Goal: Task Accomplishment & Management: Complete application form

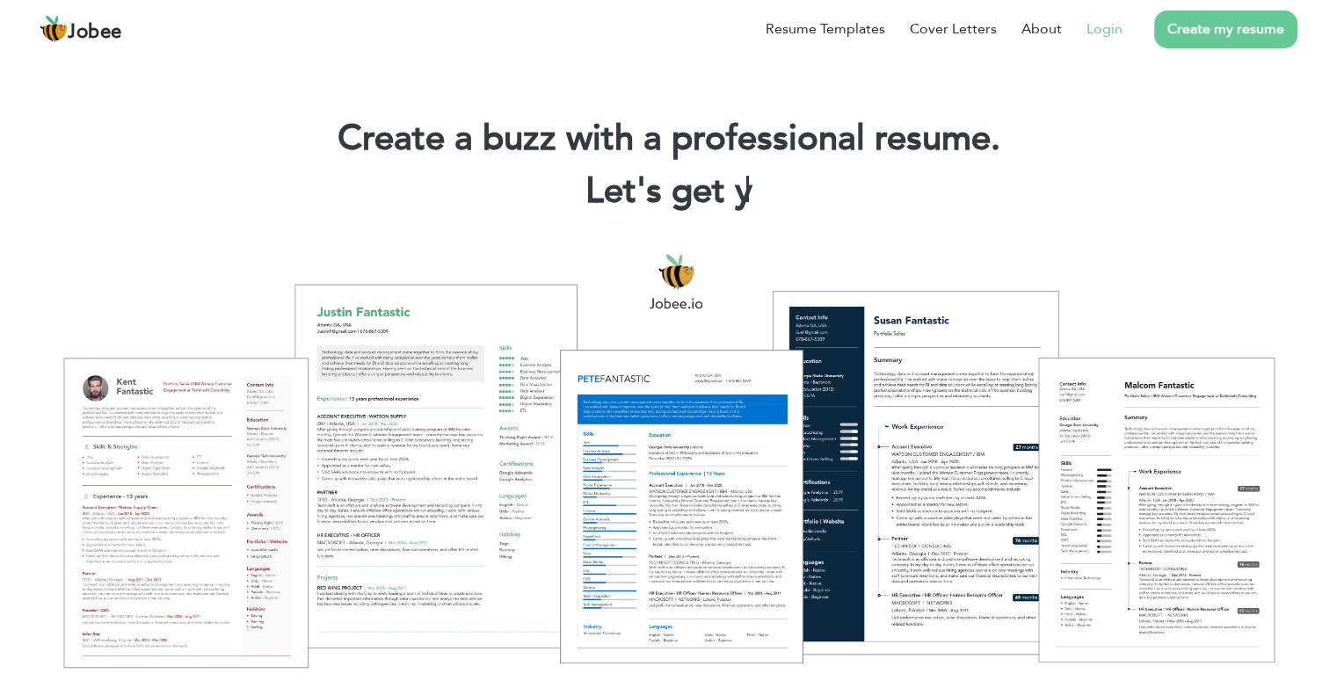
click at [1097, 25] on link "Login" at bounding box center [1104, 28] width 36 height 21
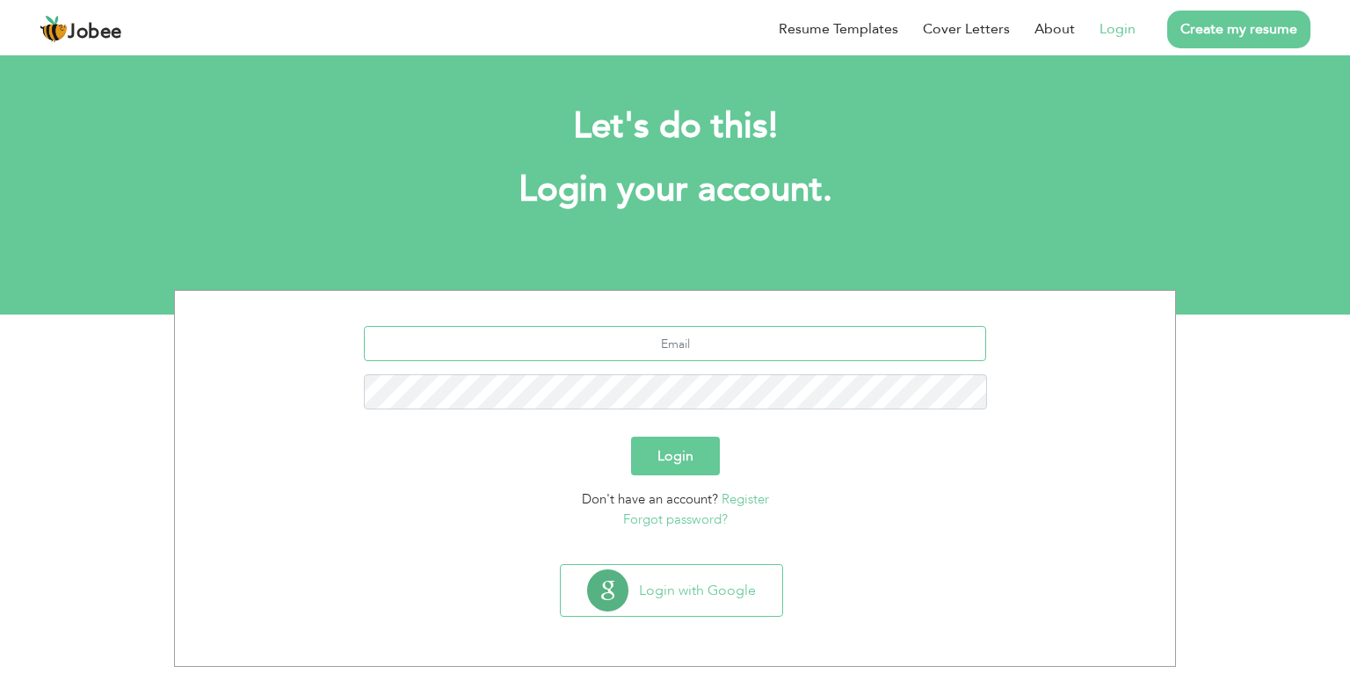
click at [670, 352] on input "text" at bounding box center [675, 343] width 623 height 35
click at [1106, 33] on link "Login" at bounding box center [1117, 28] width 36 height 21
click at [719, 344] on input "text" at bounding box center [675, 343] width 623 height 35
type input "saqibaslam11@gmail.com"
click at [631, 437] on button "Login" at bounding box center [675, 456] width 89 height 39
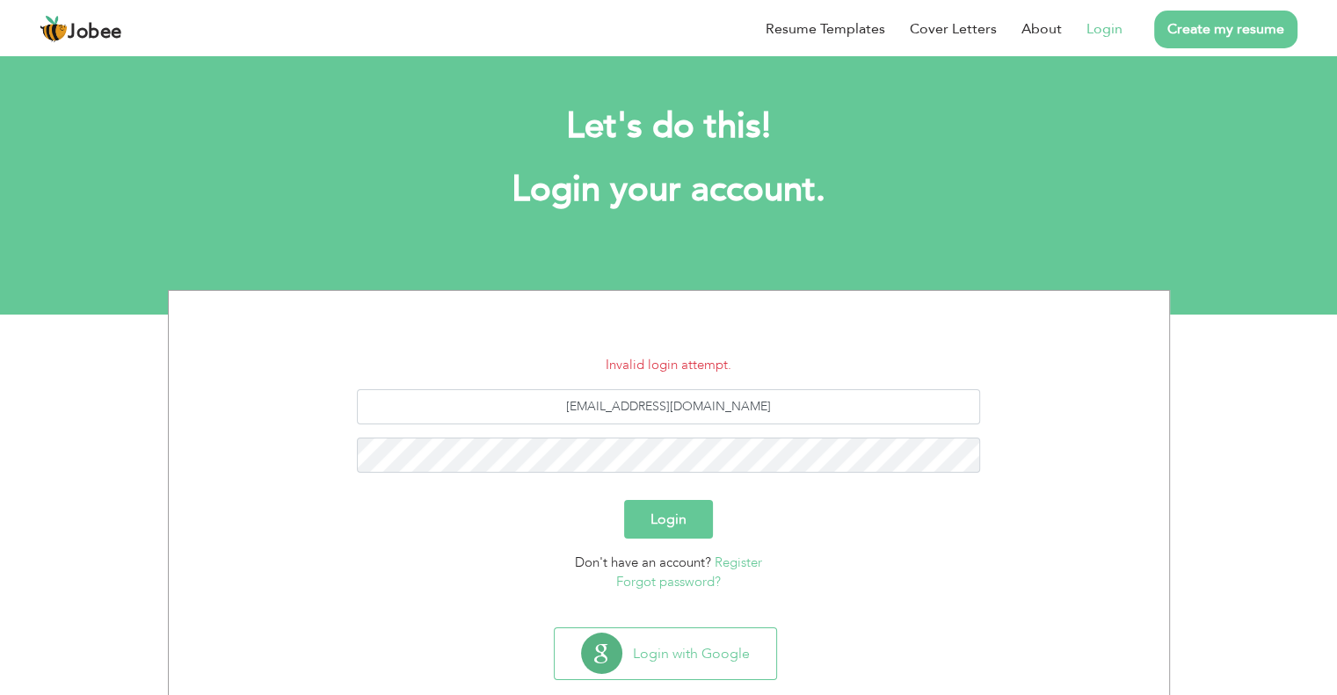
scroll to position [33, 0]
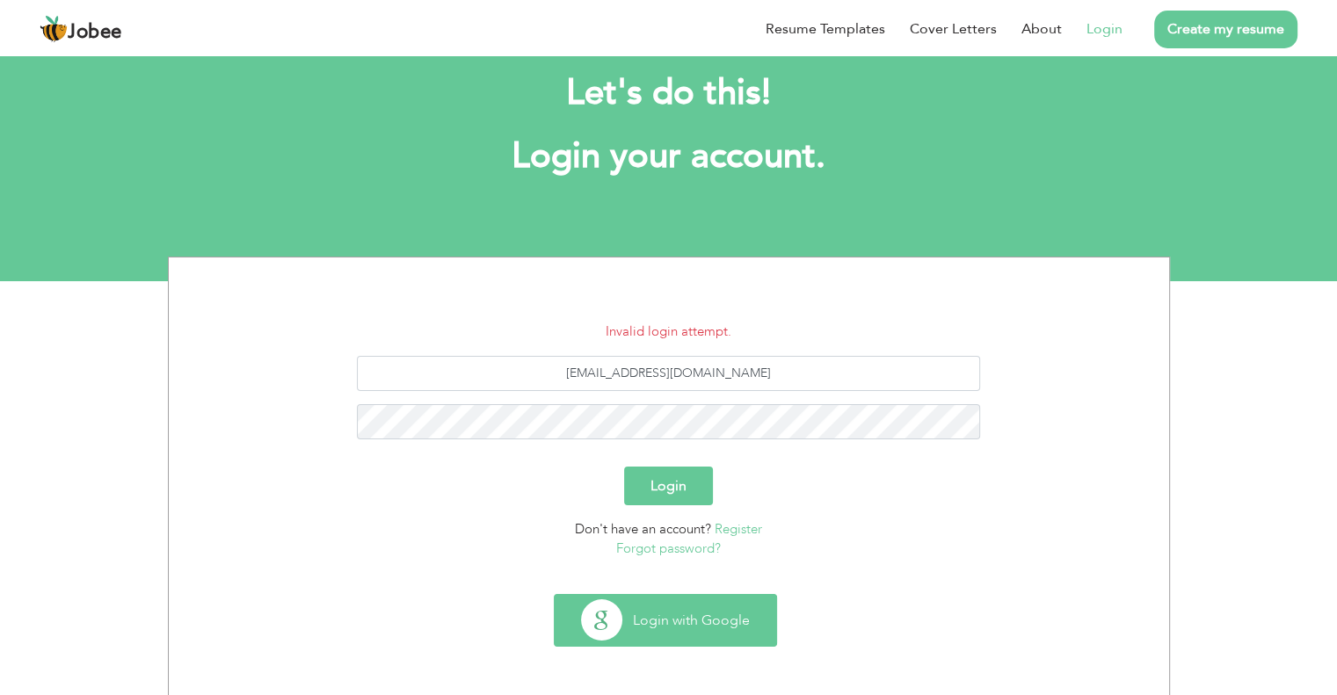
click at [689, 625] on button "Login with Google" at bounding box center [664, 620] width 221 height 51
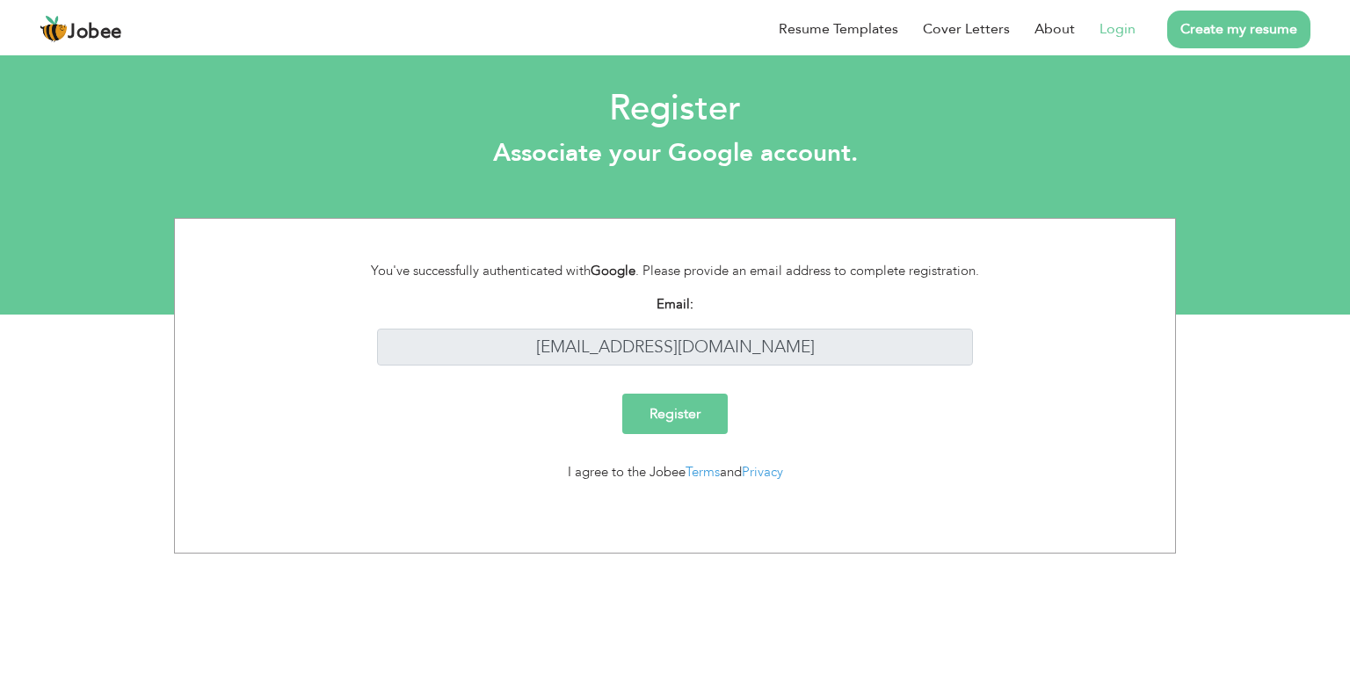
click at [641, 415] on input "Register" at bounding box center [674, 414] width 105 height 40
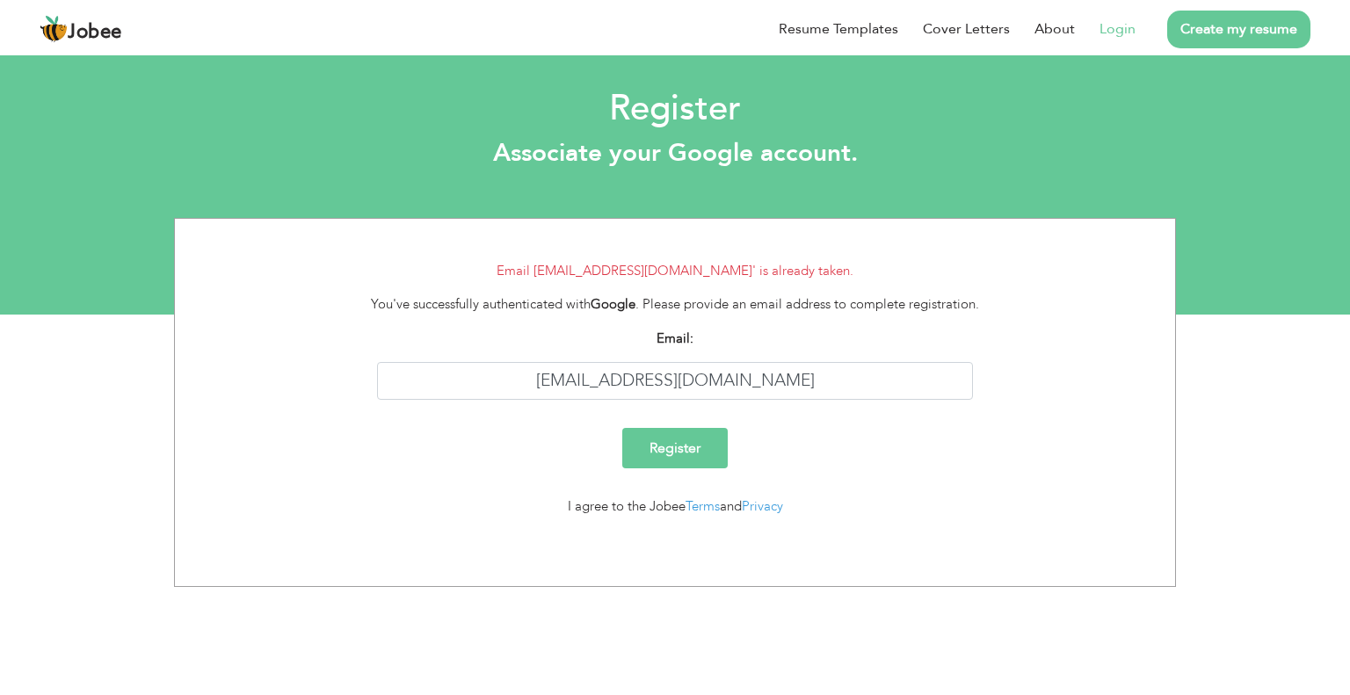
click at [1085, 25] on li "Login" at bounding box center [1105, 29] width 61 height 46
click at [1106, 33] on link "Login" at bounding box center [1117, 28] width 36 height 21
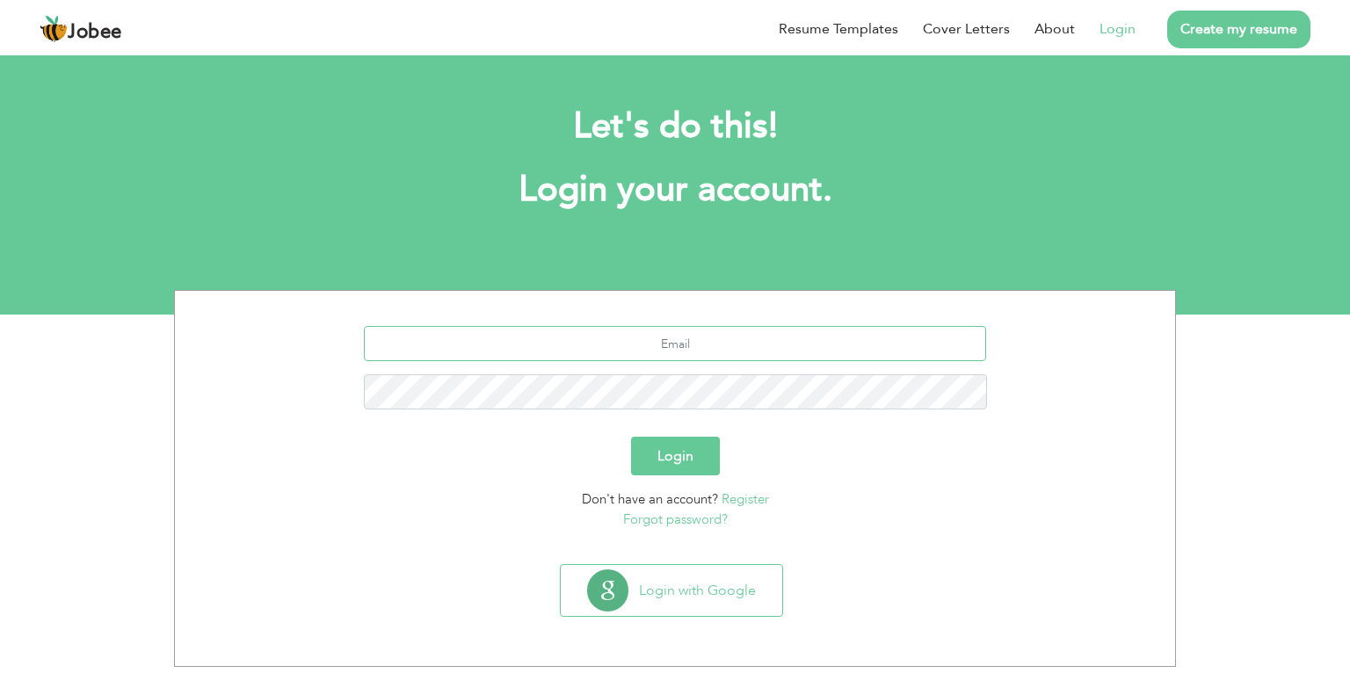
click at [684, 340] on input "text" at bounding box center [675, 343] width 623 height 35
type input "[EMAIL_ADDRESS][DOMAIN_NAME]"
click at [631, 437] on button "Login" at bounding box center [675, 456] width 89 height 39
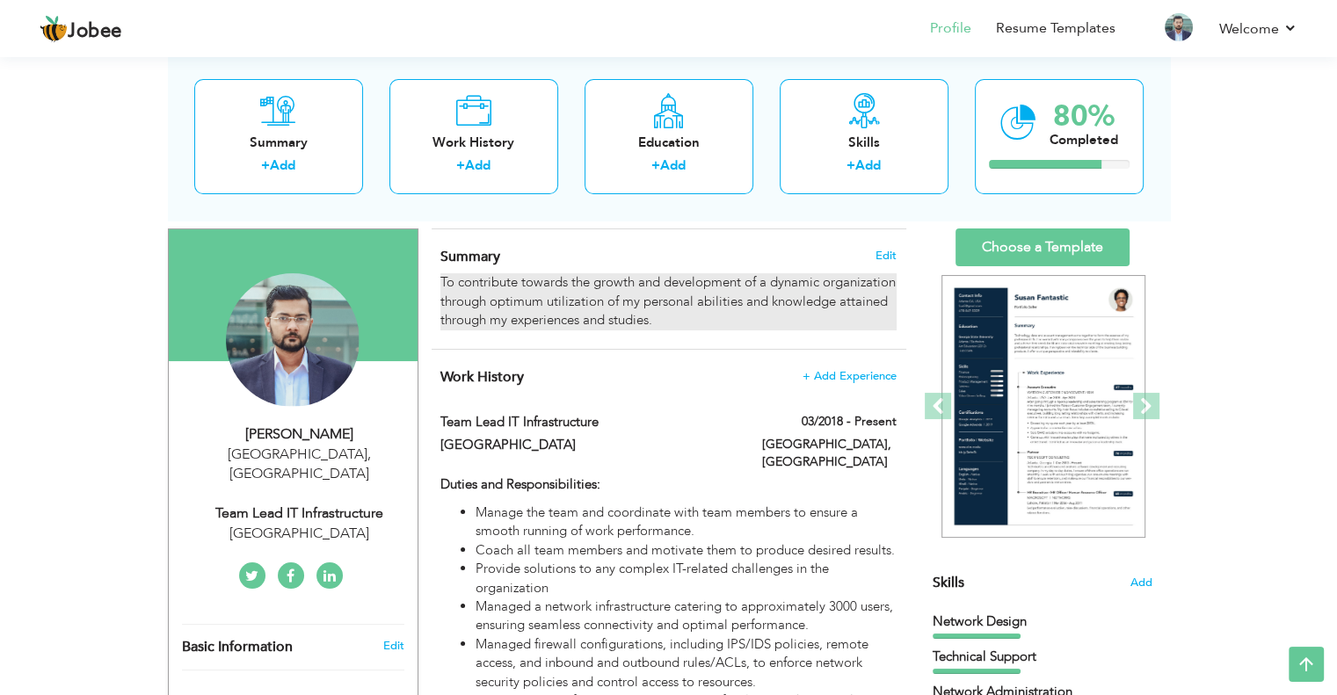
scroll to position [88, 0]
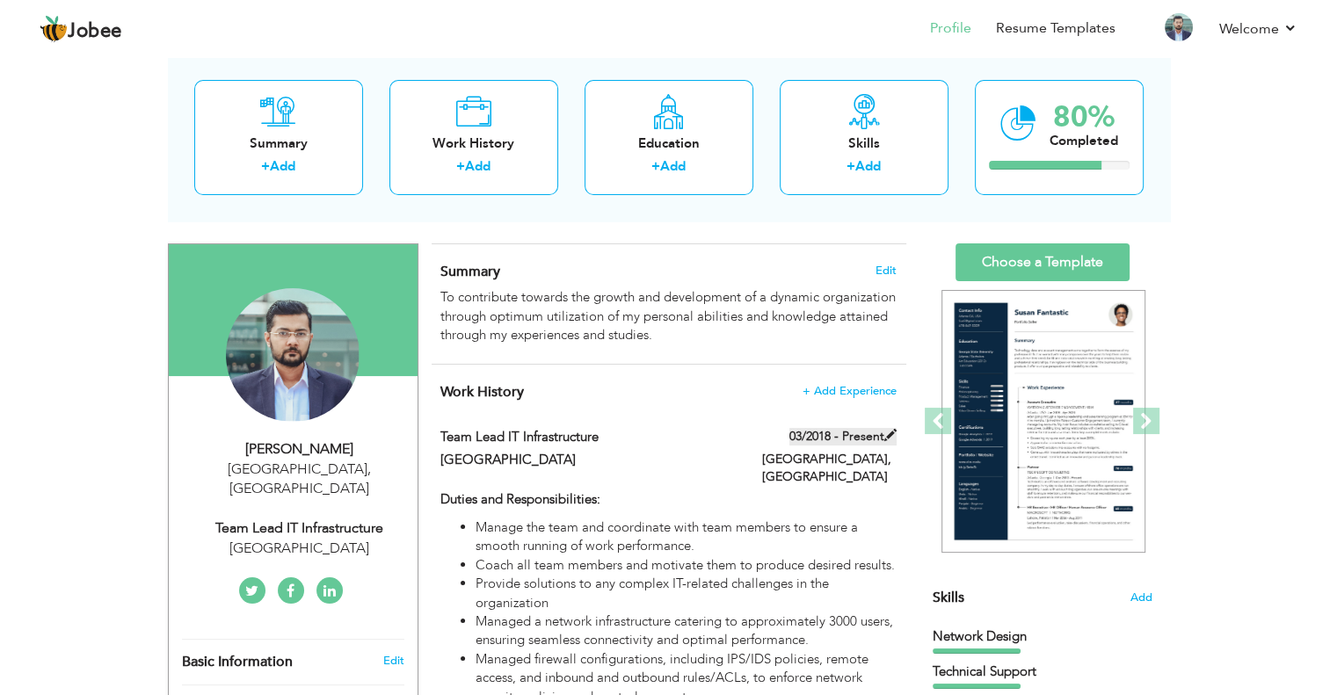
click at [887, 438] on span at bounding box center [890, 435] width 12 height 12
type input "Team Lead IT Infrastructure"
type input "[GEOGRAPHIC_DATA]"
type input "03/2018"
type input "[GEOGRAPHIC_DATA]"
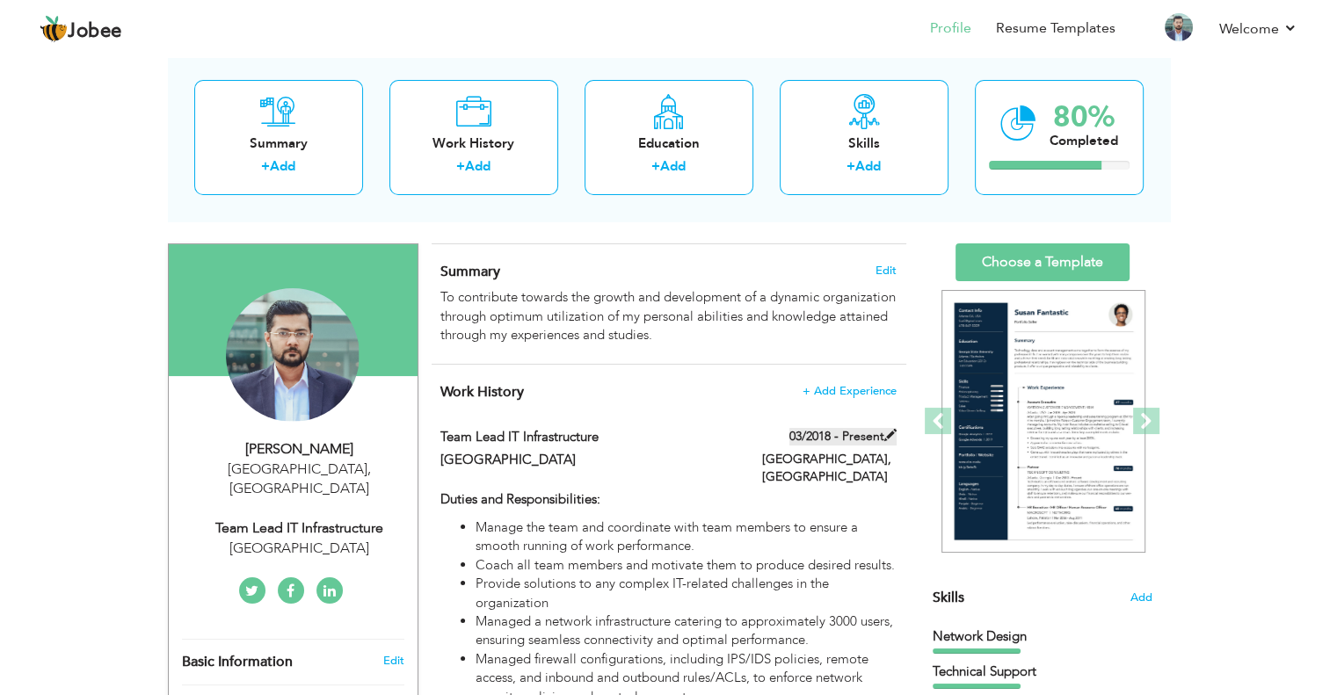
type input "[GEOGRAPHIC_DATA]"
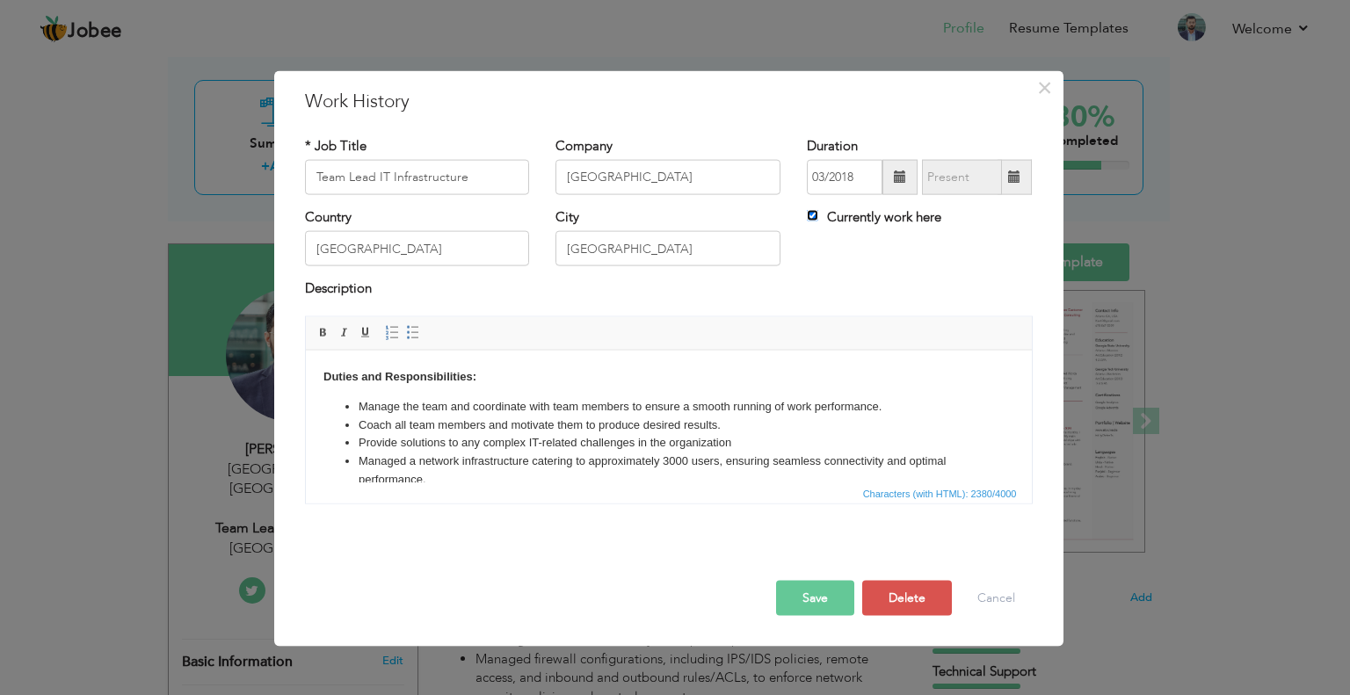
click at [815, 217] on input "Currently work here" at bounding box center [812, 215] width 11 height 11
checkbox input "false"
click at [942, 182] on input "text" at bounding box center [962, 177] width 80 height 35
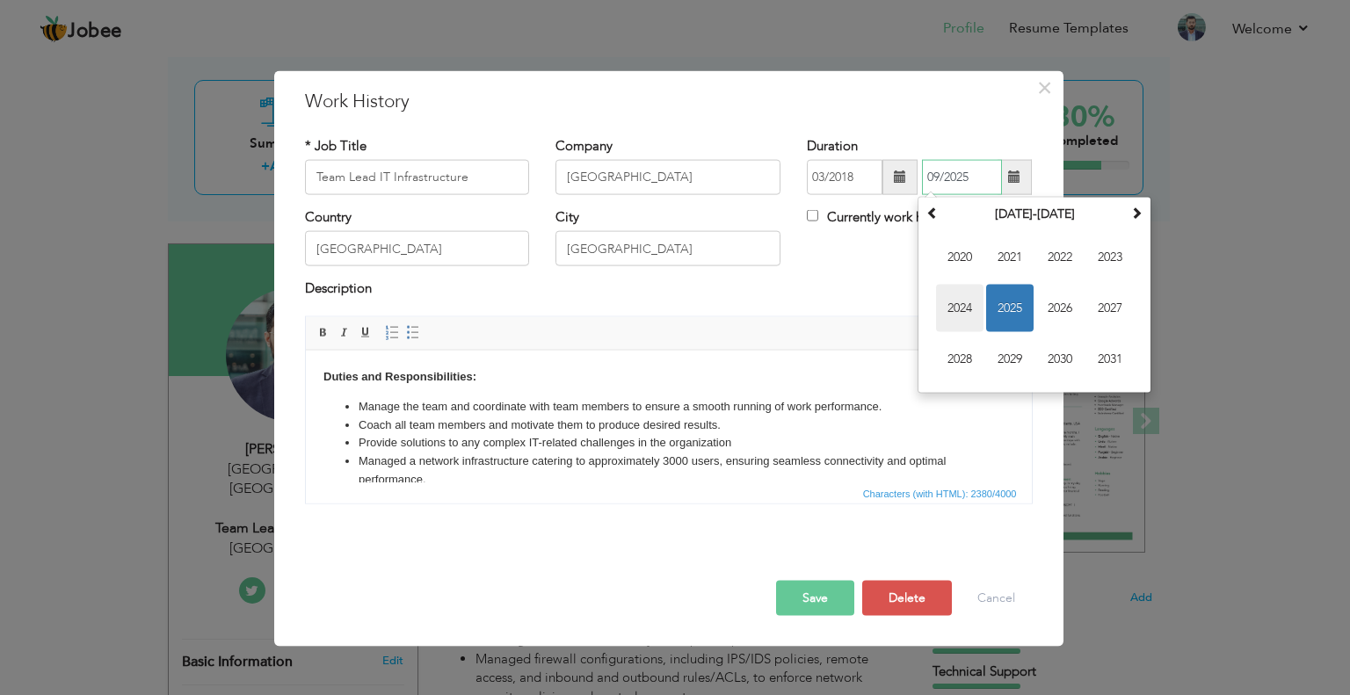
click at [966, 294] on span "2024" at bounding box center [959, 308] width 47 height 47
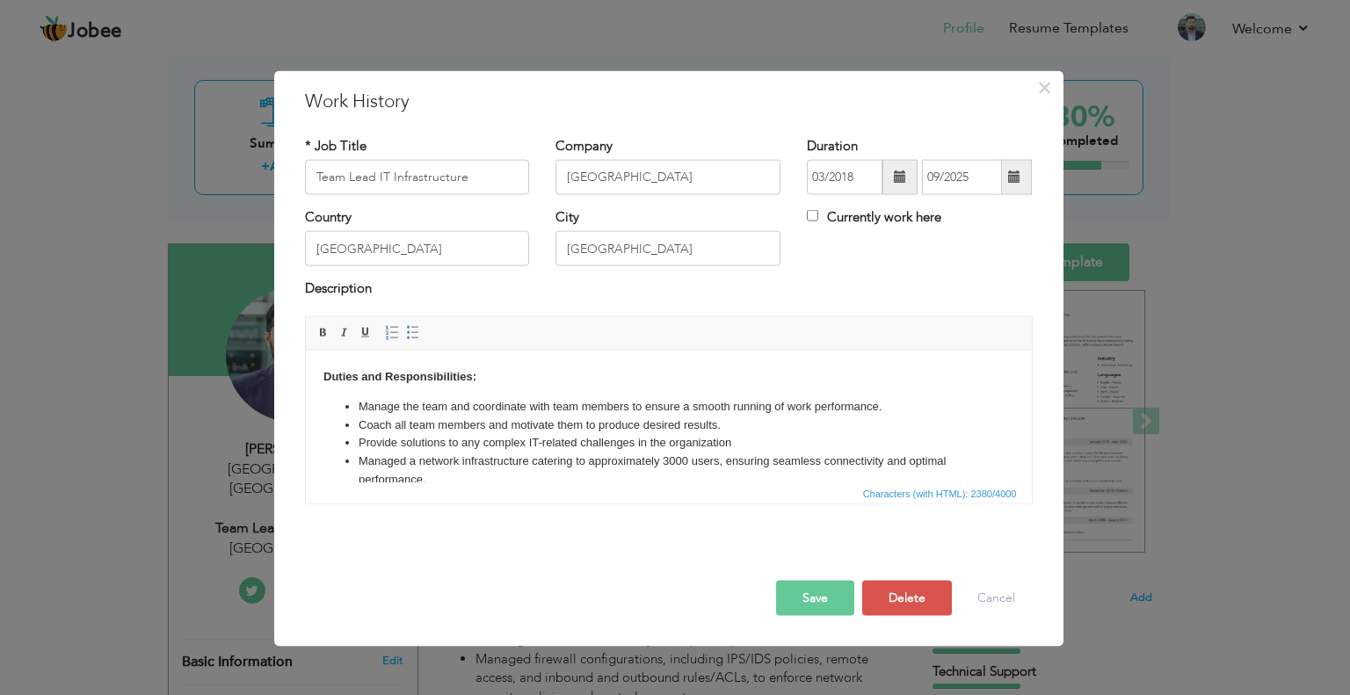
click at [1018, 175] on span at bounding box center [1014, 176] width 12 height 12
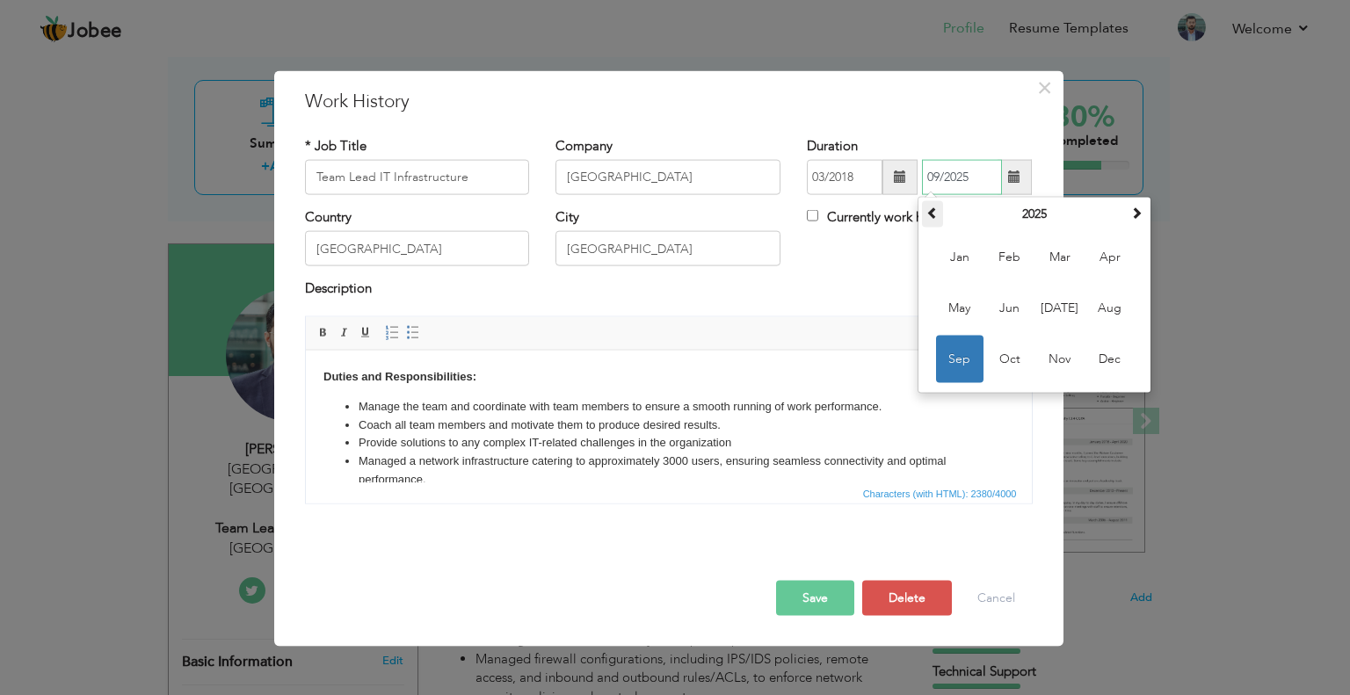
click at [933, 209] on span at bounding box center [932, 213] width 12 height 12
click at [1134, 207] on span at bounding box center [1136, 213] width 12 height 12
click at [1117, 253] on span "Apr" at bounding box center [1109, 257] width 47 height 47
type input "04/2024"
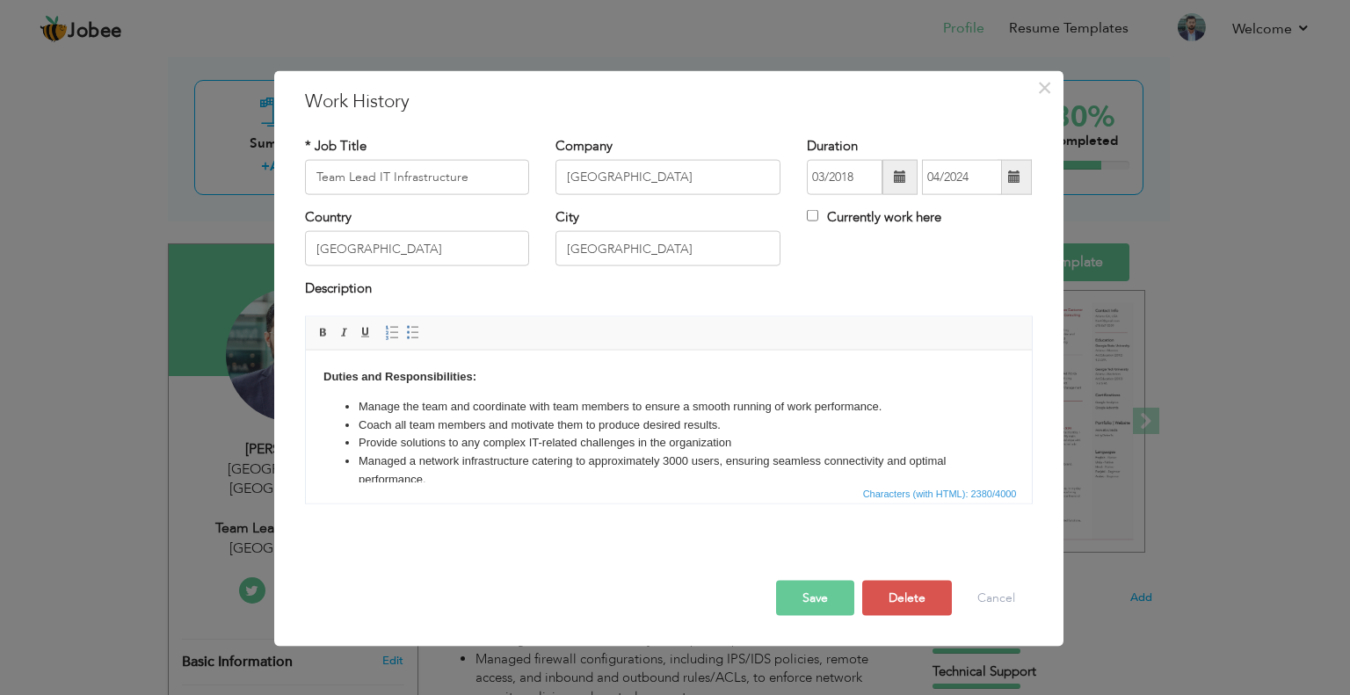
click at [813, 585] on button "Save" at bounding box center [815, 597] width 78 height 35
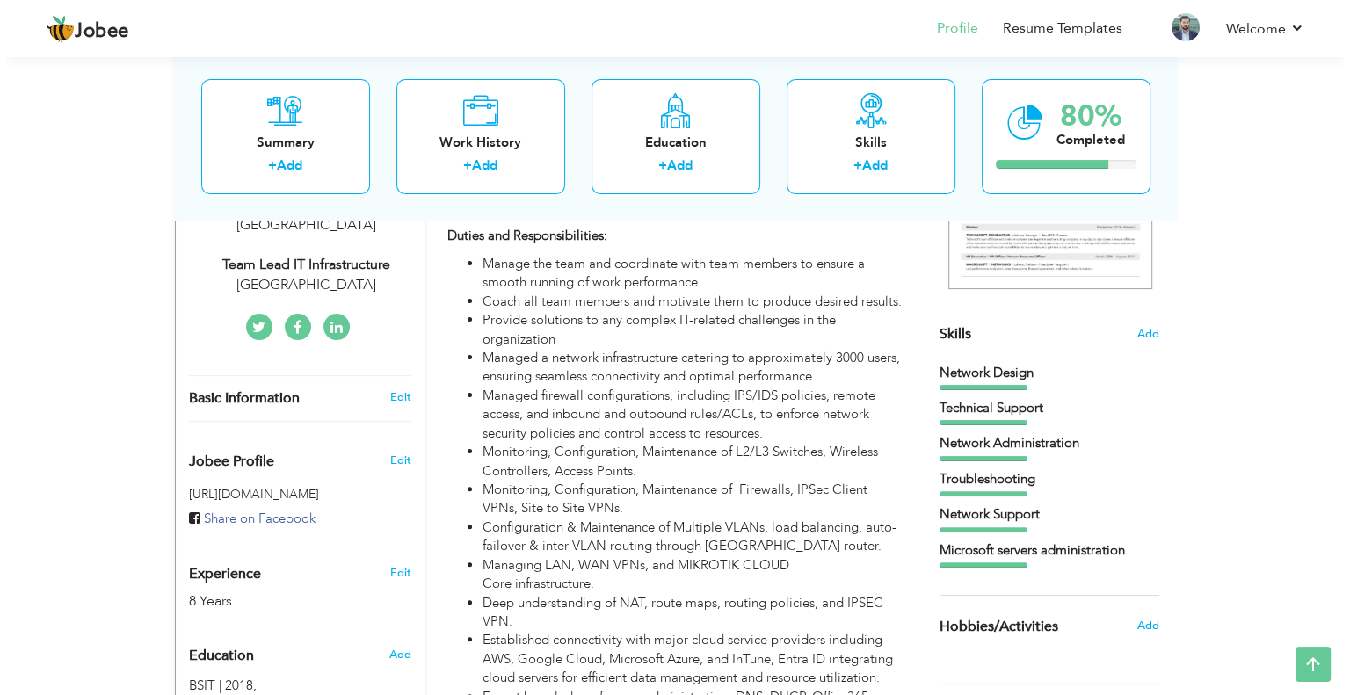
scroll to position [176, 0]
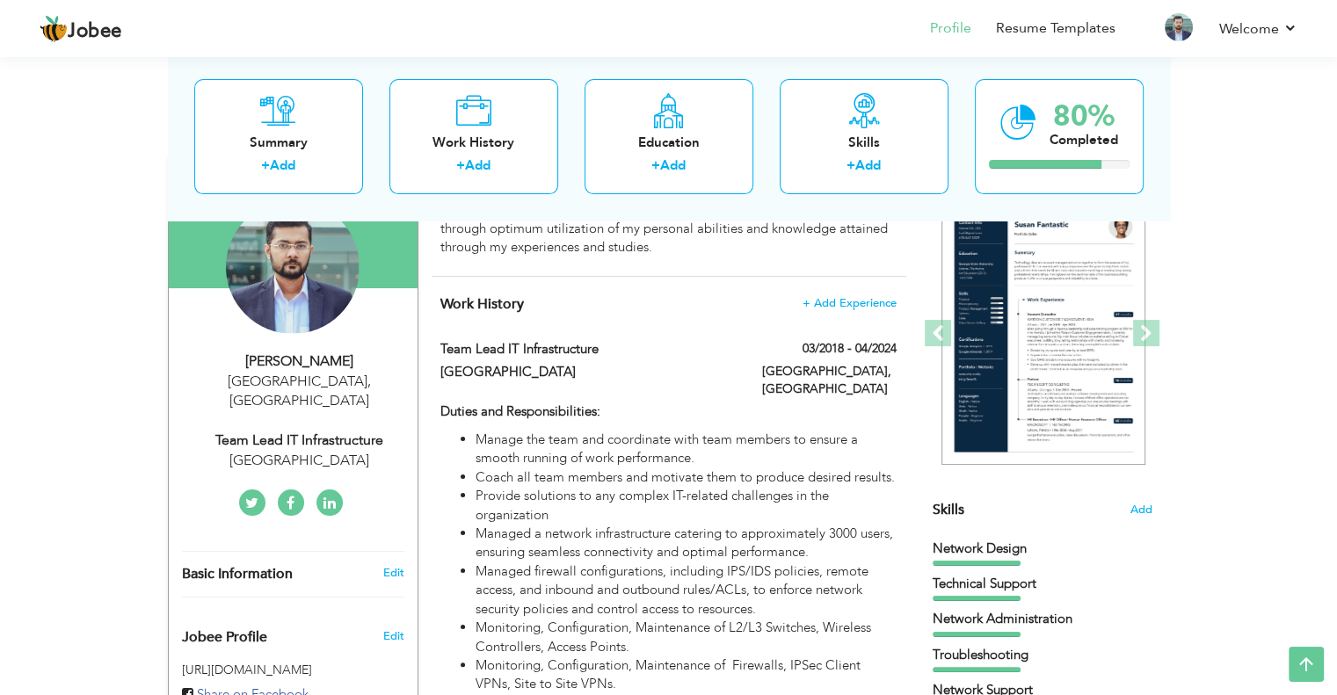
click at [317, 431] on div "Team Lead IT Infrastructure" at bounding box center [300, 441] width 236 height 20
type input "Saqib"
type input "Aslam"
type input "03017392809"
select select "number:166"
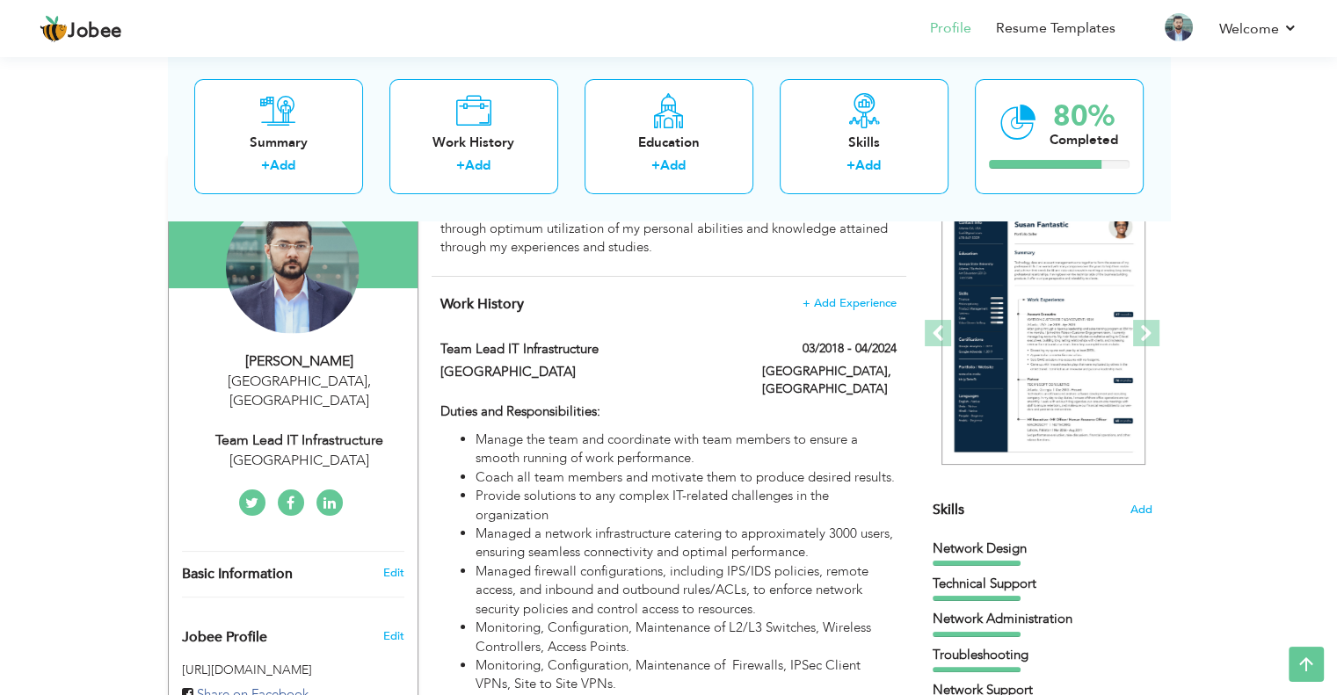
type input "[GEOGRAPHIC_DATA]"
select select "number:10"
type input "[GEOGRAPHIC_DATA]"
type input "Team Lead IT Infrastructure"
type input "www.linkedin.com/in/saqib-aslam"
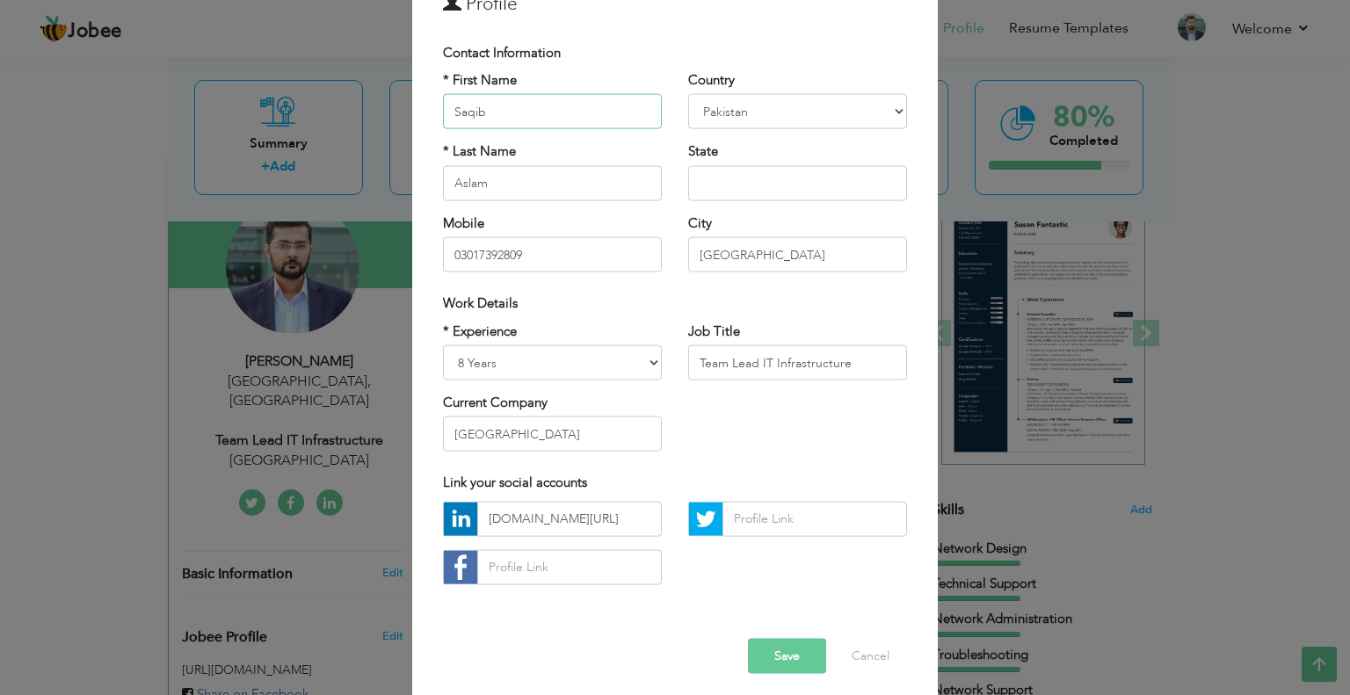
scroll to position [111, 0]
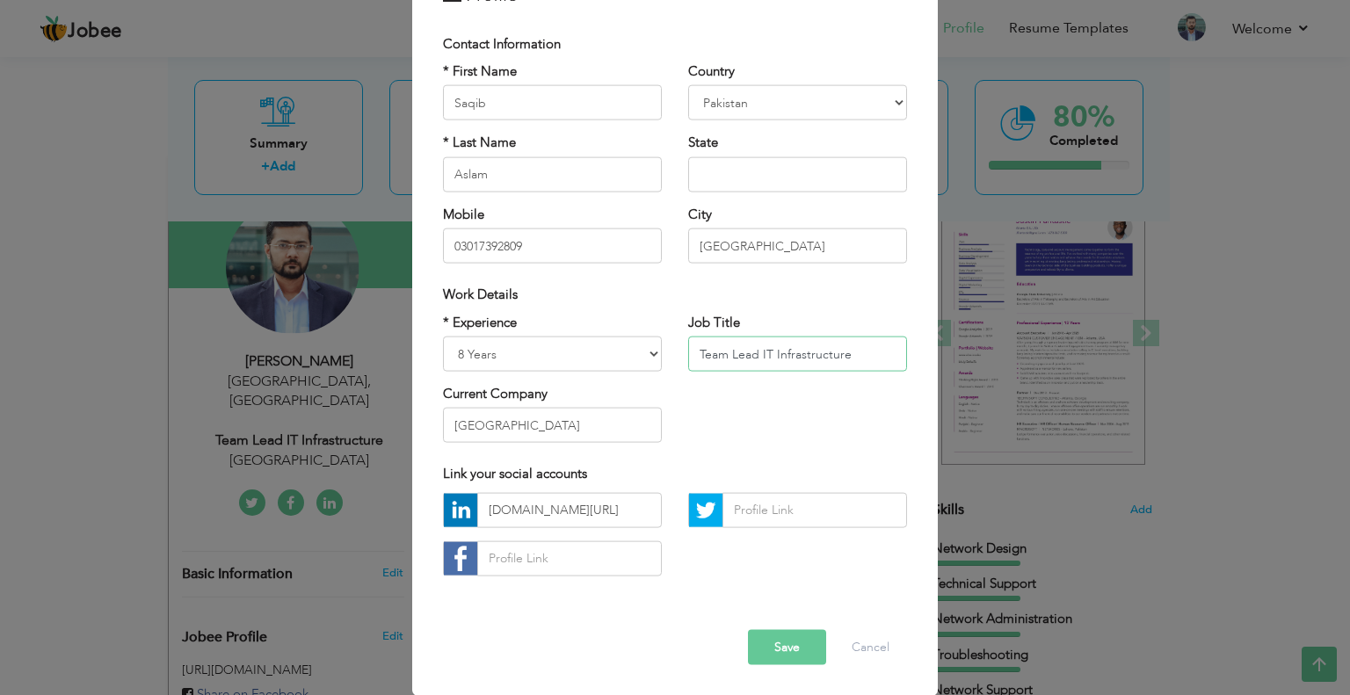
drag, startPoint x: 754, startPoint y: 359, endPoint x: 664, endPoint y: 357, distance: 89.6
click at [664, 357] on div "* Experience Entry Level Less than 1 Year 1 Year 2 Years 3 Years 4 Years 5 Year…" at bounding box center [675, 384] width 490 height 143
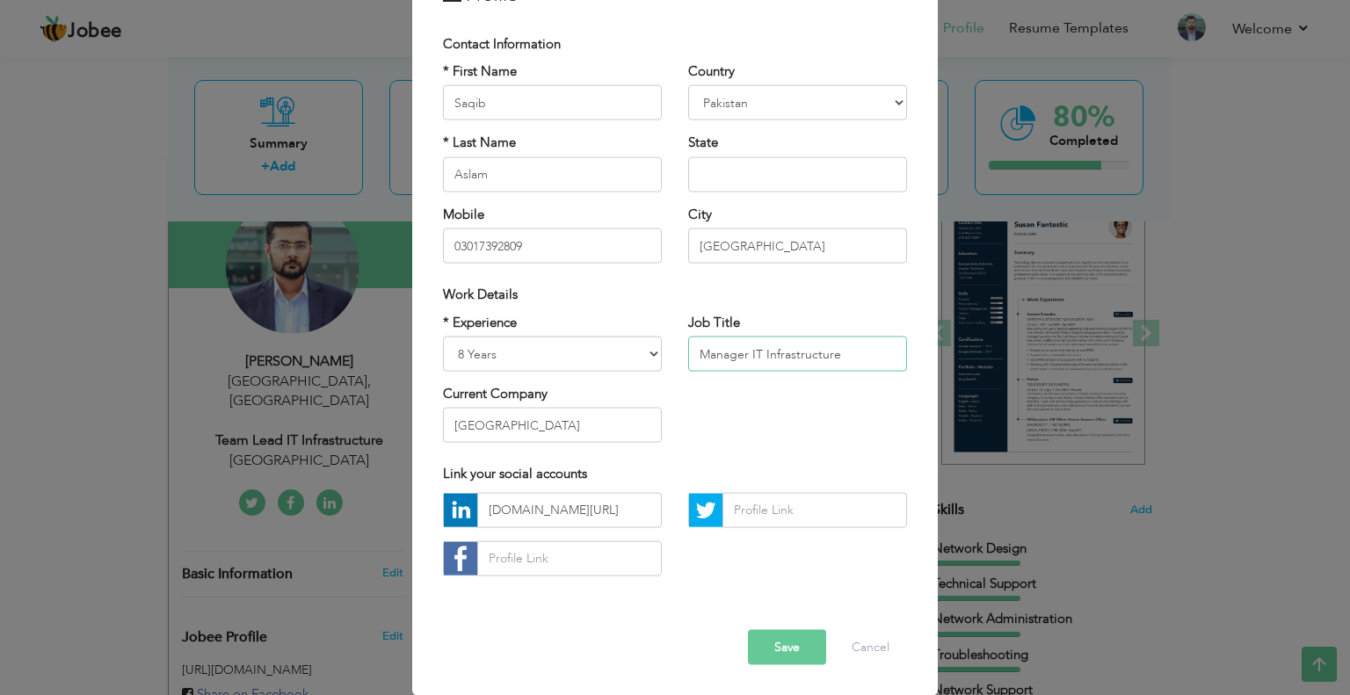
type input "Manager IT Infrastructure"
click at [782, 640] on button "Save" at bounding box center [787, 646] width 78 height 35
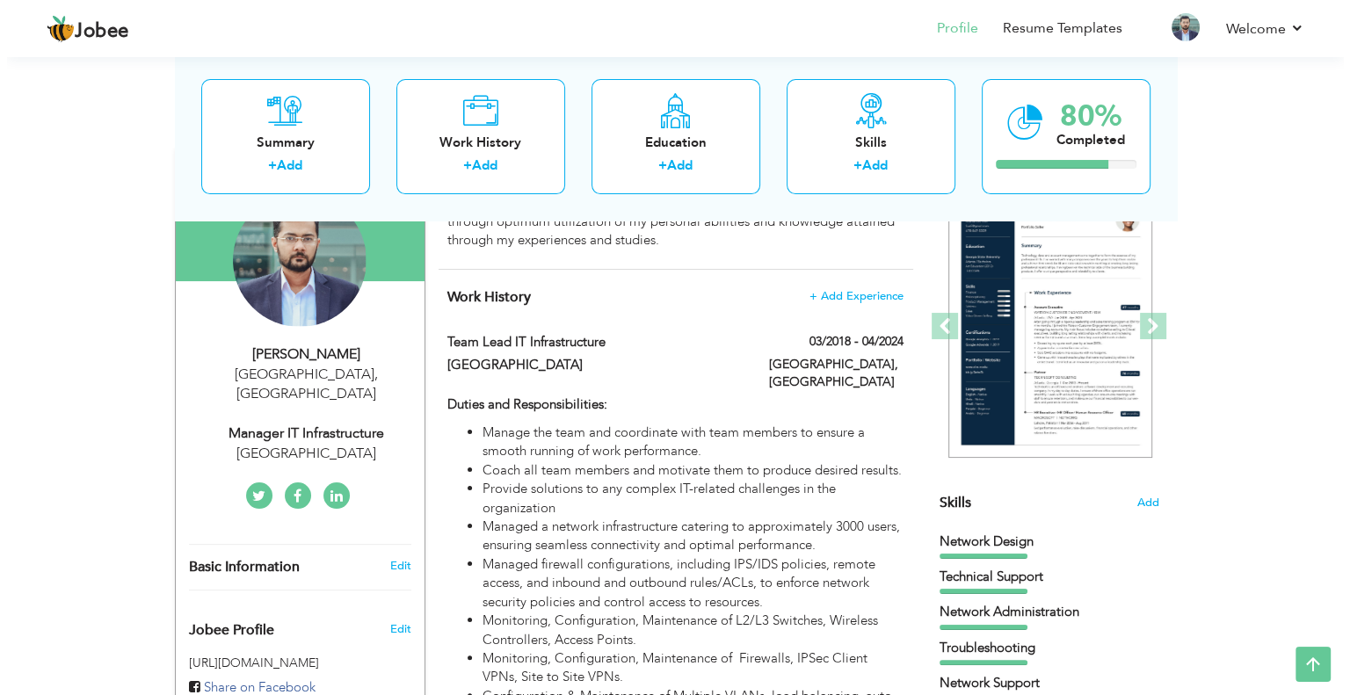
scroll to position [176, 0]
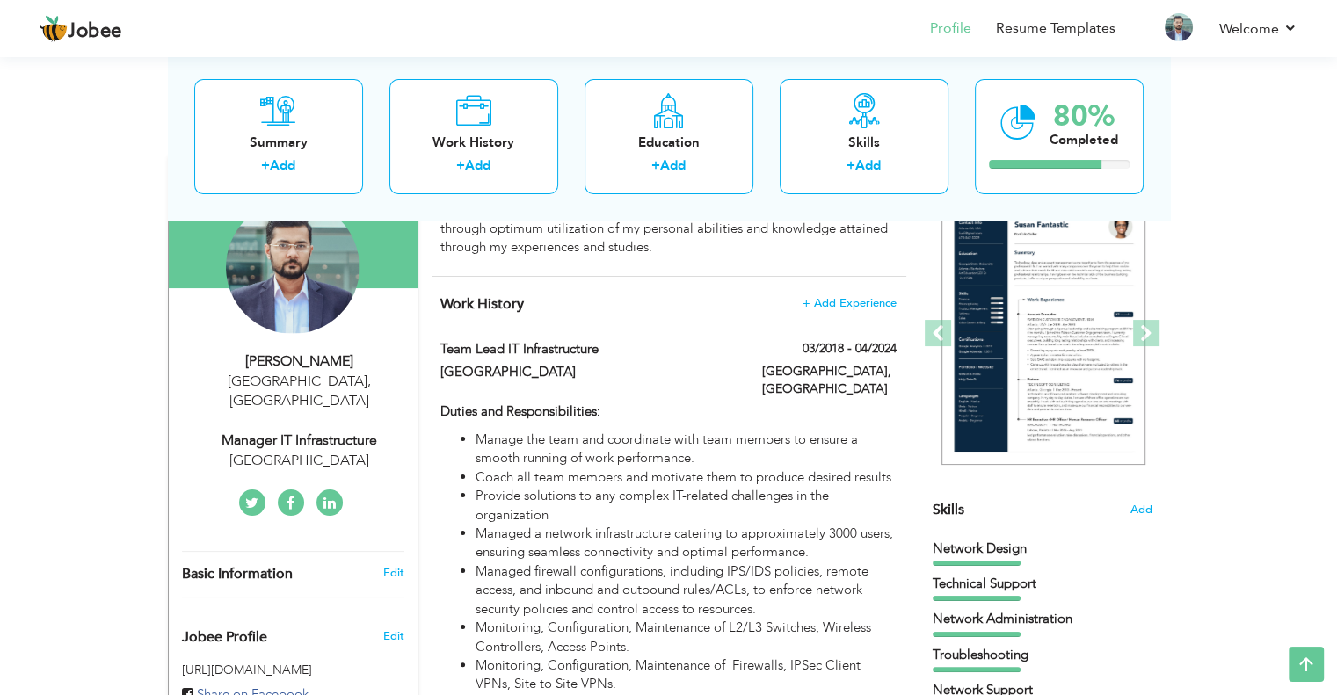
click at [324, 431] on div "Manager IT Infrastructure" at bounding box center [300, 441] width 236 height 20
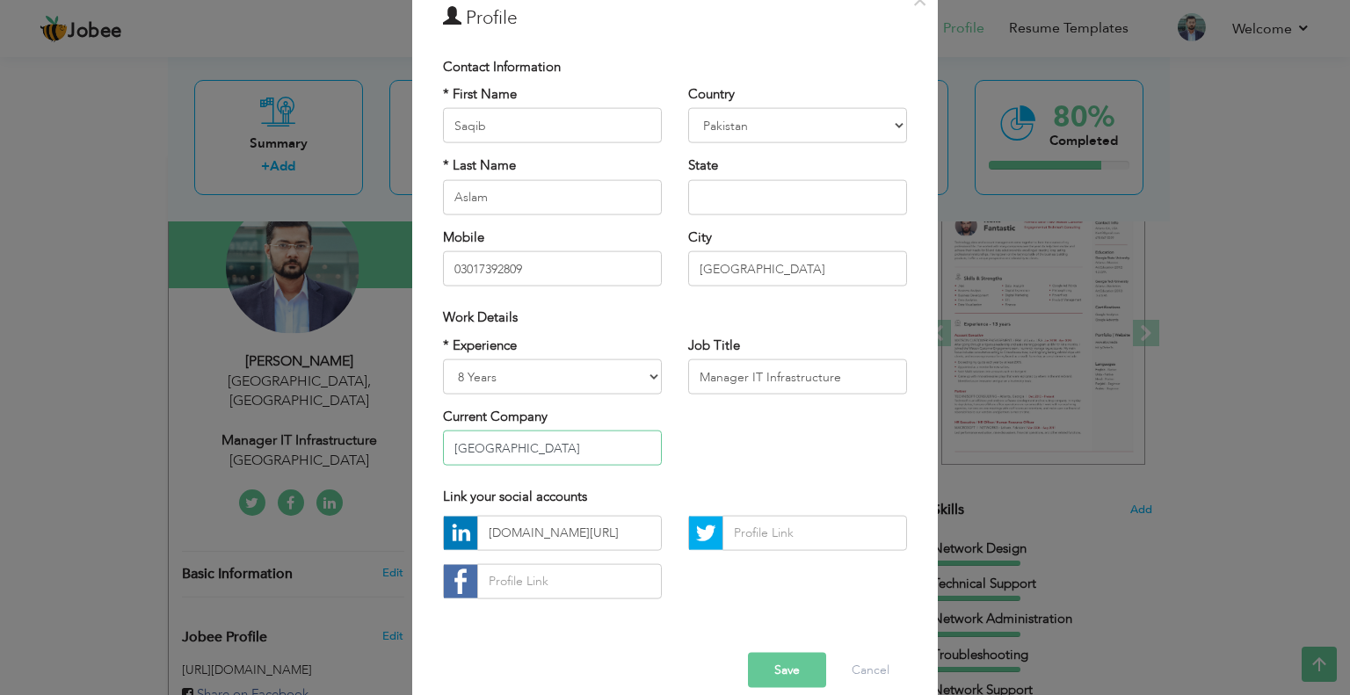
scroll to position [0, 0]
drag, startPoint x: 648, startPoint y: 442, endPoint x: 253, endPoint y: 451, distance: 394.7
click at [253, 451] on div "× Profile Contact Information * First Name Saqib * Last Name Aslam" at bounding box center [675, 347] width 1350 height 695
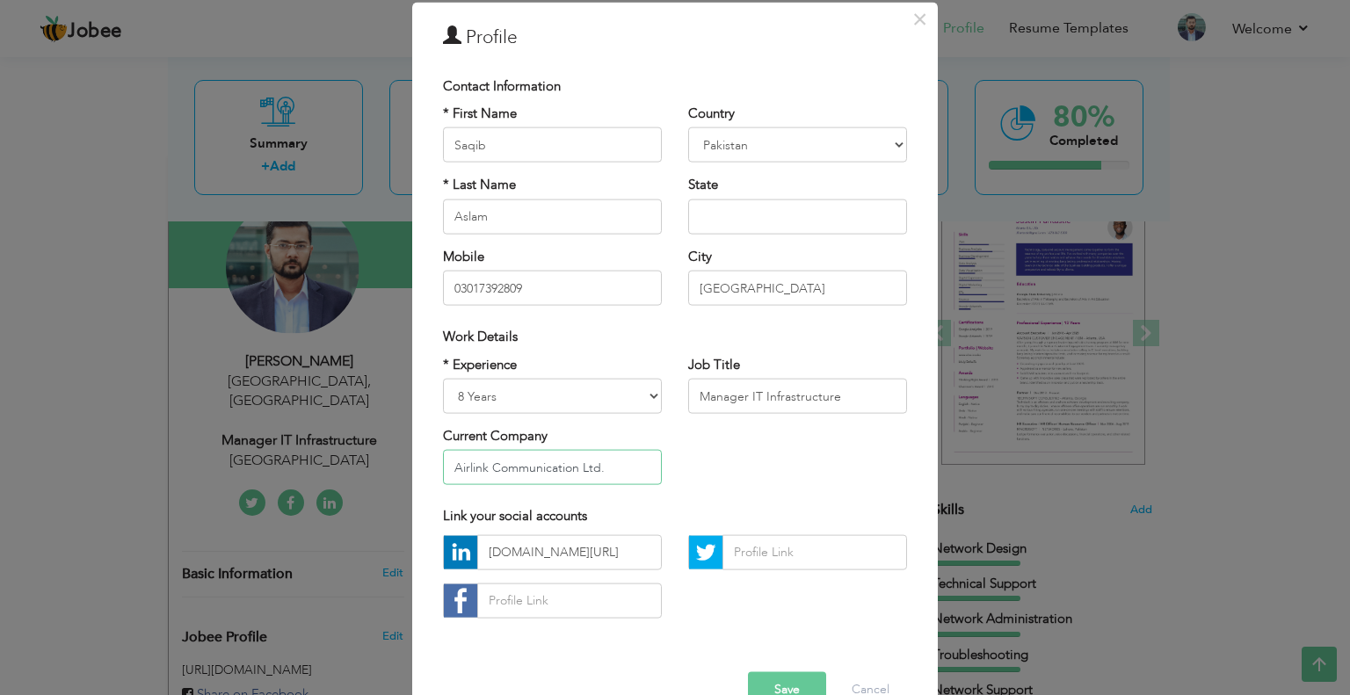
scroll to position [88, 0]
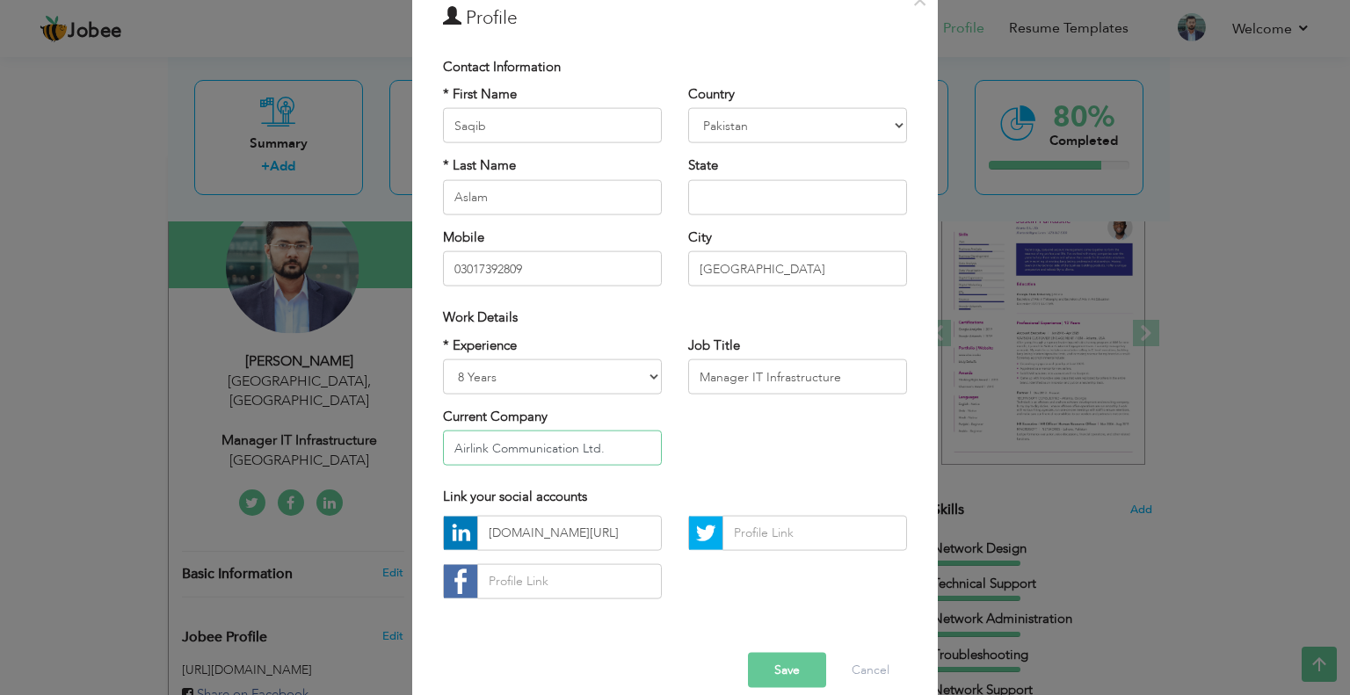
type input "Airlink Communication Ltd."
click at [645, 377] on select "Entry Level Less than 1 Year 1 Year 2 Years 3 Years 4 Years 5 Years 6 Years 7 Y…" at bounding box center [552, 376] width 219 height 35
select select "number:12"
click at [443, 359] on select "Entry Level Less than 1 Year 1 Year 2 Years 3 Years 4 Years 5 Years 6 Years 7 Y…" at bounding box center [552, 376] width 219 height 35
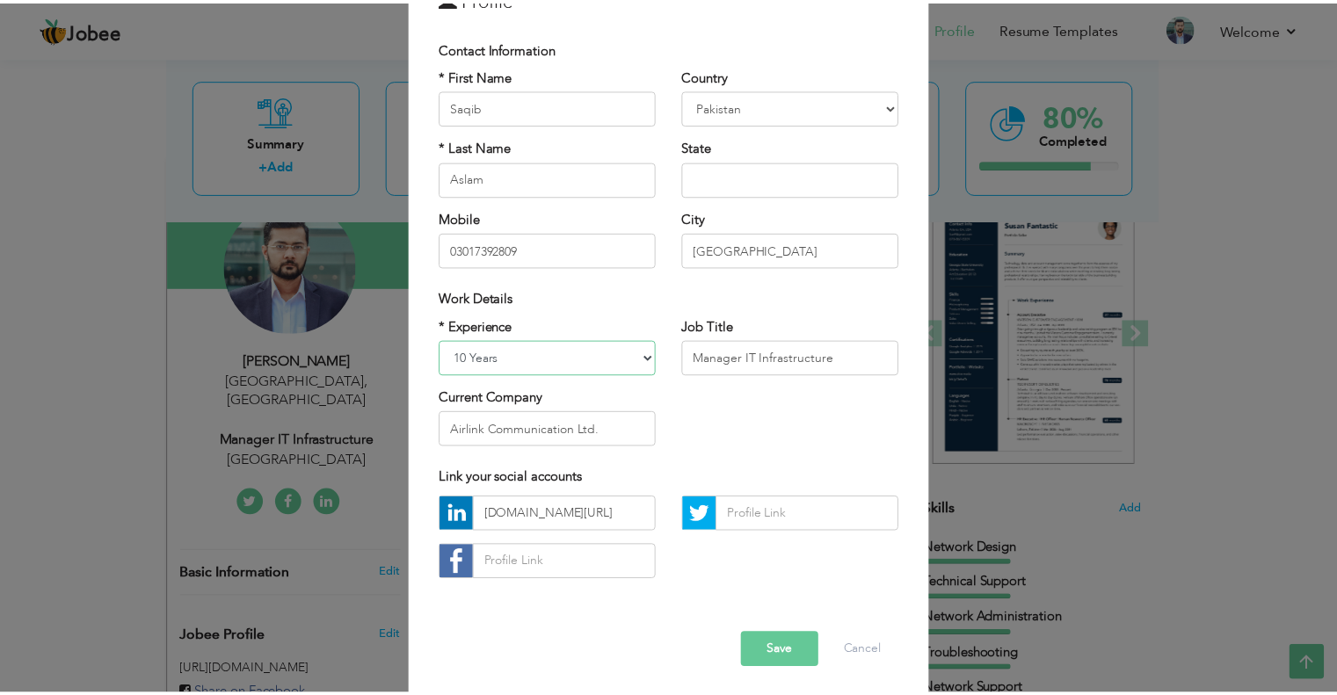
scroll to position [111, 0]
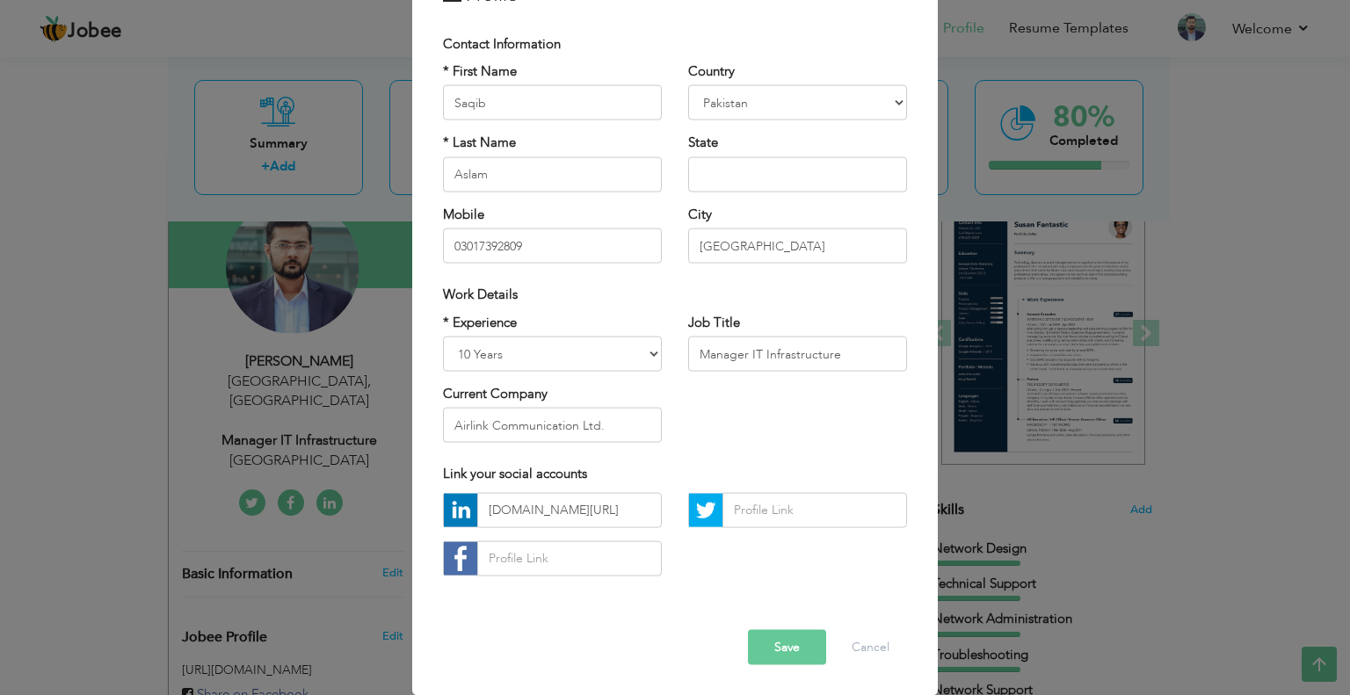
click at [765, 639] on button "Save" at bounding box center [787, 646] width 78 height 35
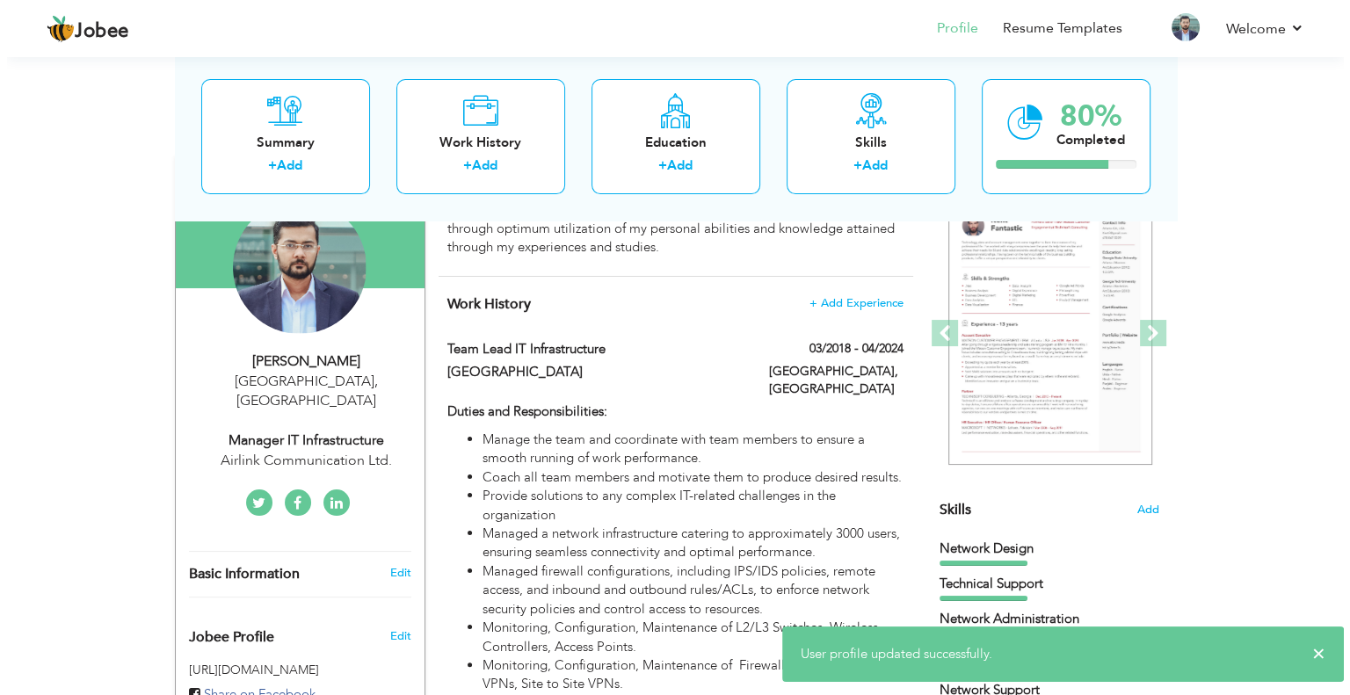
scroll to position [0, 0]
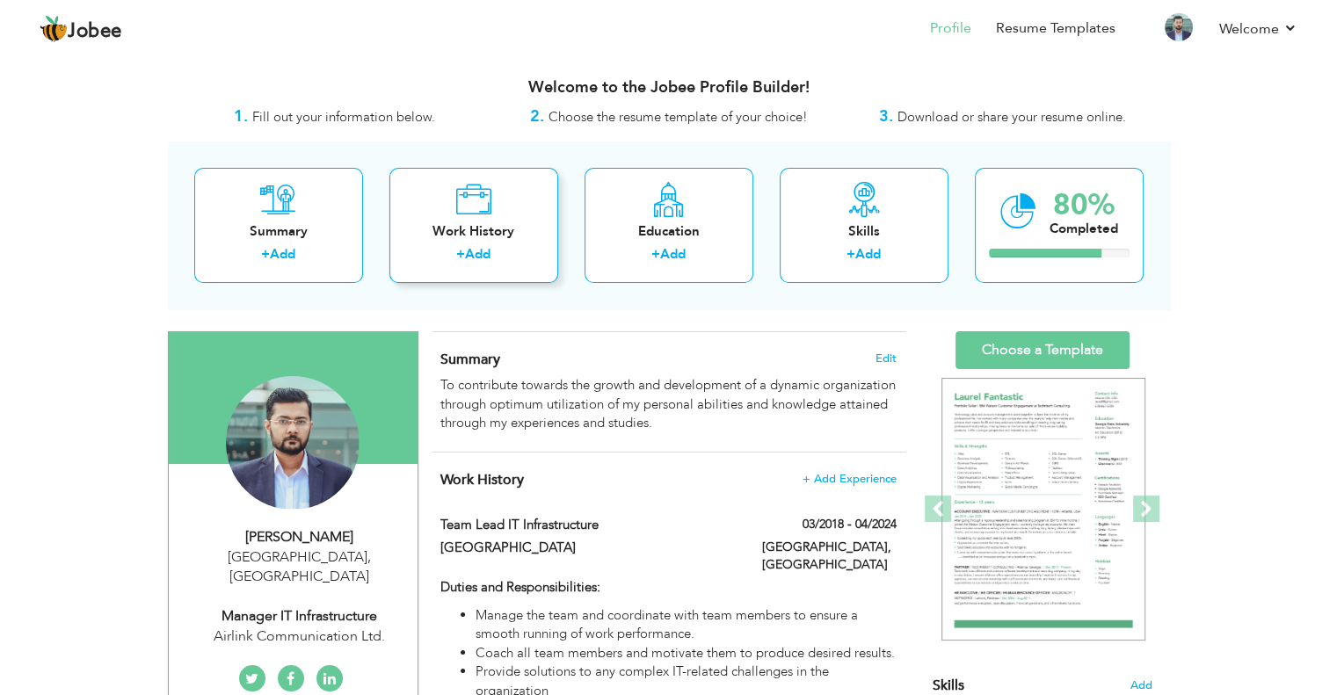
click at [499, 238] on div "Work History" at bounding box center [473, 231] width 141 height 18
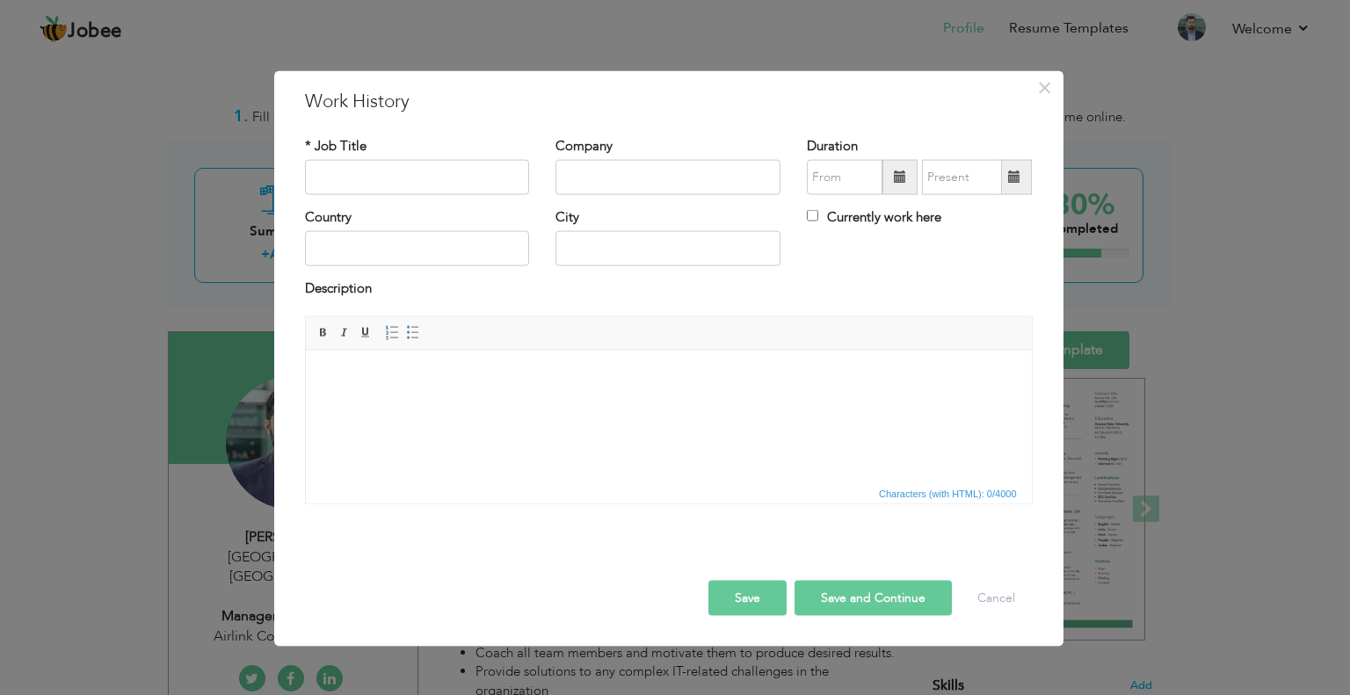
click at [359, 383] on body at bounding box center [668, 376] width 691 height 18
drag, startPoint x: 316, startPoint y: 374, endPoint x: 380, endPoint y: 424, distance: 80.9
click at [380, 403] on html at bounding box center [668, 377] width 726 height 54
click at [352, 370] on body "To enrich screen reader interactions, please activate Accessibility in Grammarl…" at bounding box center [668, 376] width 691 height 18
paste body "To enrich screen reader interactions, please activate Accessibility in Grammarl…"
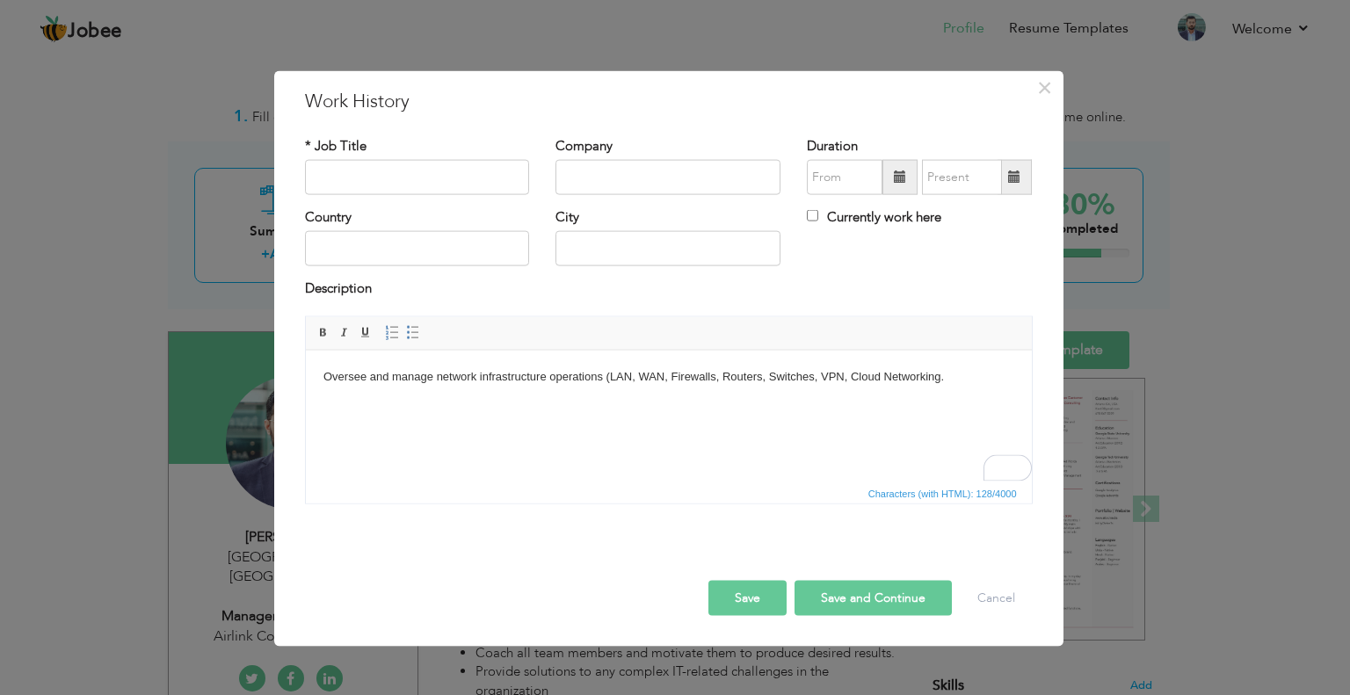
click at [947, 386] on body "Oversee and manage network infrastructure operations (LAN, WAN, Firewalls, Rout…" at bounding box center [668, 385] width 691 height 37
click at [938, 376] on body "Oversee and manage network infrastructure operations (LAN, WAN, Firewalls, Rout…" at bounding box center [668, 385] width 691 height 37
click at [323, 371] on body "Oversee and manage network infrastructure operations (LAN, WAN, Firewalls, Rout…" at bounding box center [668, 385] width 691 height 37
drag, startPoint x: 320, startPoint y: 371, endPoint x: 317, endPoint y: 388, distance: 17.8
click at [317, 388] on html "Oversee and manage network infrastructure operations (LAN, WAN, Firewalls, Rout…" at bounding box center [668, 386] width 726 height 72
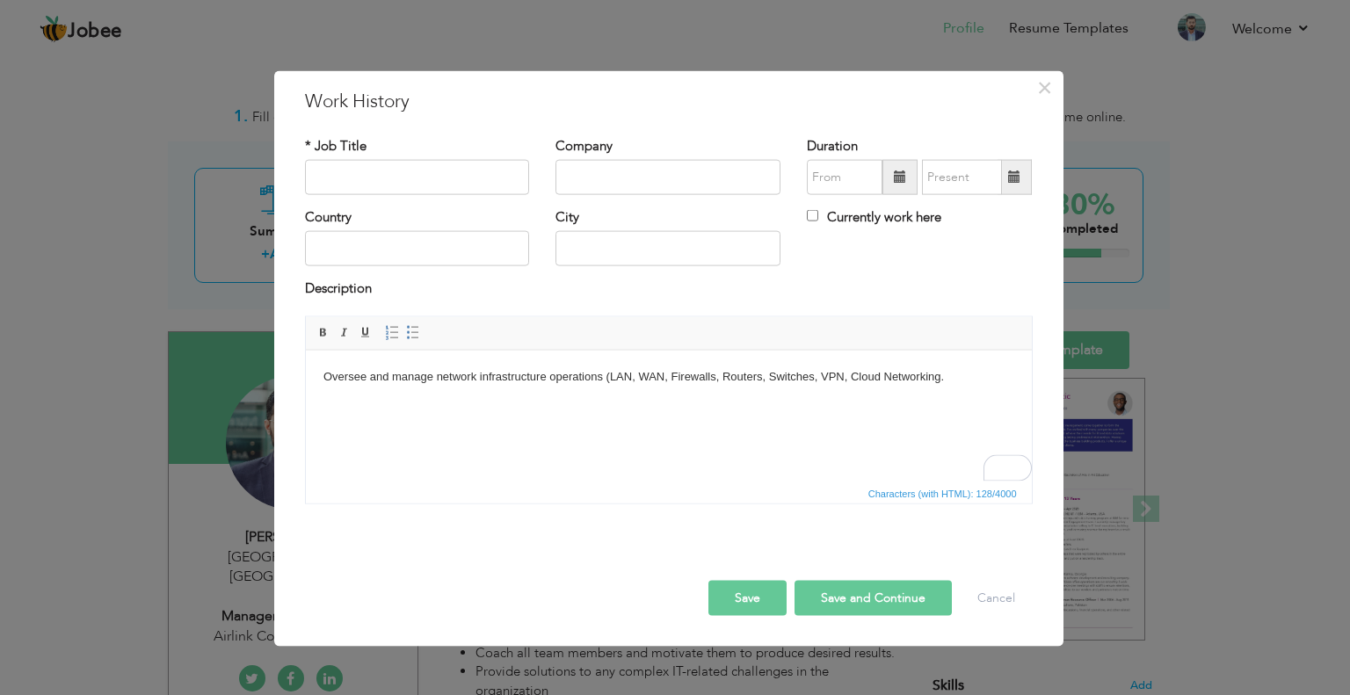
click at [320, 381] on html "Oversee and manage network infrastructure operations (LAN, WAN, Firewalls, Rout…" at bounding box center [668, 386] width 726 height 72
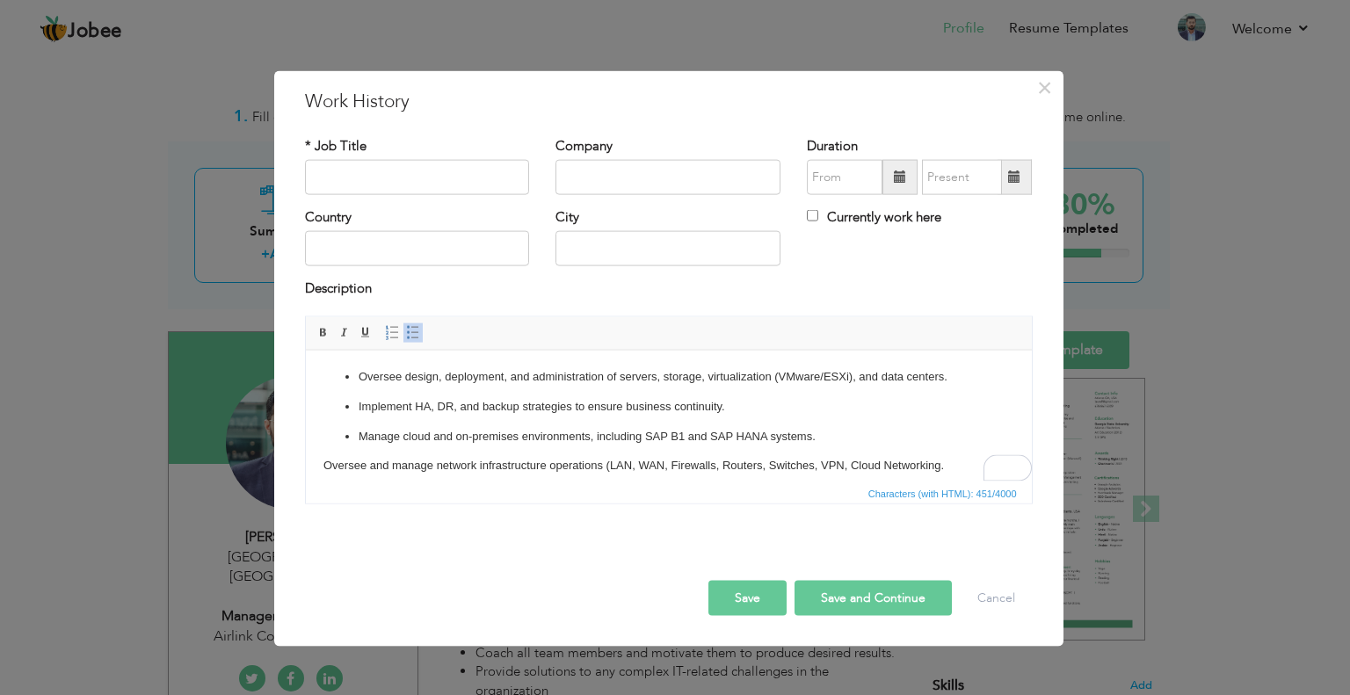
click at [337, 448] on body "Oversee design, deployment, and administration of servers, storage, virtualizat…" at bounding box center [668, 430] width 691 height 126
click at [324, 460] on body "Oversee design, deployment, and administration of servers, storage, virtualizat…" at bounding box center [668, 430] width 691 height 126
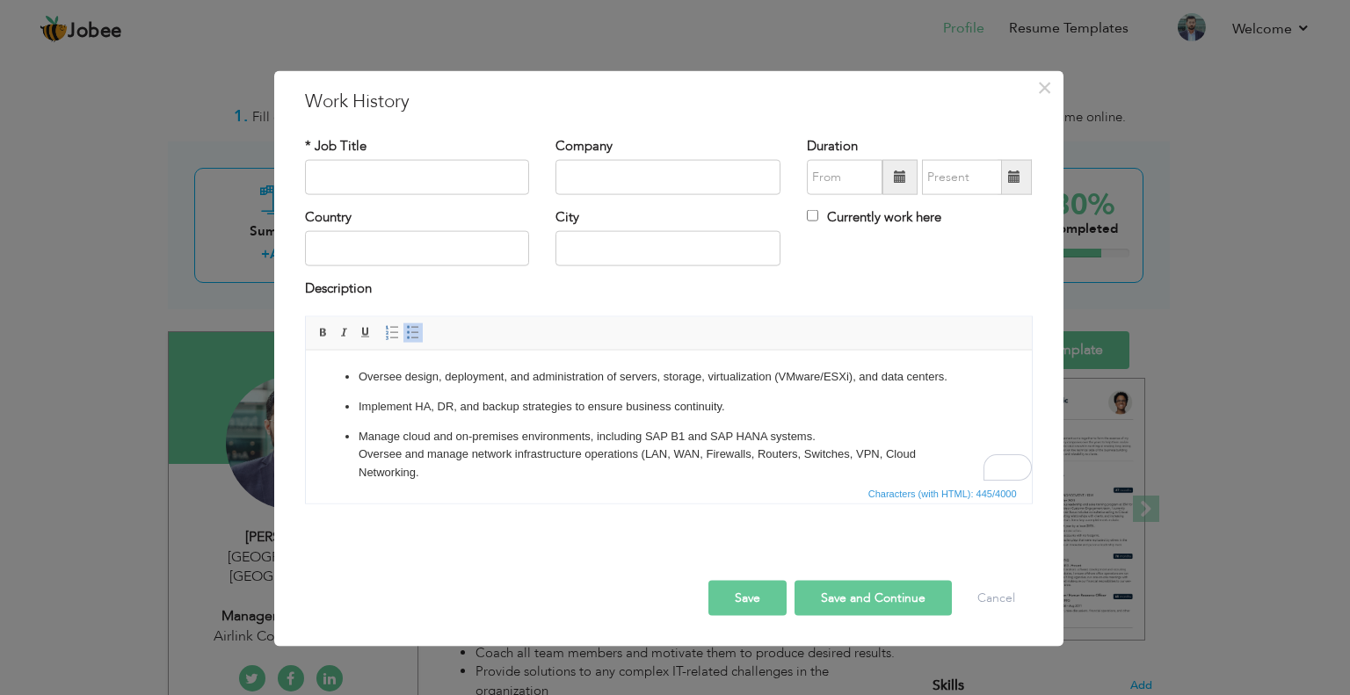
click at [409, 333] on span at bounding box center [413, 332] width 14 height 14
click at [409, 334] on span at bounding box center [413, 332] width 14 height 14
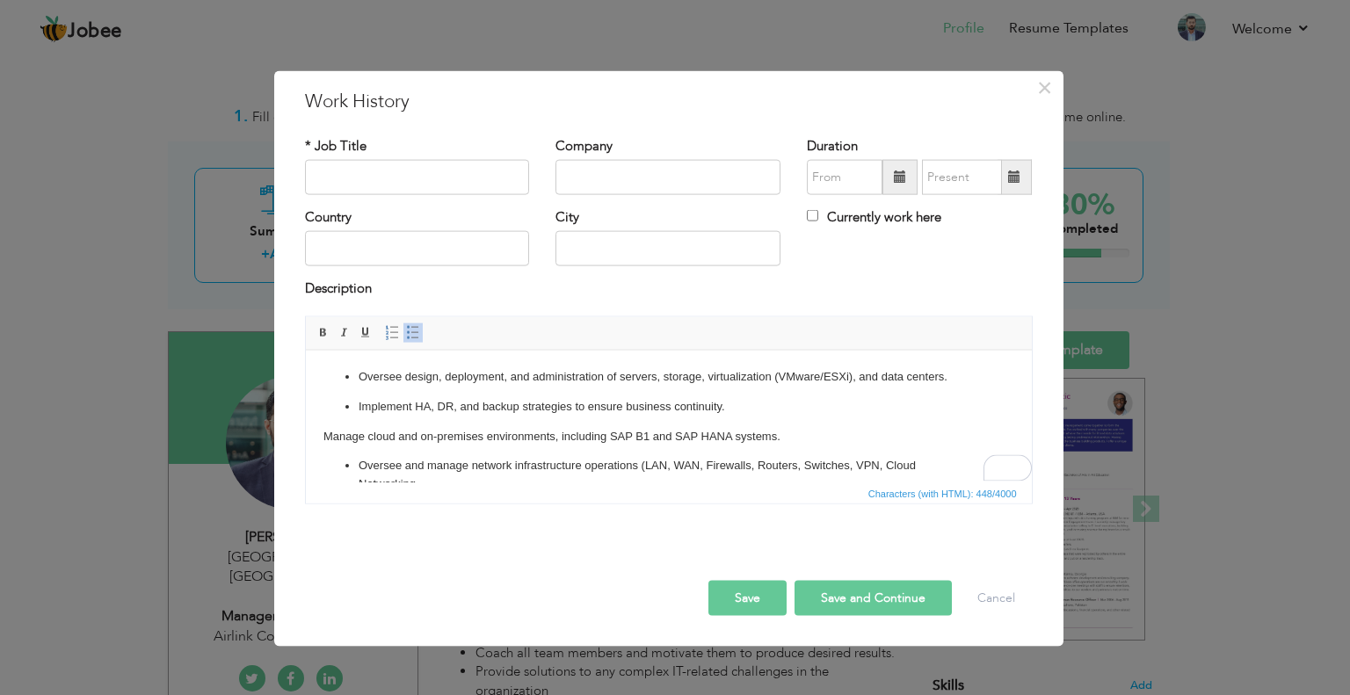
click at [324, 438] on p "Manage cloud and on-premises environments, including SAP B1 and SAP HANA system…" at bounding box center [668, 436] width 691 height 18
click at [406, 330] on span at bounding box center [413, 332] width 14 height 14
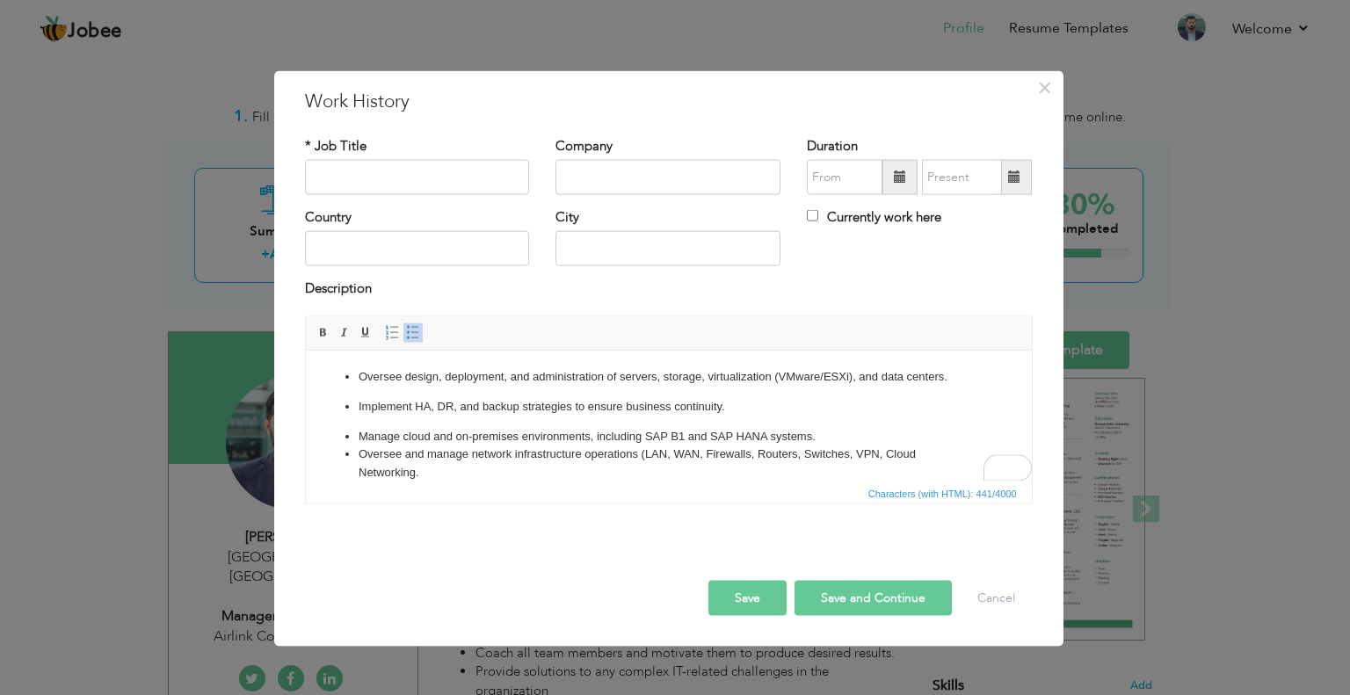
click at [362, 409] on p "Implement HA, DR, and backup strategies to ensure business continuity." at bounding box center [668, 406] width 620 height 18
click at [359, 406] on p "Implement HA, DR, and backup strategies to ensure business continuity." at bounding box center [668, 406] width 620 height 18
click at [410, 337] on span at bounding box center [413, 332] width 14 height 14
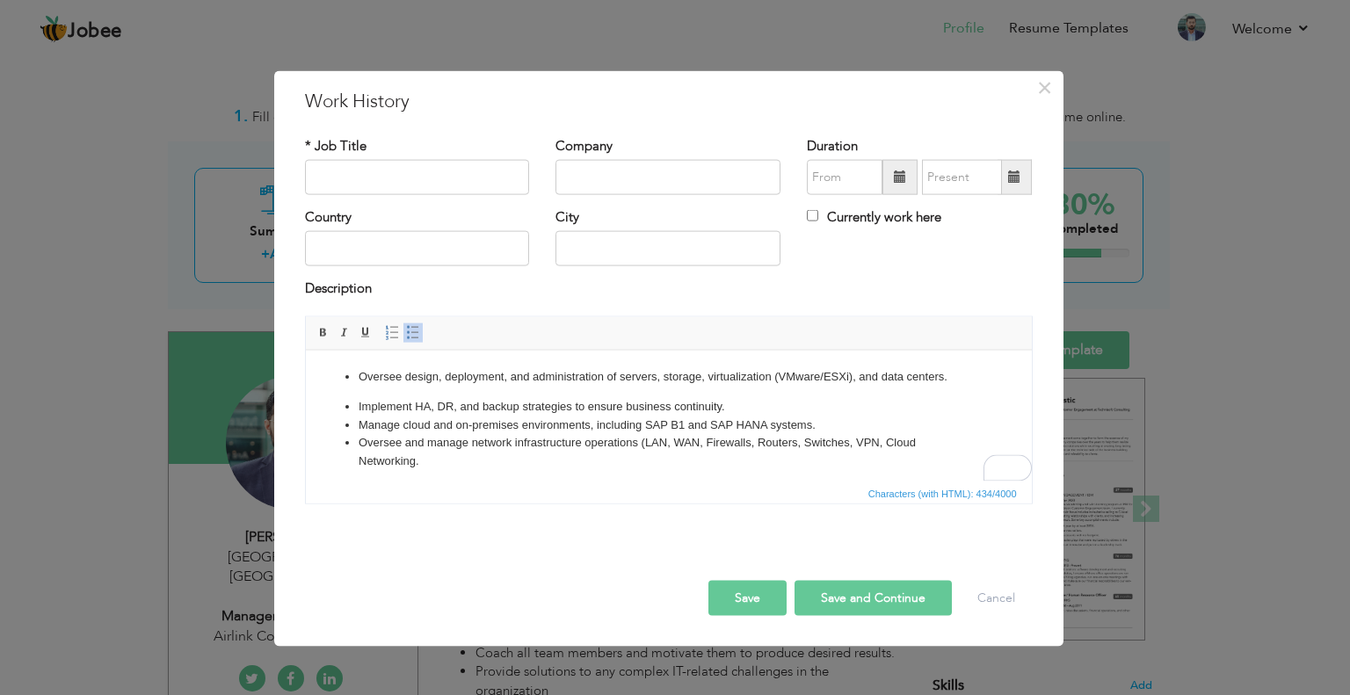
click at [363, 374] on p "Oversee design, deployment, and administration of servers, storage, virtualizat…" at bounding box center [668, 376] width 620 height 18
click at [359, 374] on p "Oversee design, deployment, and administration of servers, storage, virtualizat…" at bounding box center [668, 376] width 620 height 18
click at [404, 340] on span "Insert/Remove Numbered List Insert/Remove Bulleted List" at bounding box center [402, 332] width 42 height 21
click at [407, 337] on span at bounding box center [413, 332] width 14 height 14
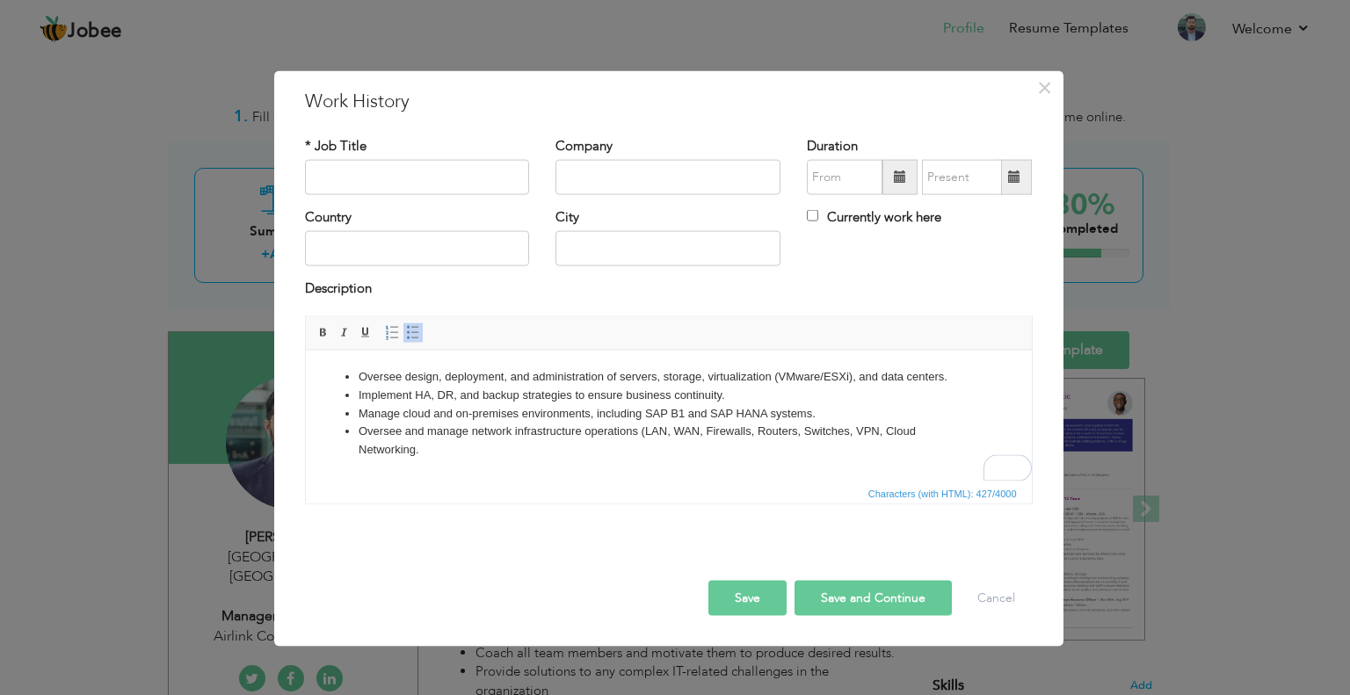
click at [684, 417] on li "Manage cloud and on-premises environments, including SAP B1 and SAP HANA system…" at bounding box center [668, 413] width 620 height 18
click at [737, 416] on li "Manage cloud and on-premises environments, including SAP B1 and SAP HANA system…" at bounding box center [668, 413] width 620 height 18
click at [716, 417] on li "Manage cloud and on-premises environments, including SAP B1 HANA systems." at bounding box center [668, 413] width 620 height 18
click at [818, 413] on li "Manage cloud and on-premises environments, including SAP B1 HANA and manufactur…" at bounding box center [668, 413] width 620 height 18
click at [917, 413] on li "Manage cloud and on-premises environments, including SAP B1 HANA and manufactur…" at bounding box center [668, 413] width 620 height 18
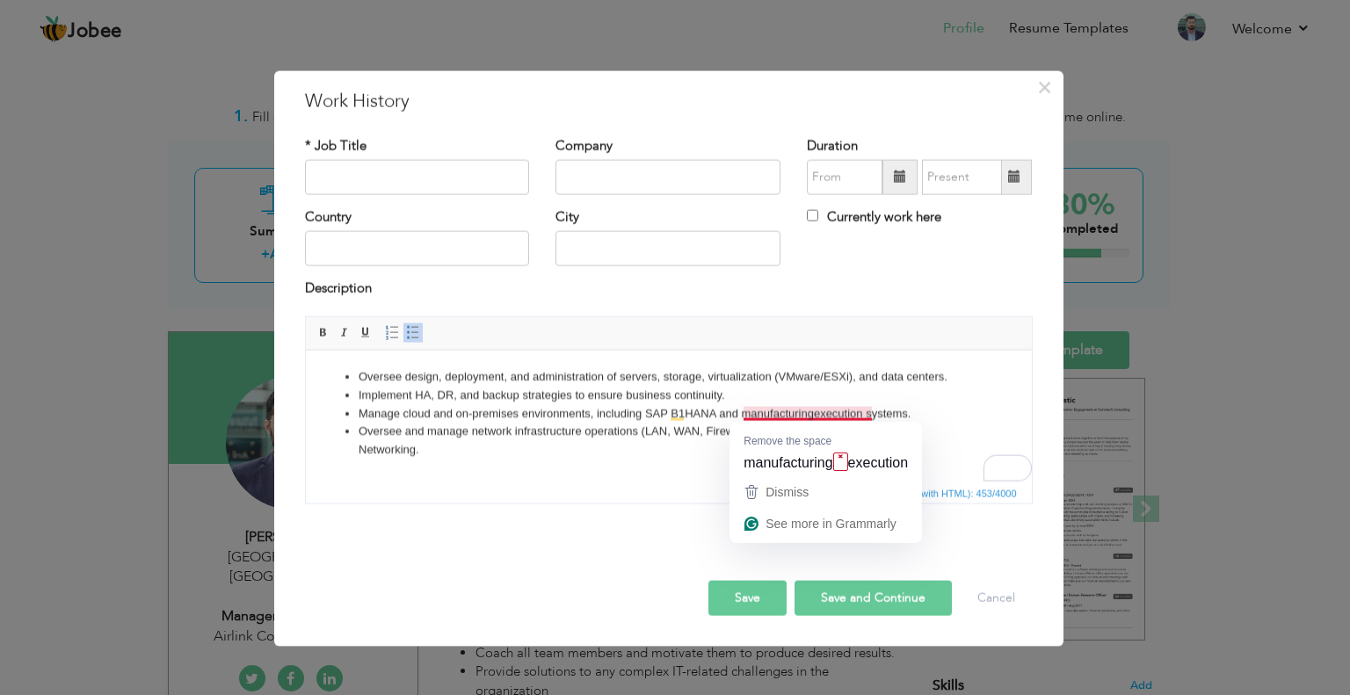
click at [743, 417] on li "Manage cloud and on-premises environments, including SAP B1 HANA and manufactur…" at bounding box center [668, 413] width 620 height 18
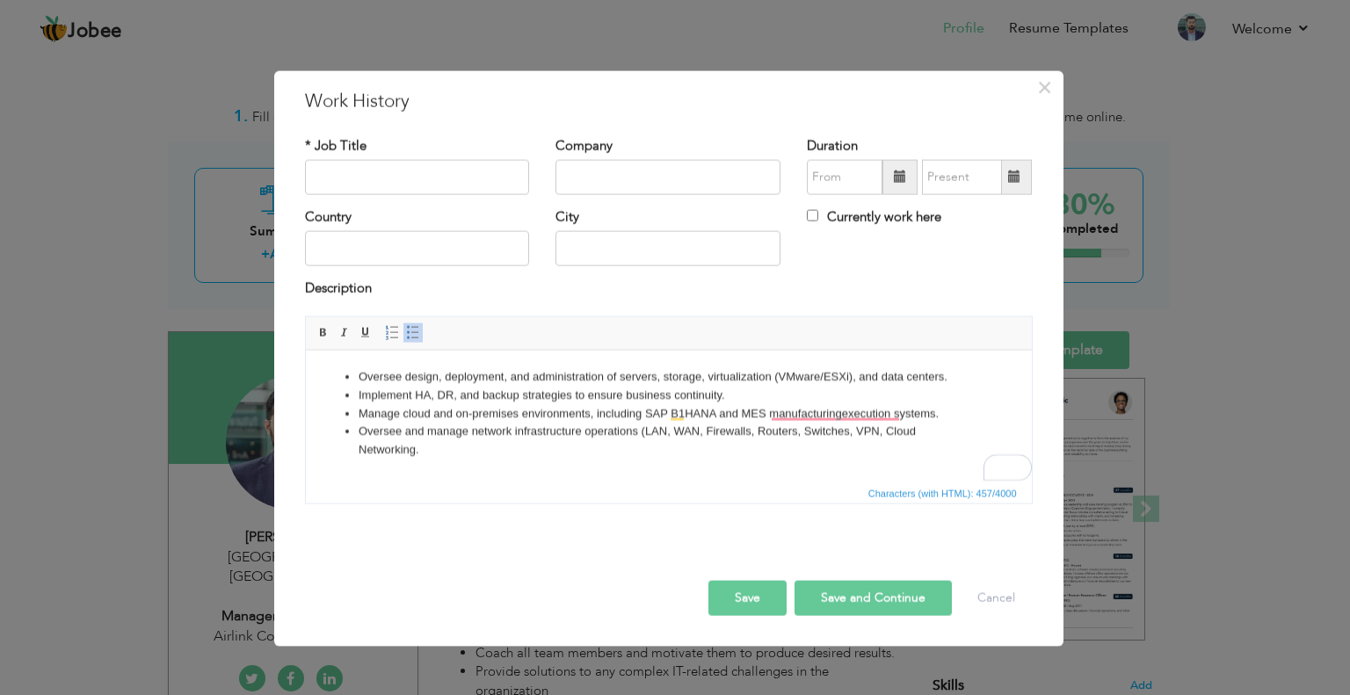
click at [772, 413] on li "Manage cloud and on-premises environments, including SAP B1 HANA and MES manufa…" at bounding box center [668, 413] width 620 height 18
click at [772, 411] on li "Manage cloud and on-premises environments, including SAP B1 HANA and MES manufa…" at bounding box center [668, 413] width 620 height 18
click at [786, 410] on li "Manage cloud and on-premises environments, including SAP B1 HANA and MES (manuf…" at bounding box center [668, 413] width 620 height 18
click at [951, 416] on li "Manage cloud and on-premises environments, including SAP B1 HANA and MES (M anu…" at bounding box center [668, 413] width 620 height 18
click at [418, 446] on li "Oversee and manage network infrastructure operations (LAN, WAN, Firewalls, Rout…" at bounding box center [668, 440] width 620 height 37
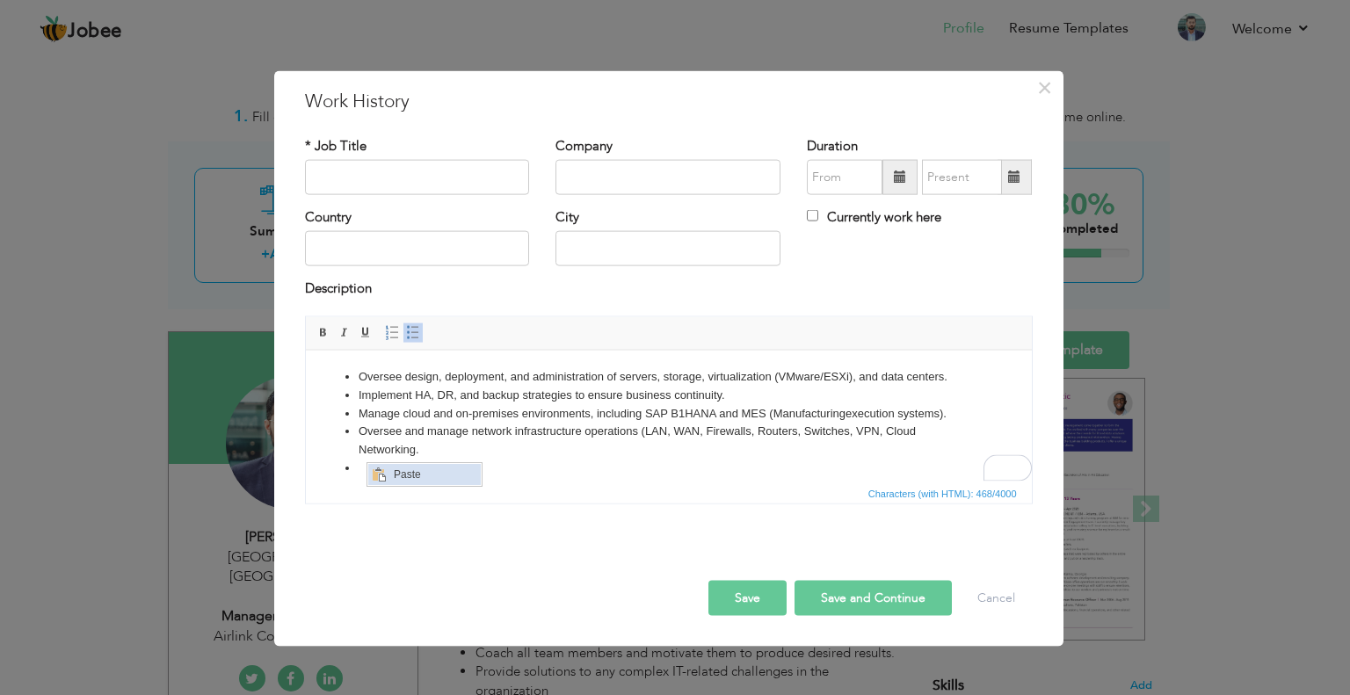
click at [385, 476] on span "Context Menu Options" at bounding box center [379, 474] width 14 height 14
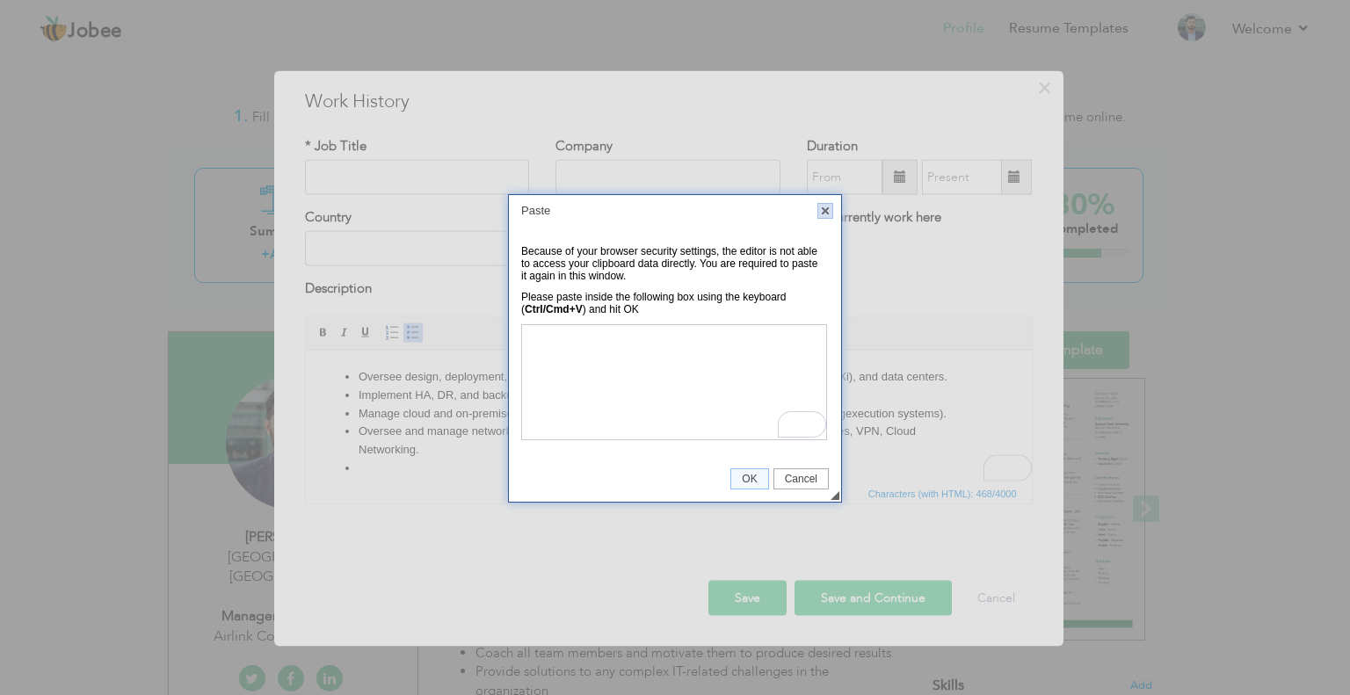
click at [819, 212] on link "X" at bounding box center [825, 211] width 16 height 16
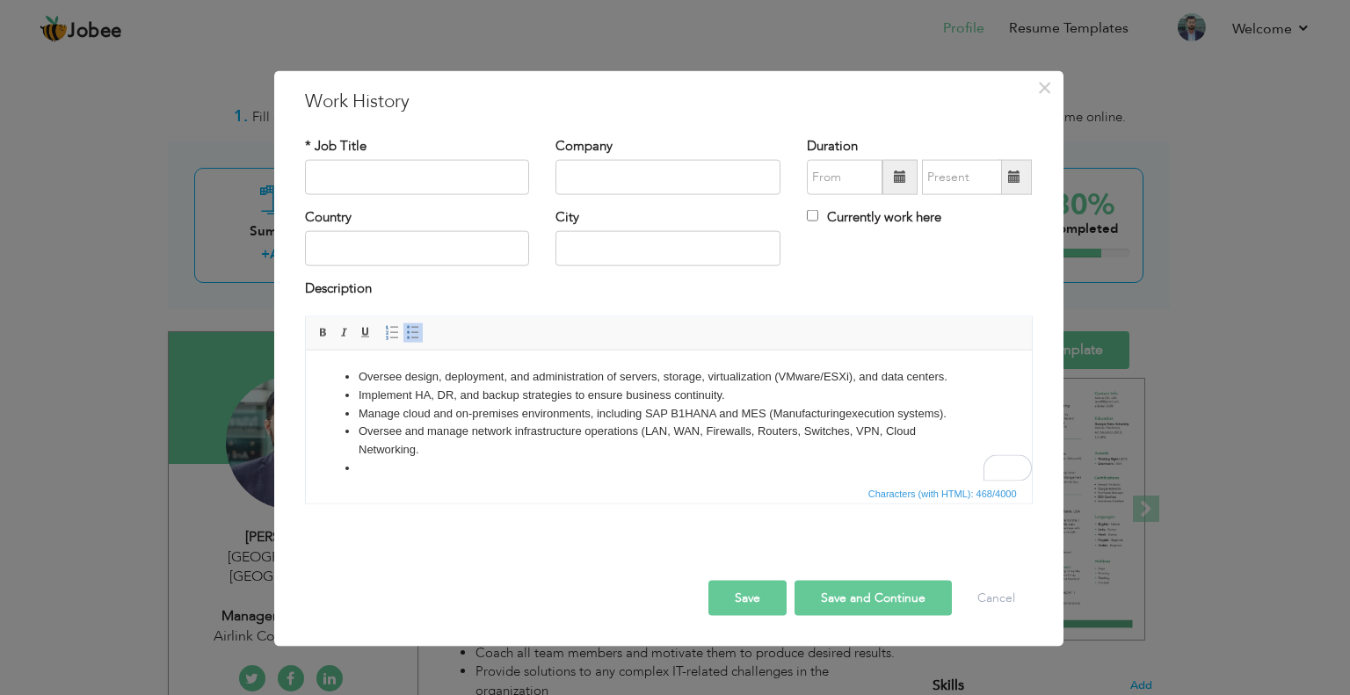
click at [366, 475] on li "To enrich screen reader interactions, please activate Accessibility in Grammarl…" at bounding box center [668, 468] width 620 height 18
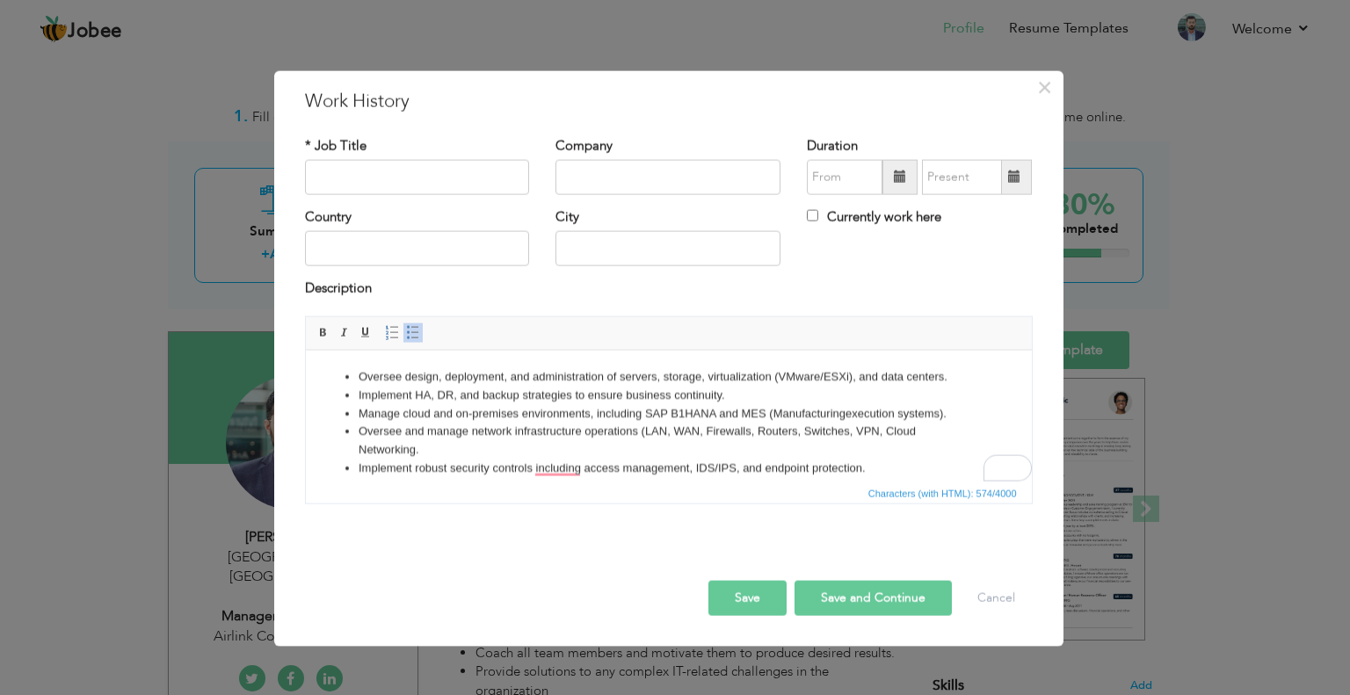
click at [361, 366] on html "Oversee design, deployment, and administration of servers, storage, virtualizat…" at bounding box center [668, 446] width 726 height 192
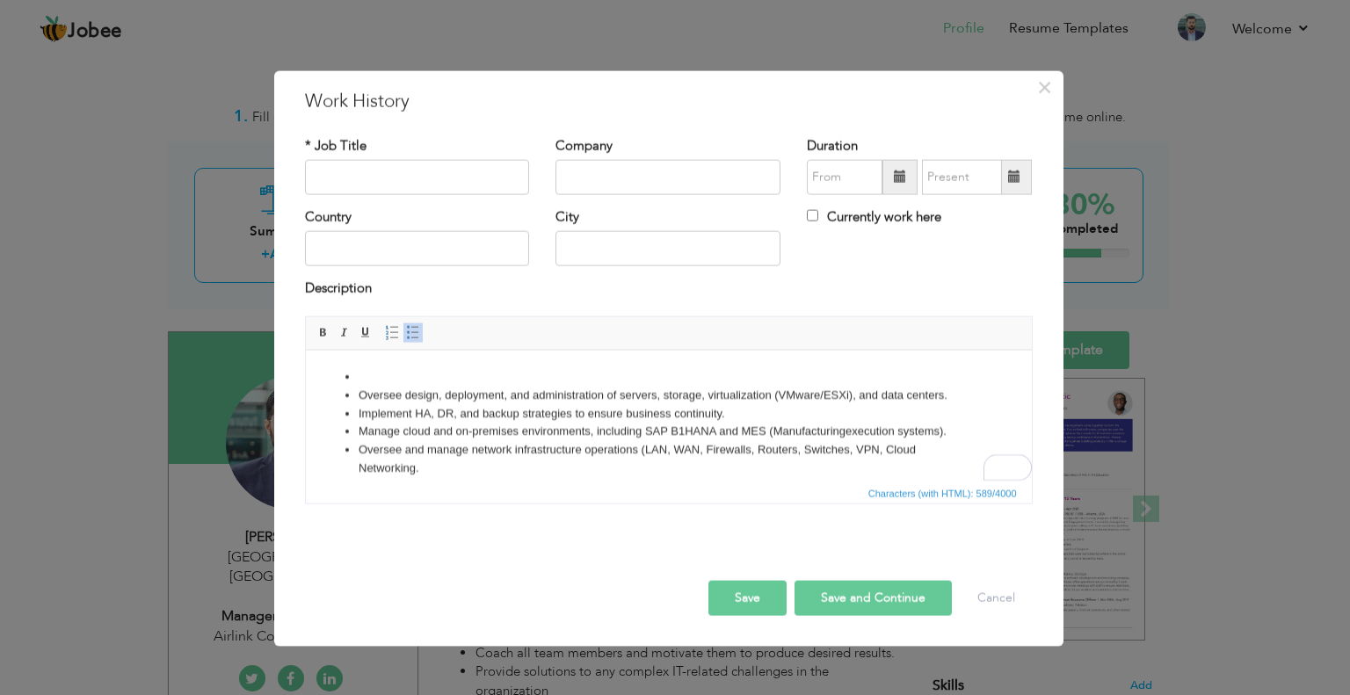
click at [351, 367] on ul "Oversee design, deployment, and administration of servers, storage, virtualizat…" at bounding box center [668, 440] width 691 height 146
click at [843, 381] on li "Lead cross-functional IT teams in systems, networks, cybersecurity, MES, and su…" at bounding box center [668, 376] width 620 height 18
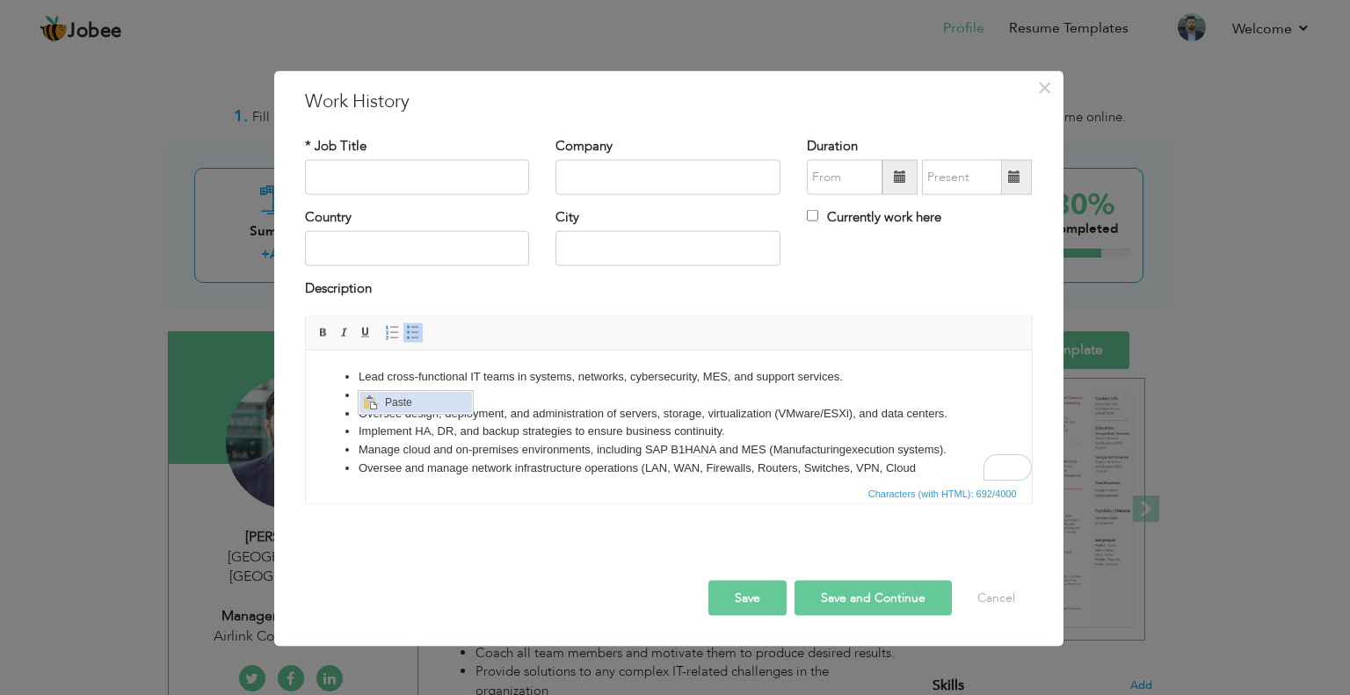
click at [398, 405] on span "Paste" at bounding box center [425, 402] width 91 height 21
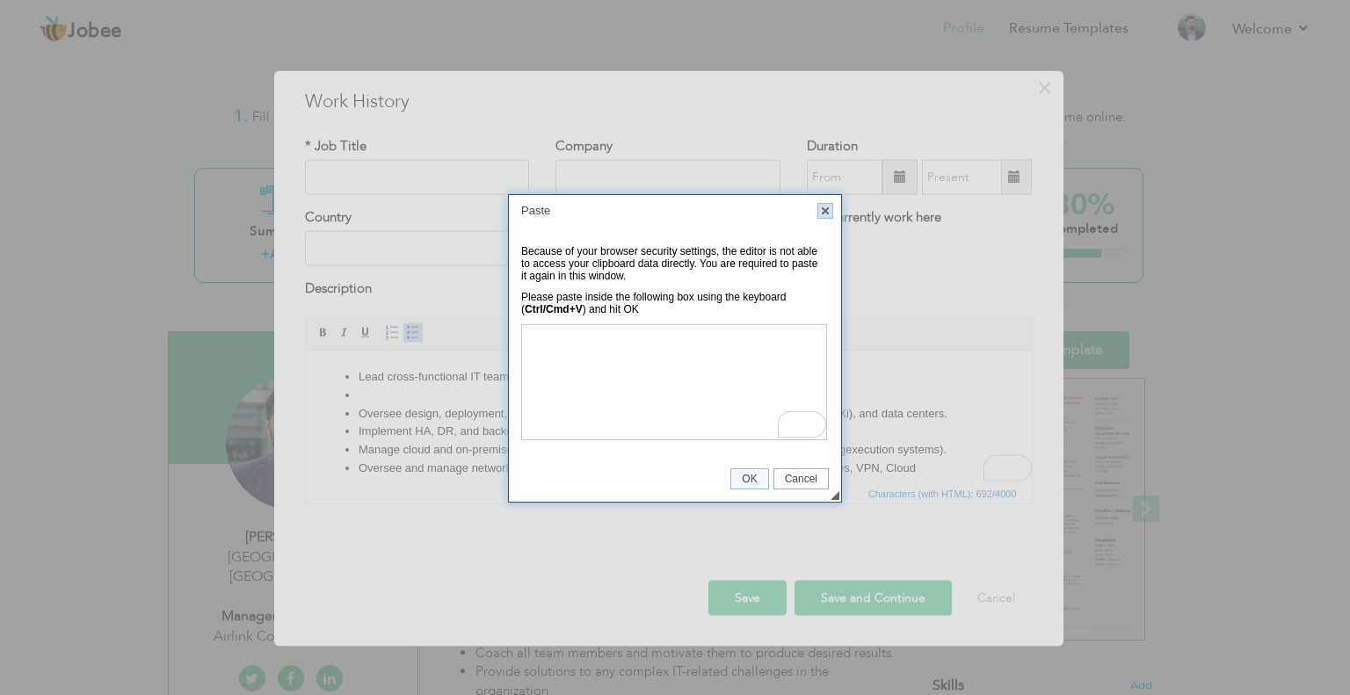
click at [819, 208] on link "X" at bounding box center [825, 211] width 16 height 16
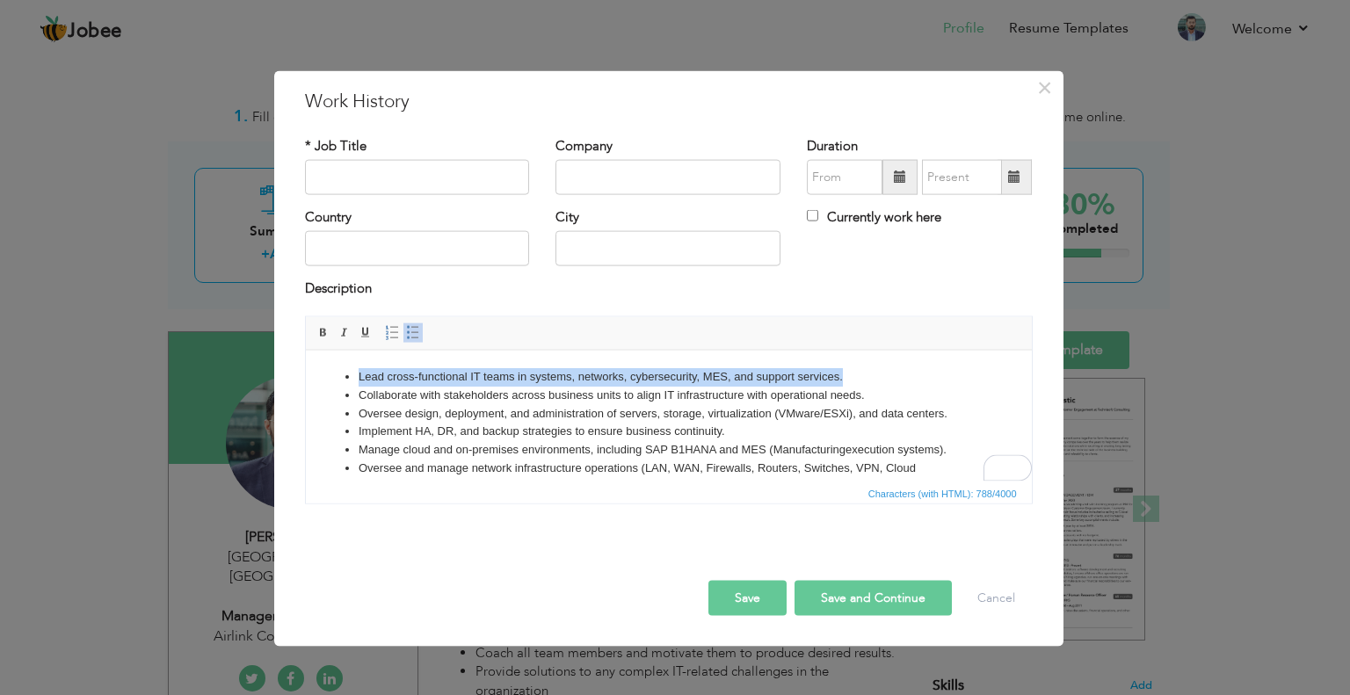
drag, startPoint x: 840, startPoint y: 378, endPoint x: 346, endPoint y: 368, distance: 494.0
click at [358, 368] on li "Lead cross-functional IT teams in systems, networks, cybersecurity, MES, and su…" at bounding box center [668, 376] width 620 height 18
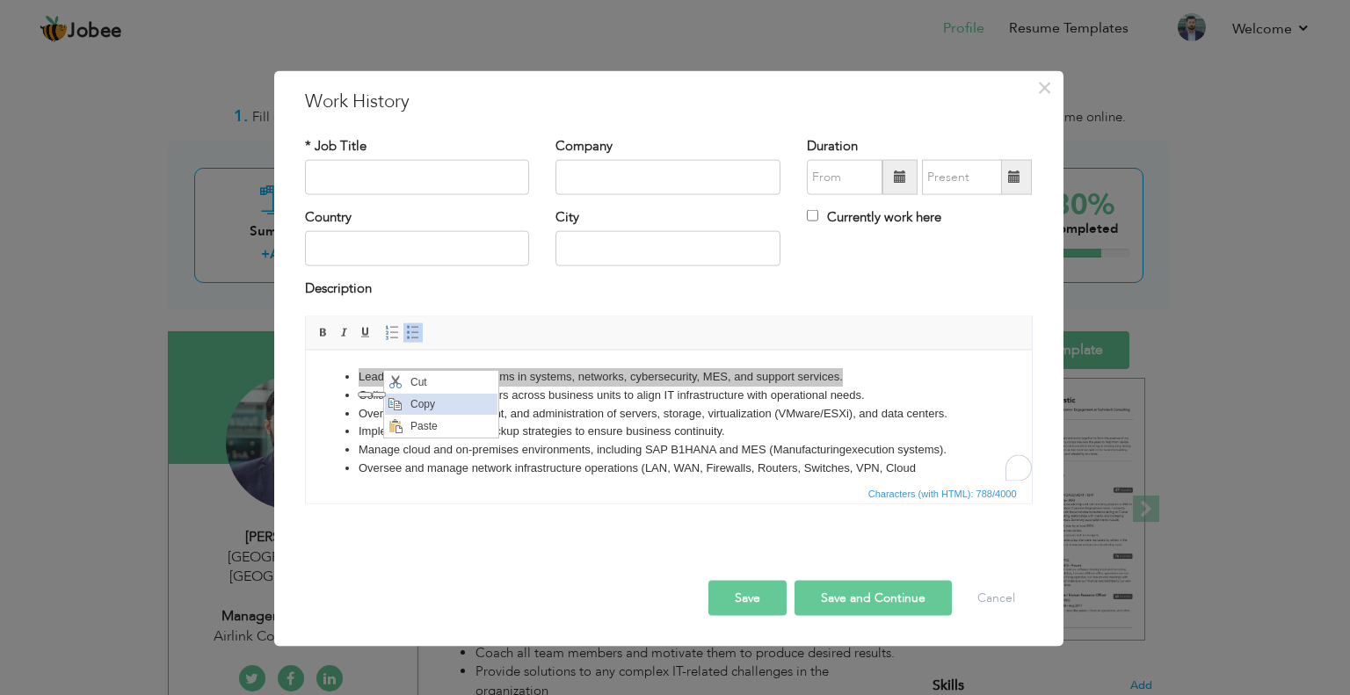
click at [438, 405] on span "Copy" at bounding box center [451, 404] width 91 height 21
copy li "Lead cross-functional IT teams in systems, networks, cybersecurity, MES, and su…"
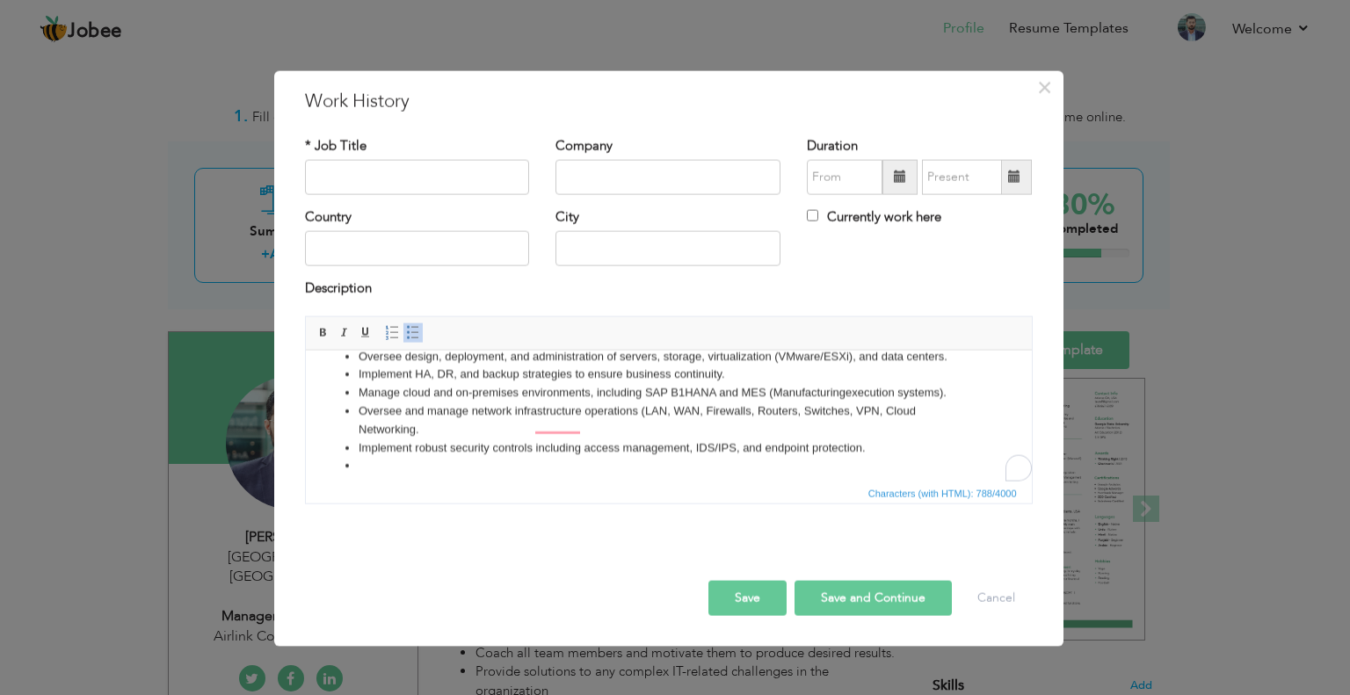
scroll to position [88, 0]
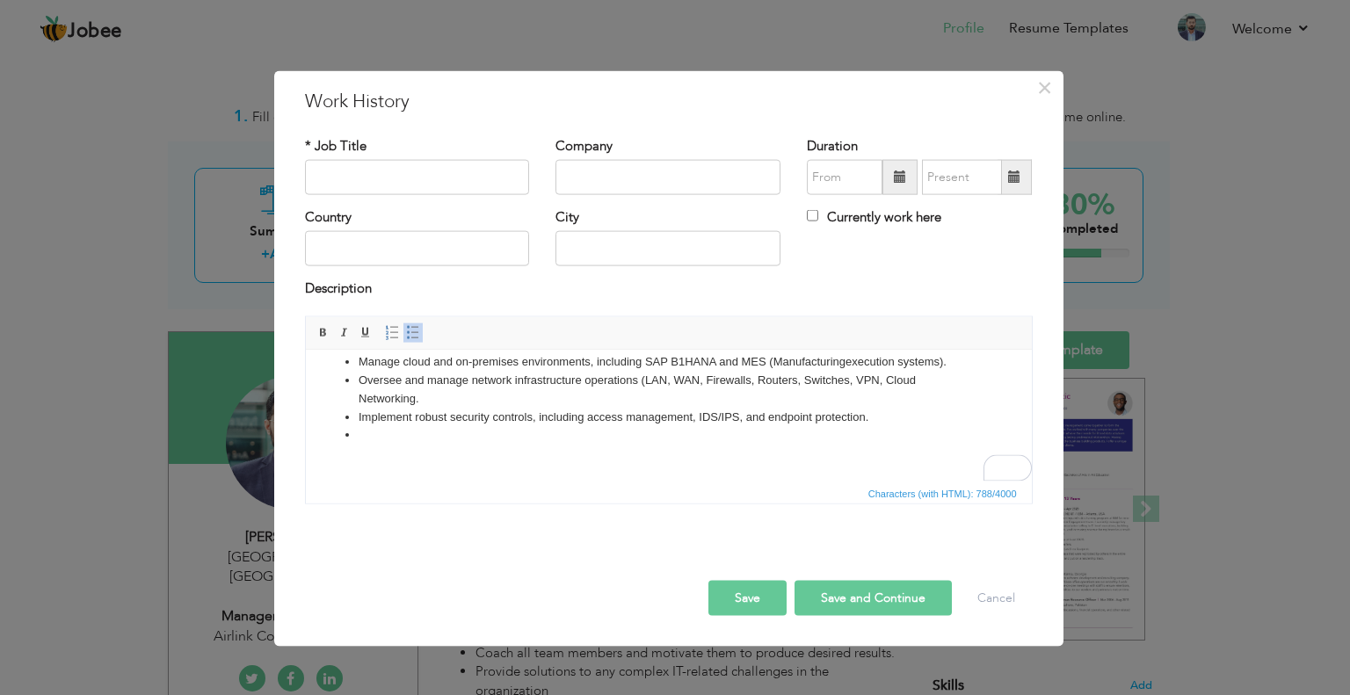
click at [386, 430] on li "To enrich screen reader interactions, please activate Accessibility in Grammarl…" at bounding box center [668, 434] width 620 height 18
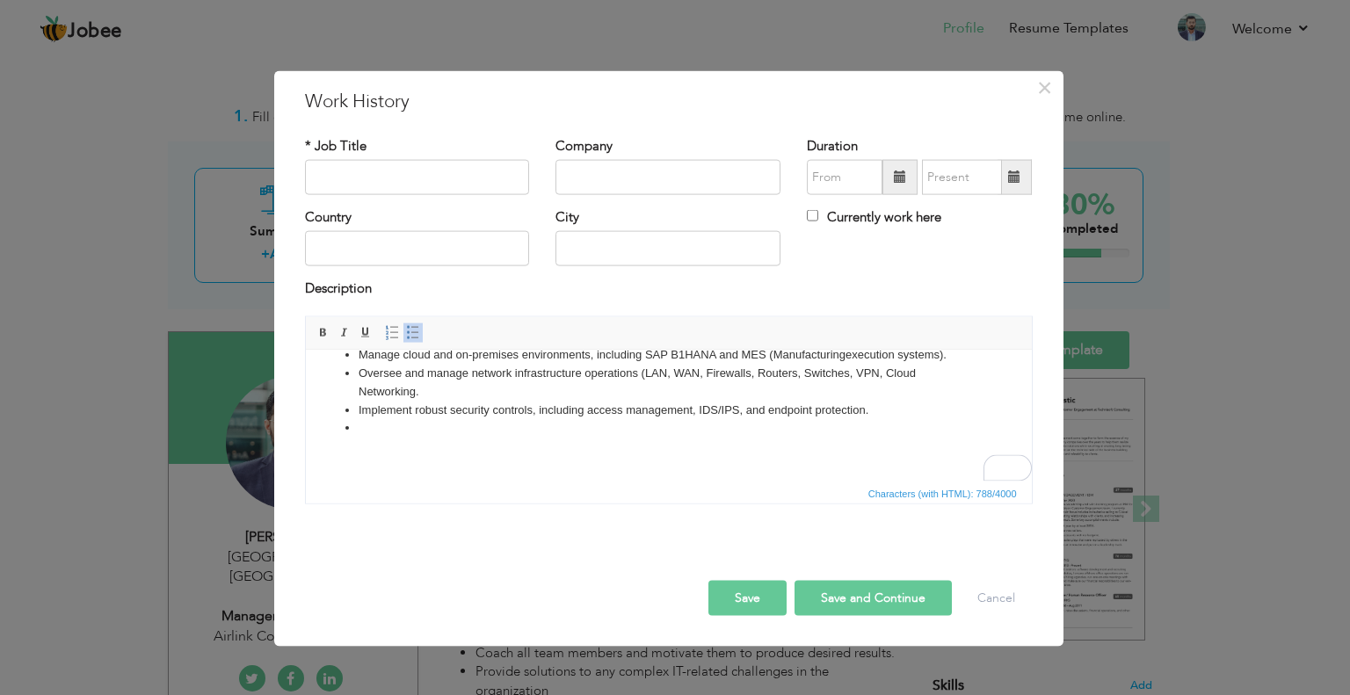
scroll to position [97, 0]
click at [401, 445] on span "Paste" at bounding box center [432, 436] width 91 height 21
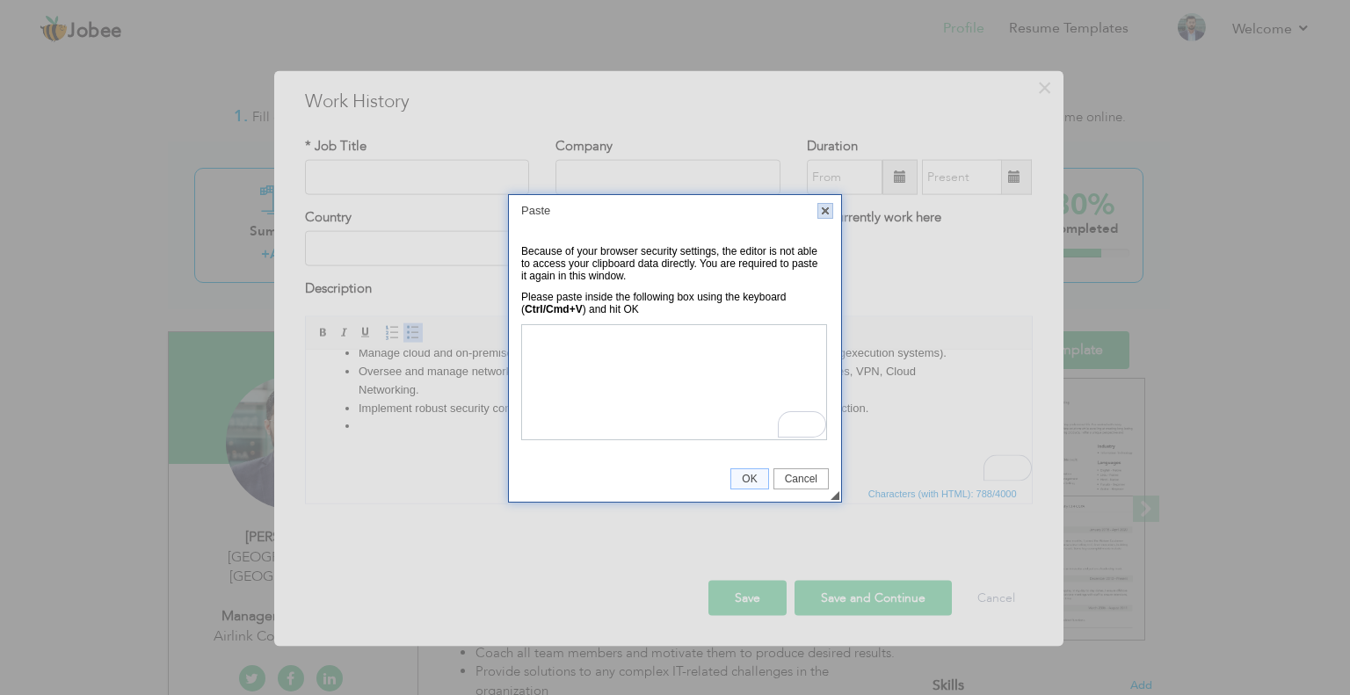
click at [823, 211] on link "X" at bounding box center [825, 211] width 16 height 16
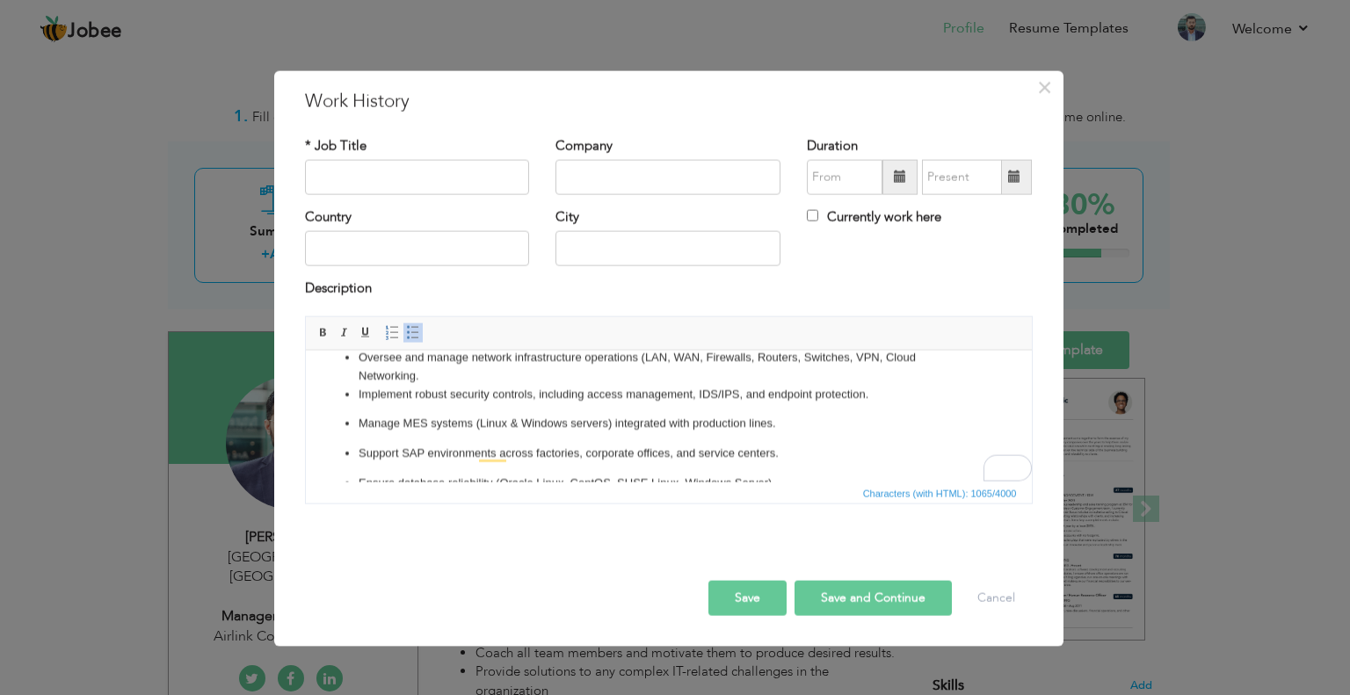
scroll to position [80, 0]
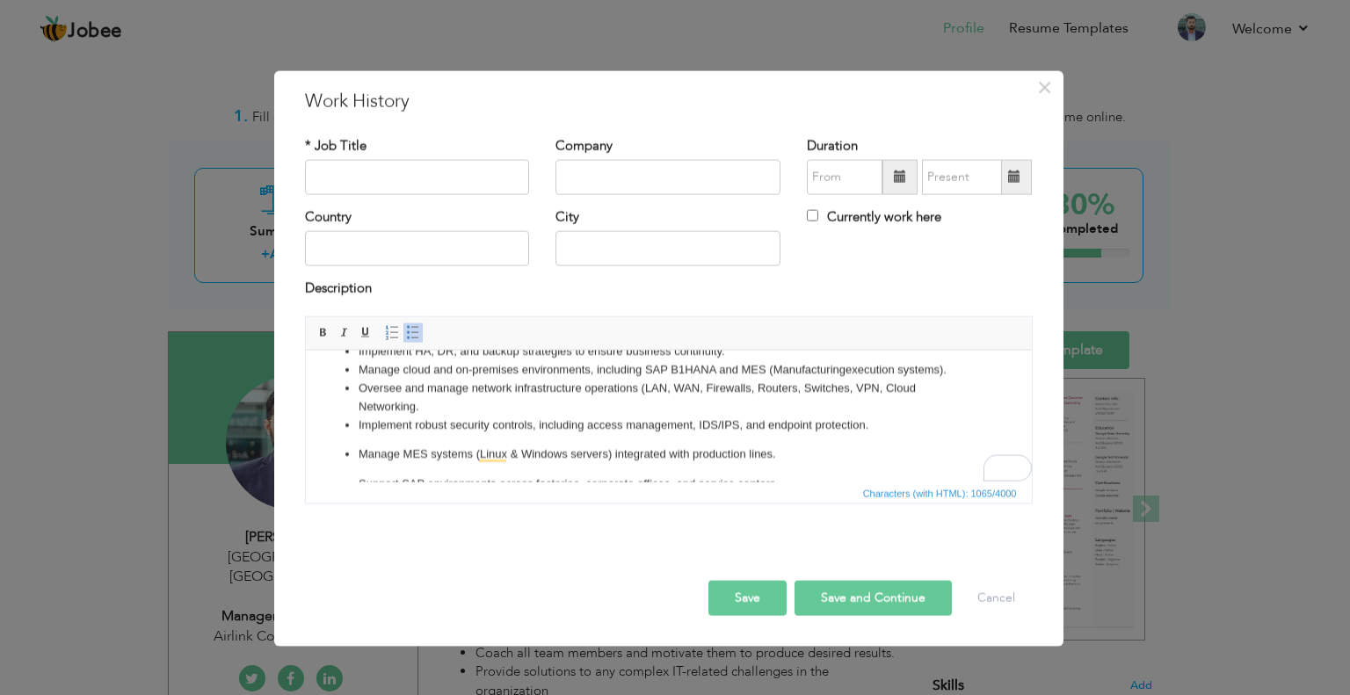
click at [361, 457] on p "Manage MES systems (Linux & Windows servers) integrated with production lines." at bounding box center [668, 454] width 620 height 18
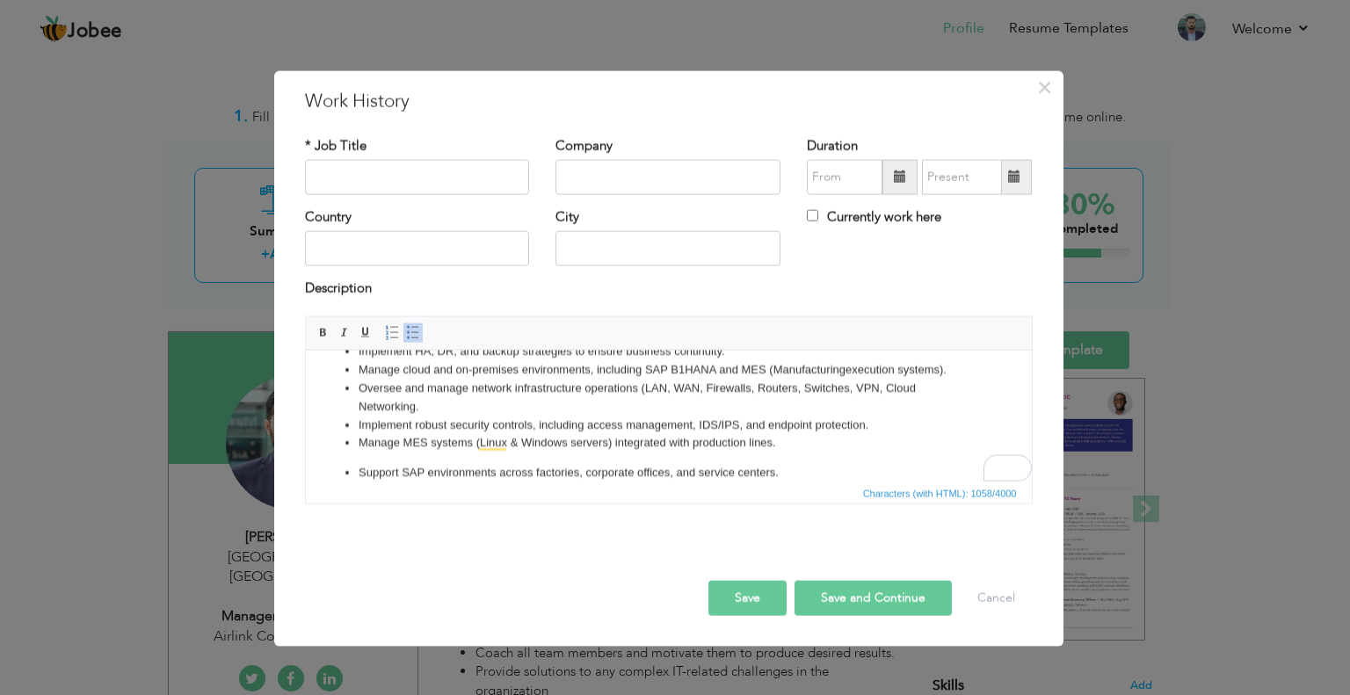
click at [765, 445] on li "Manage MES systems (Linux & Windows servers) integrated with production lines." at bounding box center [668, 442] width 620 height 18
click at [769, 445] on li "Manage MES systems (Linux & Windows servers) integrated with production lines." at bounding box center [668, 442] width 620 height 18
click at [358, 472] on p "Support SAP environments across factories, corporate offices, and service cente…" at bounding box center [668, 472] width 620 height 18
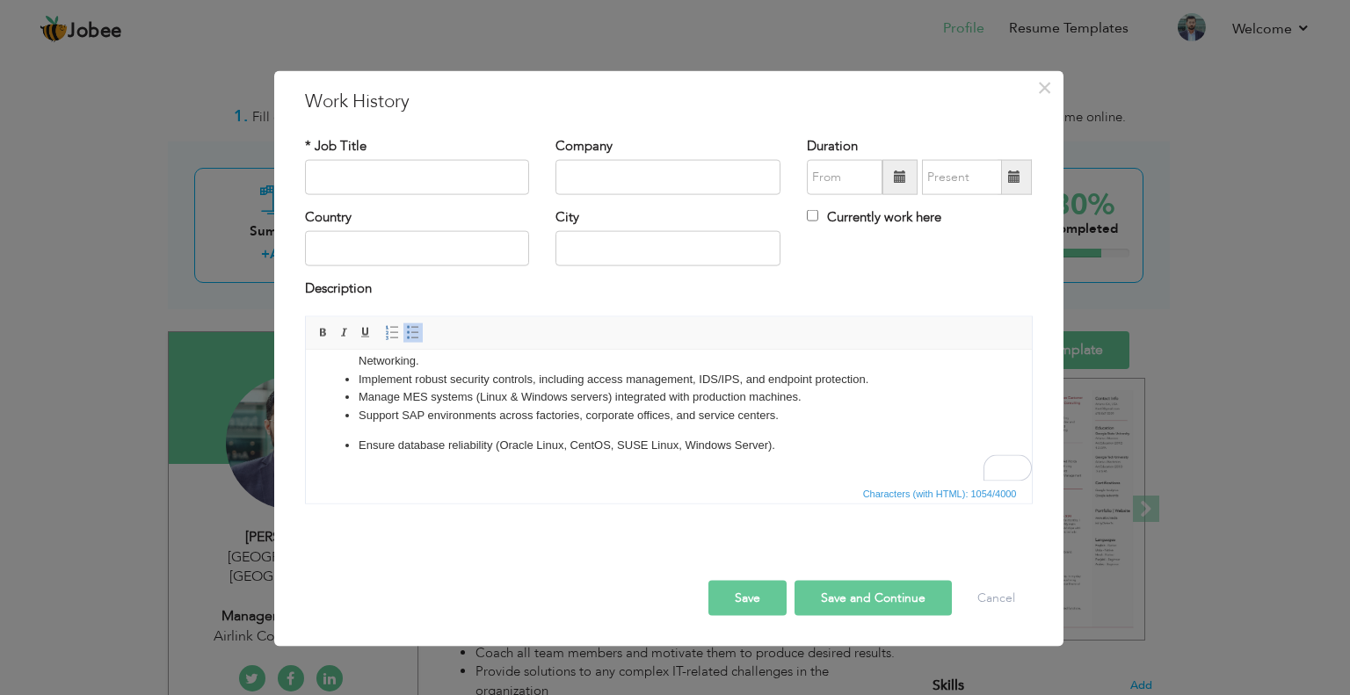
scroll to position [0, 0]
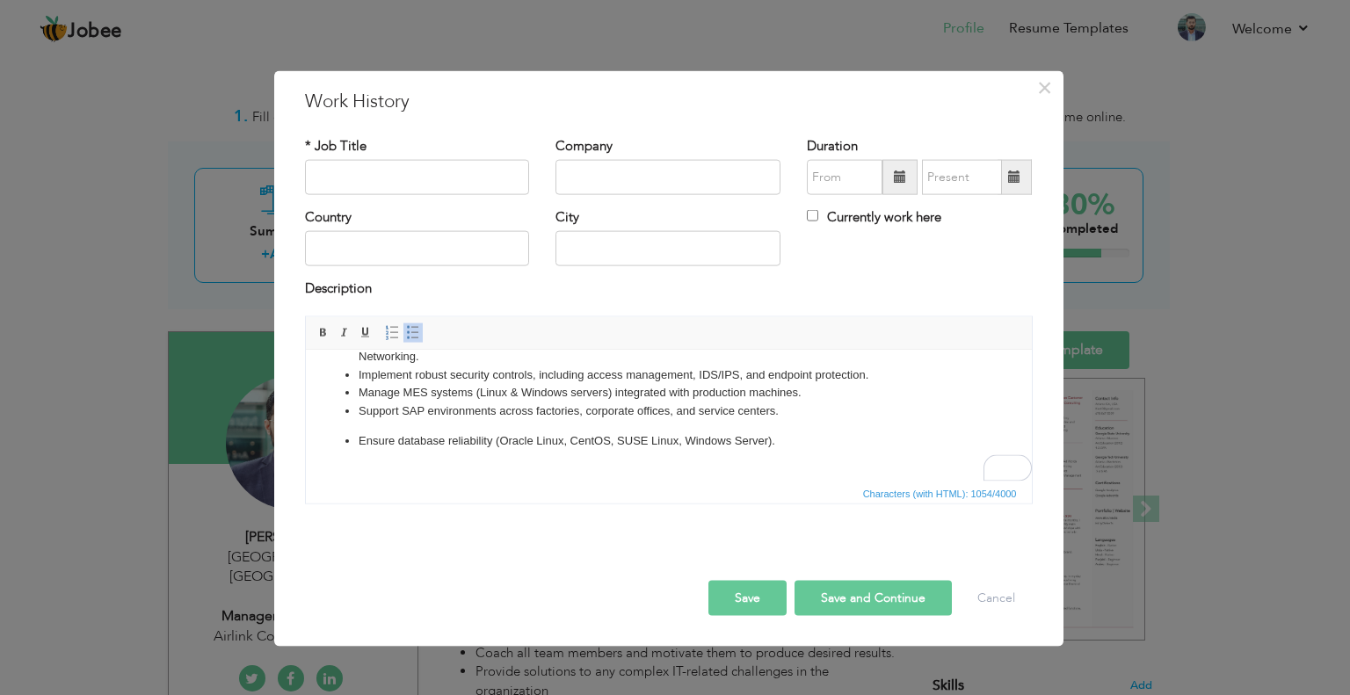
drag, startPoint x: 1023, startPoint y: 435, endPoint x: 1331, endPoint y: 805, distance: 481.7
click at [360, 438] on p "Ensure database reliability (Oracle Linux, CentOS, SUSE Linux, Windows Server)." at bounding box center [668, 440] width 620 height 18
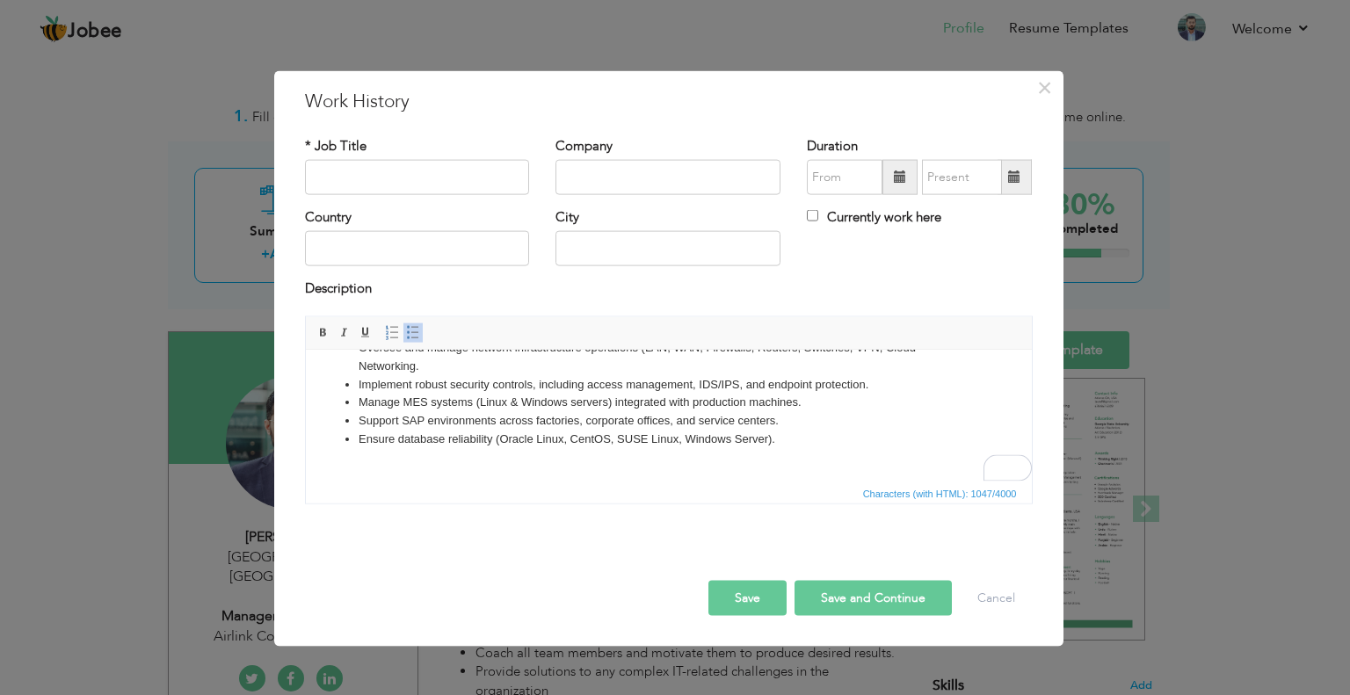
scroll to position [134, 0]
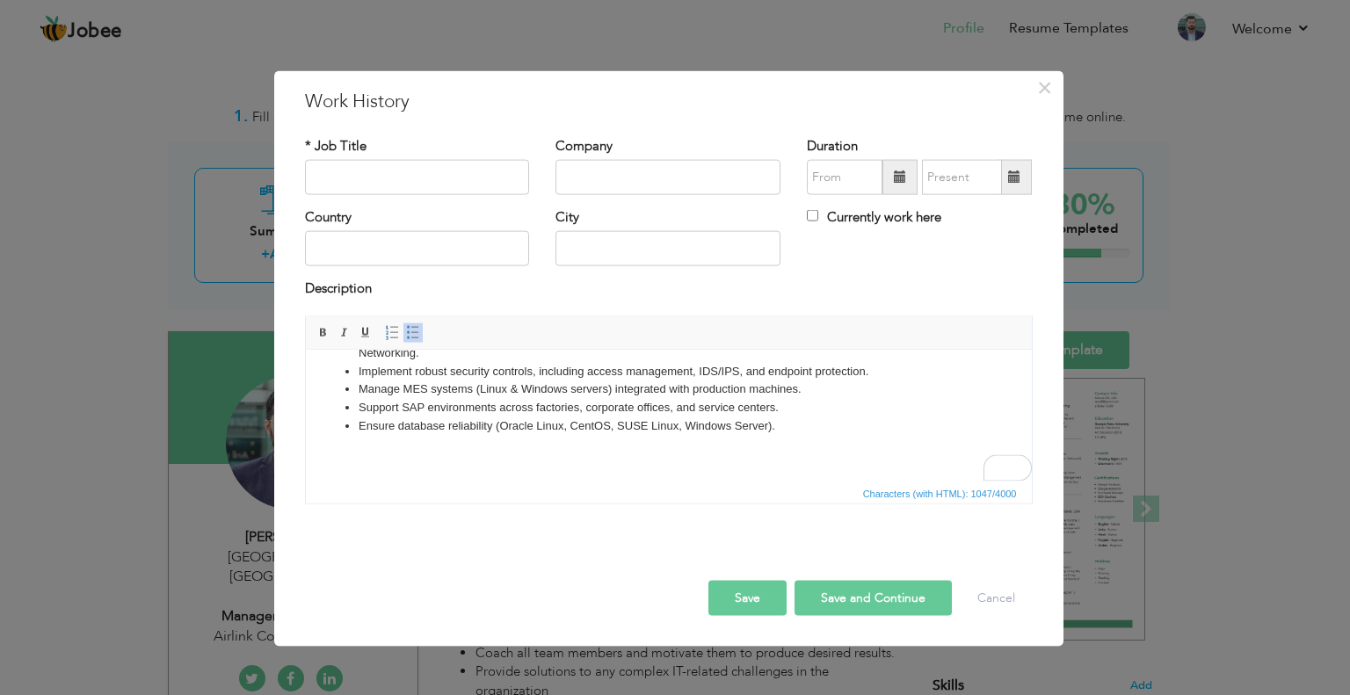
click at [786, 431] on li "Ensure database reliability (Oracle Linux, CentOS, SUSE Linux, Windows Server)." at bounding box center [668, 426] width 620 height 18
click at [444, 179] on input "text" at bounding box center [417, 177] width 225 height 35
type input "Manager IT Infrastructure"
click at [637, 176] on input "text" at bounding box center [667, 177] width 225 height 35
type input "Airlink Communication Ltd."
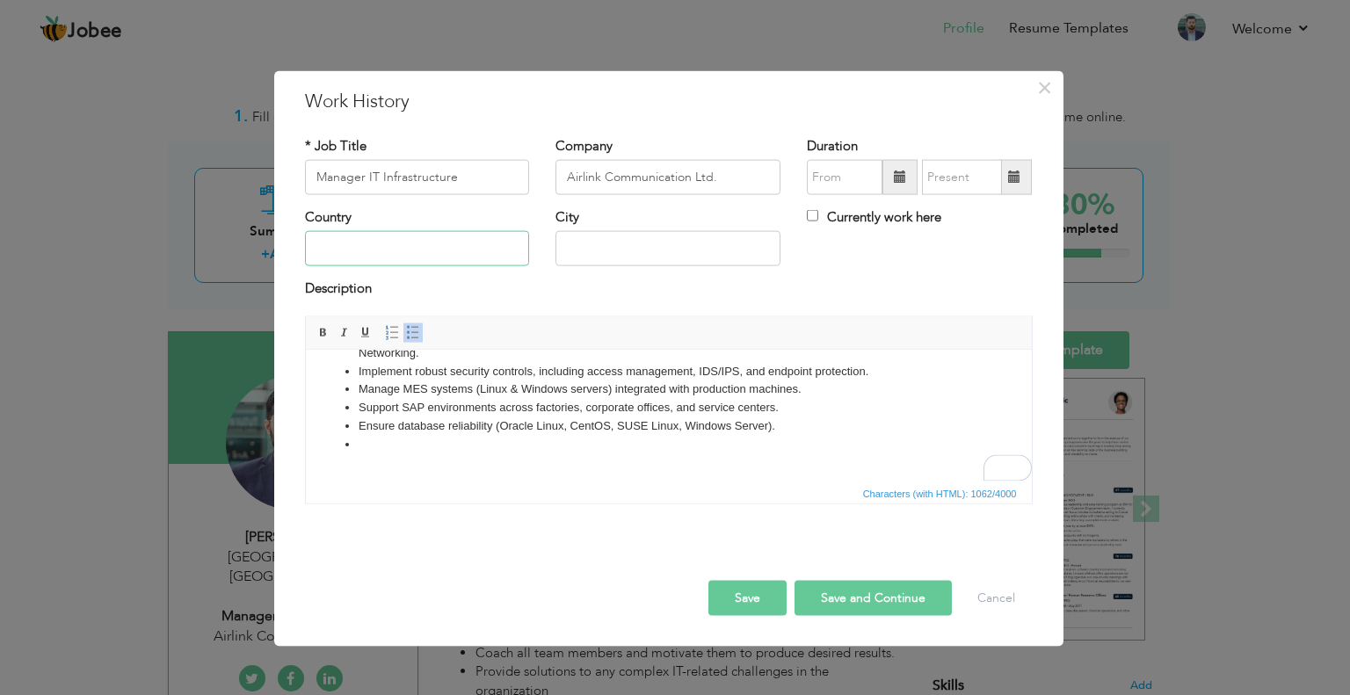
click at [461, 238] on input "text" at bounding box center [417, 248] width 225 height 35
type input "[GEOGRAPHIC_DATA]"
click at [649, 238] on input "text" at bounding box center [667, 248] width 225 height 35
type input "[GEOGRAPHIC_DATA]"
click at [903, 167] on span at bounding box center [899, 177] width 35 height 35
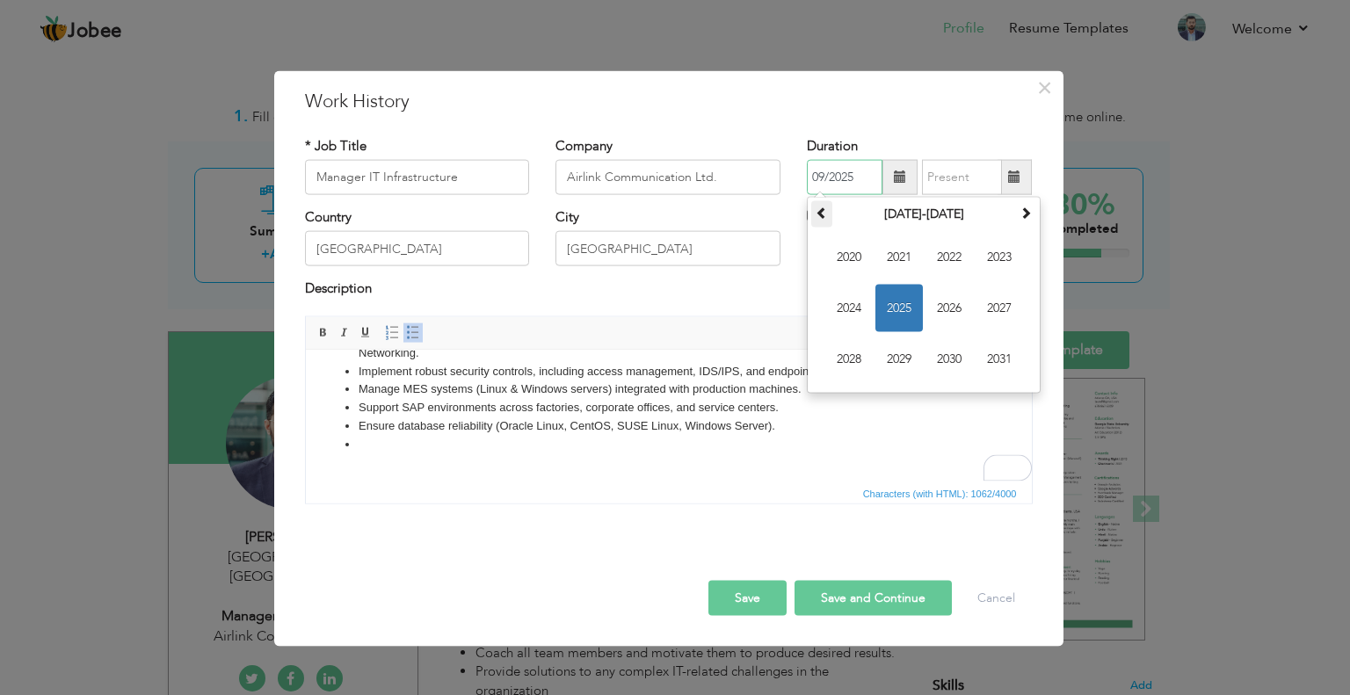
click at [831, 215] on th at bounding box center [821, 214] width 21 height 26
click at [1022, 216] on span at bounding box center [1025, 213] width 12 height 12
click at [1022, 214] on span at bounding box center [1025, 213] width 12 height 12
click at [823, 231] on td "2030 2031 2032 2033 2034 2035 2036 2037 2038 2039 2040 2041" at bounding box center [923, 309] width 225 height 162
click at [823, 219] on span at bounding box center [821, 213] width 12 height 12
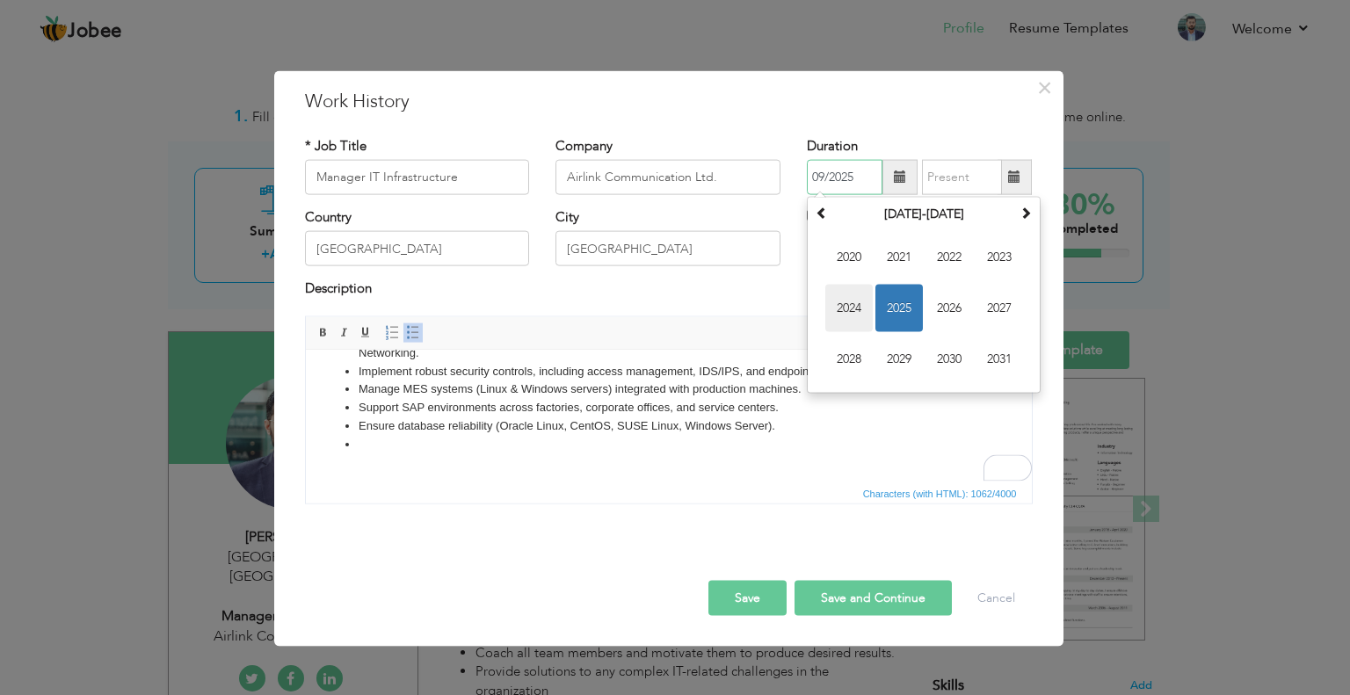
click at [850, 297] on span "2024" at bounding box center [848, 308] width 47 height 47
click at [844, 298] on span "May" at bounding box center [848, 308] width 47 height 47
type input "05/2024"
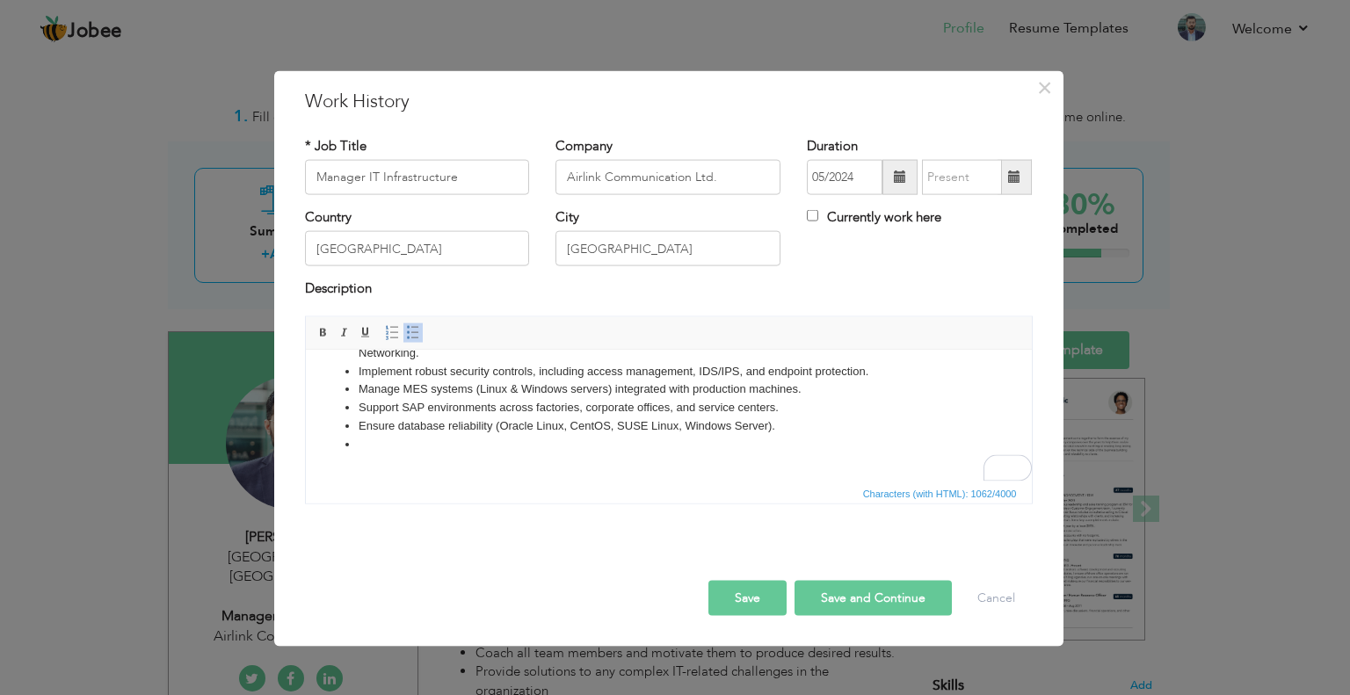
click at [819, 214] on label "Currently work here" at bounding box center [874, 217] width 134 height 18
click at [818, 214] on input "Currently work here" at bounding box center [812, 215] width 11 height 11
checkbox input "true"
click at [367, 449] on li "To enrich screen reader interactions, please activate Accessibility in Grammarl…" at bounding box center [668, 444] width 620 height 18
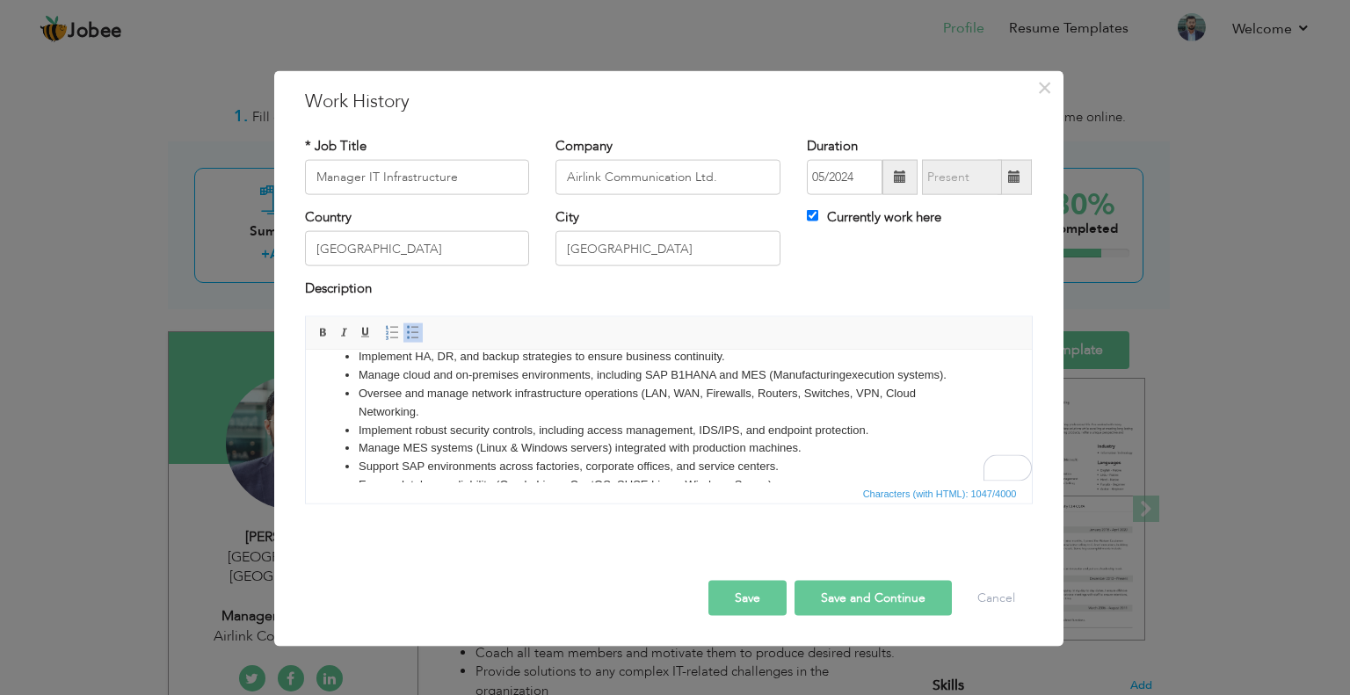
scroll to position [46, 0]
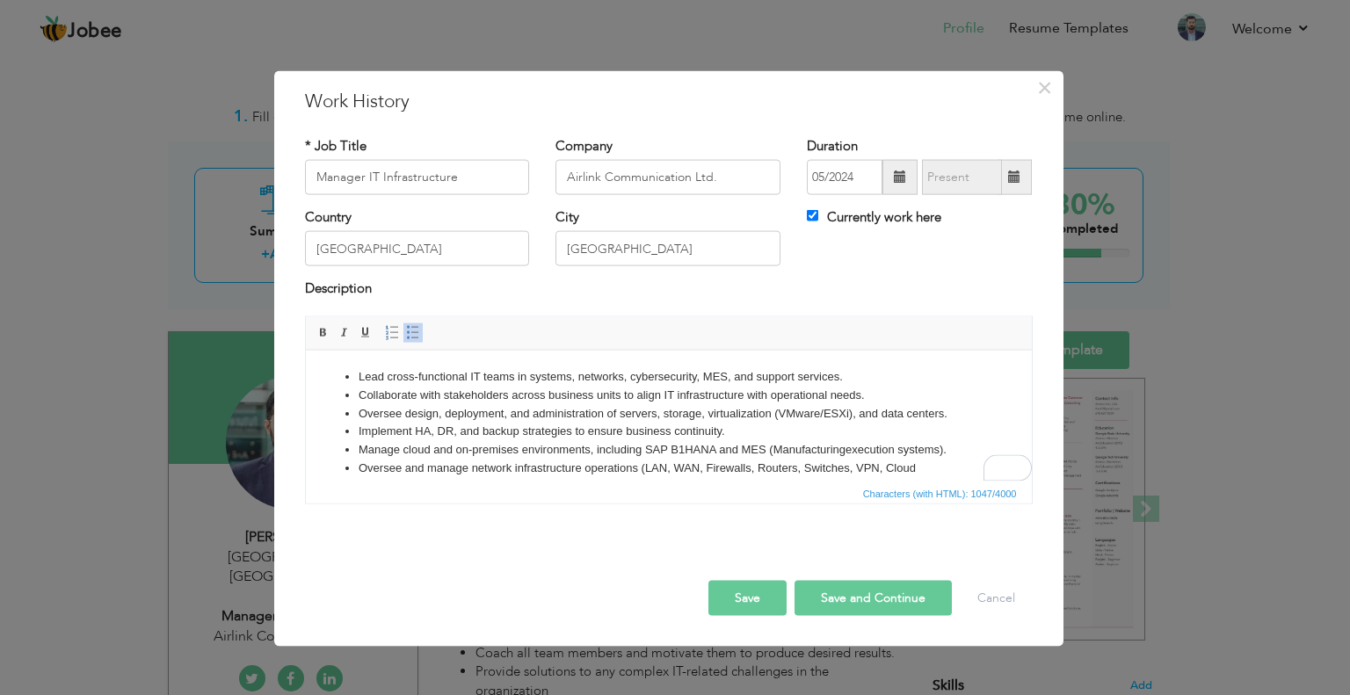
click at [892, 584] on button "Save and Continue" at bounding box center [872, 597] width 157 height 35
checkbox input "false"
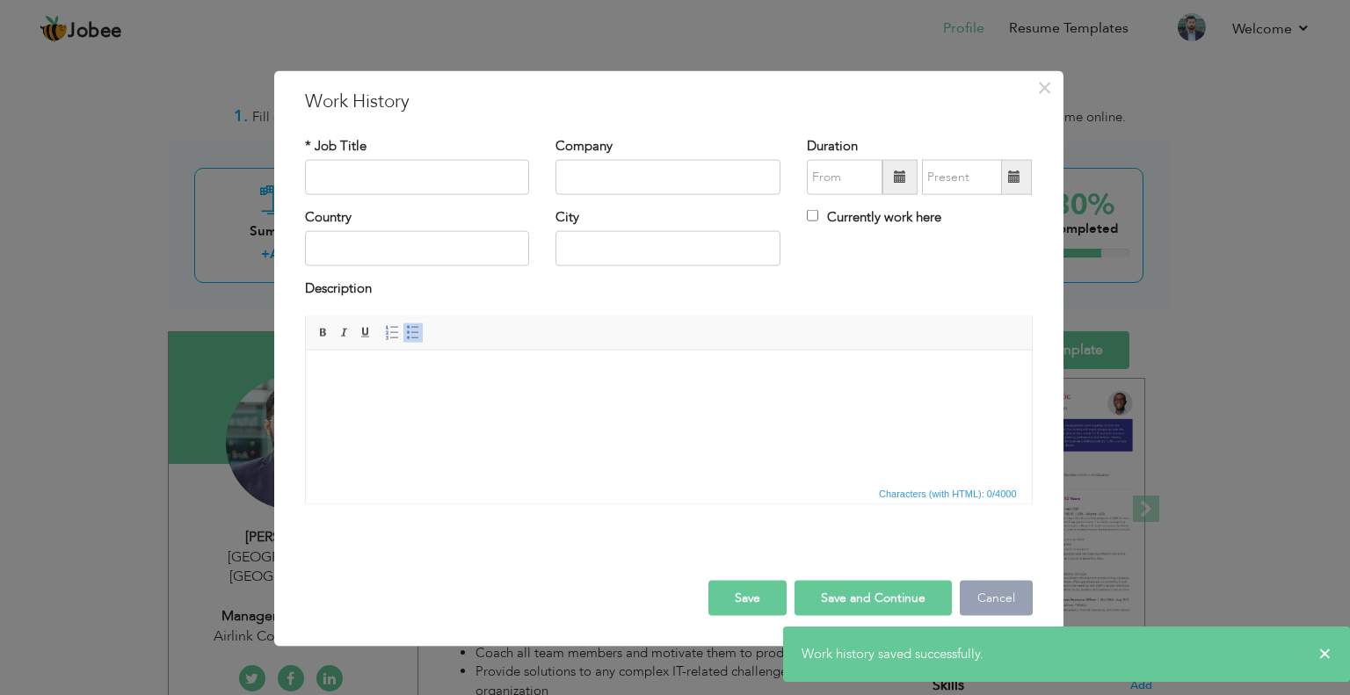
click at [988, 604] on button "Cancel" at bounding box center [996, 597] width 73 height 35
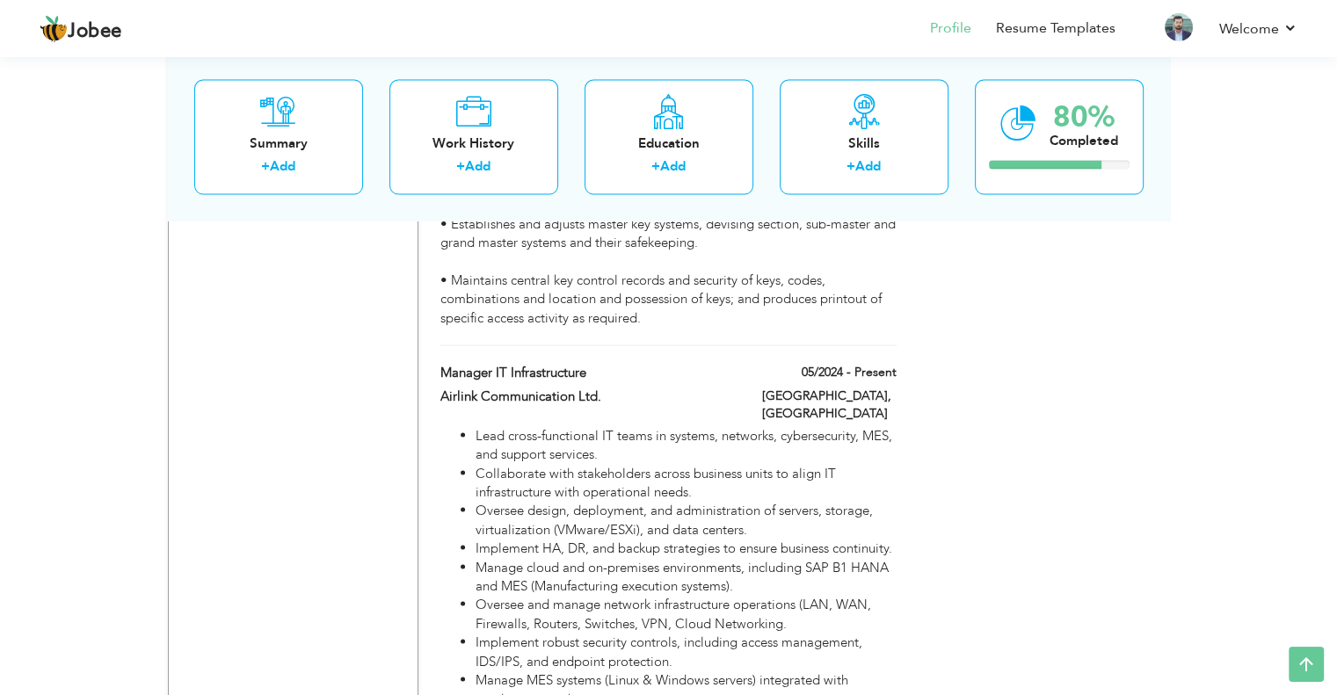
scroll to position [3251, 0]
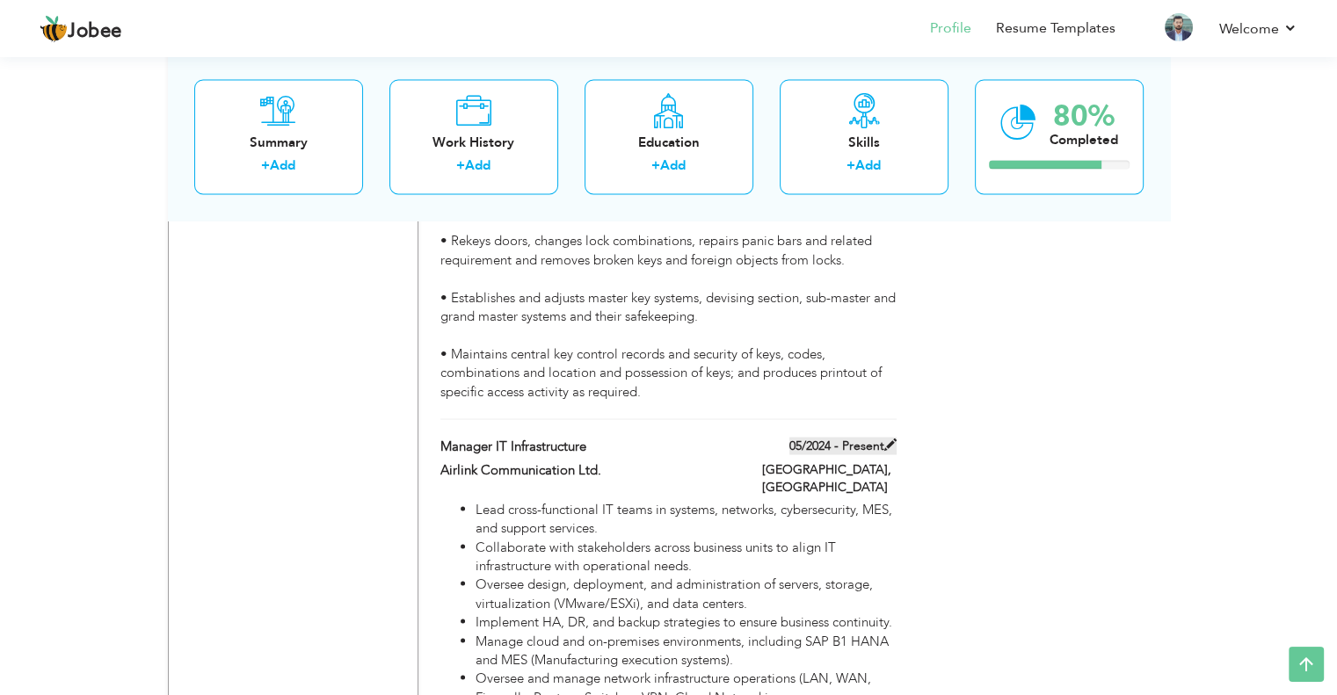
click at [886, 438] on span at bounding box center [890, 444] width 12 height 12
type input "Manager IT Infrastructure"
type input "Airlink Communication Ltd."
type input "05/2024"
type input "[GEOGRAPHIC_DATA]"
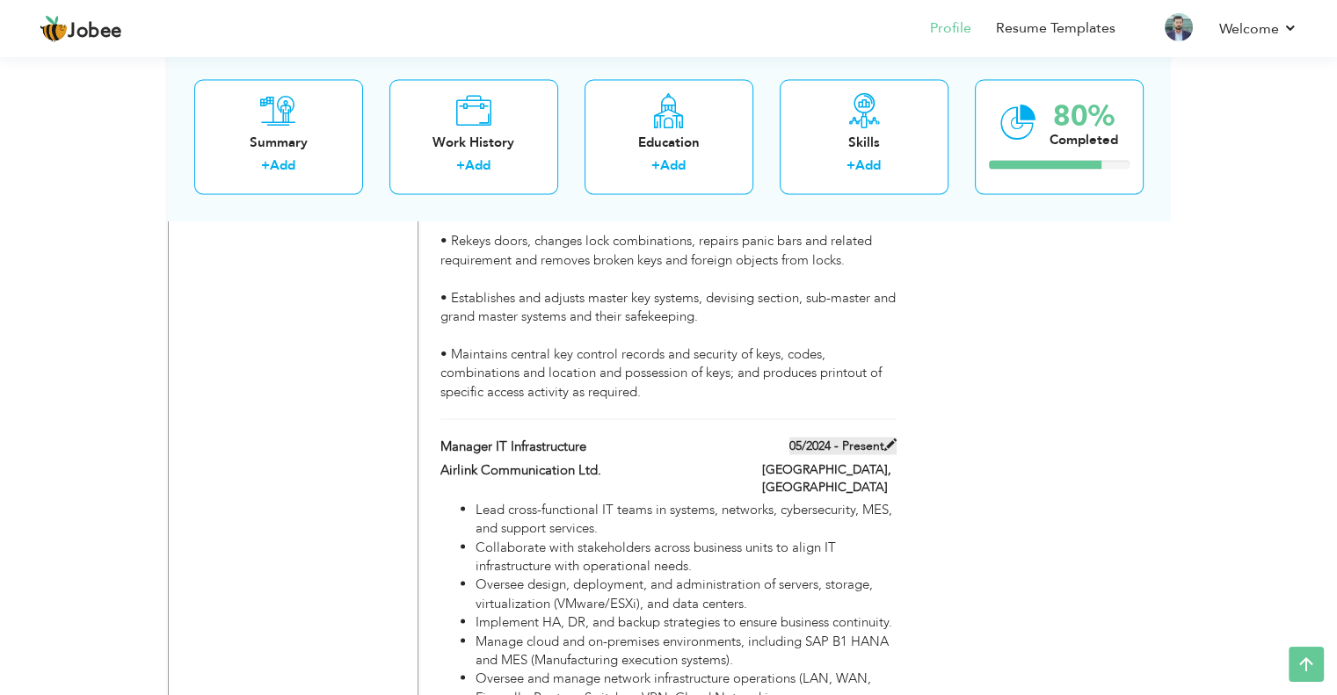
type input "[GEOGRAPHIC_DATA]"
checkbox input "true"
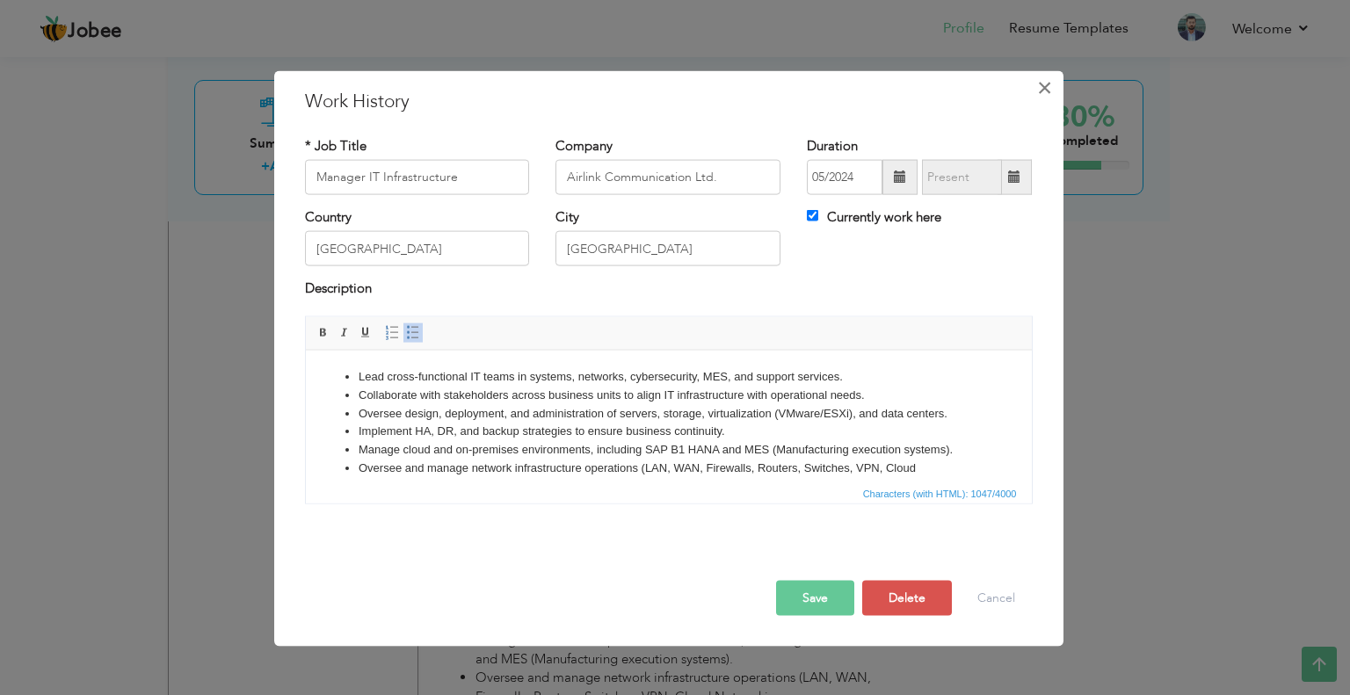
click at [1040, 94] on span "×" at bounding box center [1044, 87] width 15 height 32
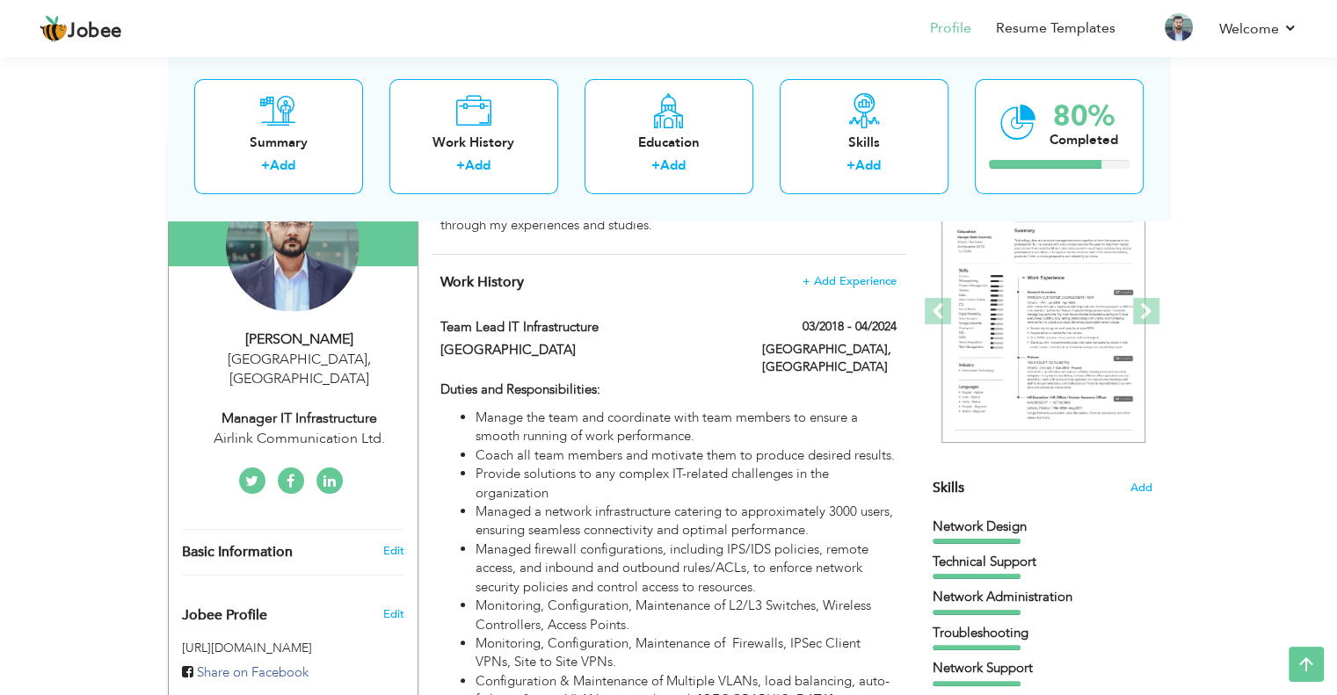
scroll to position [0, 0]
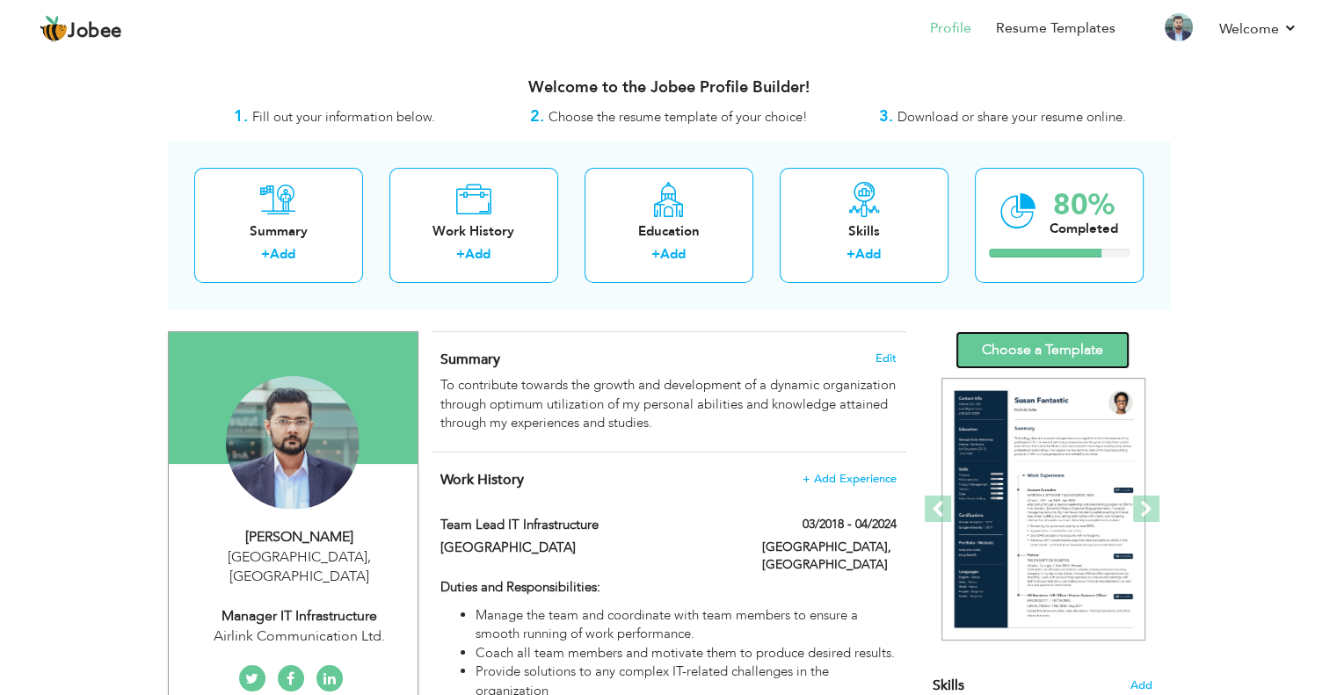
click at [1068, 344] on link "Choose a Template" at bounding box center [1042, 350] width 174 height 38
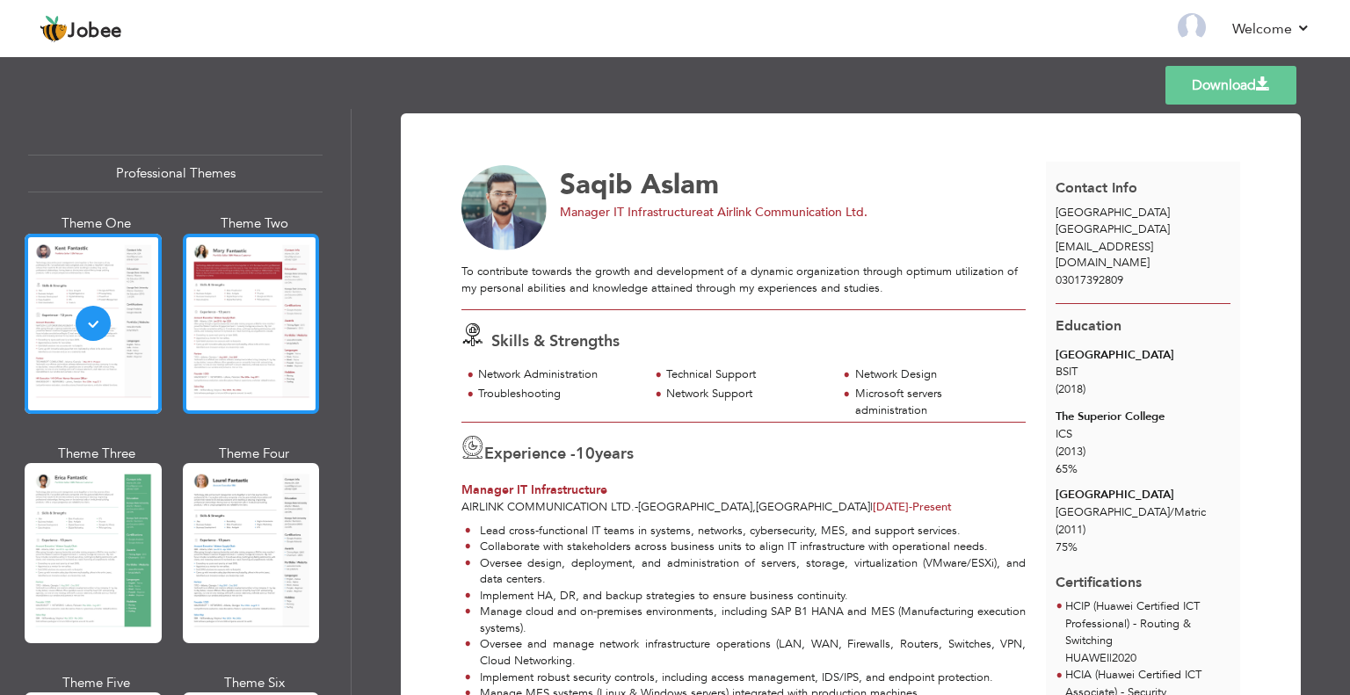
click at [267, 317] on div at bounding box center [251, 324] width 137 height 180
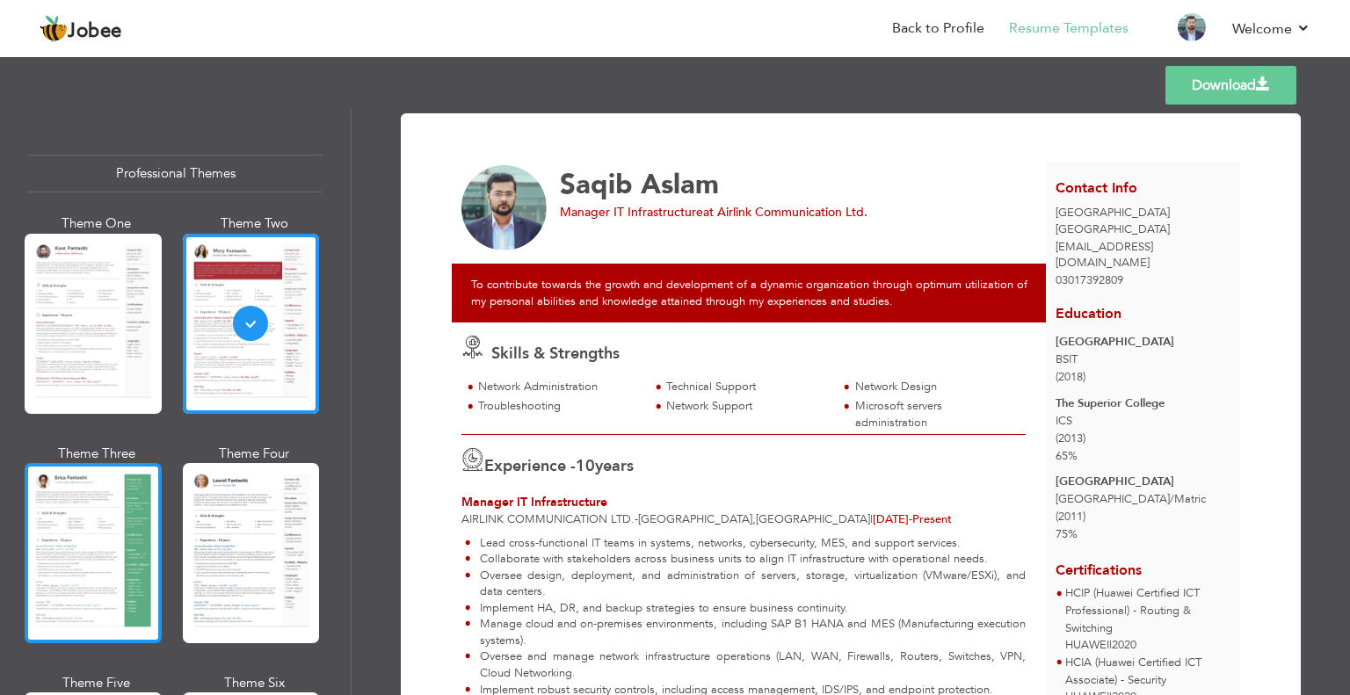
click at [98, 495] on div at bounding box center [93, 553] width 137 height 180
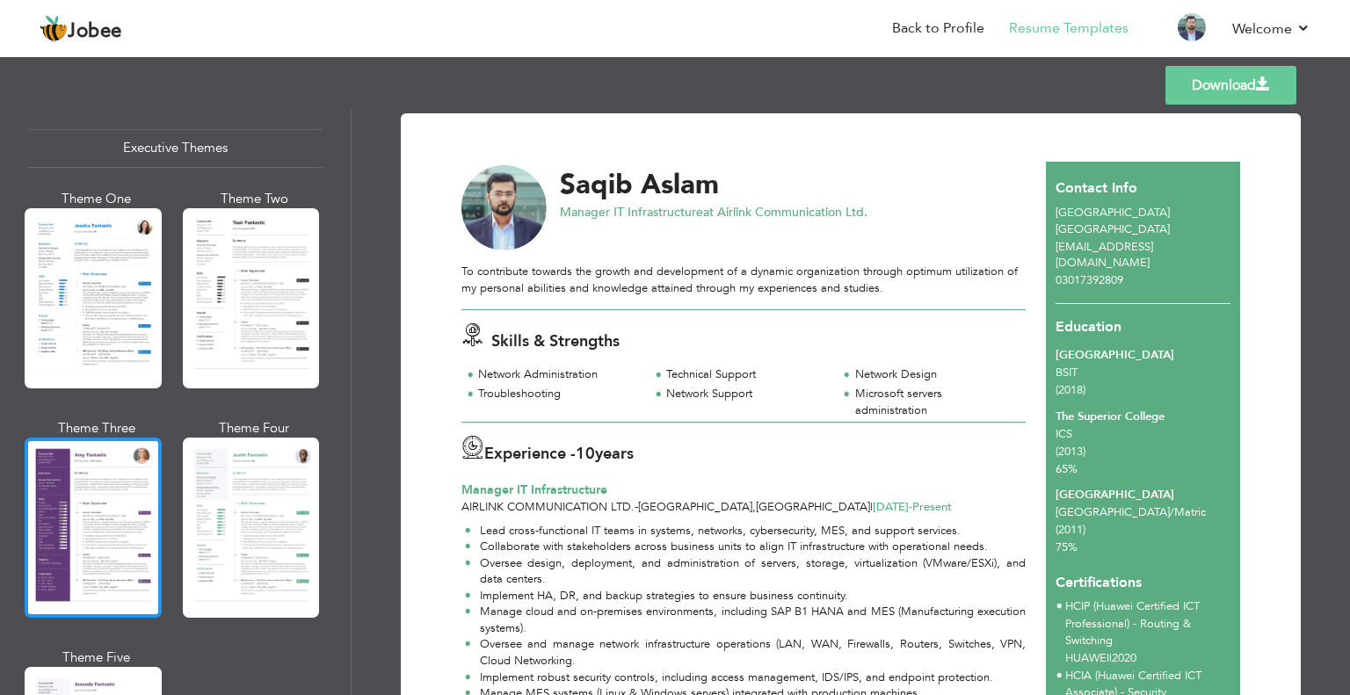
scroll to position [1318, 0]
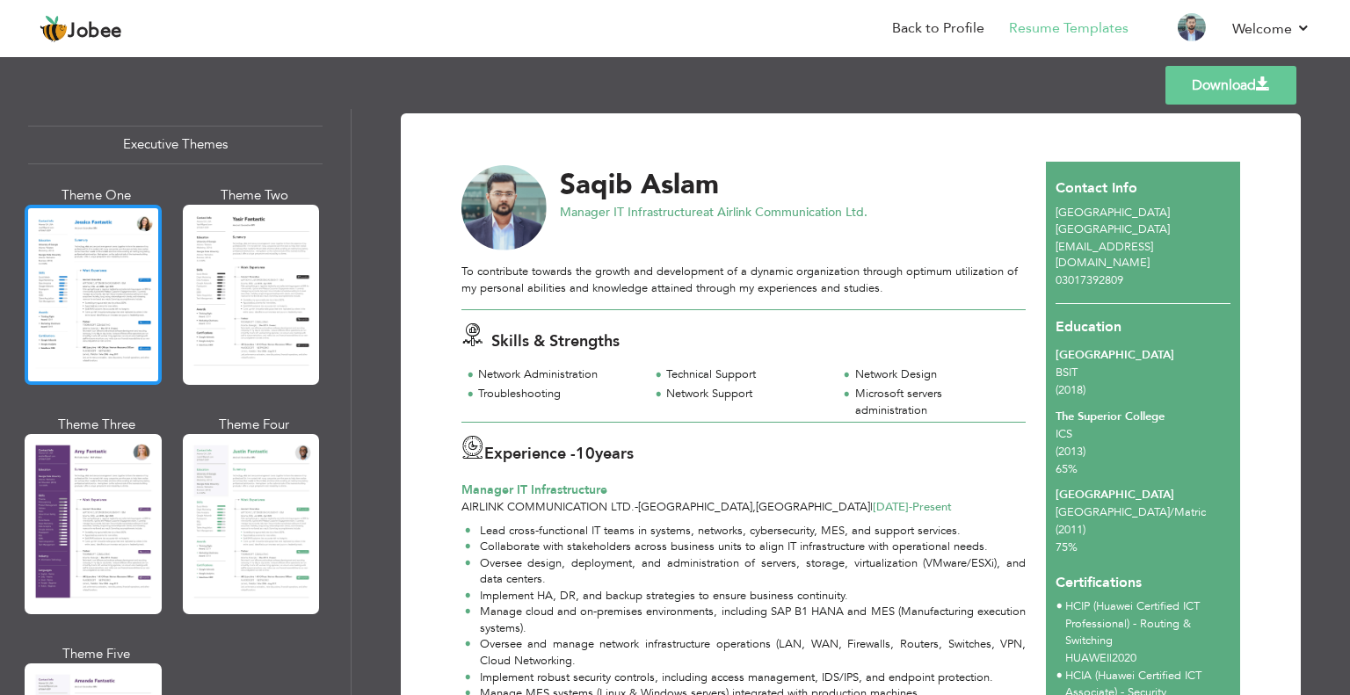
click at [127, 311] on div at bounding box center [93, 295] width 137 height 180
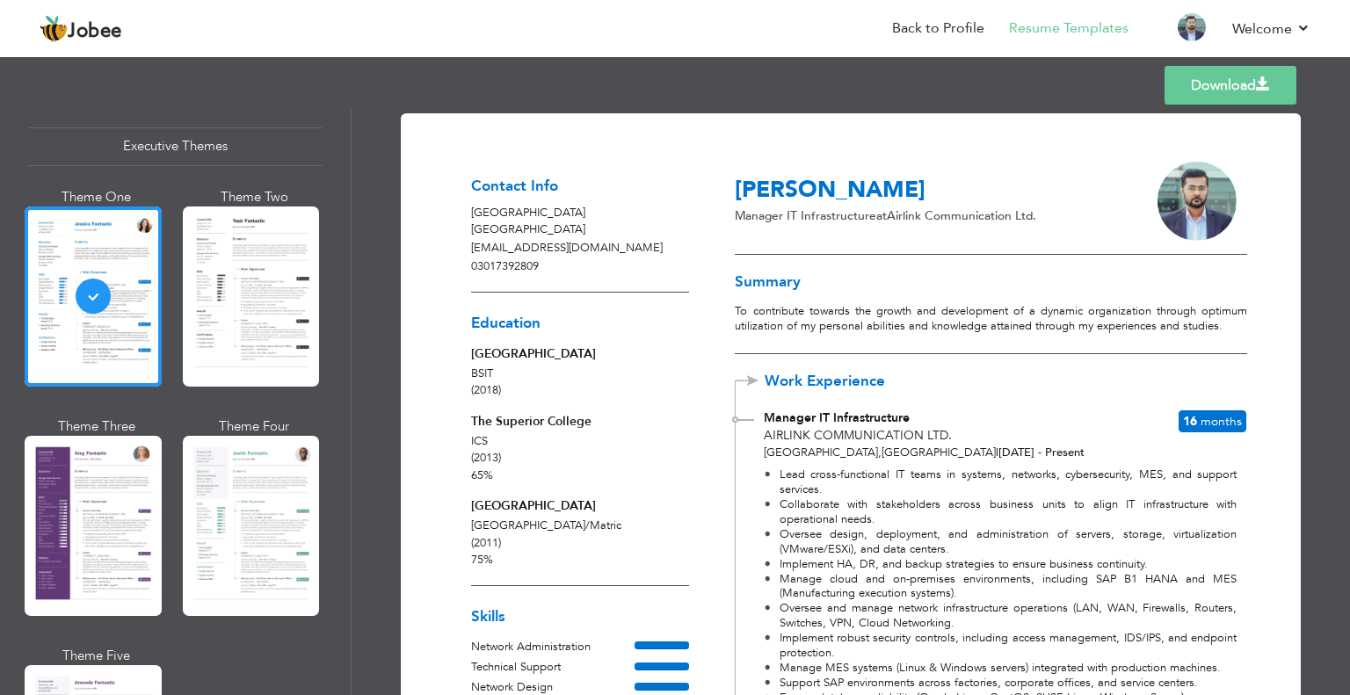
scroll to position [88, 0]
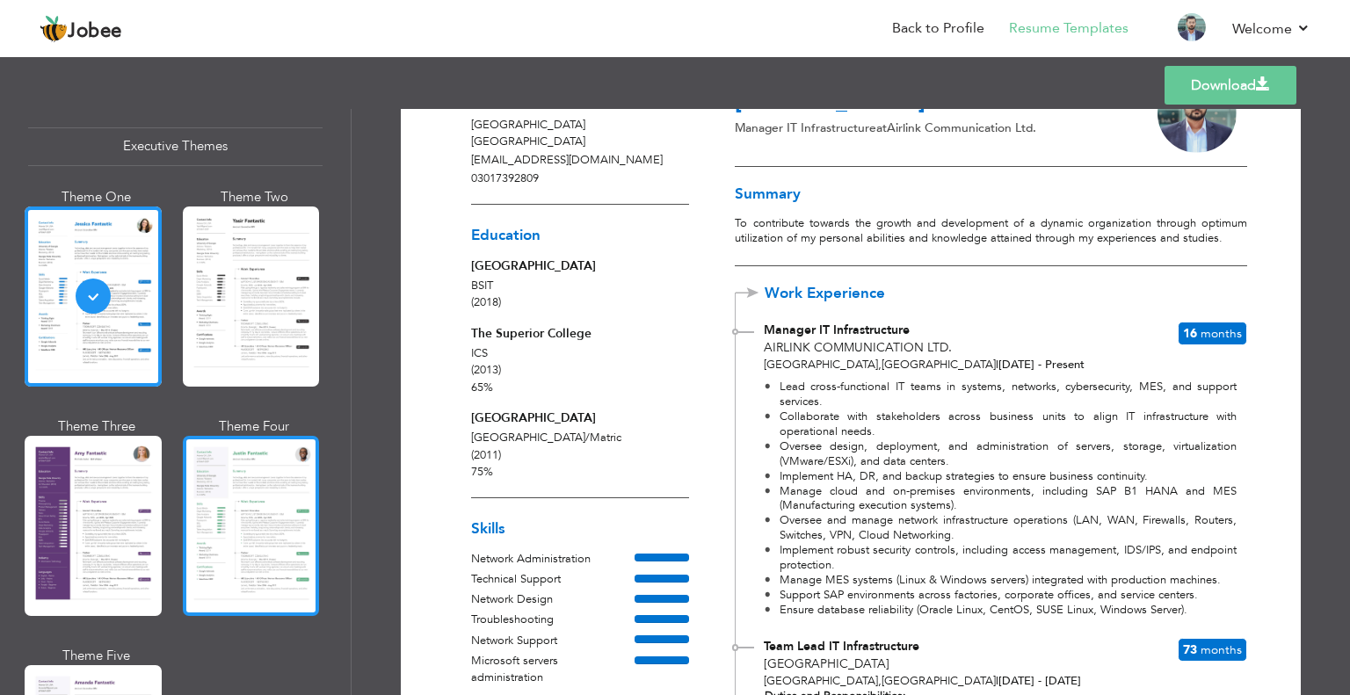
click at [267, 497] on div at bounding box center [251, 526] width 137 height 180
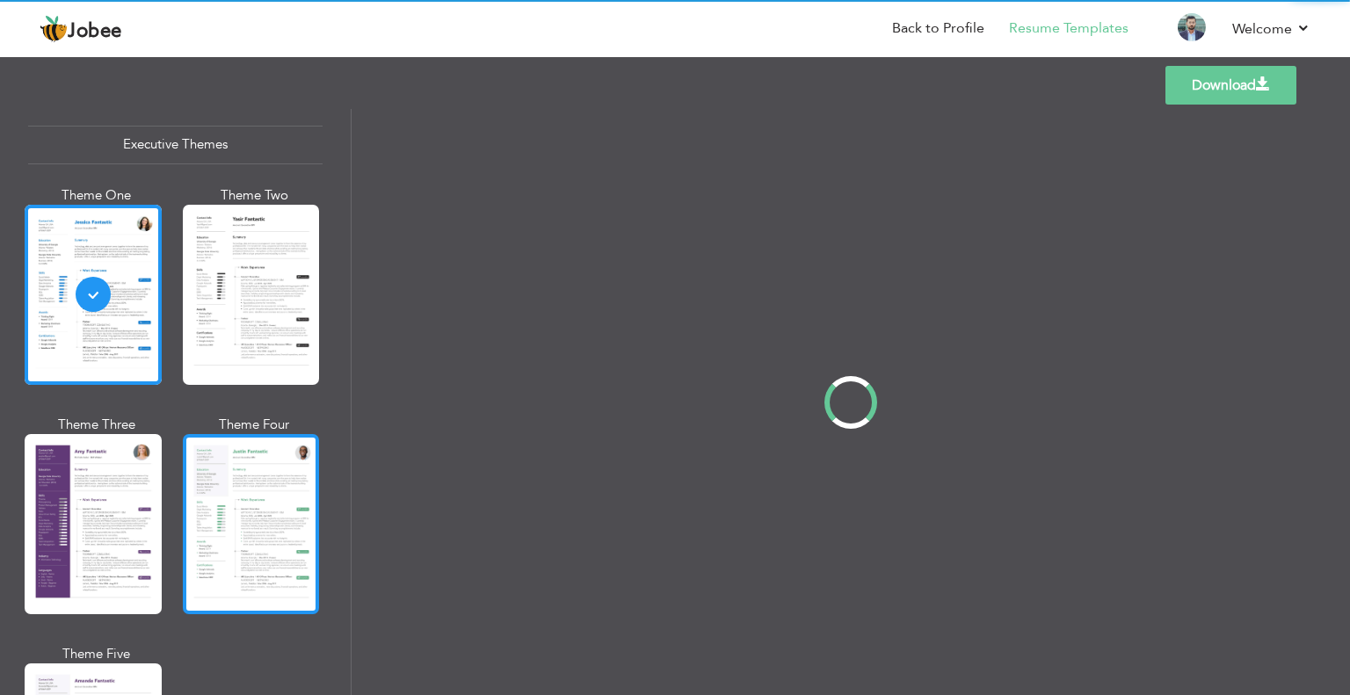
scroll to position [0, 0]
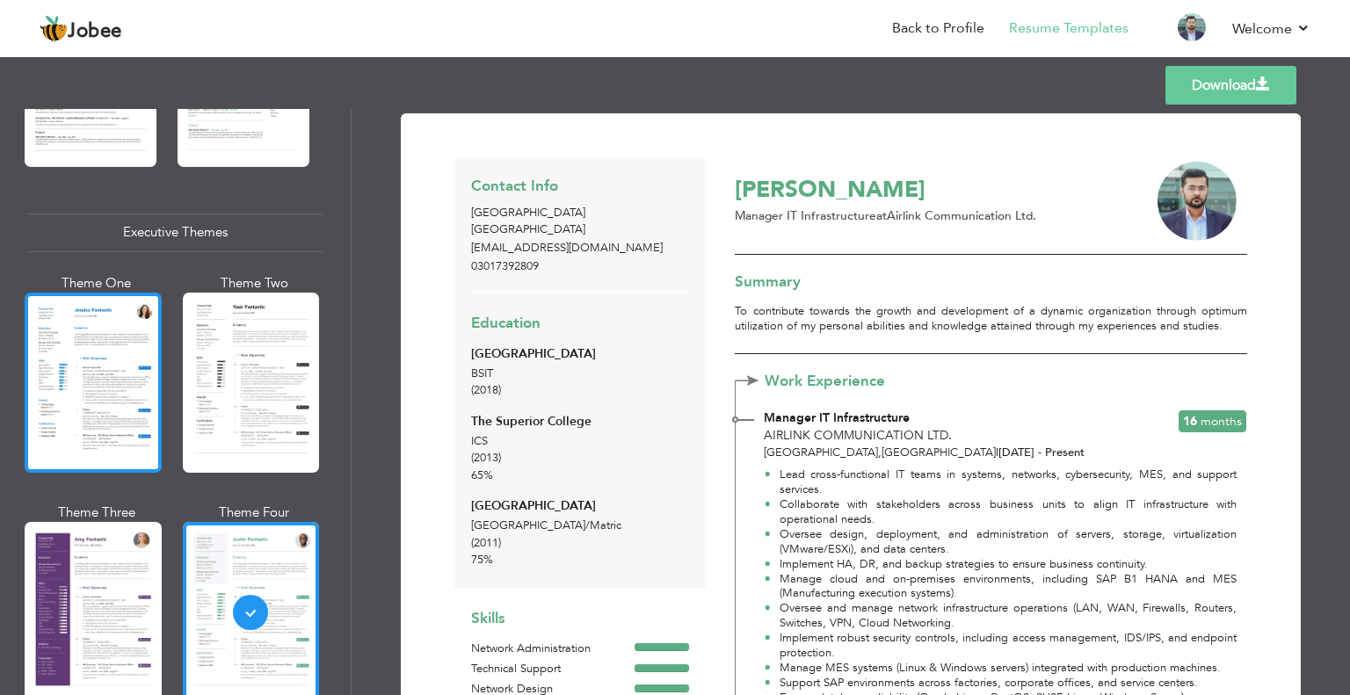
click at [116, 388] on div at bounding box center [93, 383] width 137 height 180
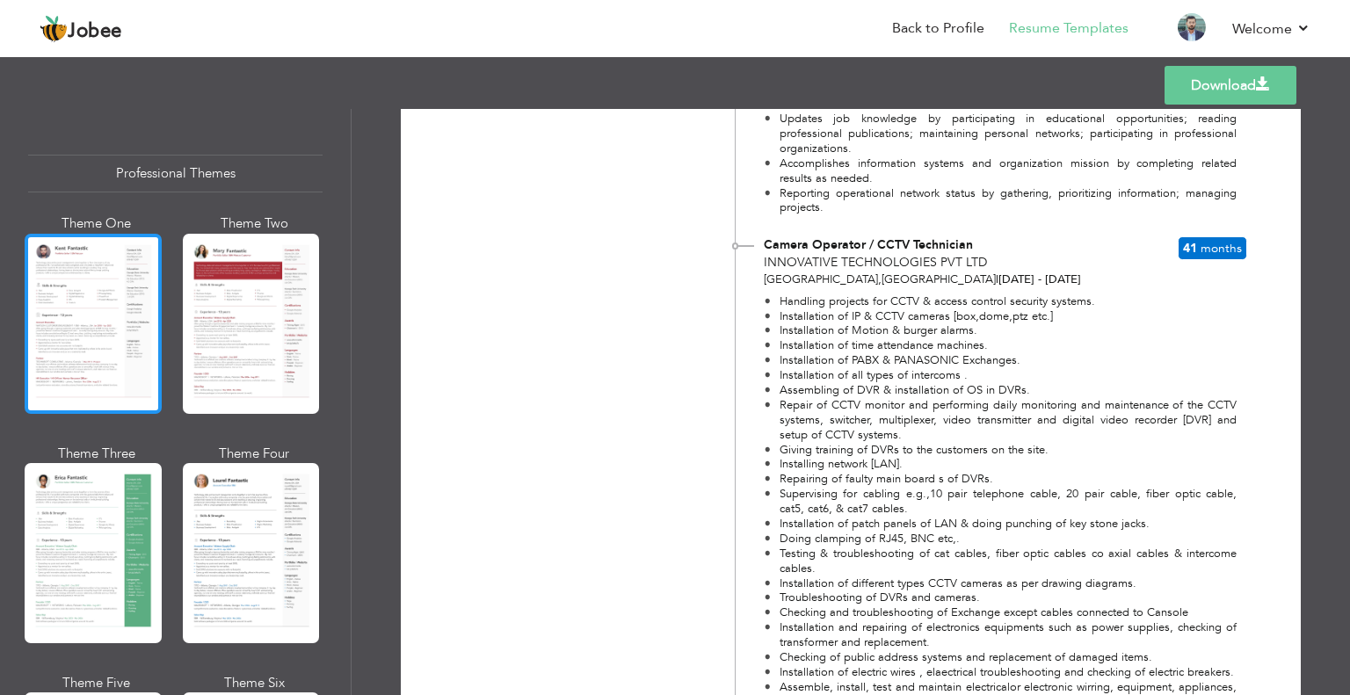
click at [54, 334] on div at bounding box center [93, 324] width 137 height 180
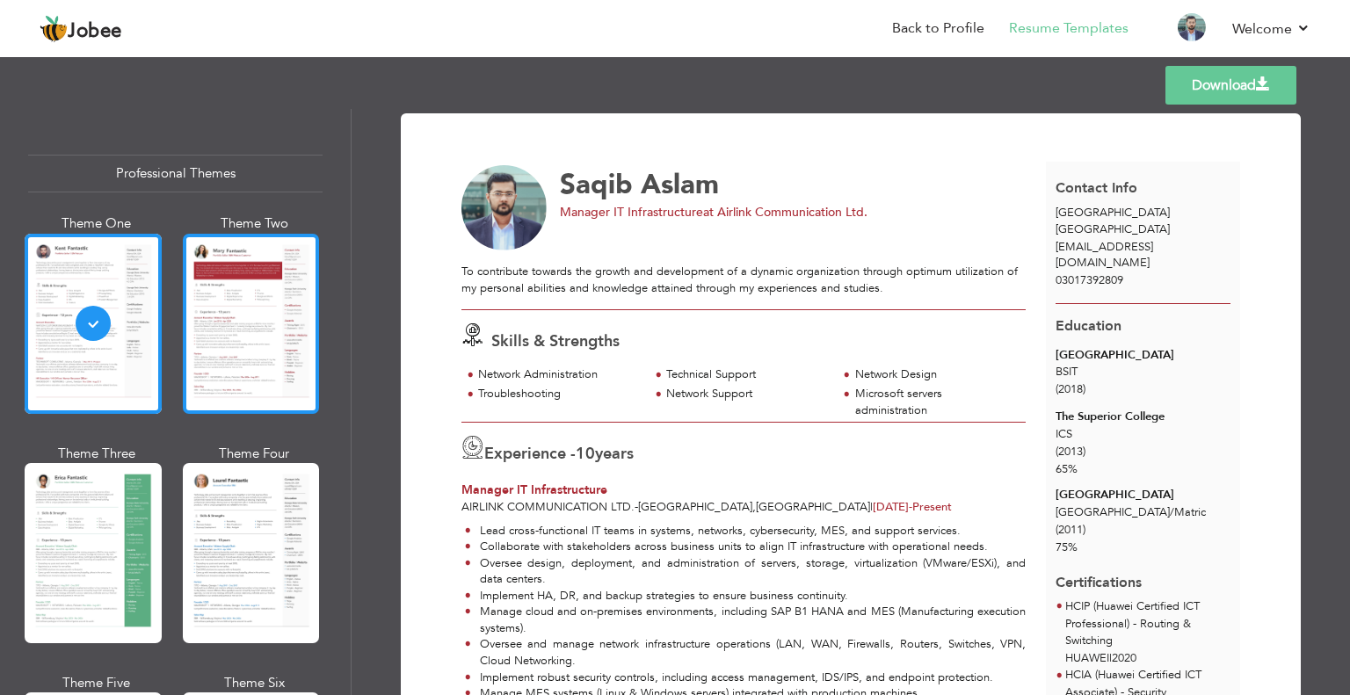
click at [246, 318] on div at bounding box center [251, 324] width 137 height 180
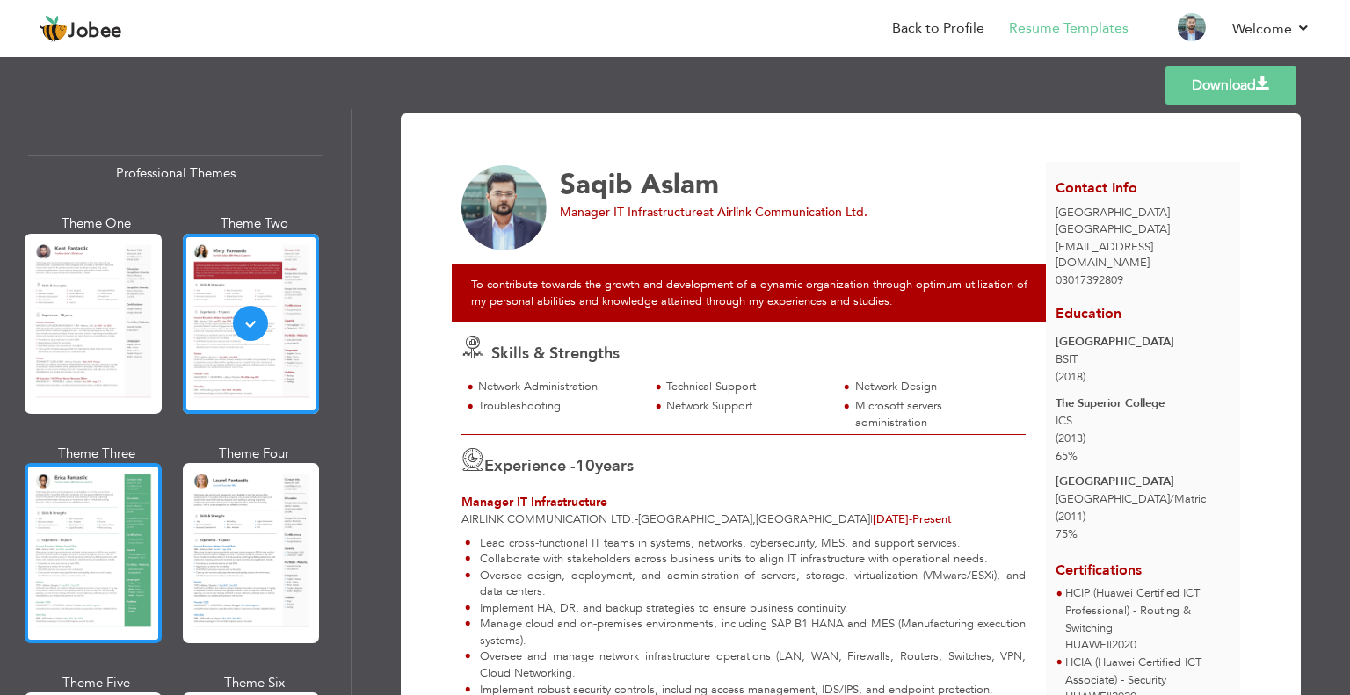
click at [97, 554] on div at bounding box center [93, 553] width 137 height 180
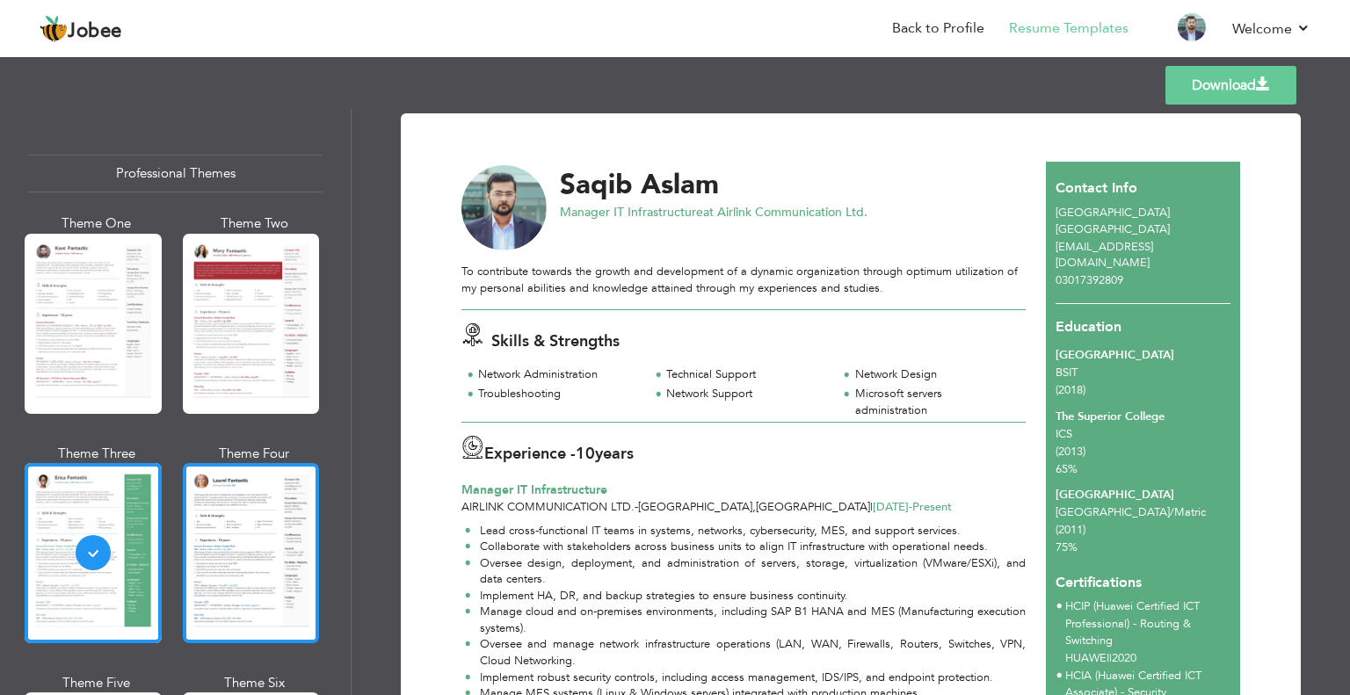
click at [224, 518] on div at bounding box center [251, 553] width 137 height 180
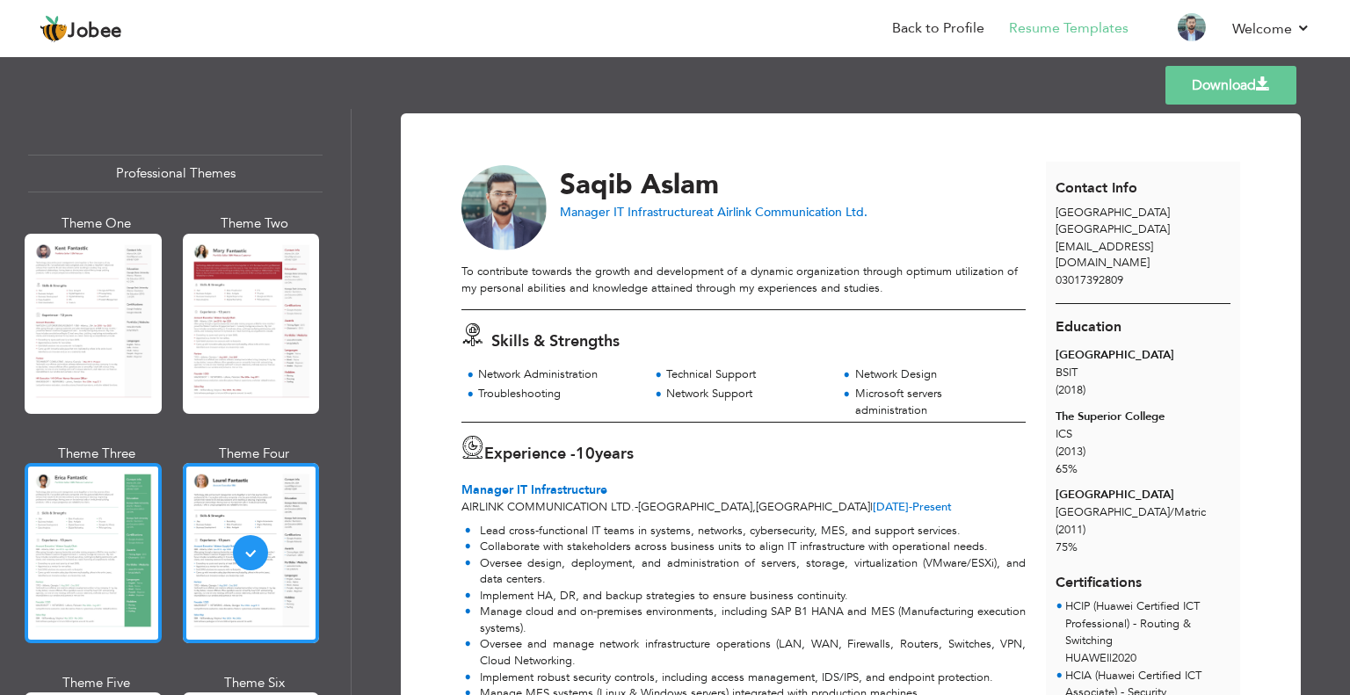
click at [102, 508] on div at bounding box center [93, 553] width 137 height 180
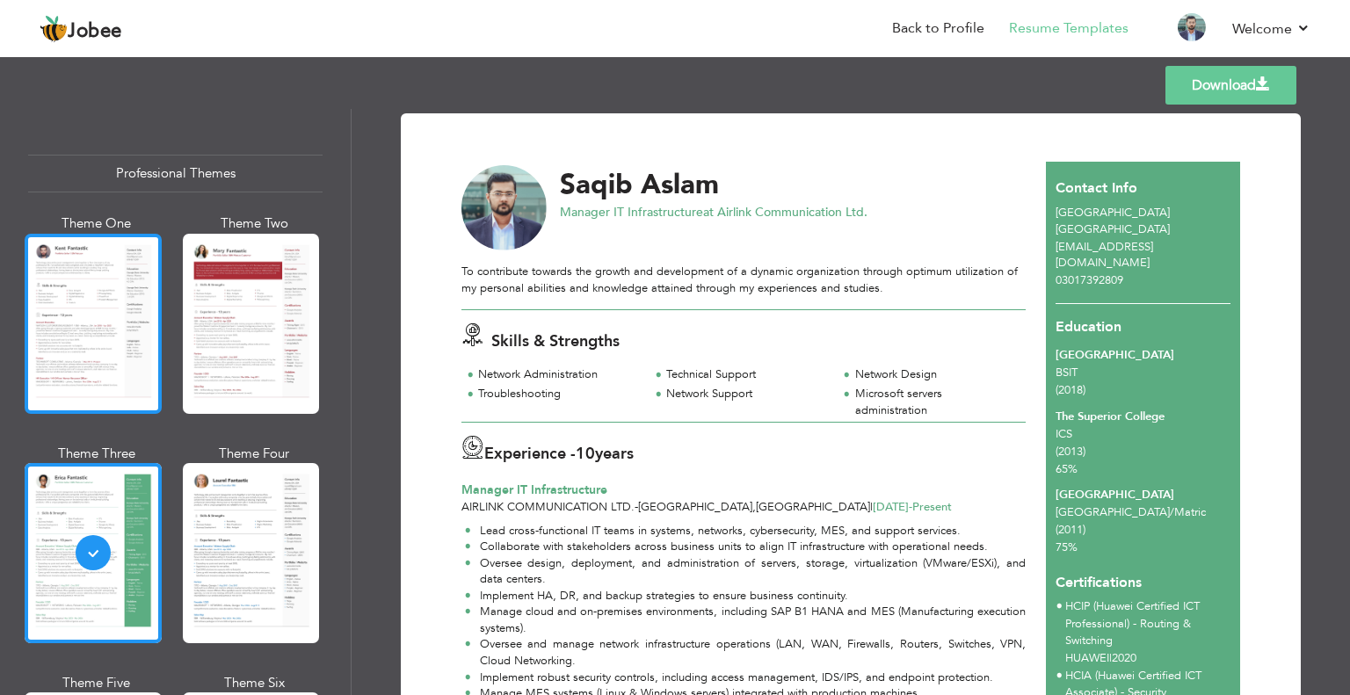
click at [123, 281] on div at bounding box center [93, 324] width 137 height 180
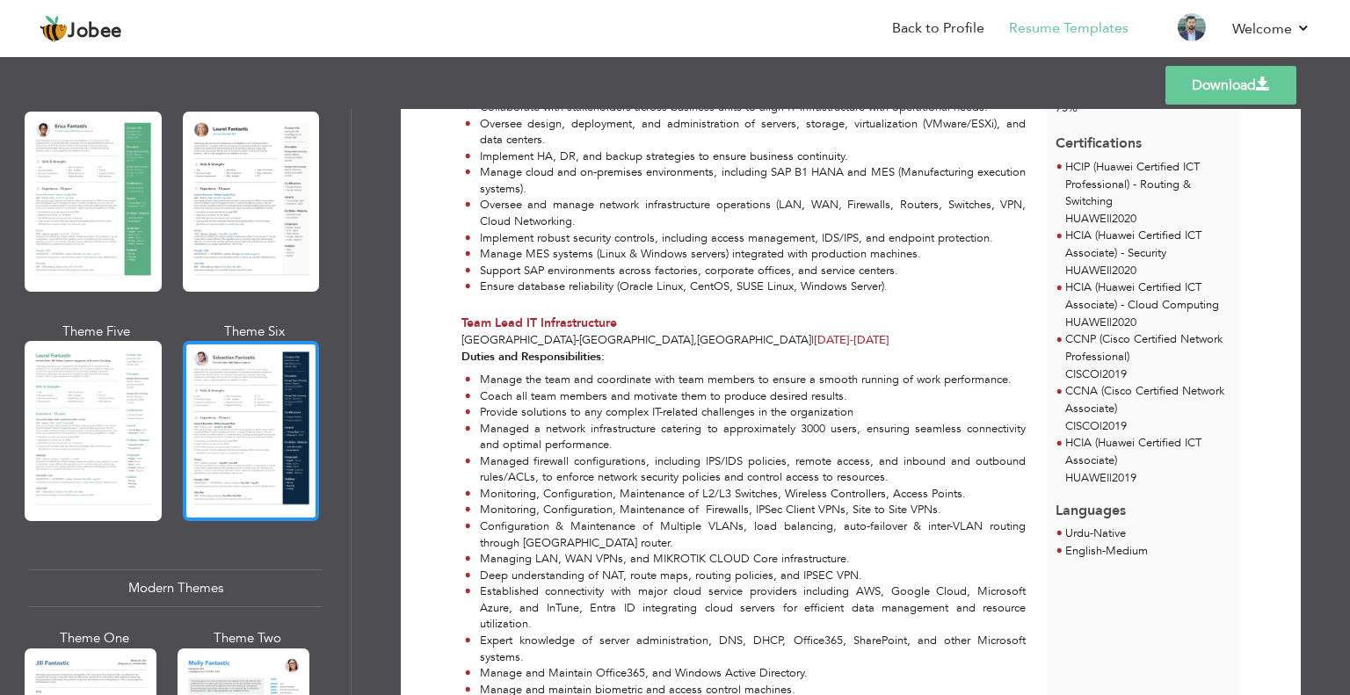
scroll to position [439, 0]
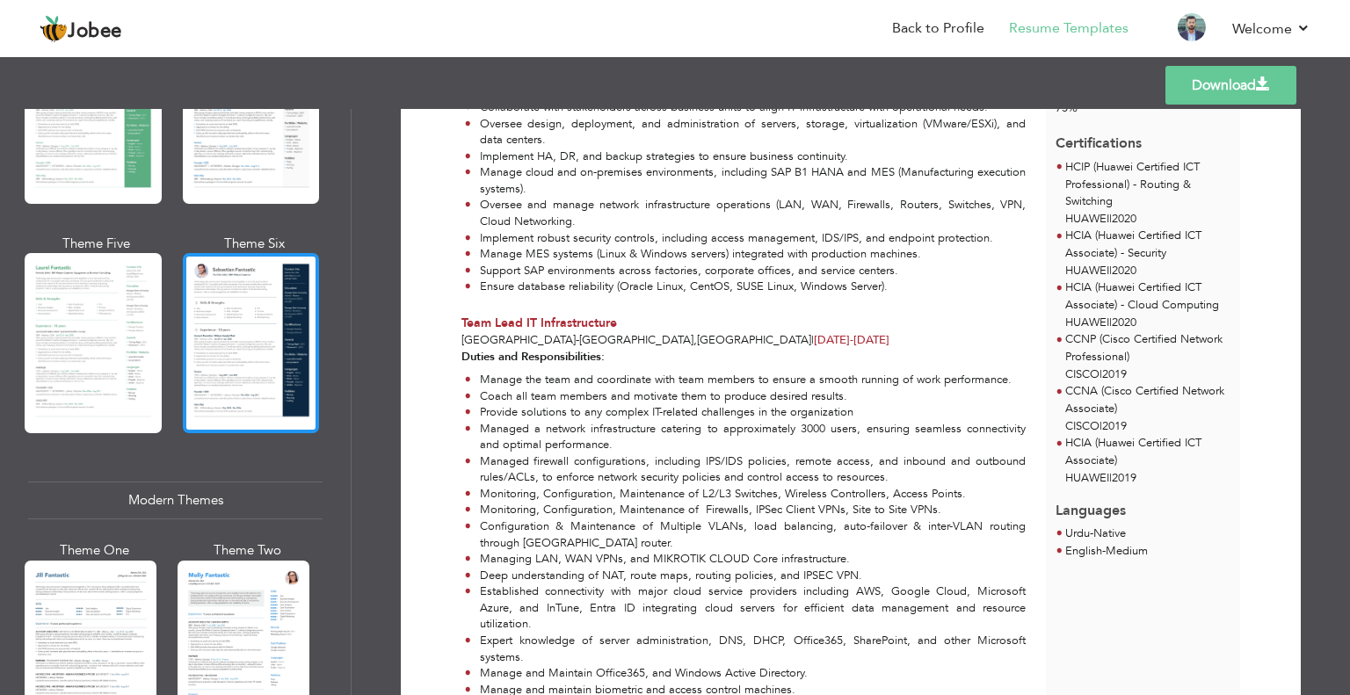
click at [254, 386] on div at bounding box center [251, 343] width 137 height 180
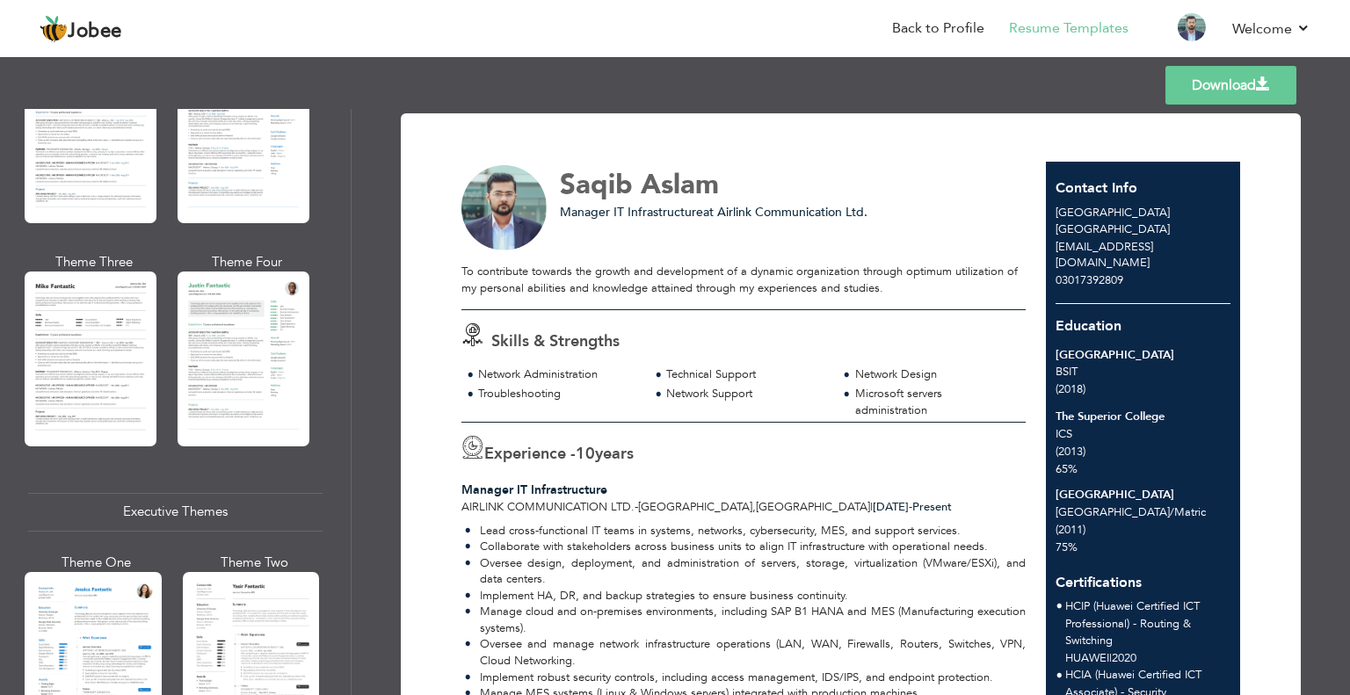
scroll to position [1055, 0]
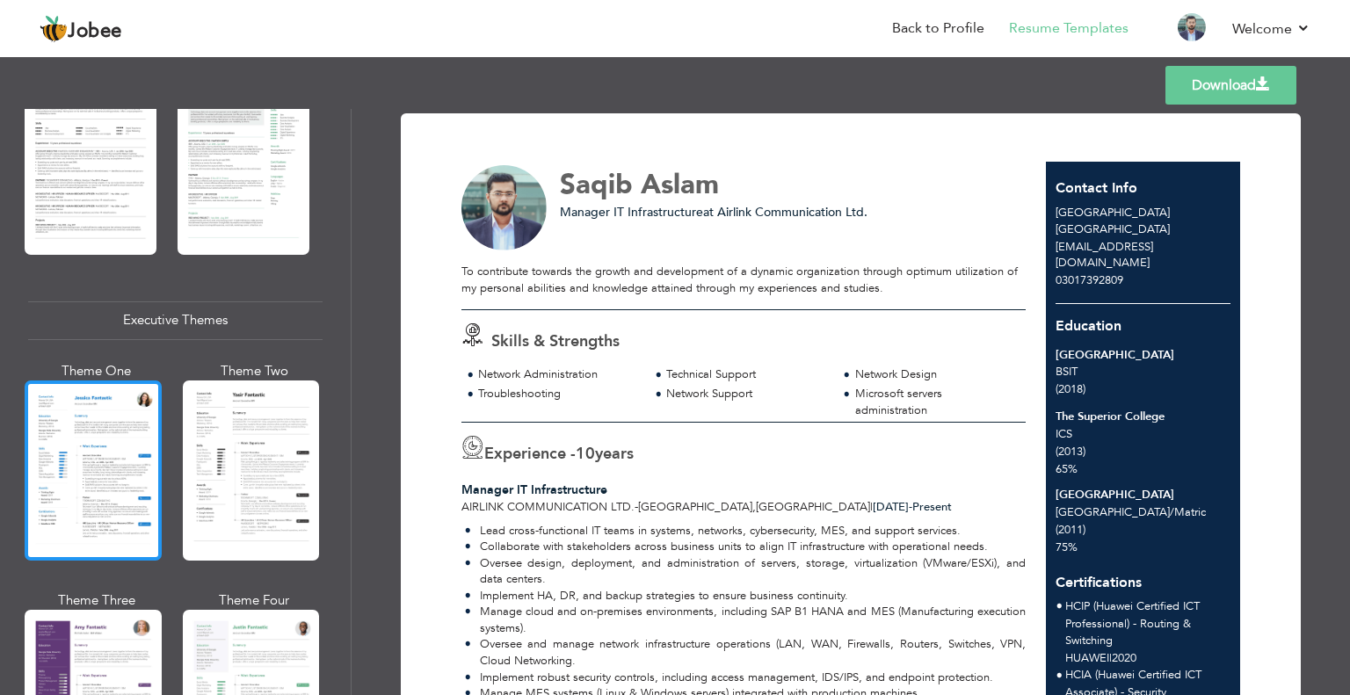
click at [132, 454] on div at bounding box center [93, 470] width 137 height 180
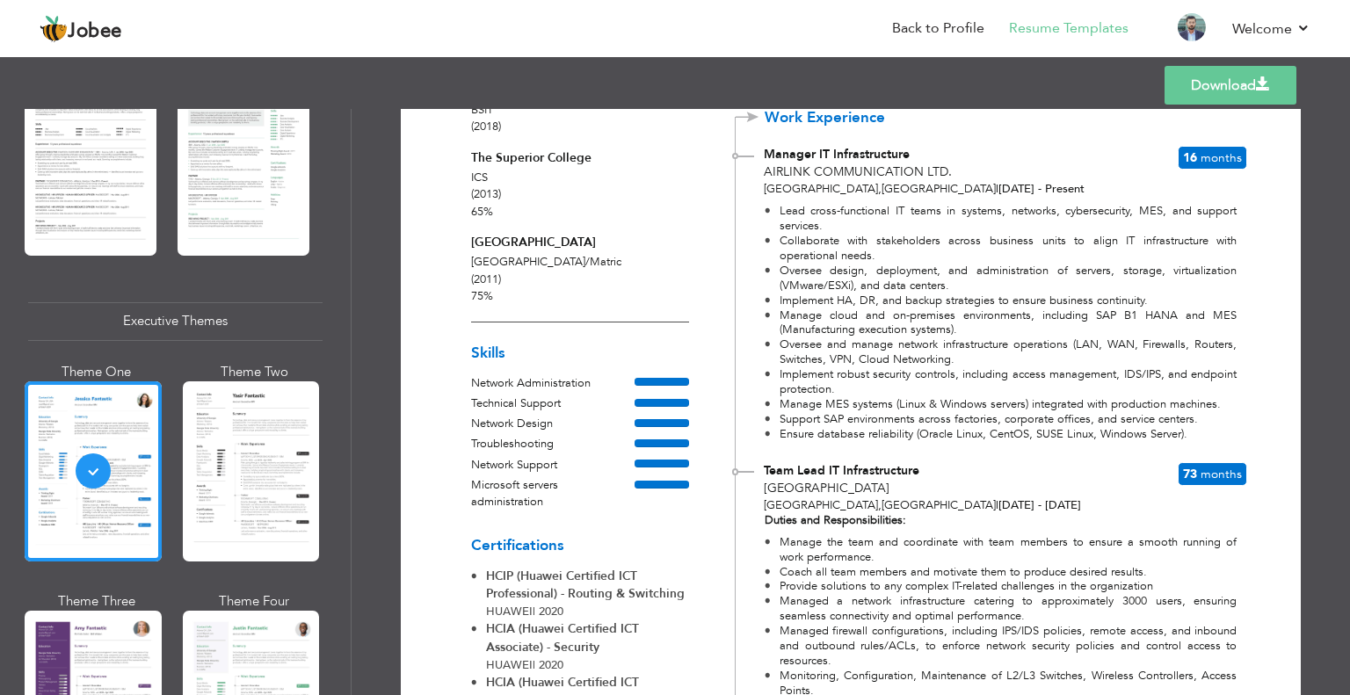
scroll to position [352, 0]
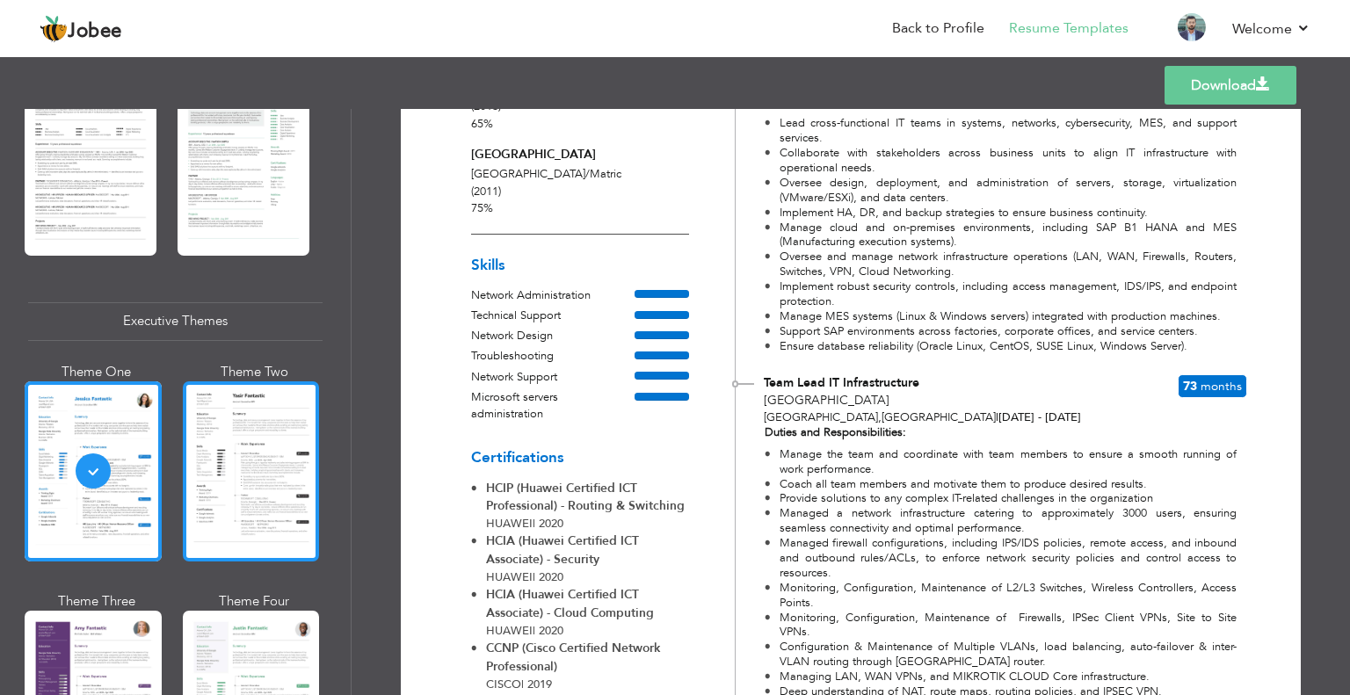
click at [240, 485] on div at bounding box center [251, 471] width 137 height 180
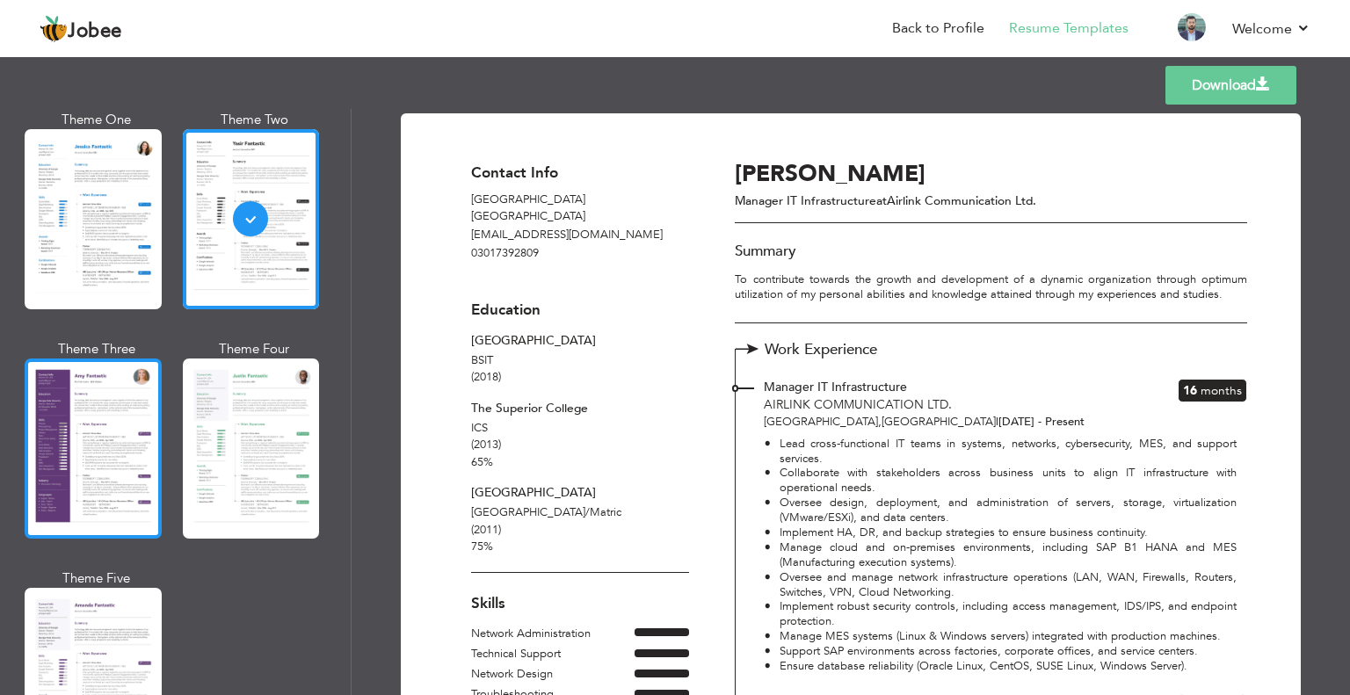
scroll to position [1406, 0]
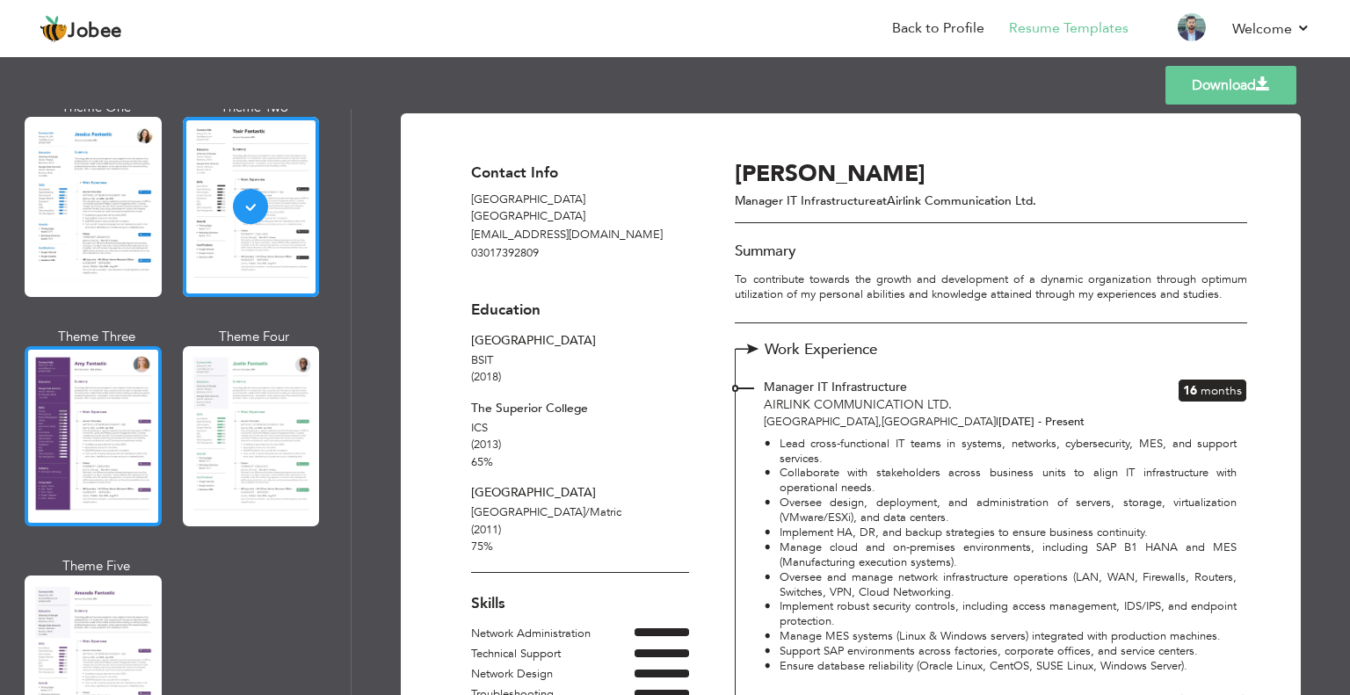
click at [80, 442] on div at bounding box center [93, 436] width 137 height 180
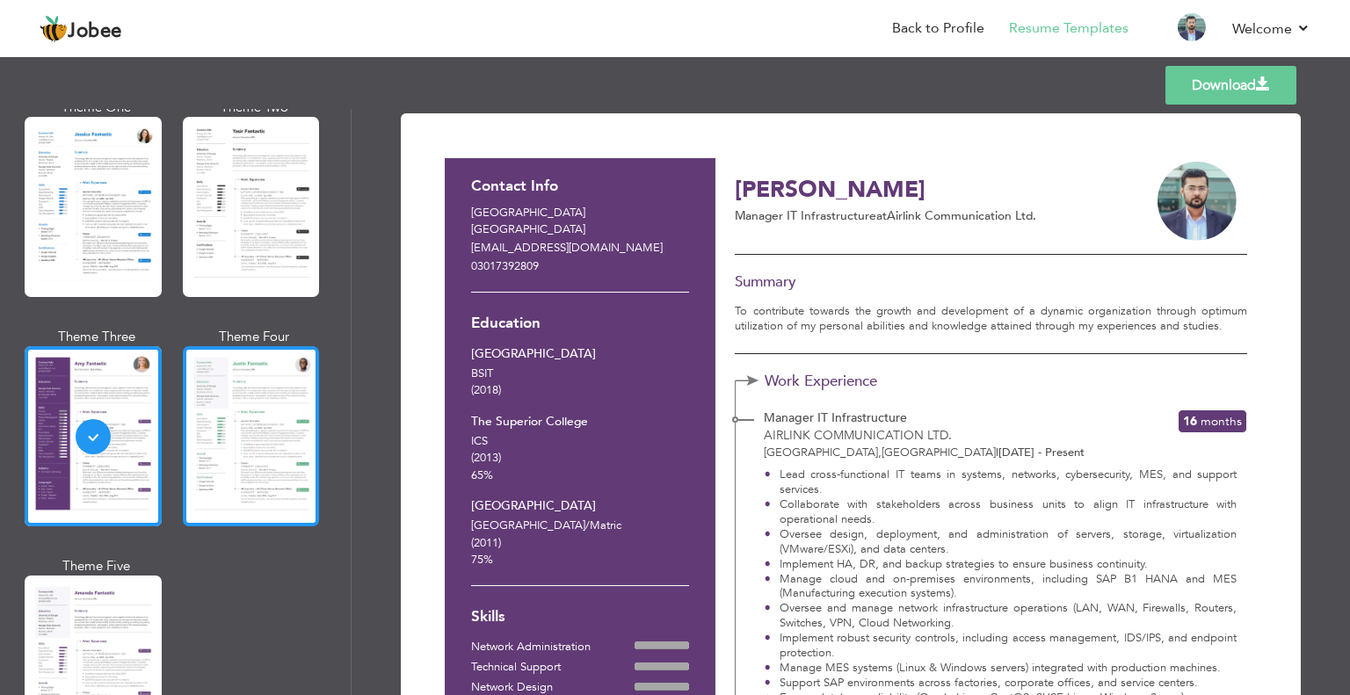
click at [243, 441] on div at bounding box center [251, 436] width 137 height 180
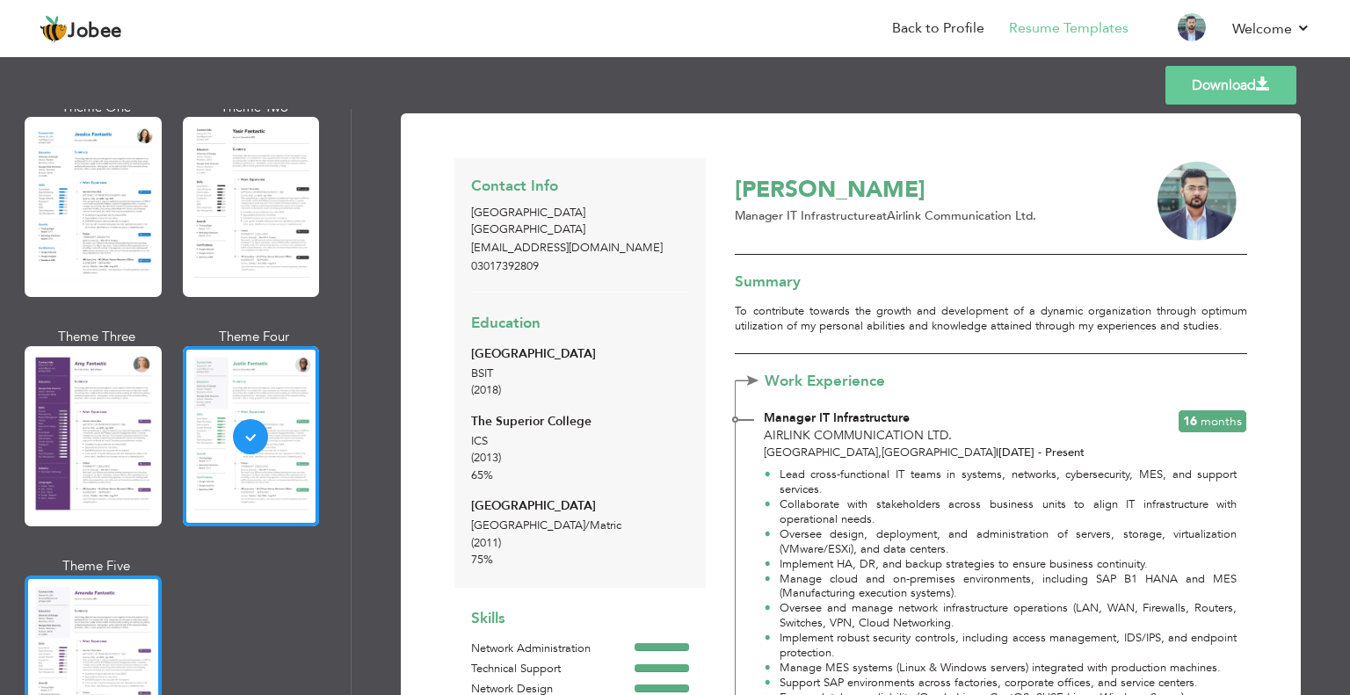
click at [93, 597] on div at bounding box center [93, 666] width 137 height 180
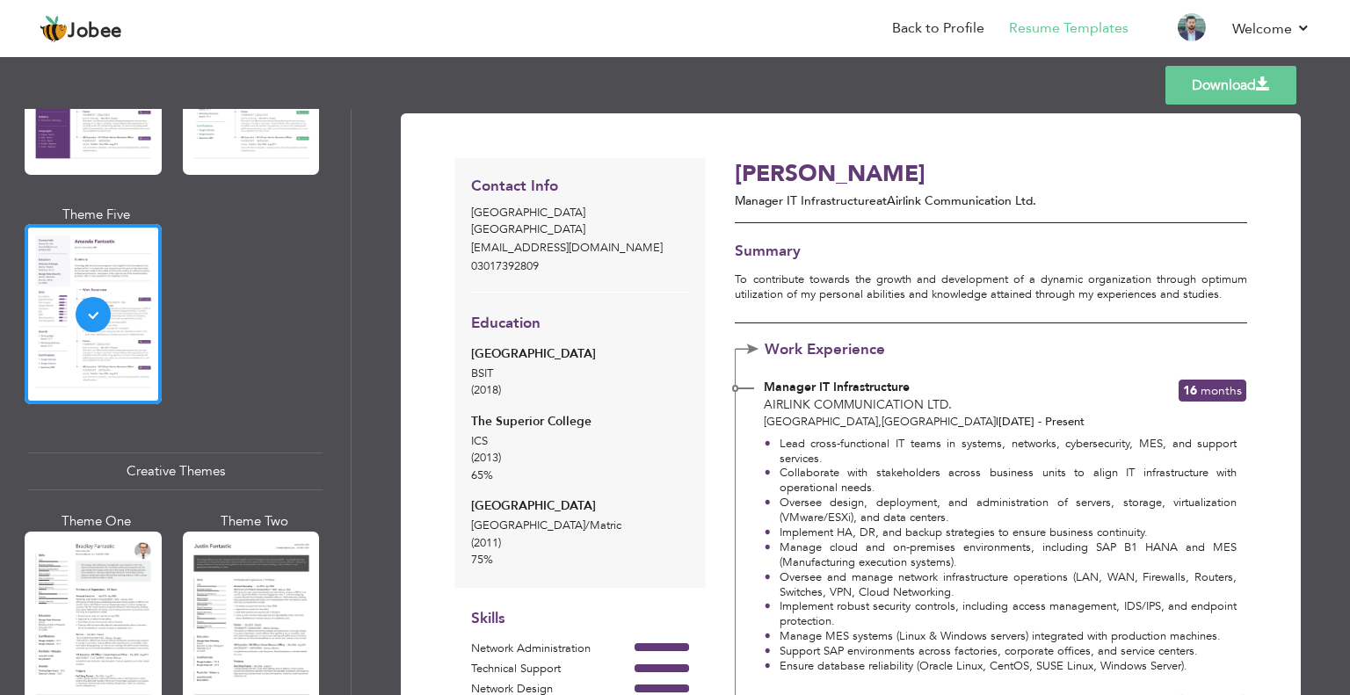
scroll to position [1933, 0]
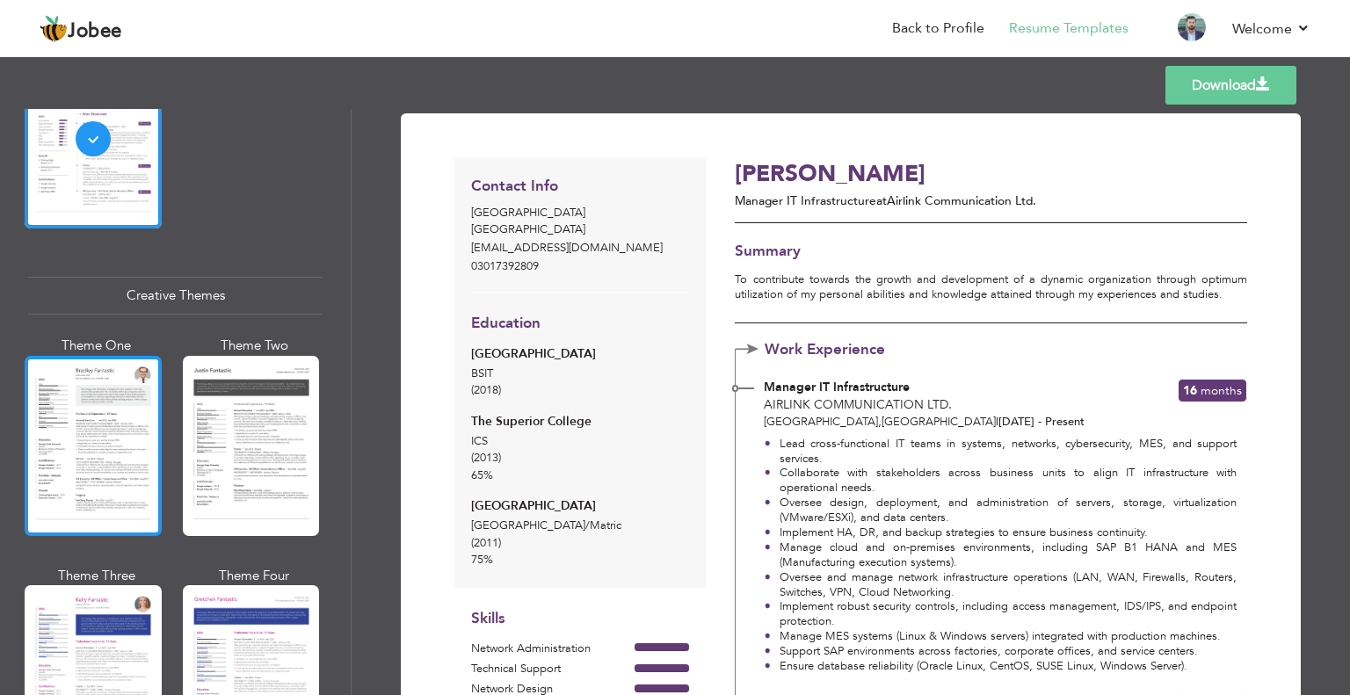
click at [123, 382] on div at bounding box center [93, 446] width 137 height 180
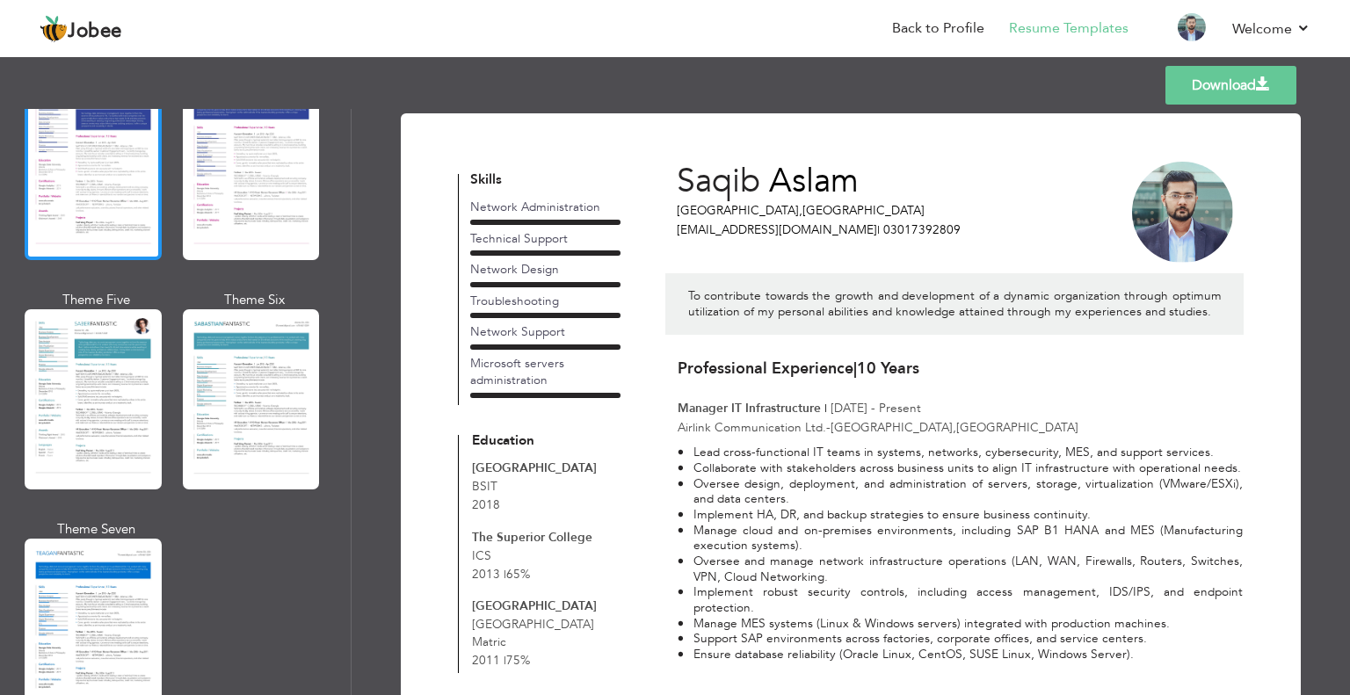
scroll to position [2548, 0]
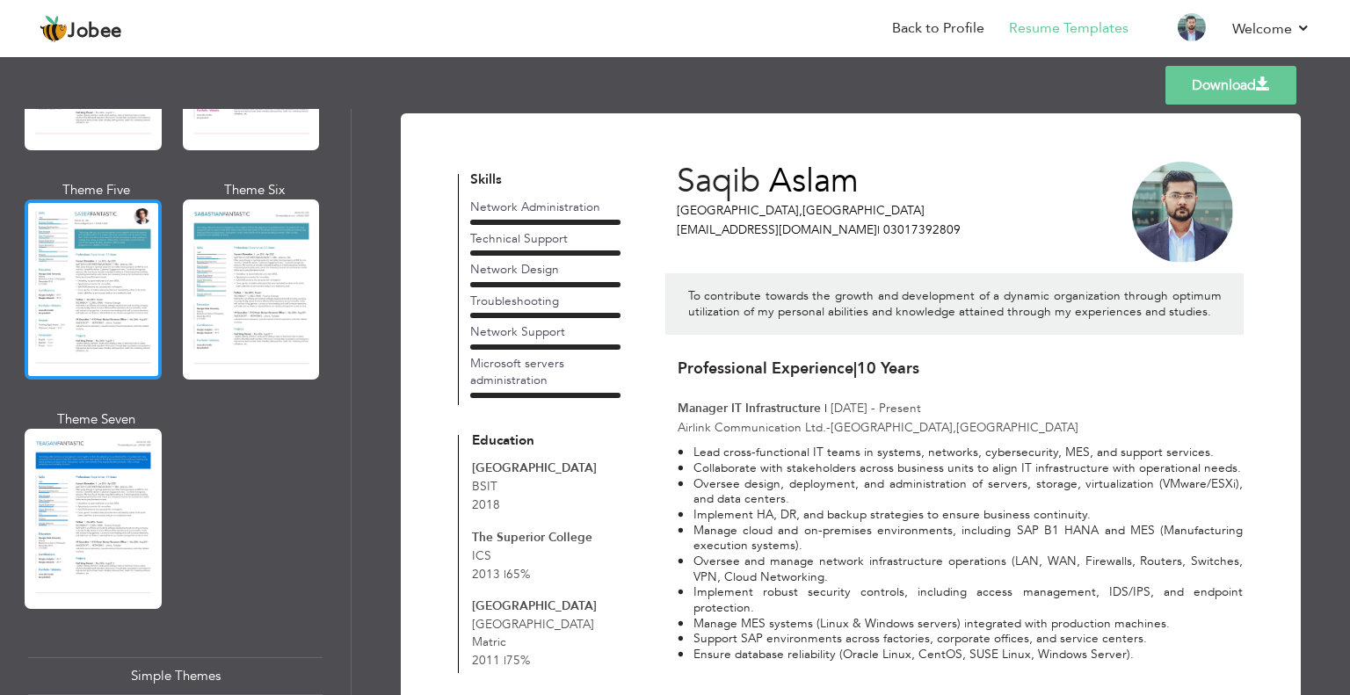
click at [144, 235] on div at bounding box center [93, 289] width 137 height 180
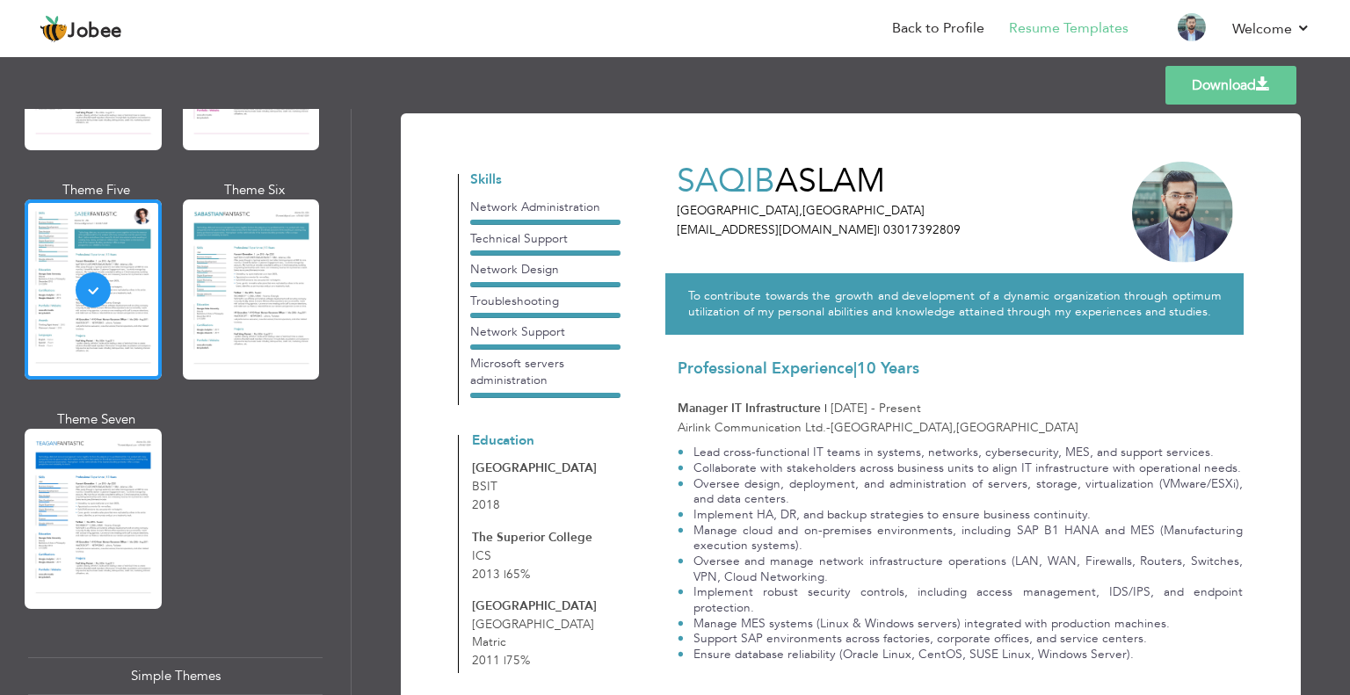
click at [380, 262] on div "Download Saqib Aslam Lahore , Pakistan saqibaslam11@gmail.com | 03017392809 To …" at bounding box center [851, 402] width 998 height 586
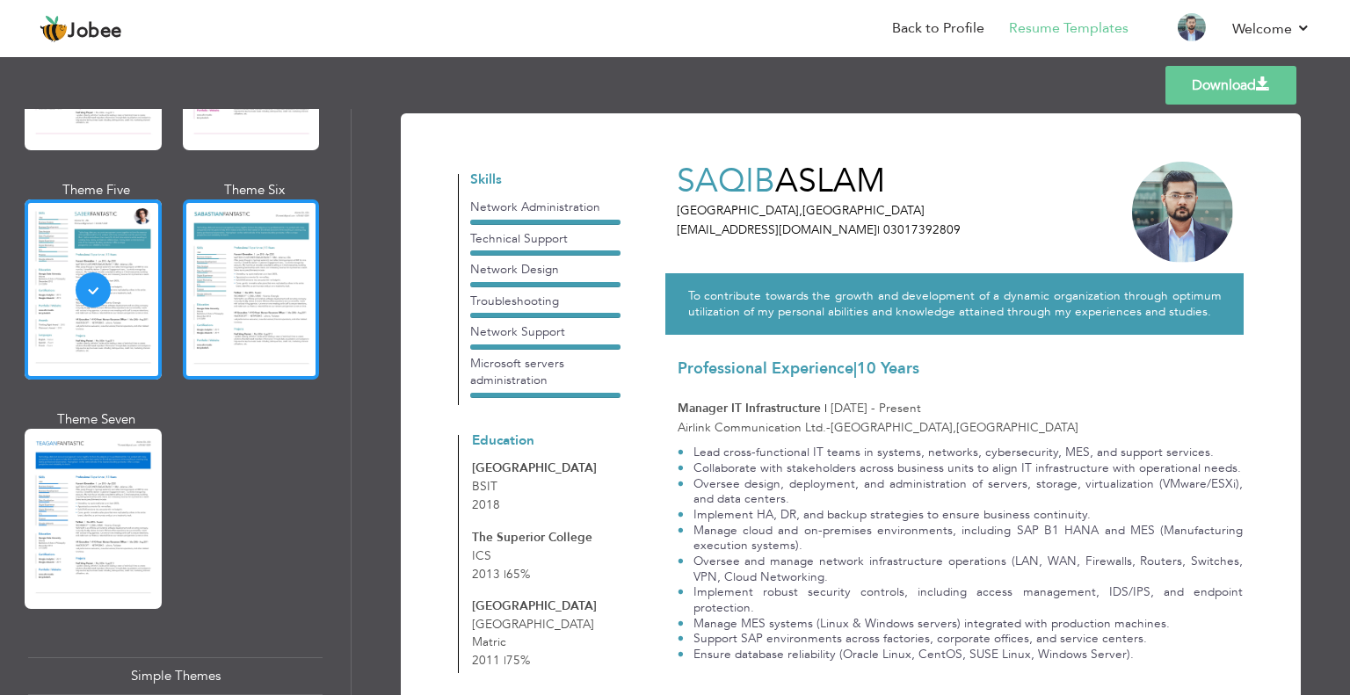
click at [293, 279] on div at bounding box center [251, 289] width 137 height 180
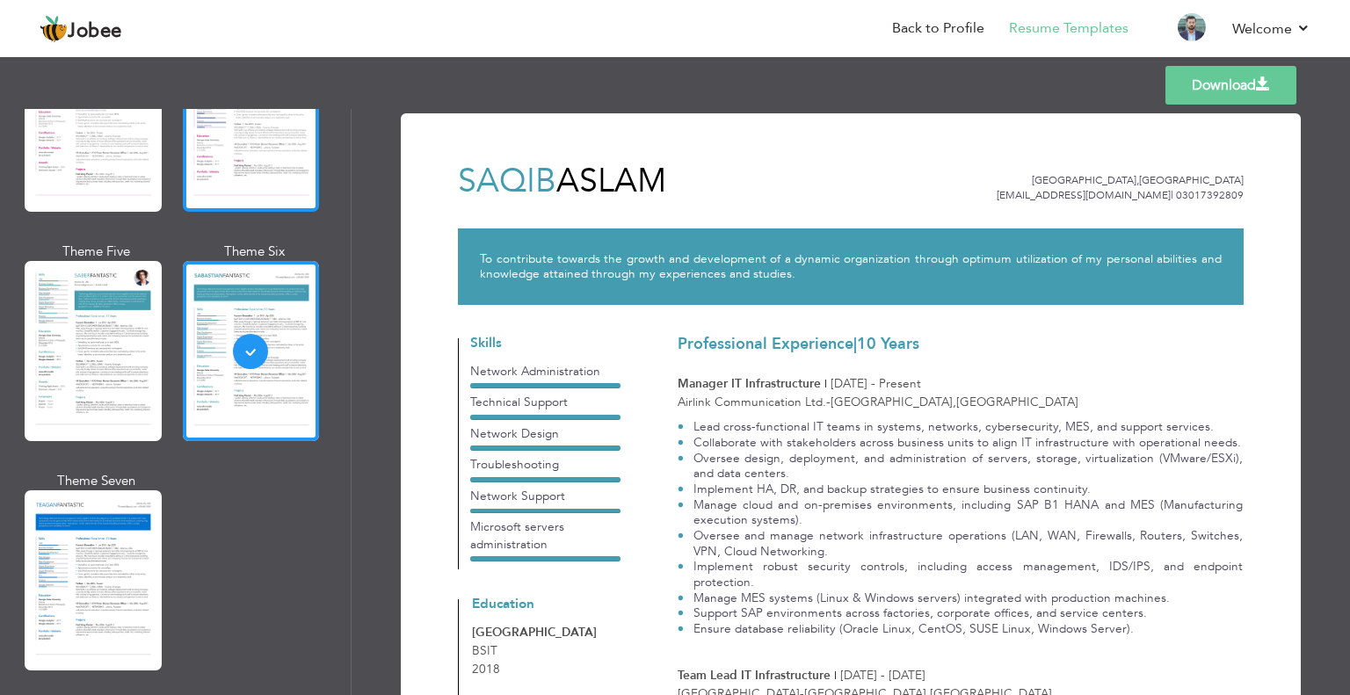
scroll to position [2373, 0]
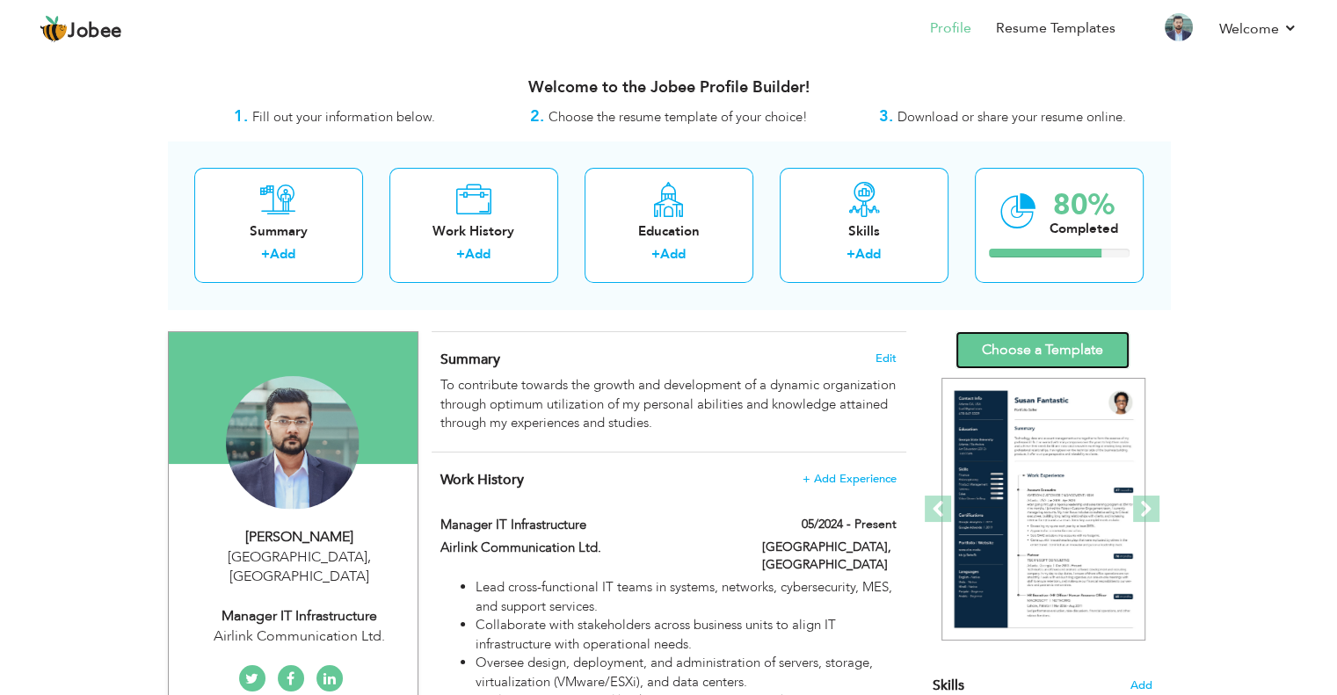
click at [1037, 347] on link "Choose a Template" at bounding box center [1042, 350] width 174 height 38
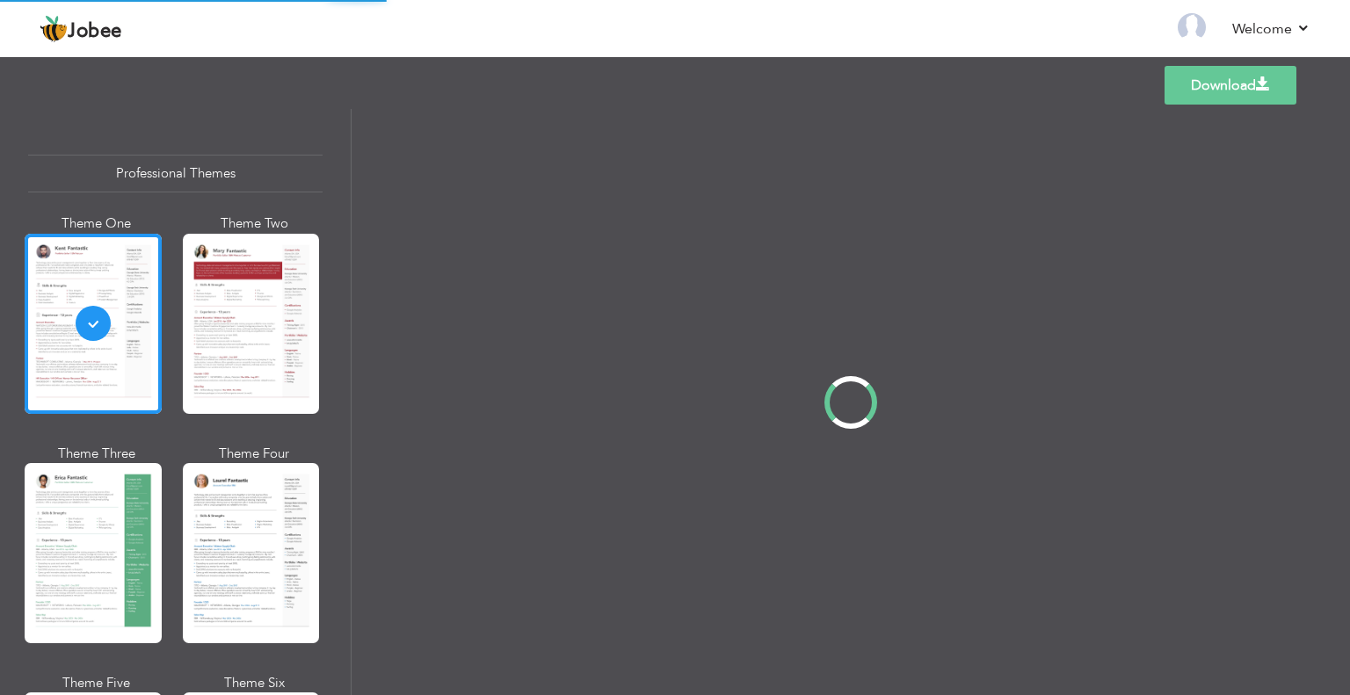
click at [130, 517] on div "Professional Themes Theme One Theme Two Theme Three Theme Four" at bounding box center [675, 402] width 1350 height 586
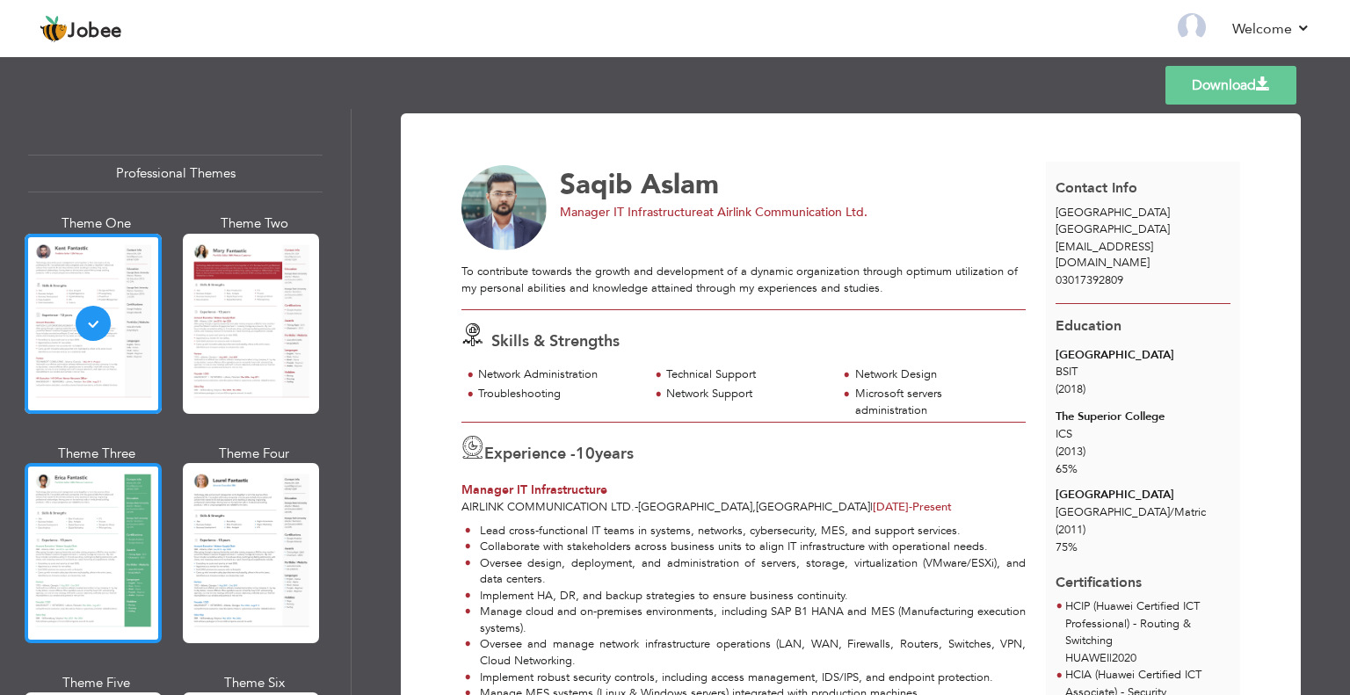
click at [128, 516] on div at bounding box center [93, 553] width 137 height 180
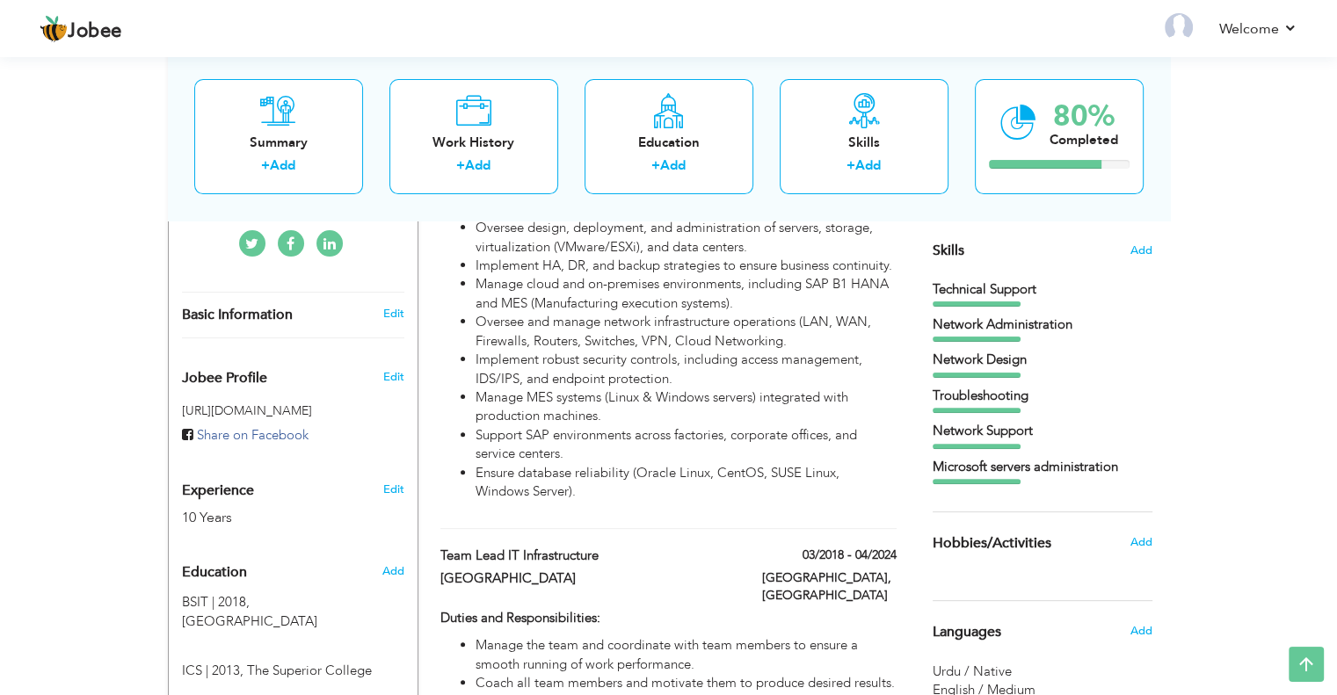
scroll to position [439, 0]
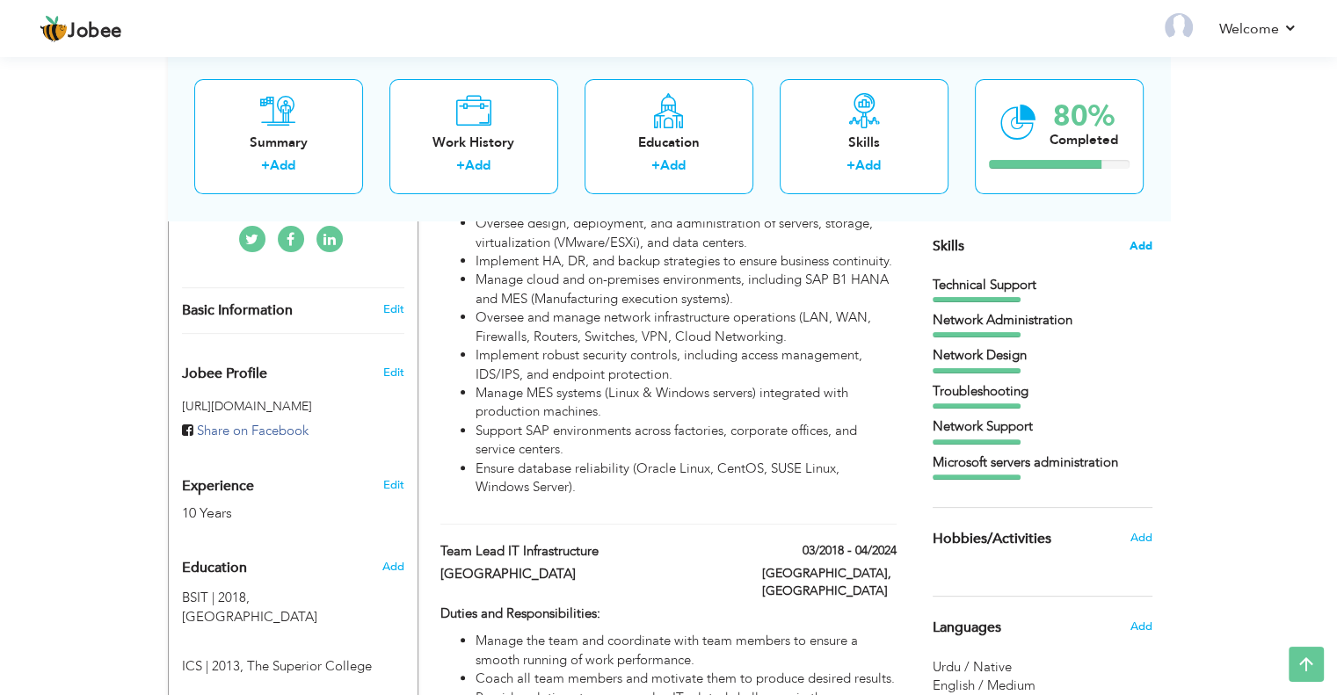
click at [1139, 241] on span "Add" at bounding box center [1140, 246] width 23 height 17
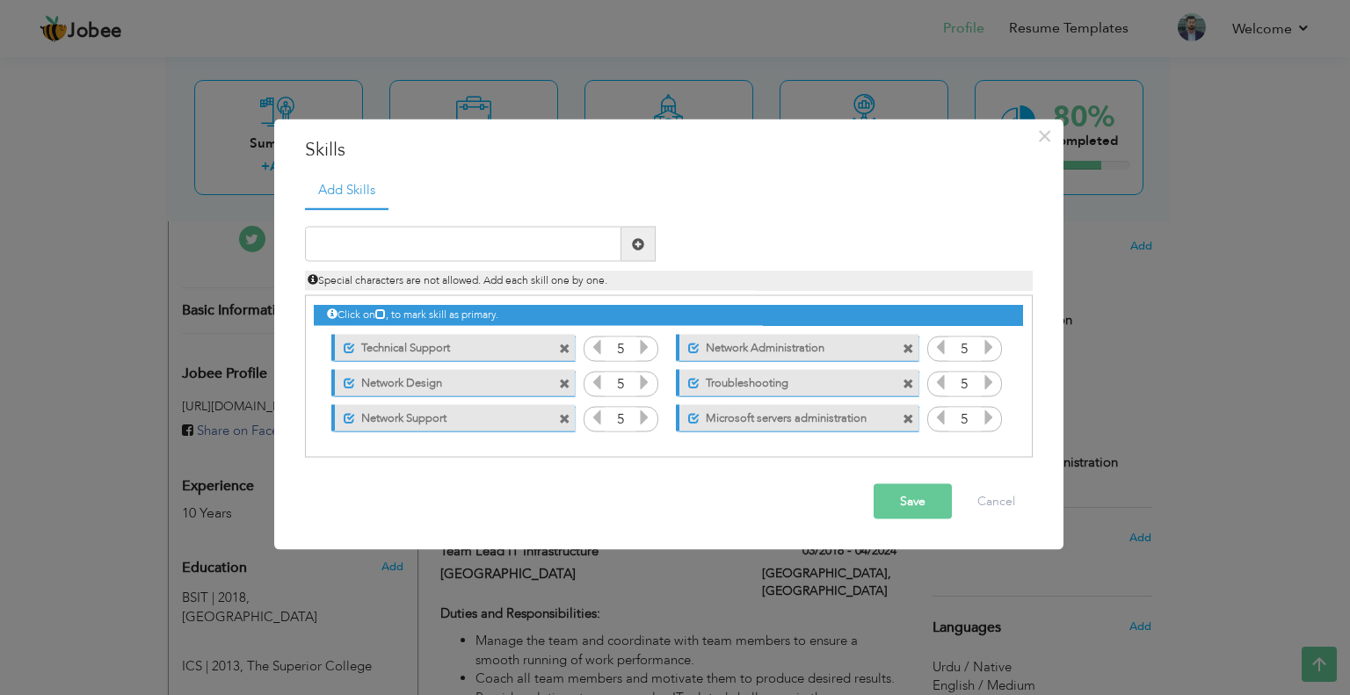
click at [904, 384] on span at bounding box center [907, 383] width 11 height 11
click at [565, 350] on span at bounding box center [564, 348] width 11 height 11
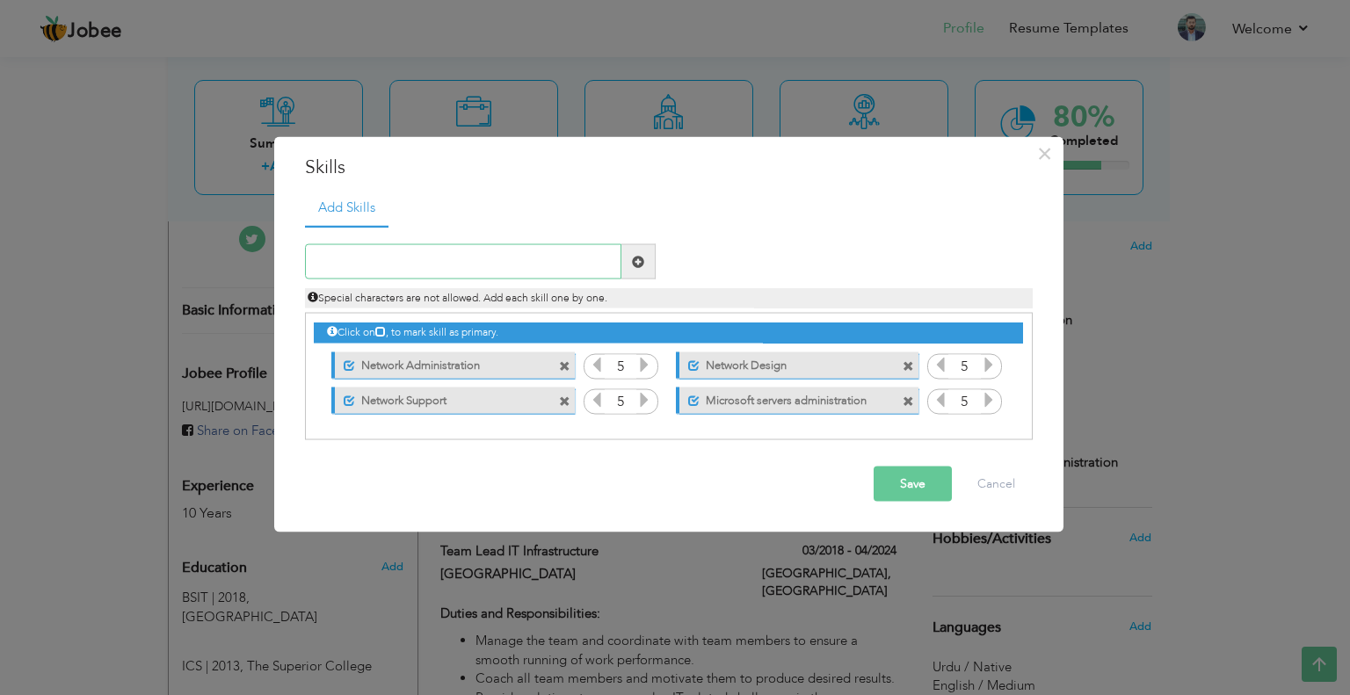
click at [384, 268] on input "text" at bounding box center [463, 261] width 316 height 35
type input "t"
type input "Technical Leadership"
click at [634, 263] on span at bounding box center [638, 261] width 12 height 12
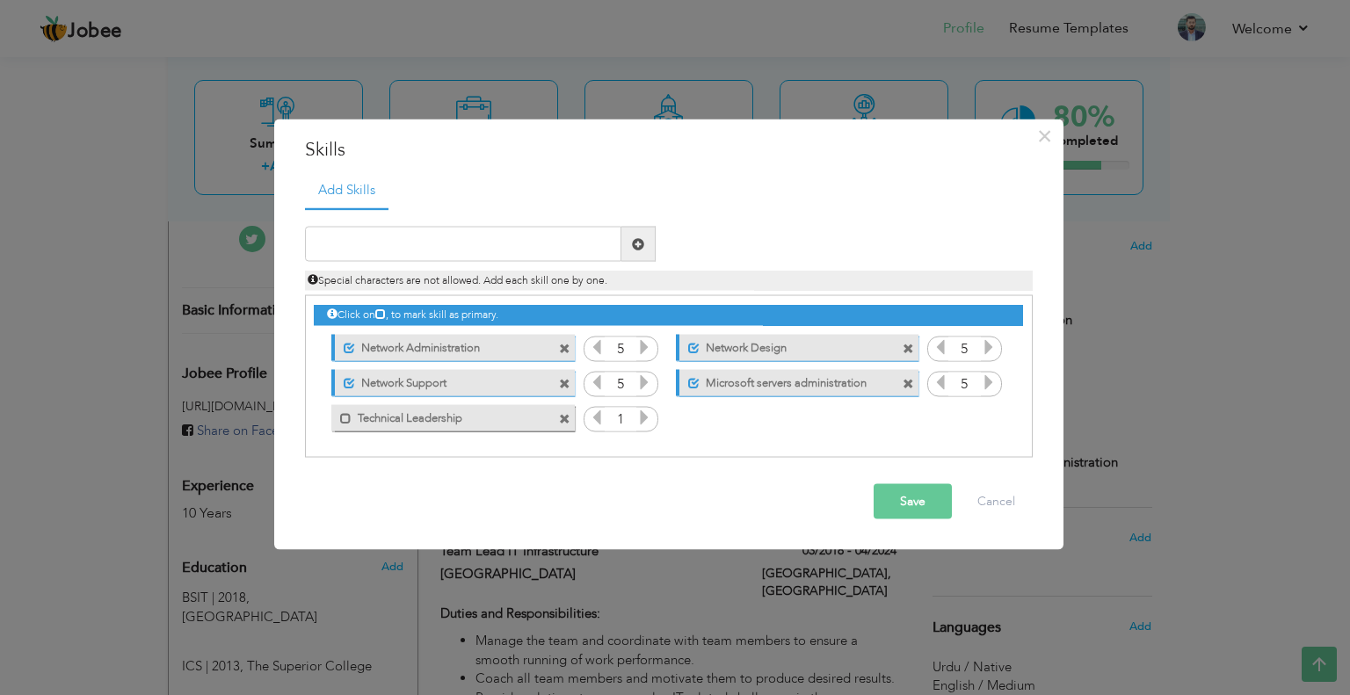
click at [598, 420] on icon at bounding box center [597, 417] width 16 height 16
drag, startPoint x: 430, startPoint y: 410, endPoint x: 422, endPoint y: 323, distance: 88.2
click at [422, 323] on div "Click on , to mark skill as primary. Unmark as primary skill. Technical Support…" at bounding box center [668, 365] width 708 height 139
click at [341, 415] on span at bounding box center [345, 417] width 11 height 11
click at [592, 422] on icon at bounding box center [597, 417] width 16 height 16
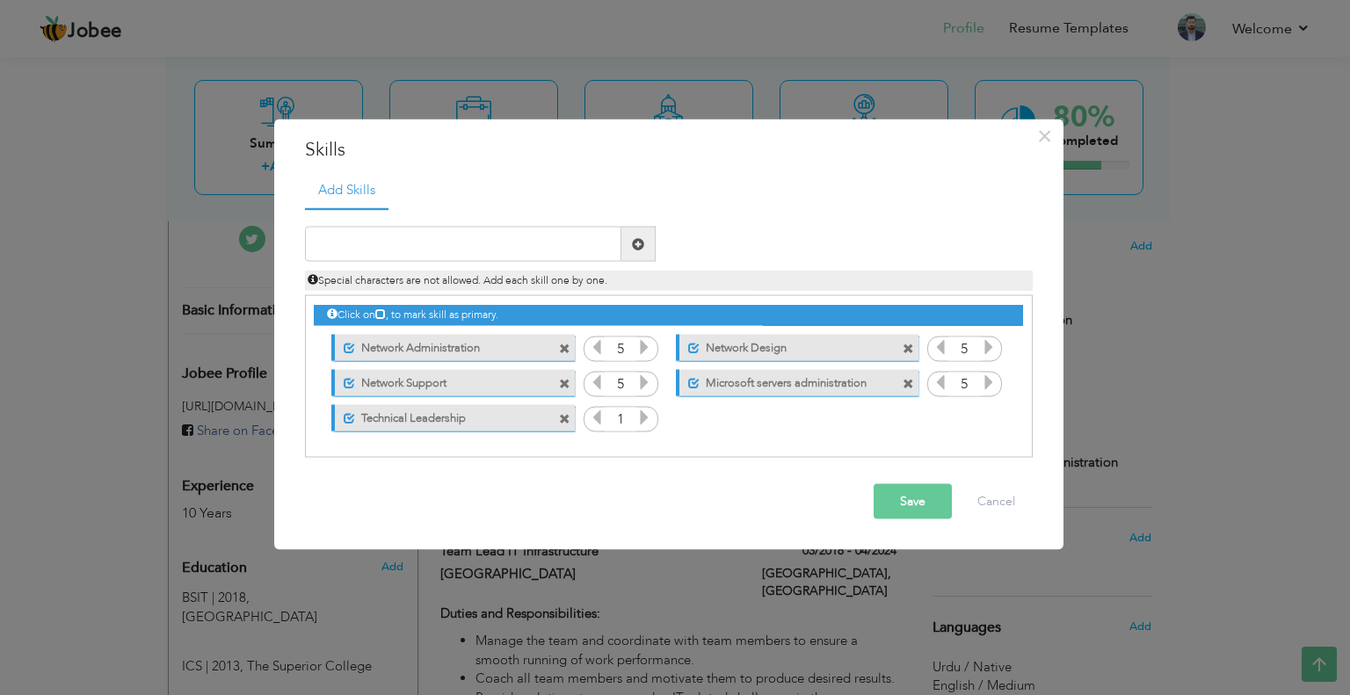
click at [649, 421] on icon at bounding box center [644, 417] width 16 height 16
click at [589, 421] on icon at bounding box center [597, 417] width 16 height 16
click at [897, 493] on button "Save" at bounding box center [912, 501] width 78 height 35
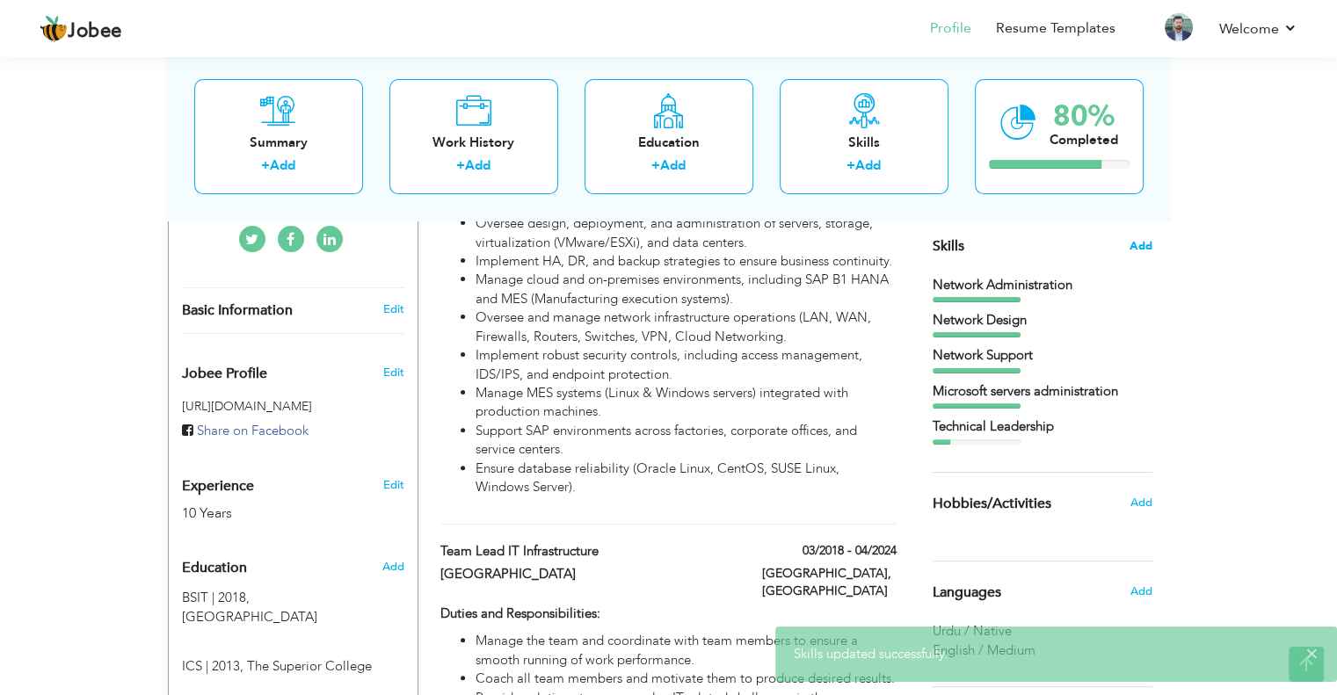
click at [1140, 242] on span "Add" at bounding box center [1140, 246] width 23 height 17
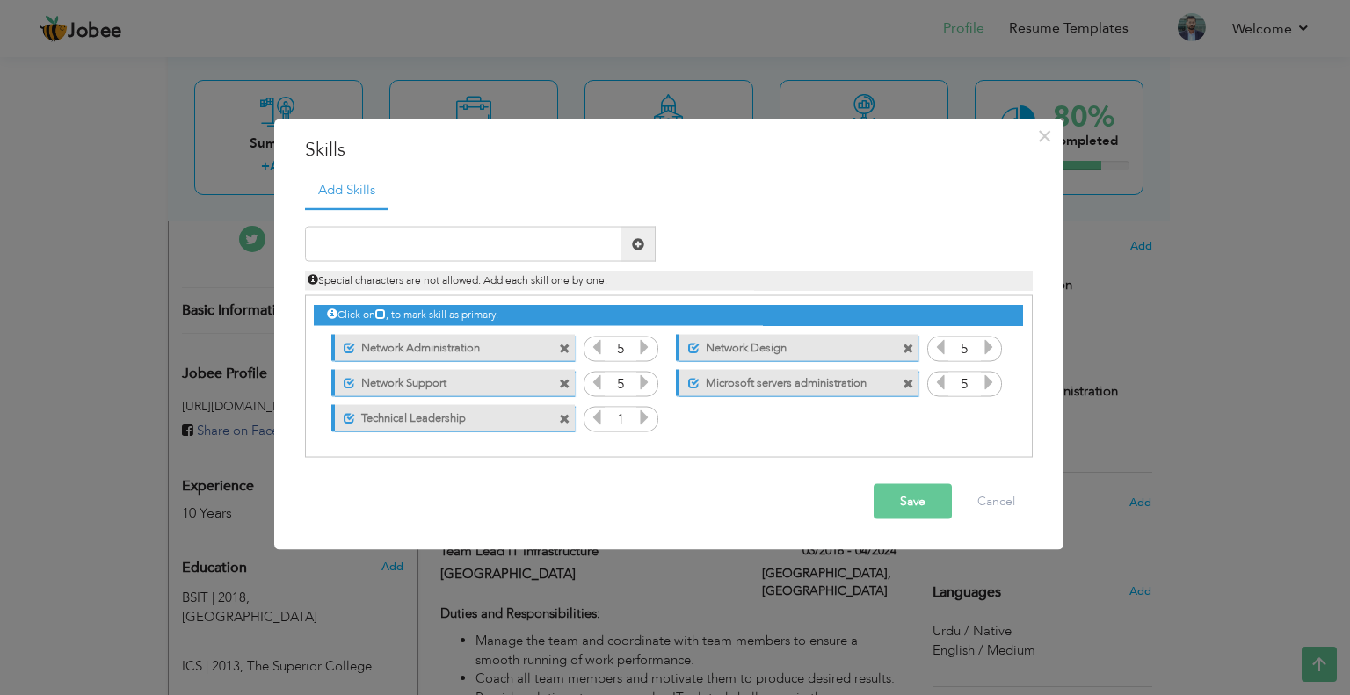
drag, startPoint x: 410, startPoint y: 418, endPoint x: 367, endPoint y: 319, distance: 108.2
click at [367, 319] on div "Click on , to mark skill as primary. Unmark as primary skill. Network Administr…" at bounding box center [668, 365] width 708 height 139
drag, startPoint x: 389, startPoint y: 344, endPoint x: 774, endPoint y: 372, distance: 385.9
click at [774, 372] on div "Click on , to mark skill as primary. Unmark as primary skill. Network Administr…" at bounding box center [668, 365] width 708 height 139
drag, startPoint x: 439, startPoint y: 418, endPoint x: 429, endPoint y: 355, distance: 64.1
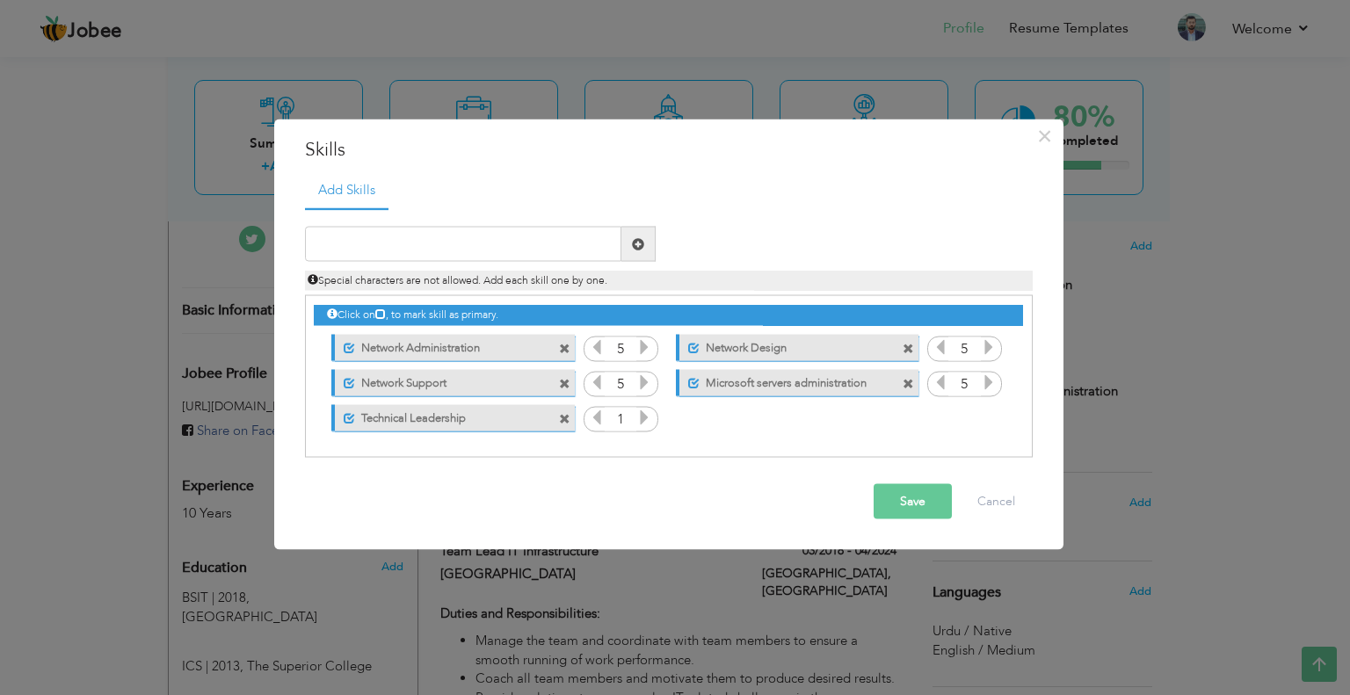
click at [429, 355] on div "Click on , to mark skill as primary. Unmark as primary skill. Network Administr…" at bounding box center [668, 365] width 708 height 139
drag, startPoint x: 452, startPoint y: 388, endPoint x: 490, endPoint y: 385, distance: 38.8
click at [488, 385] on label "Network Support" at bounding box center [442, 380] width 175 height 22
drag, startPoint x: 364, startPoint y: 385, endPoint x: 711, endPoint y: 447, distance: 352.7
click at [717, 455] on div "Click on , to mark skill as primary." at bounding box center [669, 376] width 728 height 163
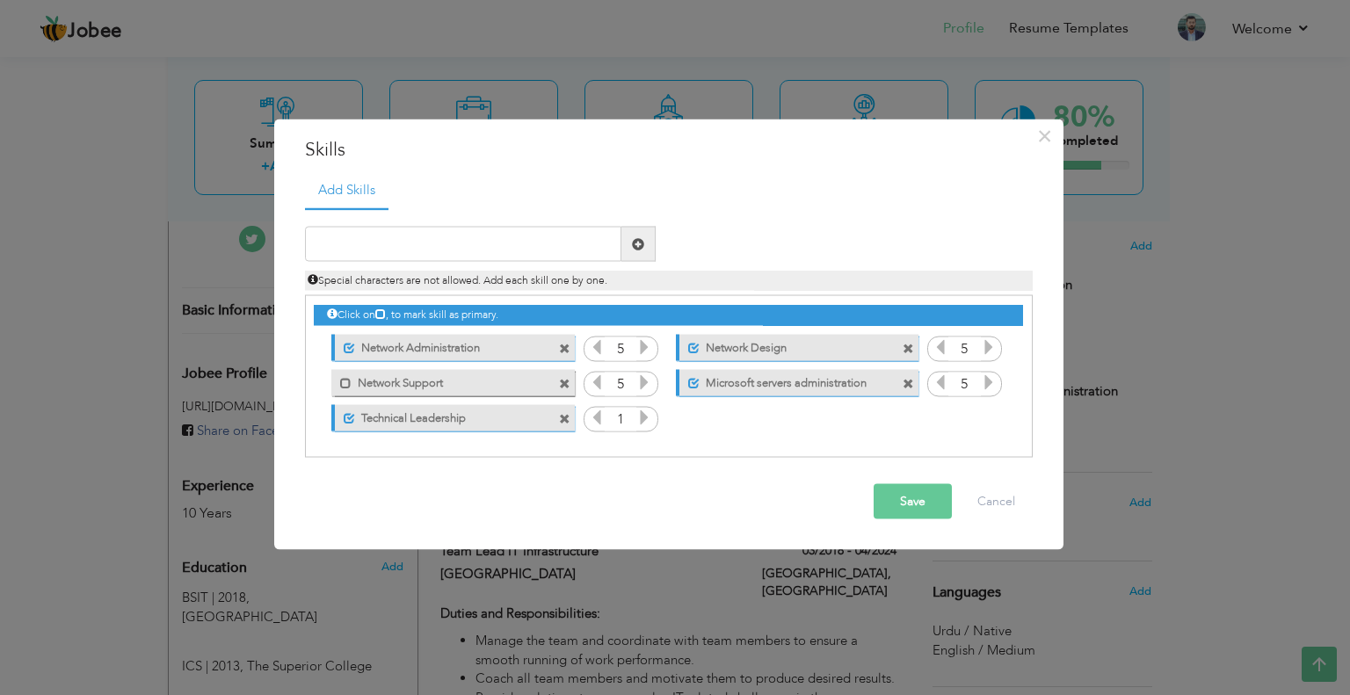
click at [642, 421] on icon at bounding box center [644, 417] width 16 height 16
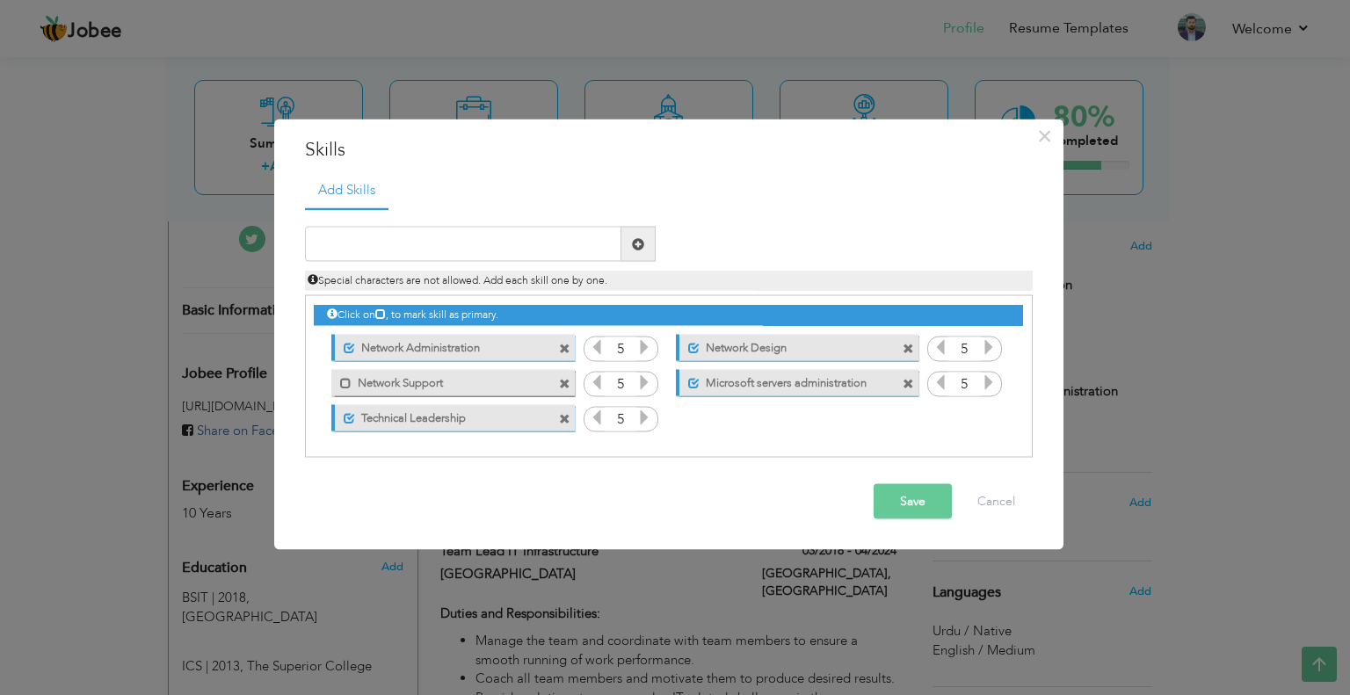
click at [642, 421] on icon at bounding box center [644, 417] width 16 height 16
click at [342, 379] on span at bounding box center [345, 382] width 11 height 11
drag, startPoint x: 475, startPoint y: 416, endPoint x: 462, endPoint y: 341, distance: 75.8
click at [464, 344] on div "Click on , to mark skill as primary. Unmark as primary skill. Network Administr…" at bounding box center [668, 365] width 708 height 139
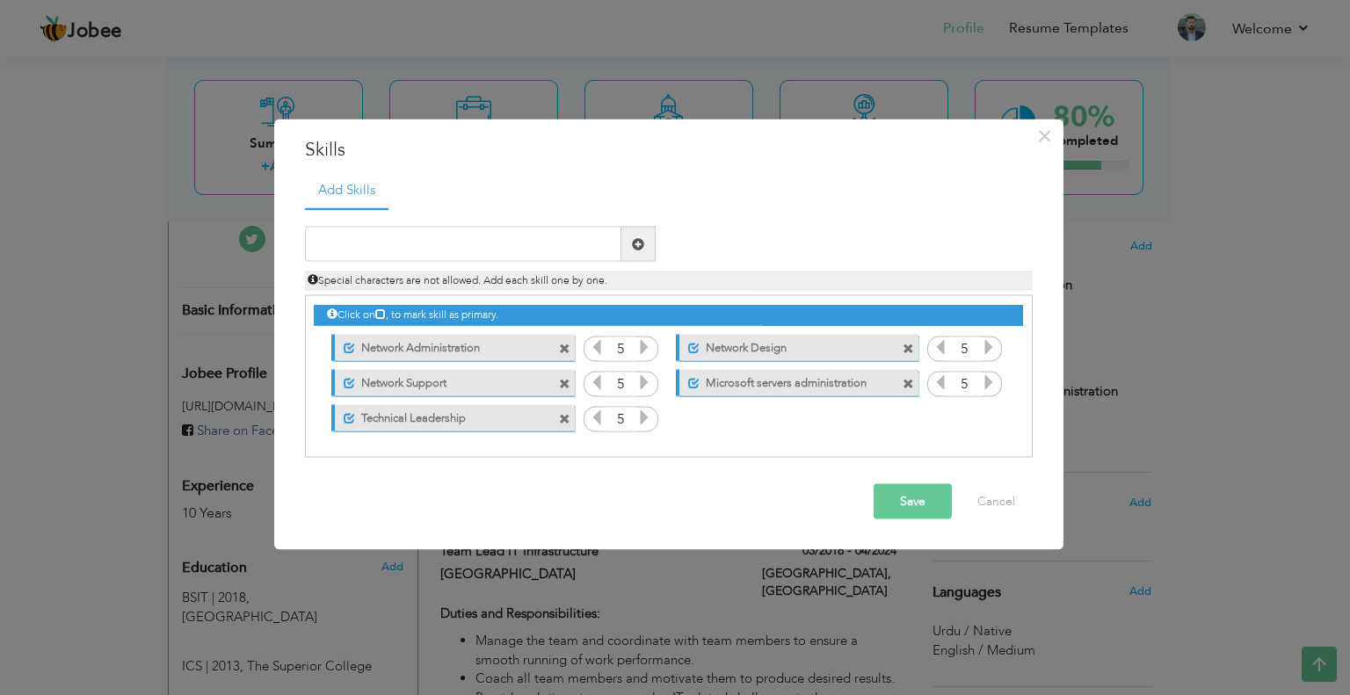
drag, startPoint x: 462, startPoint y: 341, endPoint x: 622, endPoint y: 357, distance: 160.7
click at [622, 296] on div "5" at bounding box center [668, 296] width 708 height 0
click at [533, 344] on div "Unmark as primary skill. Network Administration" at bounding box center [452, 347] width 243 height 26
click at [361, 344] on label "Network Administration" at bounding box center [442, 345] width 175 height 22
click at [361, 344] on label "Network Administration" at bounding box center [441, 345] width 178 height 22
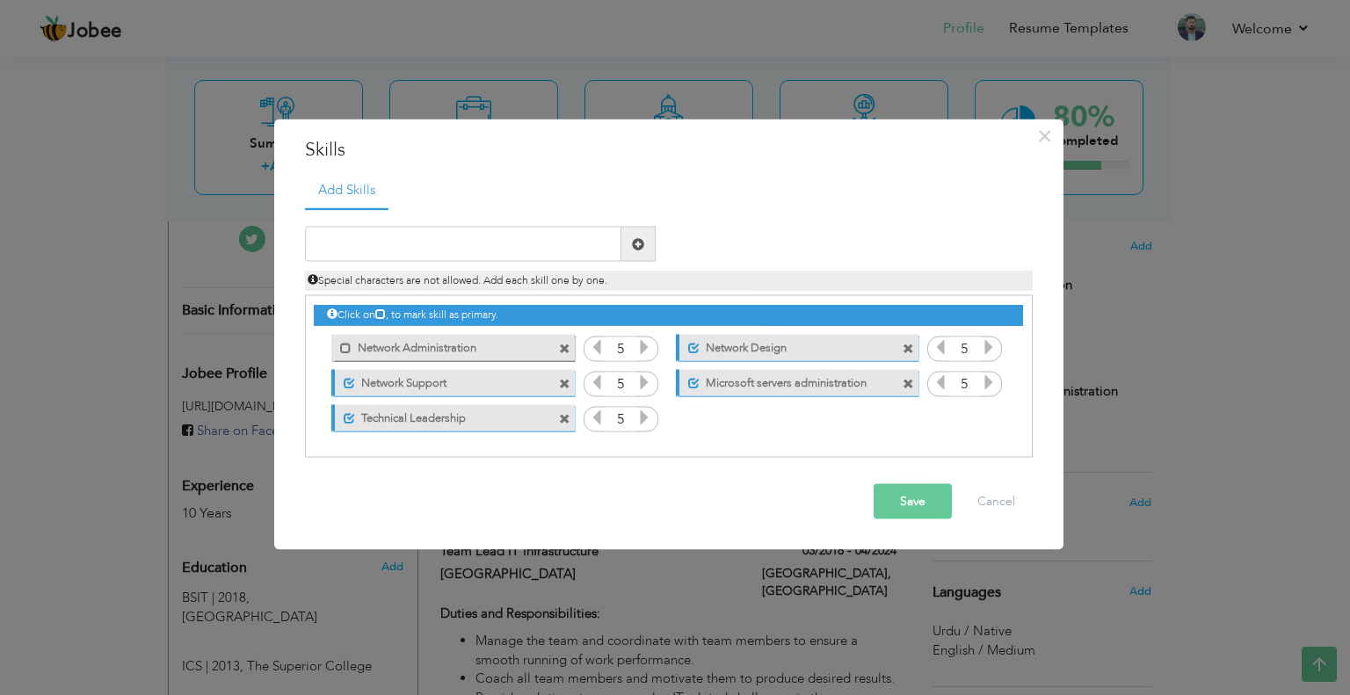
click at [362, 344] on label "Network Administration" at bounding box center [441, 345] width 178 height 22
click at [362, 345] on label "Network Administration" at bounding box center [442, 345] width 175 height 22
drag, startPoint x: 536, startPoint y: 354, endPoint x: 822, endPoint y: 438, distance: 297.8
click at [822, 438] on div "Click on , to mark skill as primary." at bounding box center [669, 376] width 728 height 163
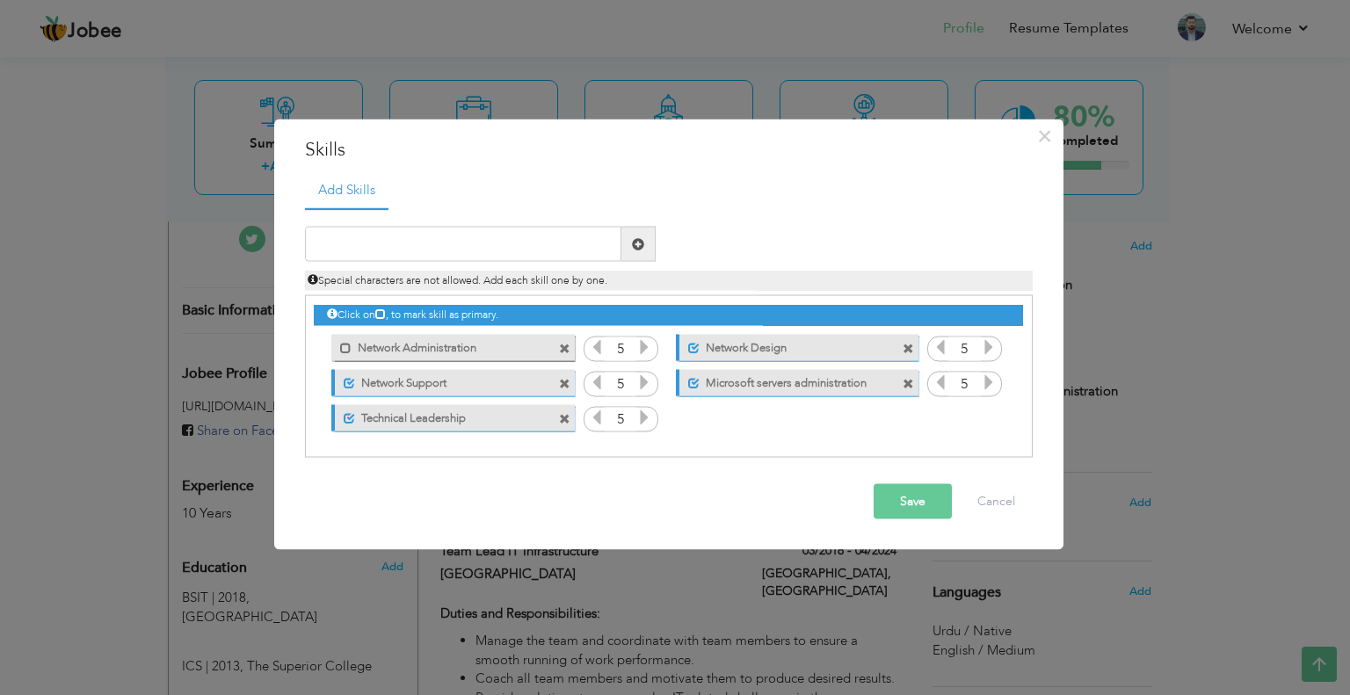
click at [562, 346] on span at bounding box center [564, 348] width 11 height 11
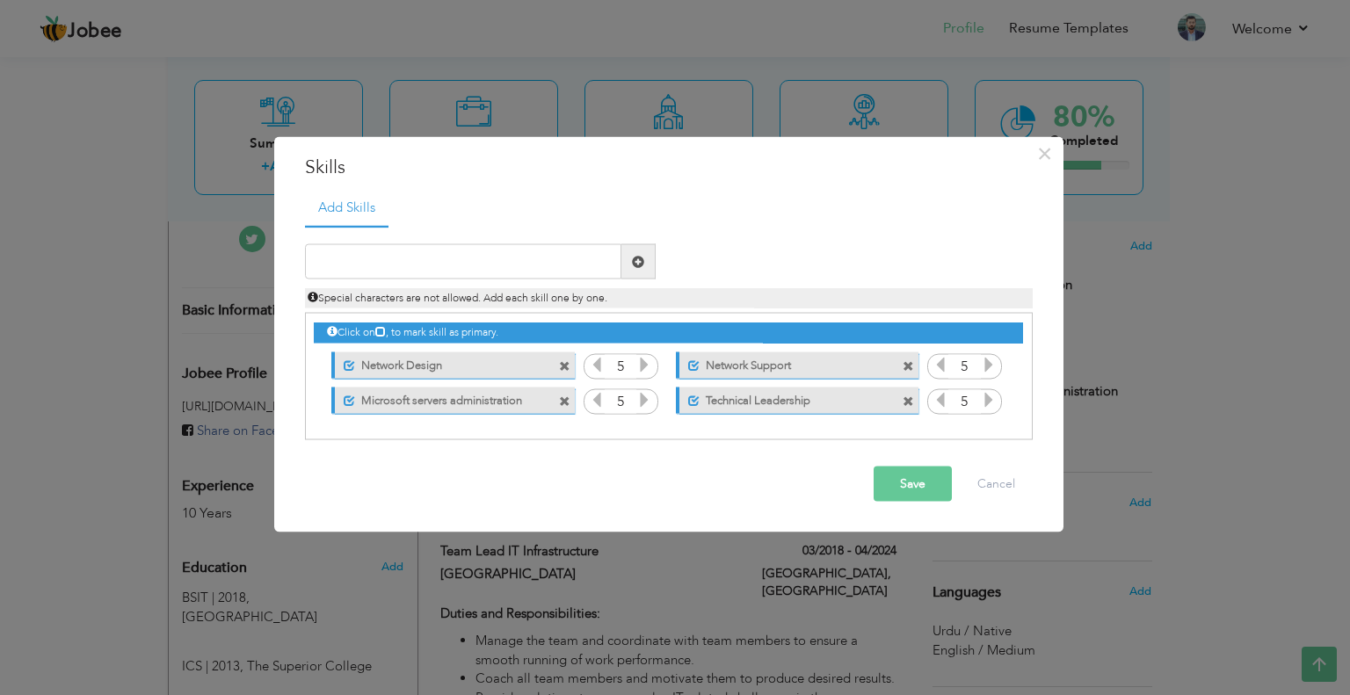
click at [566, 401] on span at bounding box center [564, 400] width 11 height 11
click at [568, 363] on span at bounding box center [564, 365] width 11 height 11
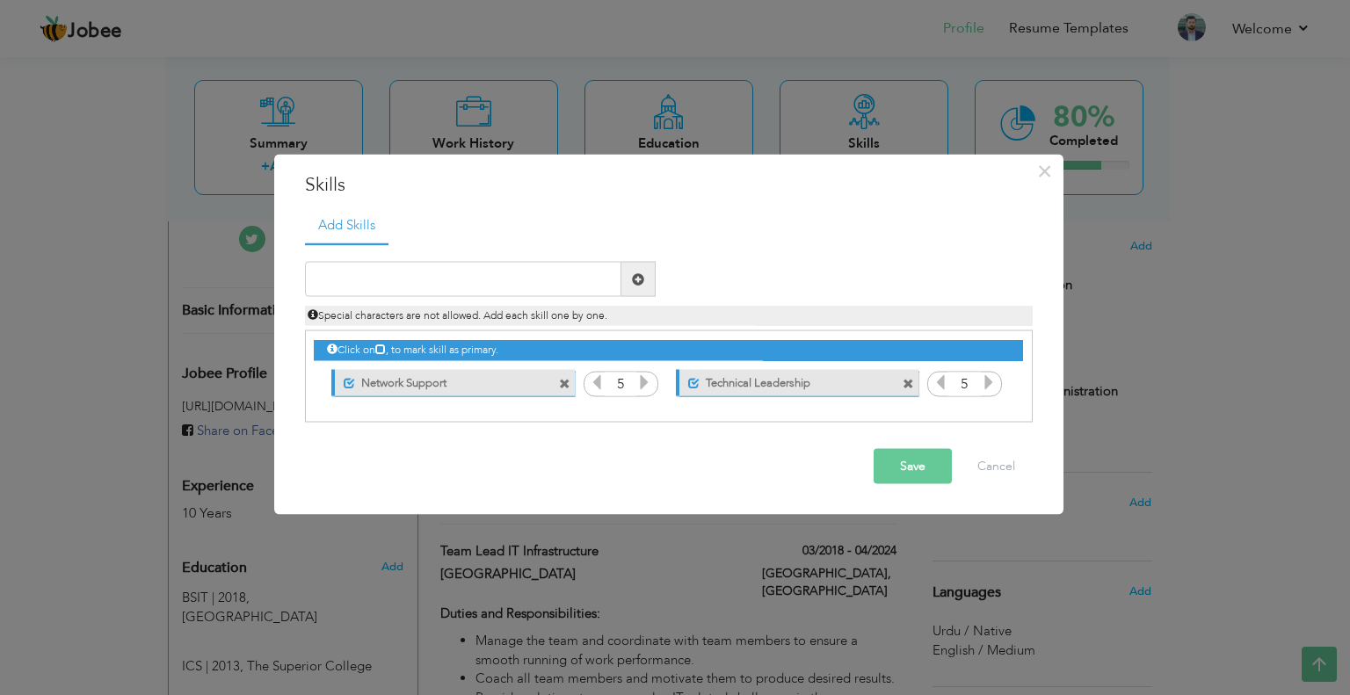
click at [566, 383] on span at bounding box center [564, 383] width 11 height 11
click at [474, 286] on input "text" at bounding box center [463, 279] width 316 height 35
drag, startPoint x: 366, startPoint y: 281, endPoint x: 439, endPoint y: 301, distance: 76.3
click at [366, 282] on input "Network Architect" at bounding box center [463, 279] width 316 height 35
click at [516, 270] on input "Network design & architect" at bounding box center [463, 279] width 316 height 35
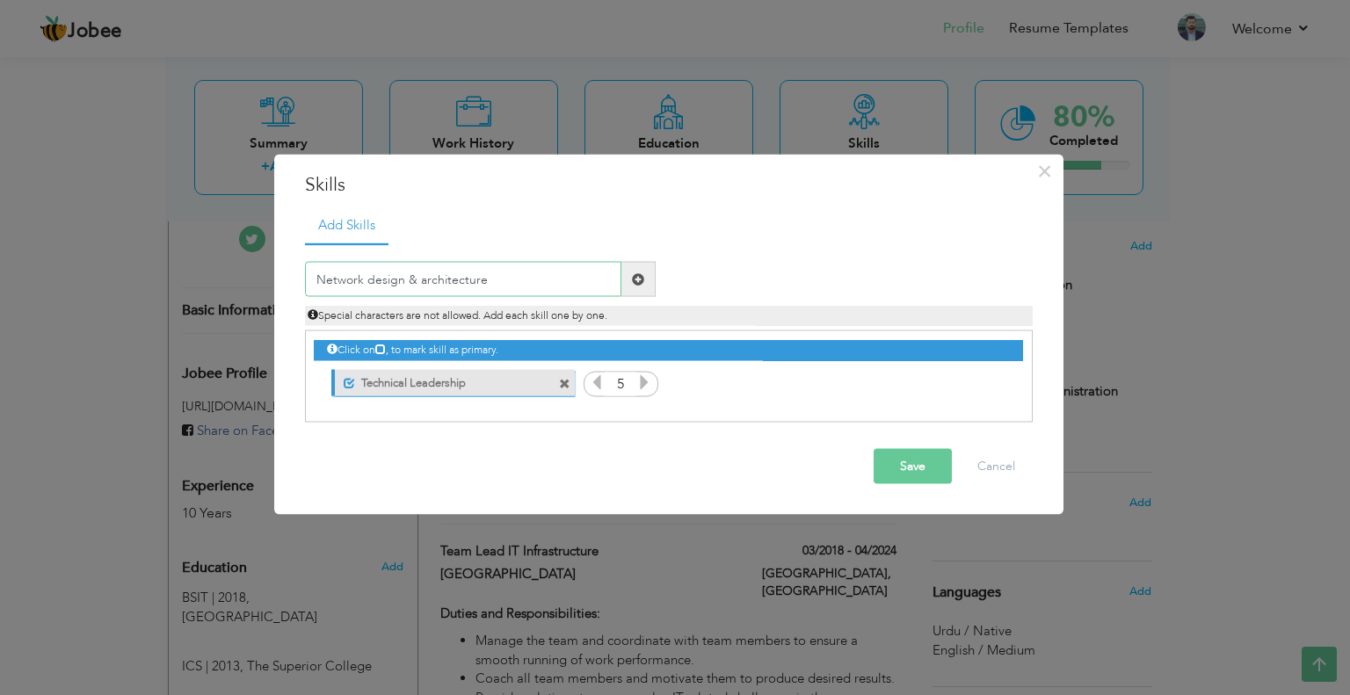
type input "Network design & architecture"
click at [648, 274] on span at bounding box center [638, 279] width 34 height 35
click at [552, 279] on input "text" at bounding box center [463, 279] width 316 height 35
type input "Servers administration"
click at [636, 267] on span at bounding box center [638, 279] width 34 height 35
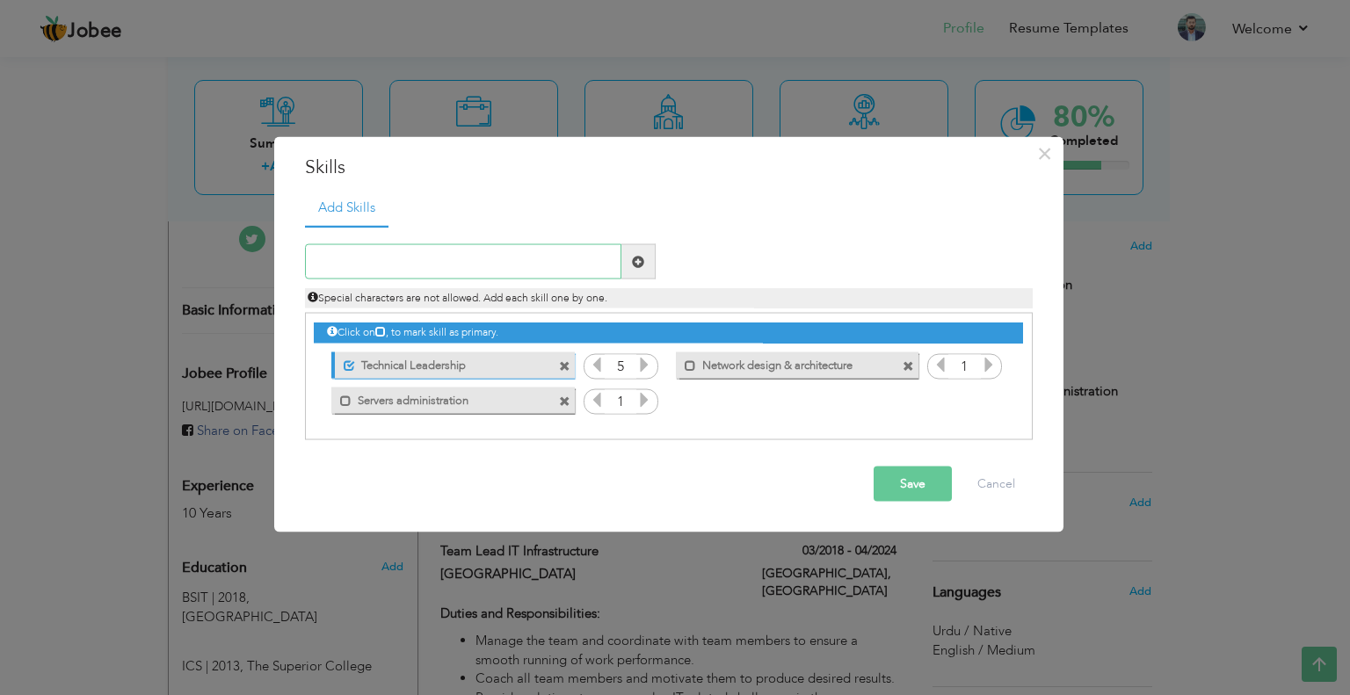
click at [424, 253] on input "text" at bounding box center [463, 261] width 316 height 35
type input "Virtualization"
click at [639, 256] on span at bounding box center [638, 261] width 12 height 12
click at [415, 262] on input "text" at bounding box center [463, 261] width 316 height 35
type input "Technical Support"
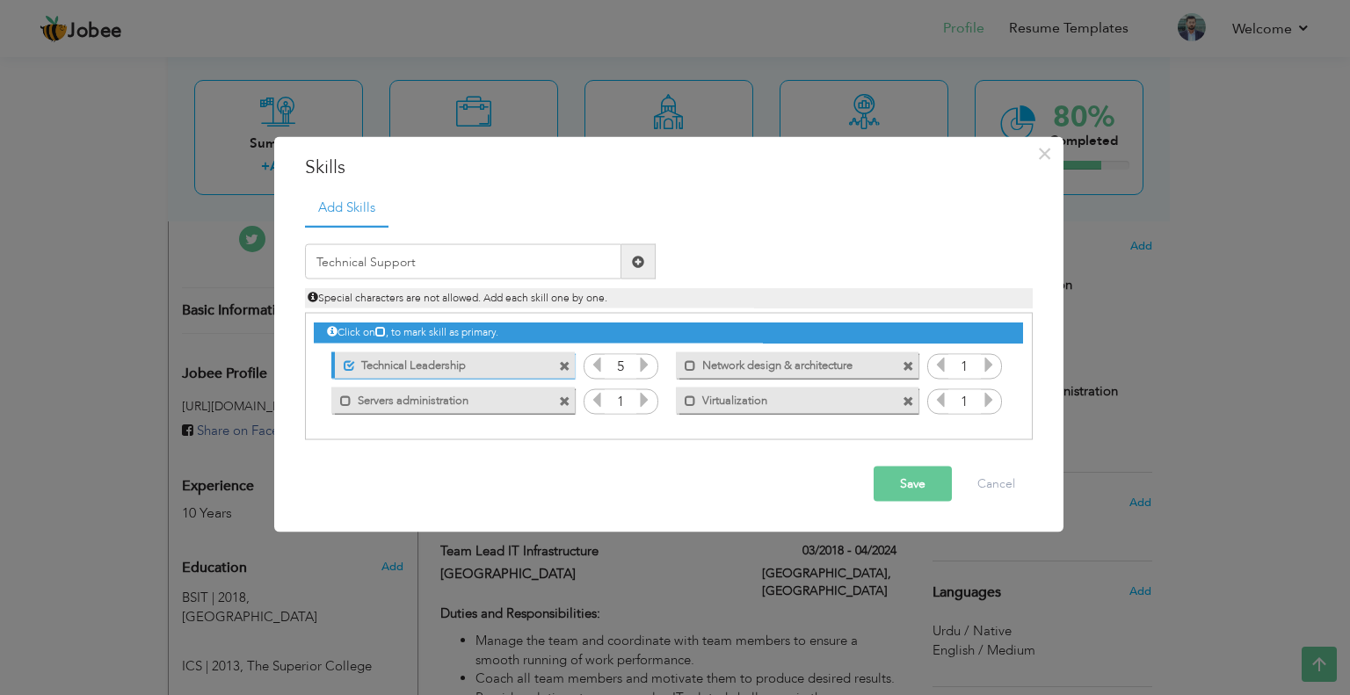
click at [636, 265] on span at bounding box center [638, 261] width 12 height 12
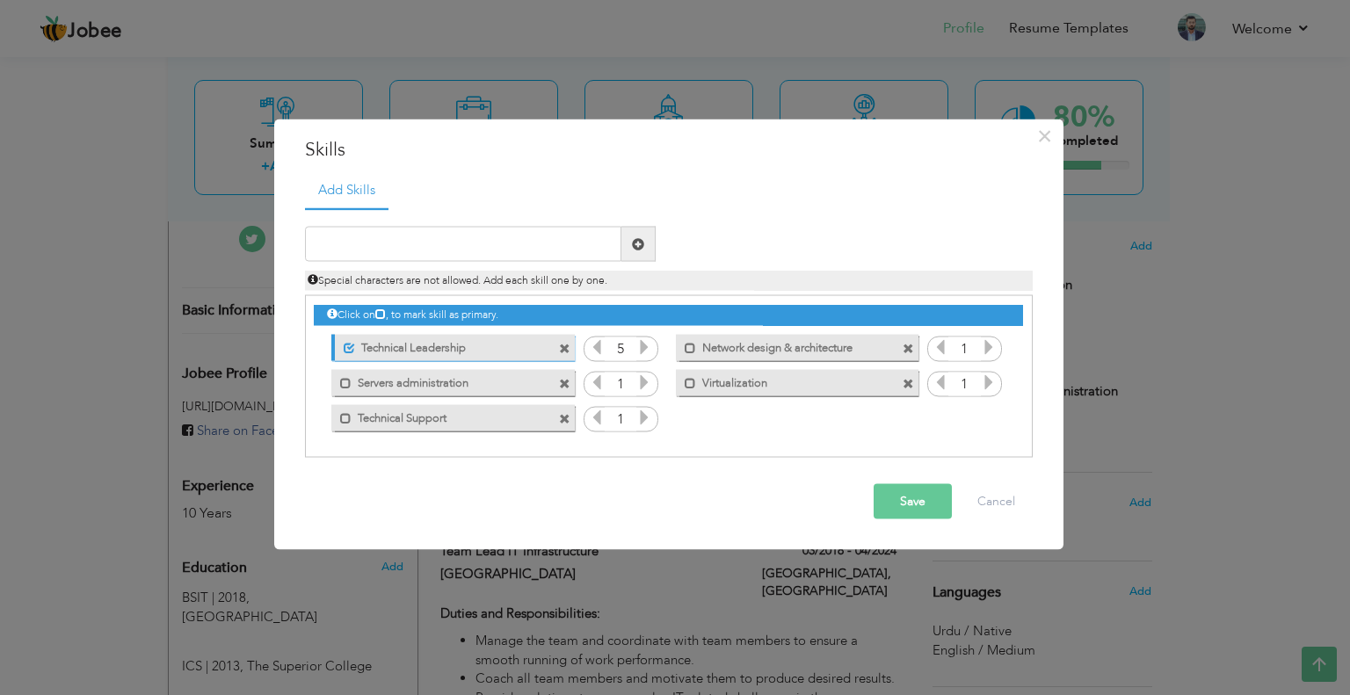
click at [641, 382] on icon at bounding box center [644, 382] width 16 height 16
click at [640, 382] on icon at bounding box center [644, 382] width 16 height 16
click at [639, 382] on icon at bounding box center [644, 382] width 16 height 16
click at [638, 381] on icon at bounding box center [644, 382] width 16 height 16
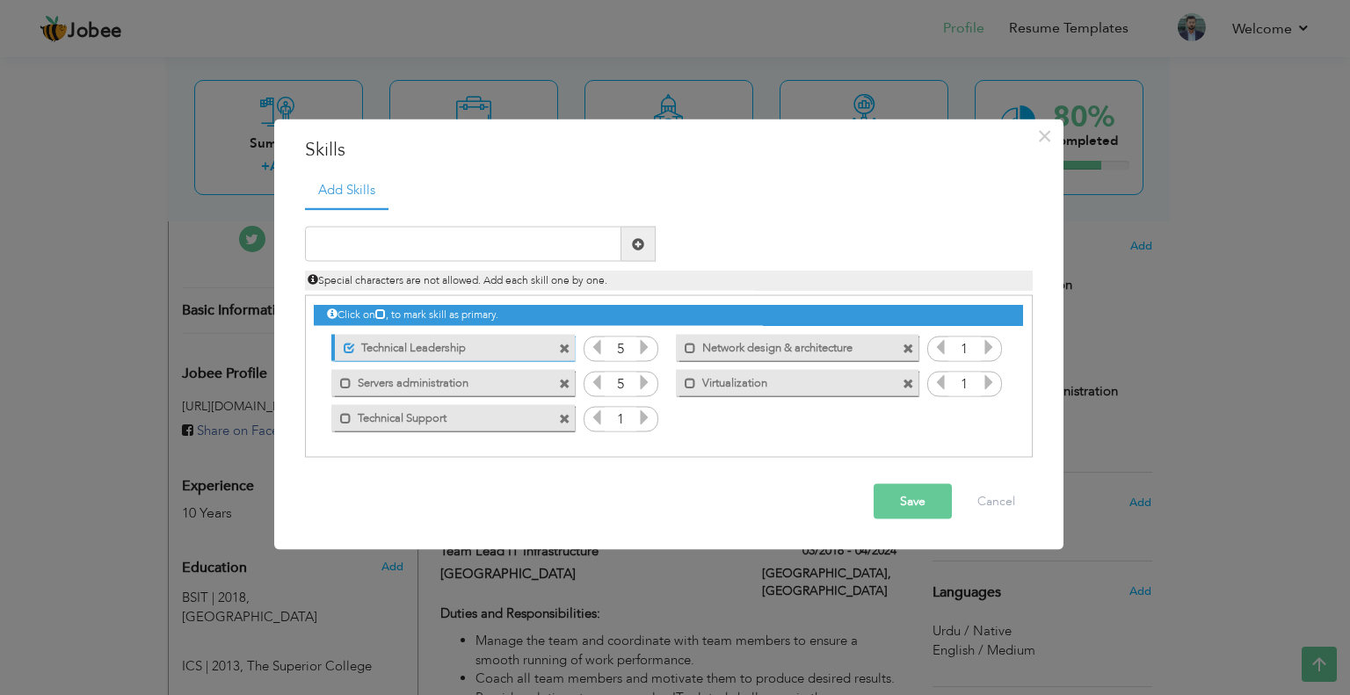
click at [636, 380] on icon at bounding box center [644, 382] width 16 height 16
click at [982, 345] on icon at bounding box center [989, 347] width 16 height 16
click at [981, 346] on icon at bounding box center [989, 347] width 16 height 16
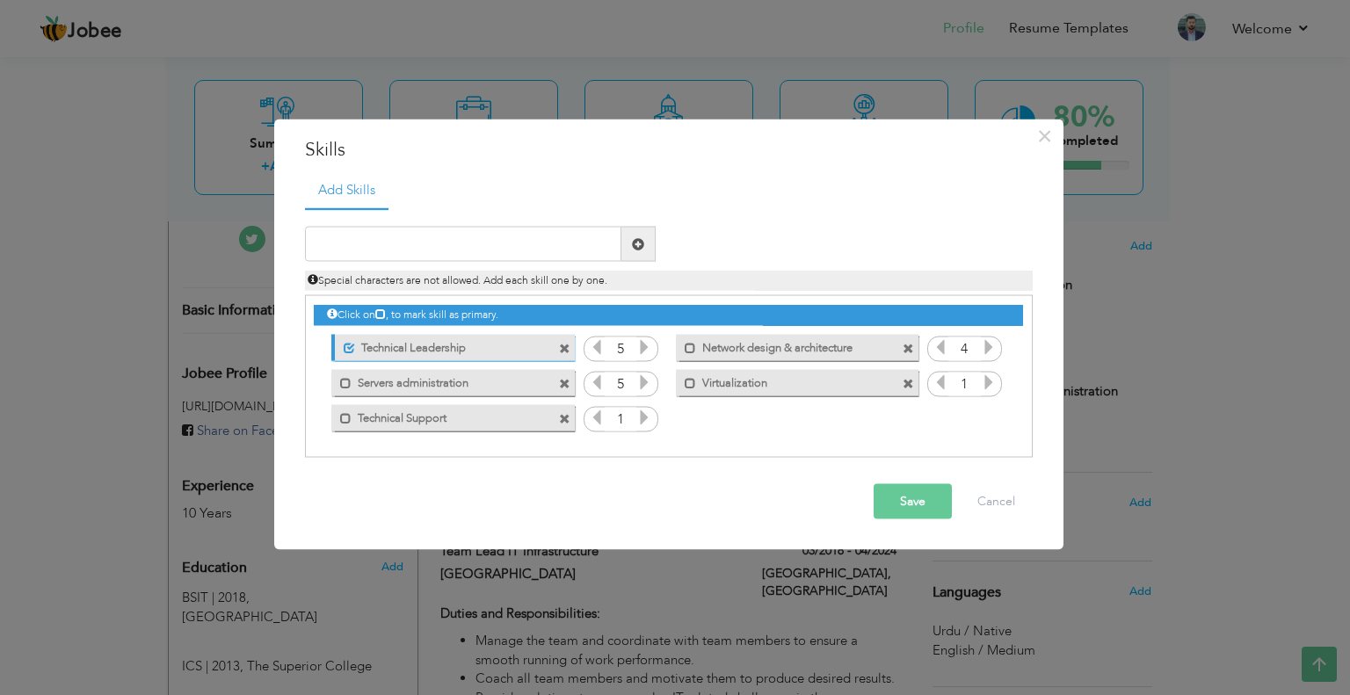
click at [981, 346] on icon at bounding box center [989, 347] width 16 height 16
click at [991, 384] on icon at bounding box center [989, 382] width 16 height 16
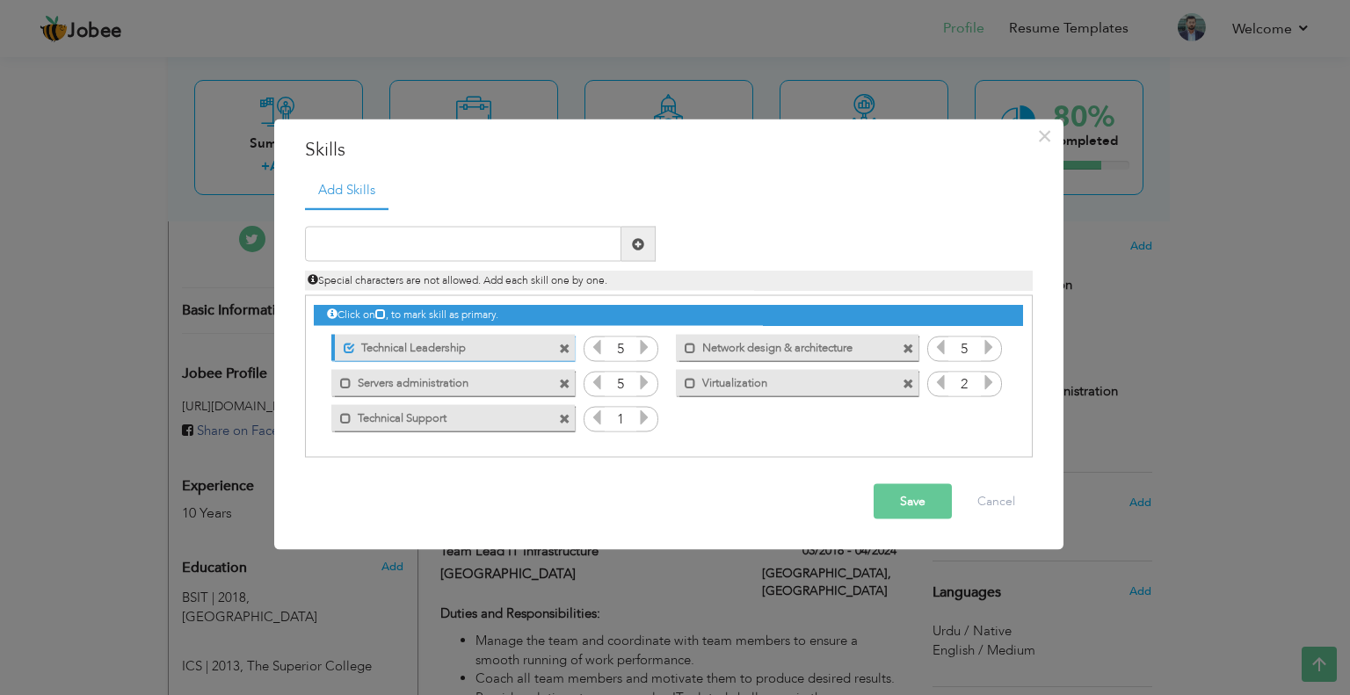
click at [991, 384] on icon at bounding box center [989, 382] width 16 height 16
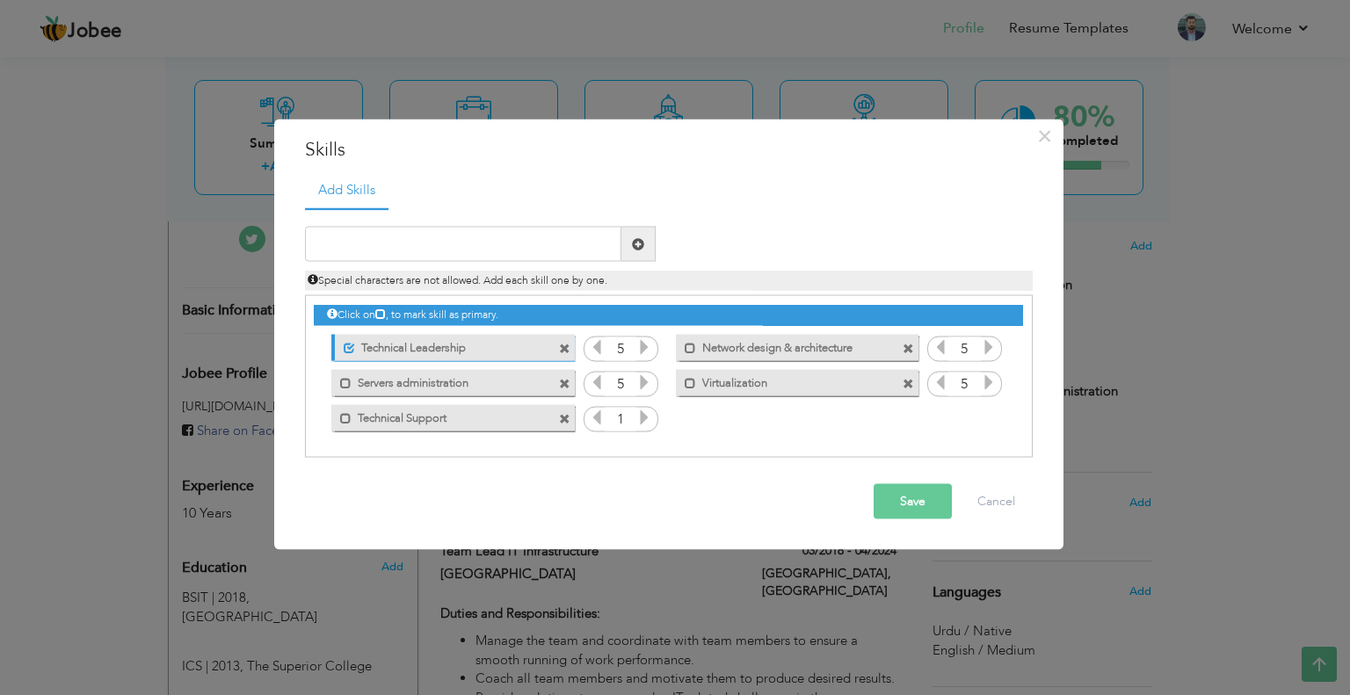
click at [642, 417] on icon at bounding box center [644, 417] width 16 height 16
click at [642, 416] on icon at bounding box center [644, 417] width 16 height 16
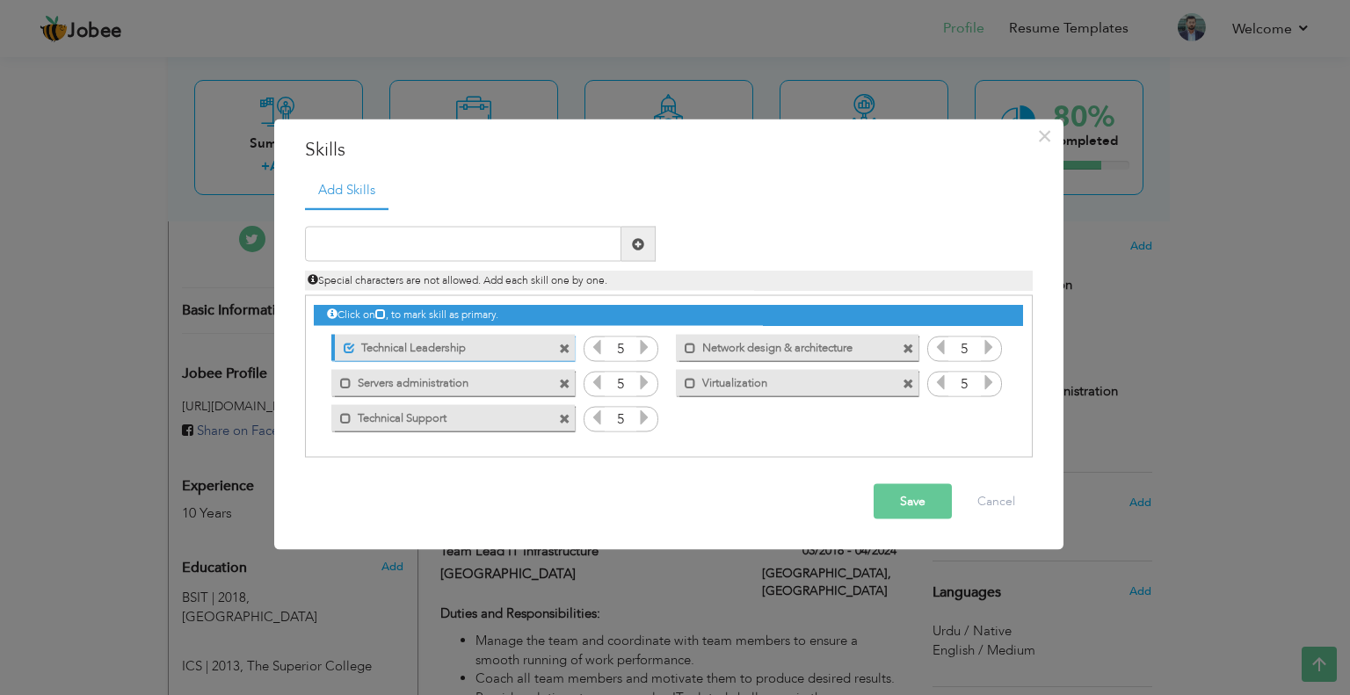
click at [642, 416] on icon at bounding box center [644, 417] width 16 height 16
click at [642, 415] on icon at bounding box center [644, 417] width 16 height 16
click at [641, 415] on icon at bounding box center [644, 417] width 16 height 16
click at [340, 418] on span at bounding box center [345, 417] width 11 height 11
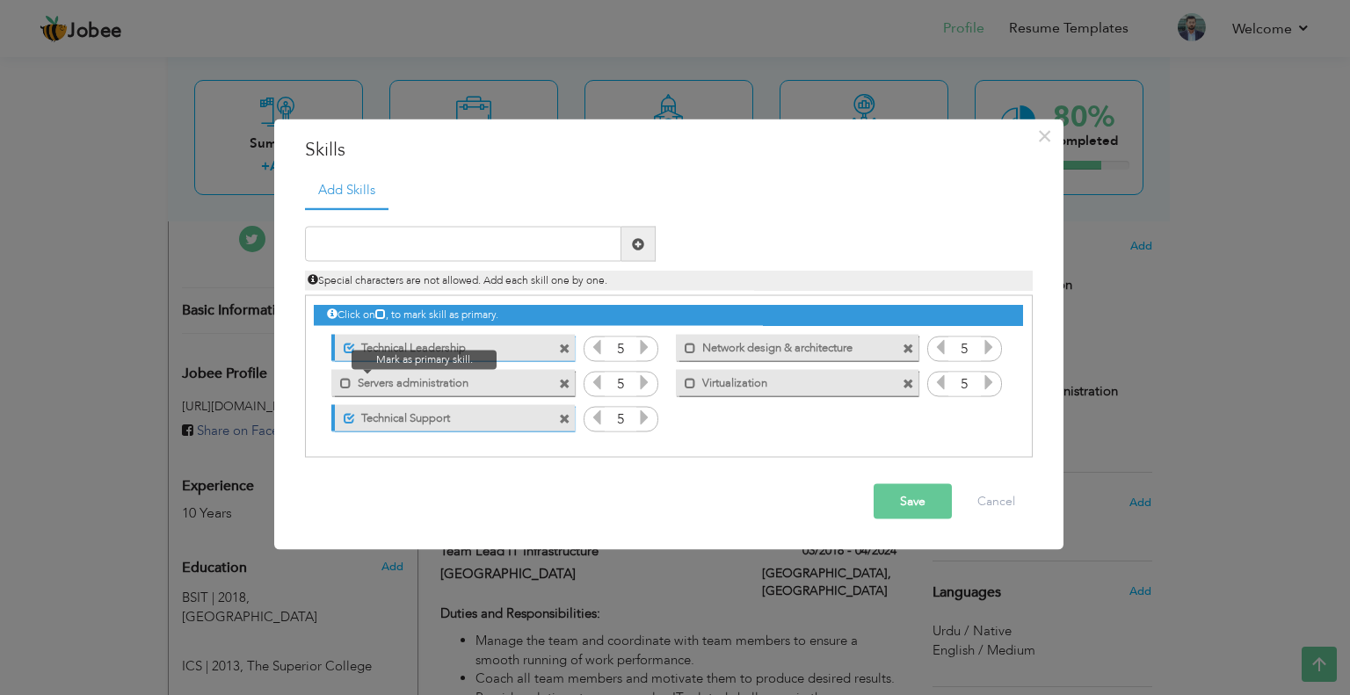
click at [337, 386] on div "Mark as primary skill." at bounding box center [341, 378] width 20 height 18
click at [346, 388] on span at bounding box center [345, 382] width 11 height 11
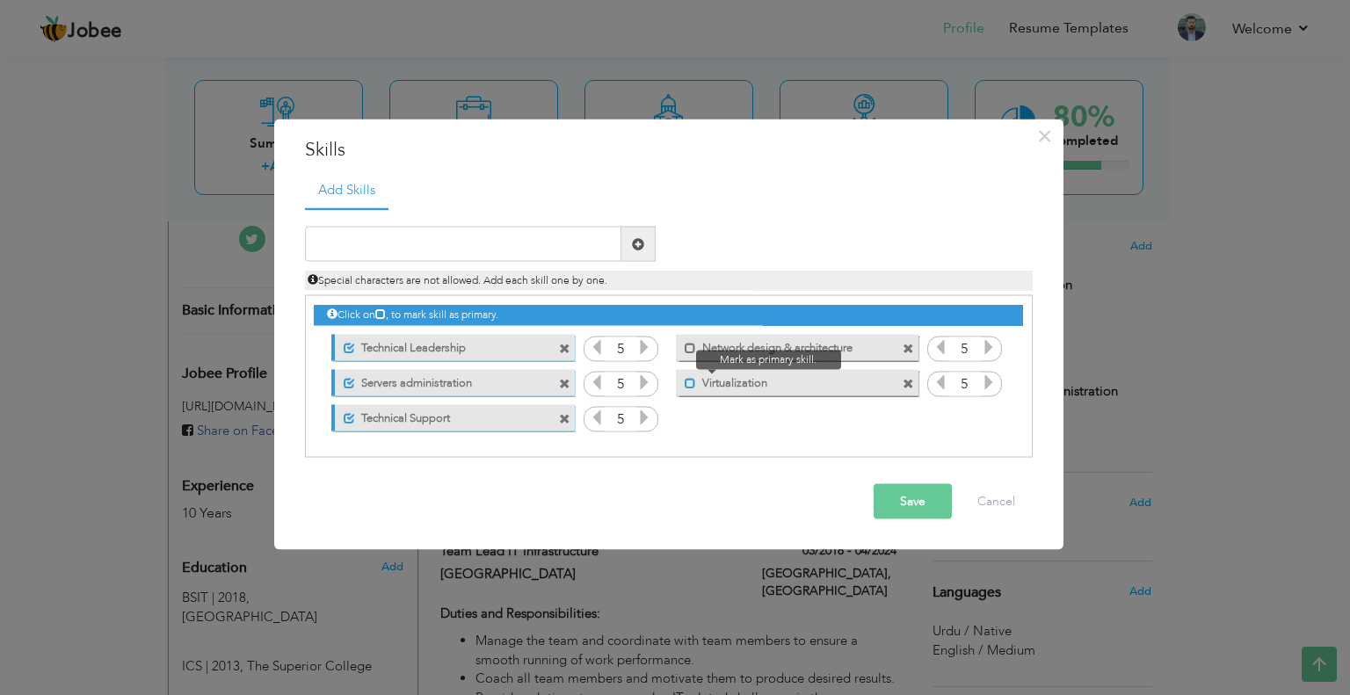
click at [685, 384] on span at bounding box center [690, 382] width 11 height 11
click at [908, 502] on button "Save" at bounding box center [912, 501] width 78 height 35
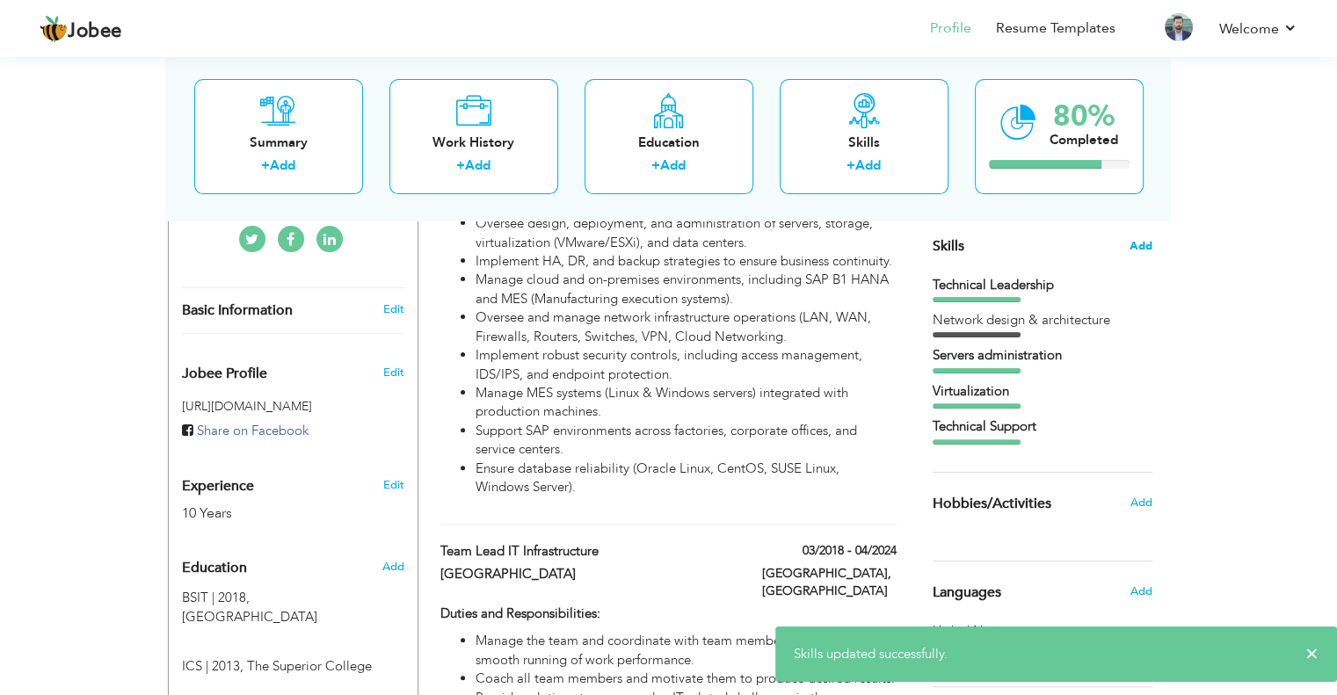
click at [1139, 244] on span "Add" at bounding box center [1140, 246] width 23 height 17
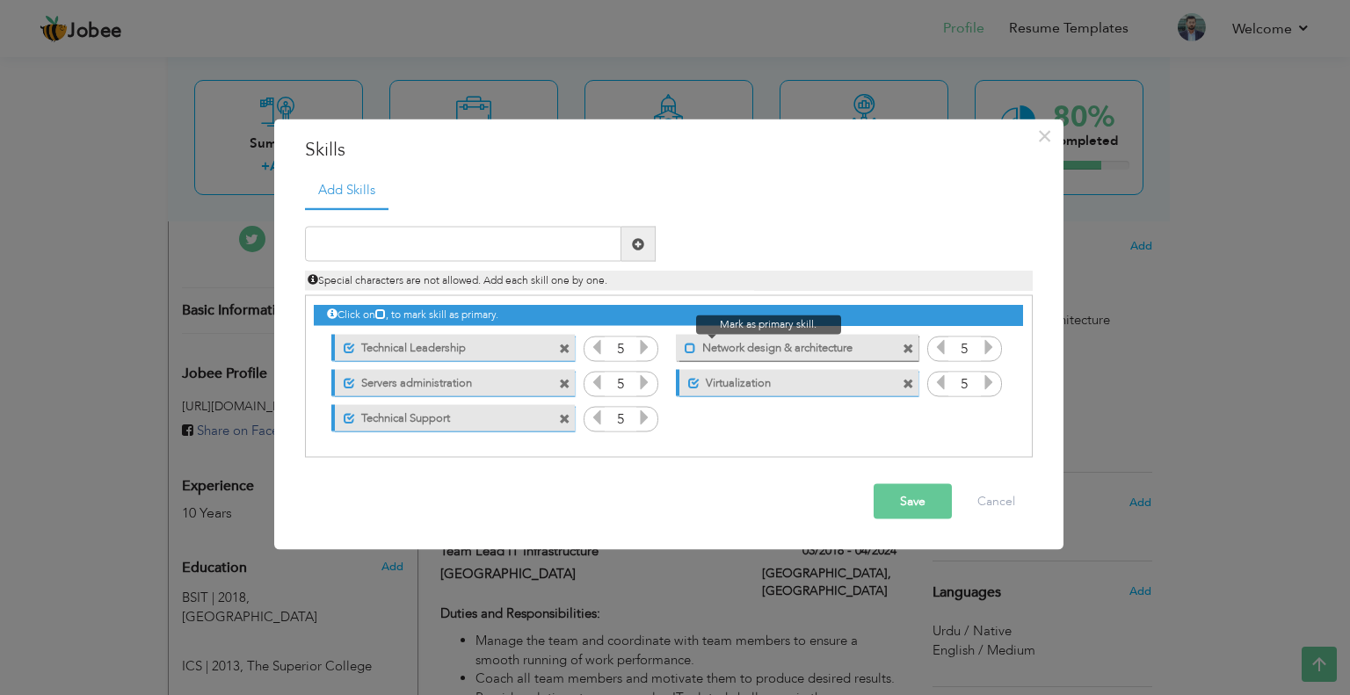
click at [690, 345] on span at bounding box center [690, 347] width 11 height 11
click at [900, 489] on button "Save" at bounding box center [912, 501] width 78 height 35
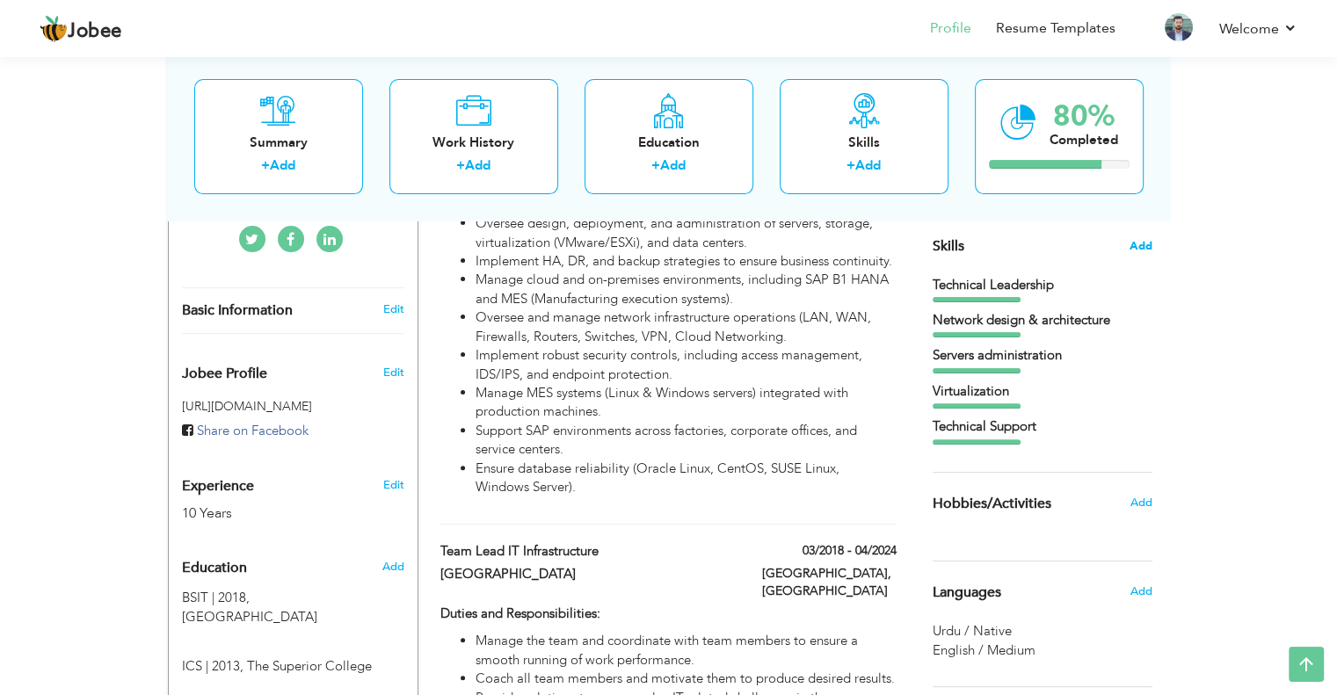
click at [1135, 250] on span "Add" at bounding box center [1140, 246] width 23 height 17
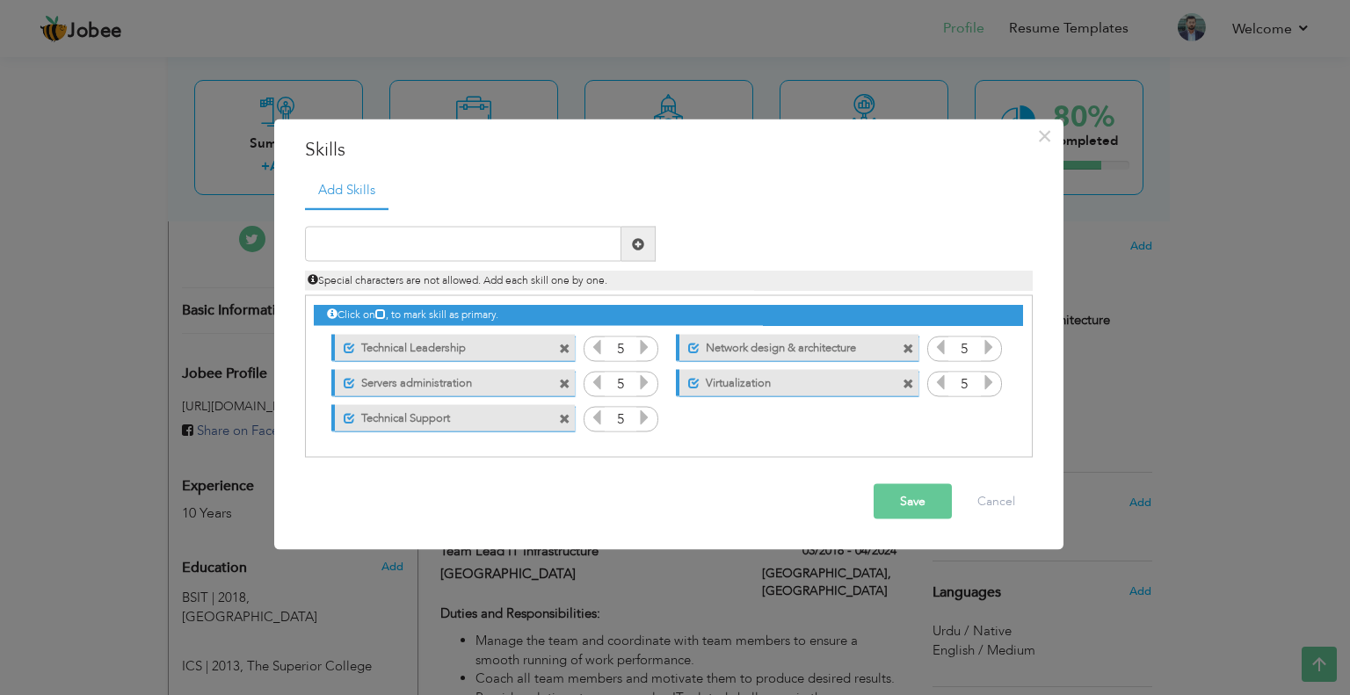
click at [571, 409] on span at bounding box center [567, 413] width 16 height 18
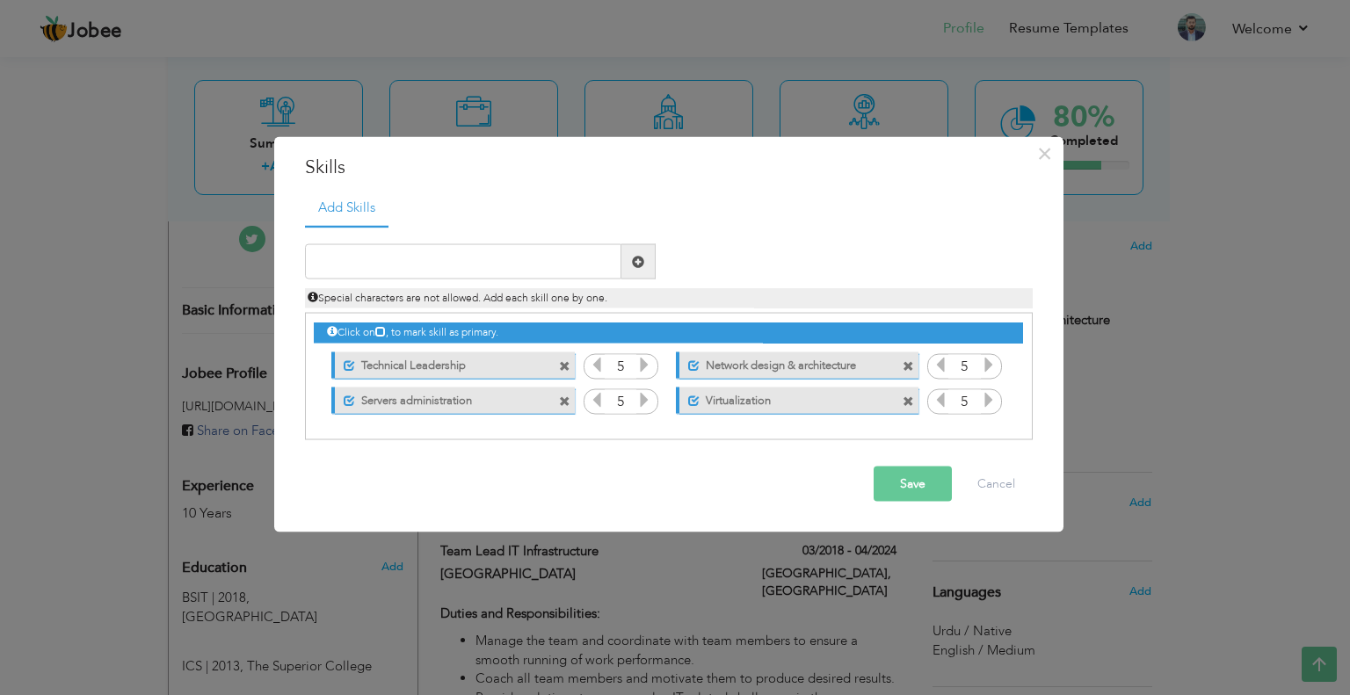
click at [909, 392] on span at bounding box center [910, 396] width 16 height 18
click at [562, 396] on span at bounding box center [564, 400] width 11 height 11
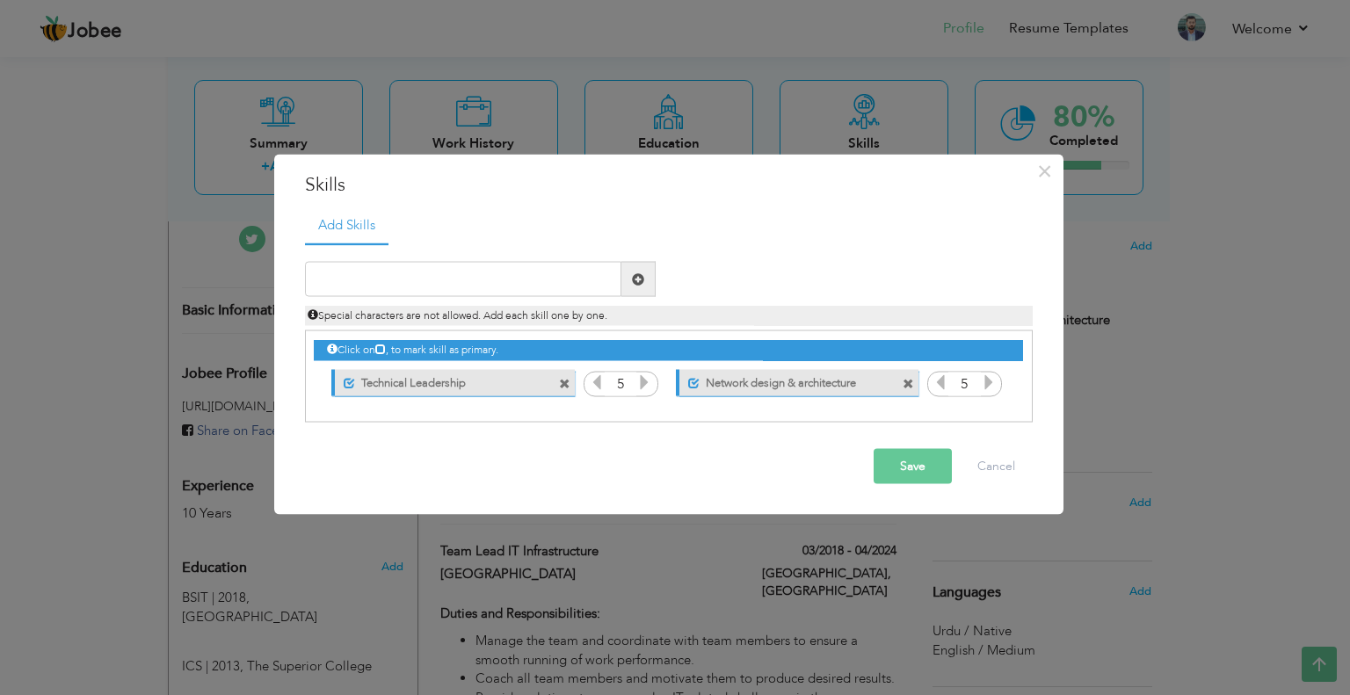
click at [912, 383] on span at bounding box center [907, 383] width 11 height 11
click at [403, 295] on input "text" at bounding box center [463, 279] width 316 height 35
type input "Network Design & Architecture"
click at [641, 276] on span at bounding box center [638, 278] width 12 height 12
click at [431, 270] on input "text" at bounding box center [463, 279] width 316 height 35
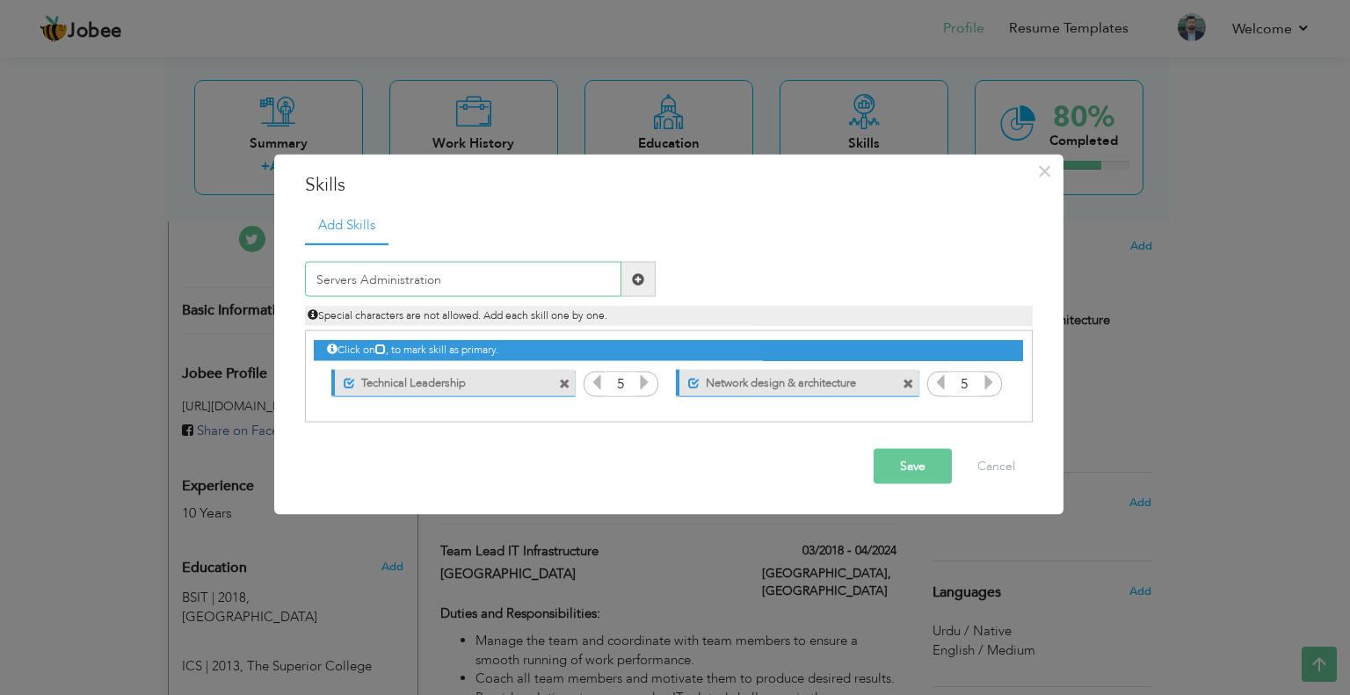
type input "Servers Administration"
click at [647, 283] on span at bounding box center [638, 279] width 34 height 35
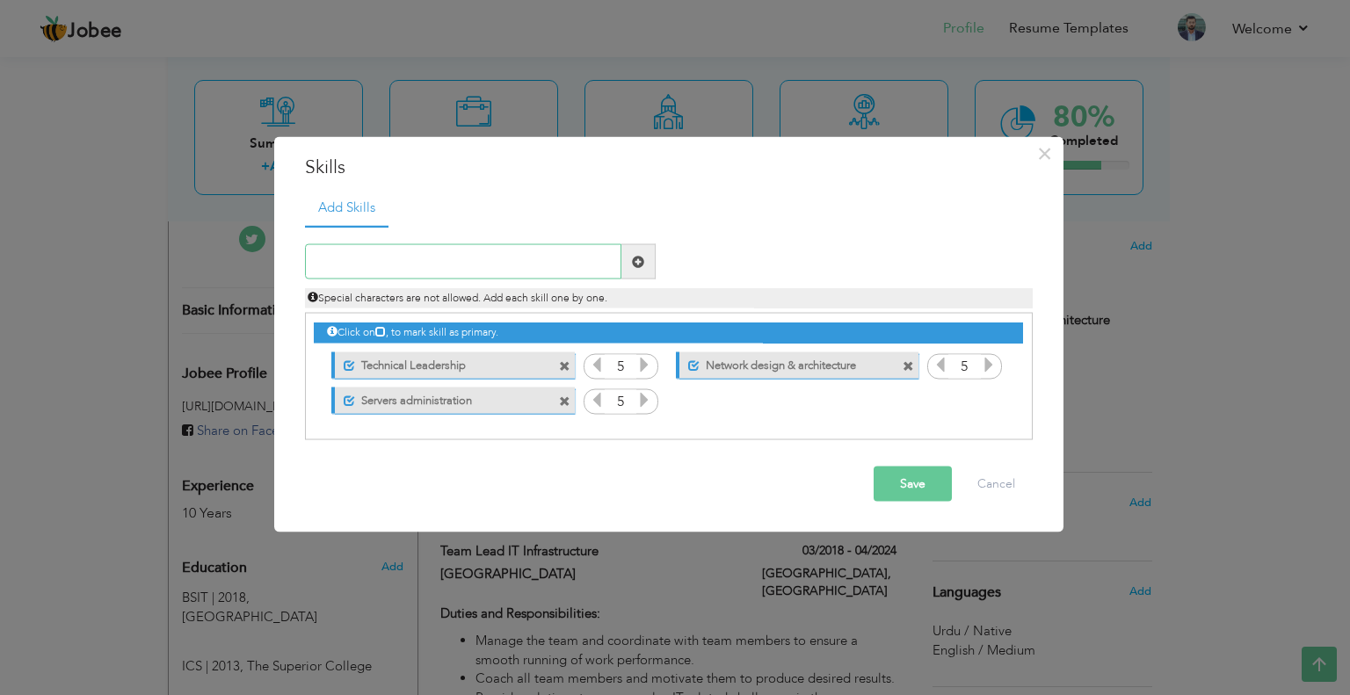
click at [399, 263] on input "text" at bounding box center [463, 261] width 316 height 35
type input "Virtualization"
click at [647, 256] on span at bounding box center [638, 261] width 34 height 35
click at [467, 266] on input "text" at bounding box center [463, 261] width 316 height 35
type input "Technical Support"
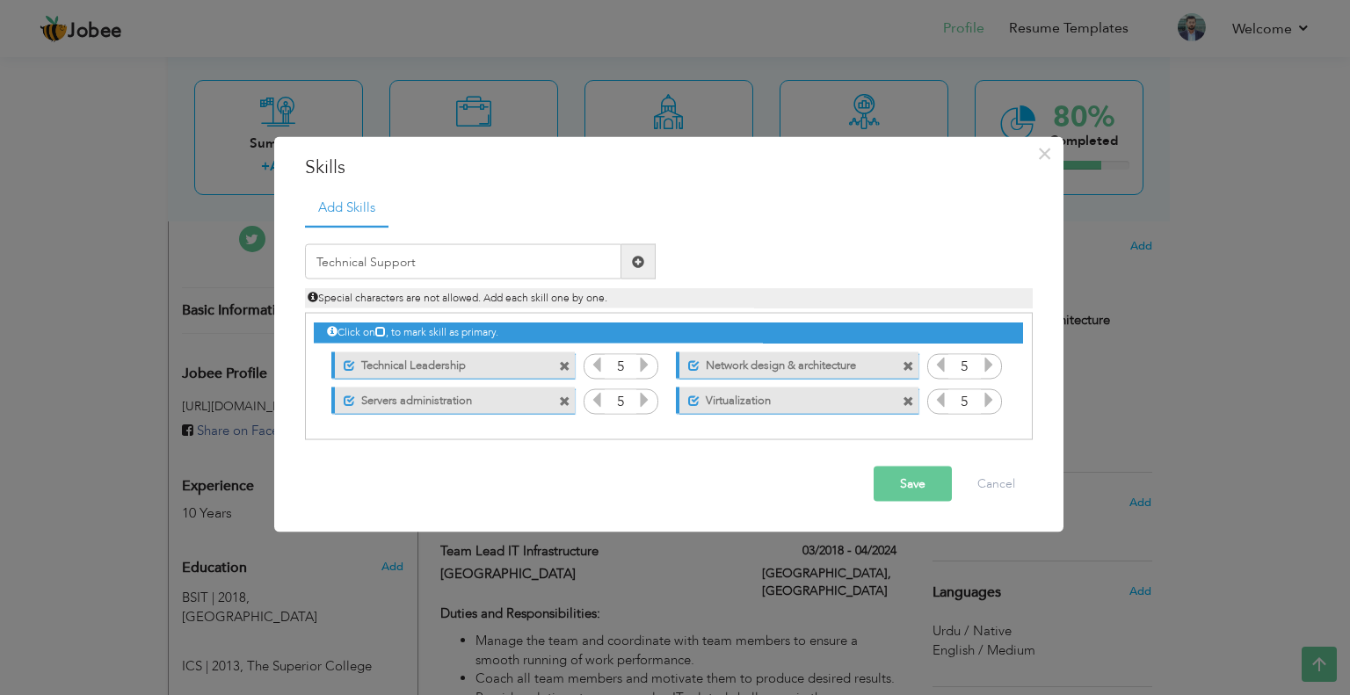
click at [640, 265] on span at bounding box center [638, 261] width 12 height 12
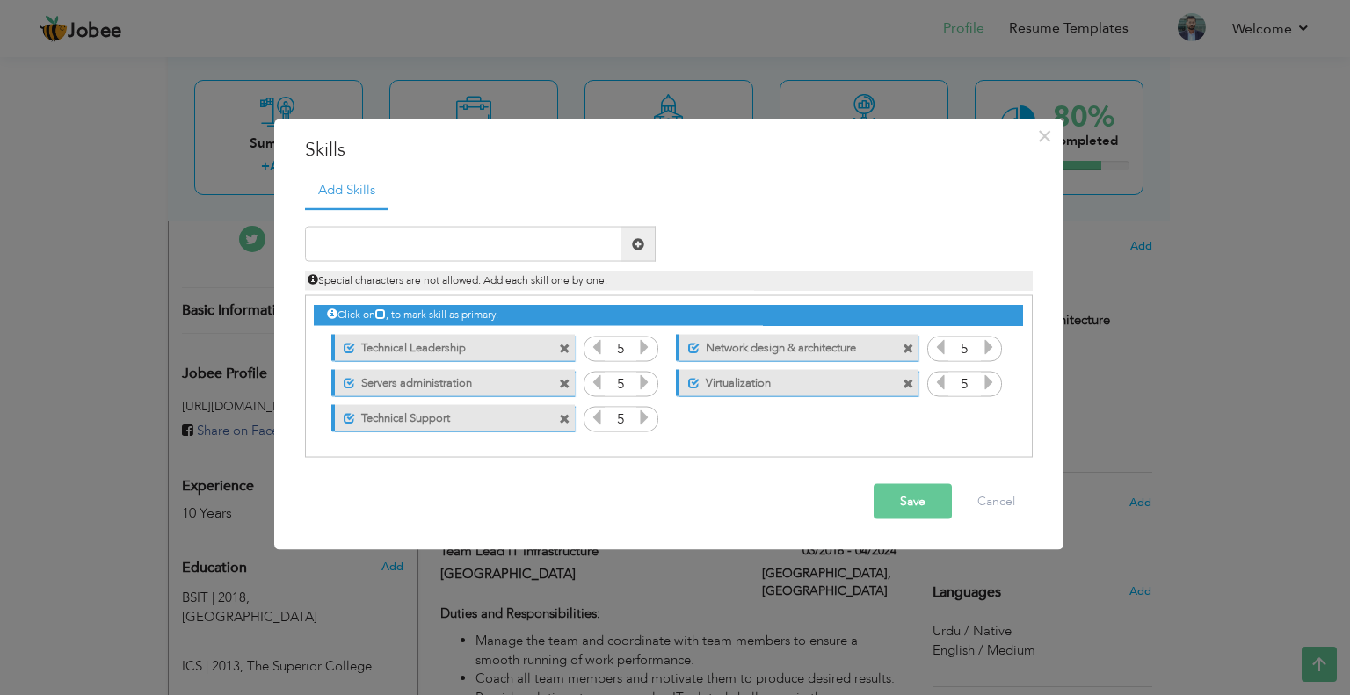
click at [923, 502] on button "Save" at bounding box center [912, 501] width 78 height 35
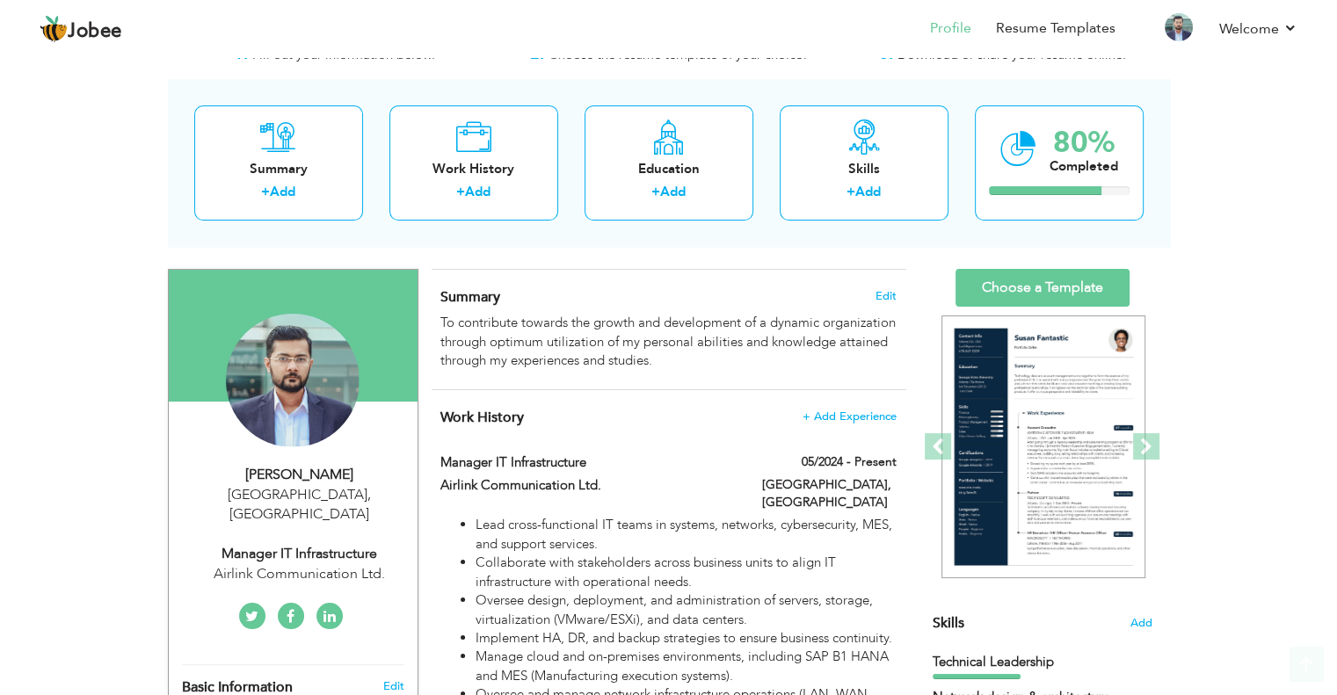
scroll to position [0, 0]
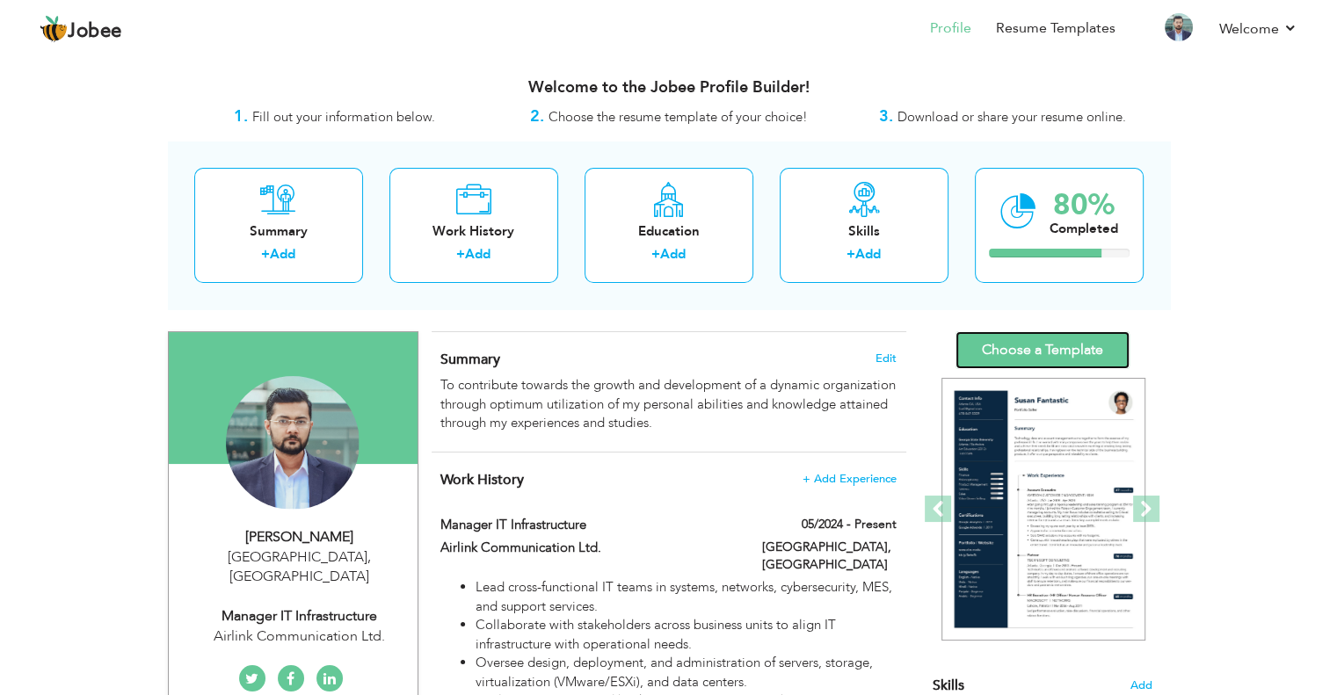
click at [997, 355] on link "Choose a Template" at bounding box center [1042, 350] width 174 height 38
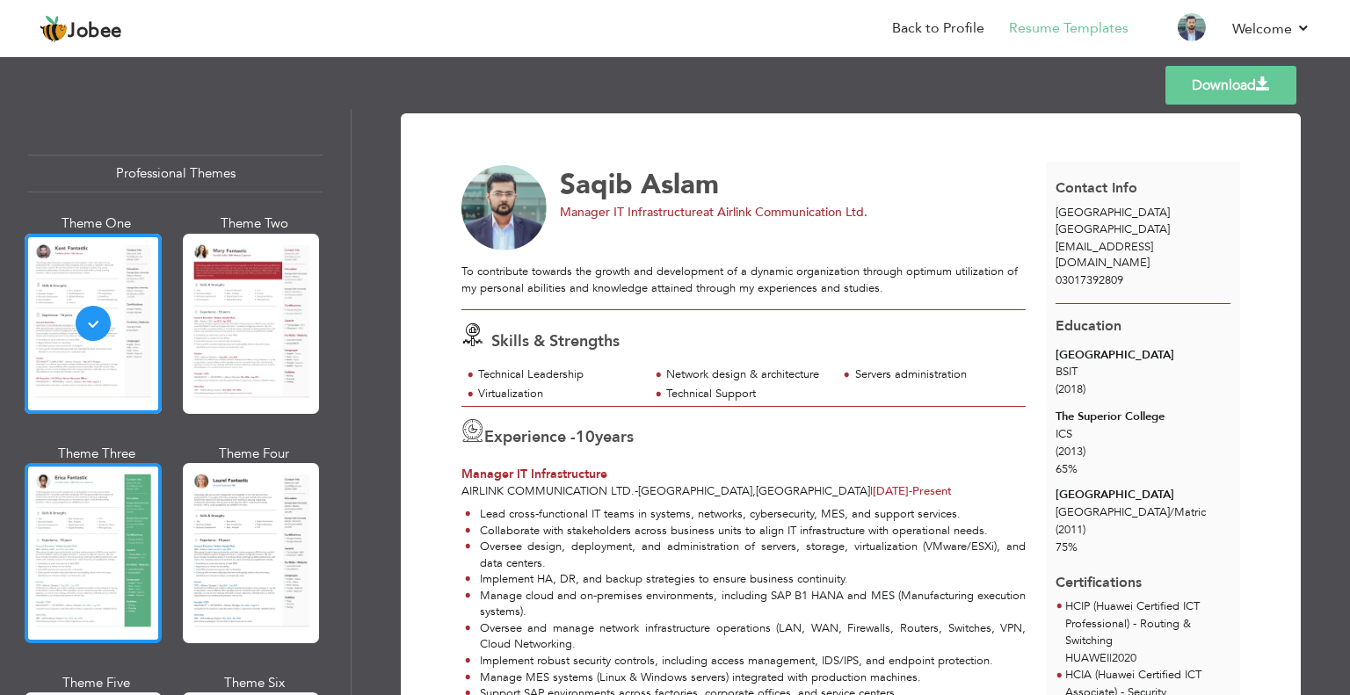
click at [80, 518] on div at bounding box center [93, 553] width 137 height 180
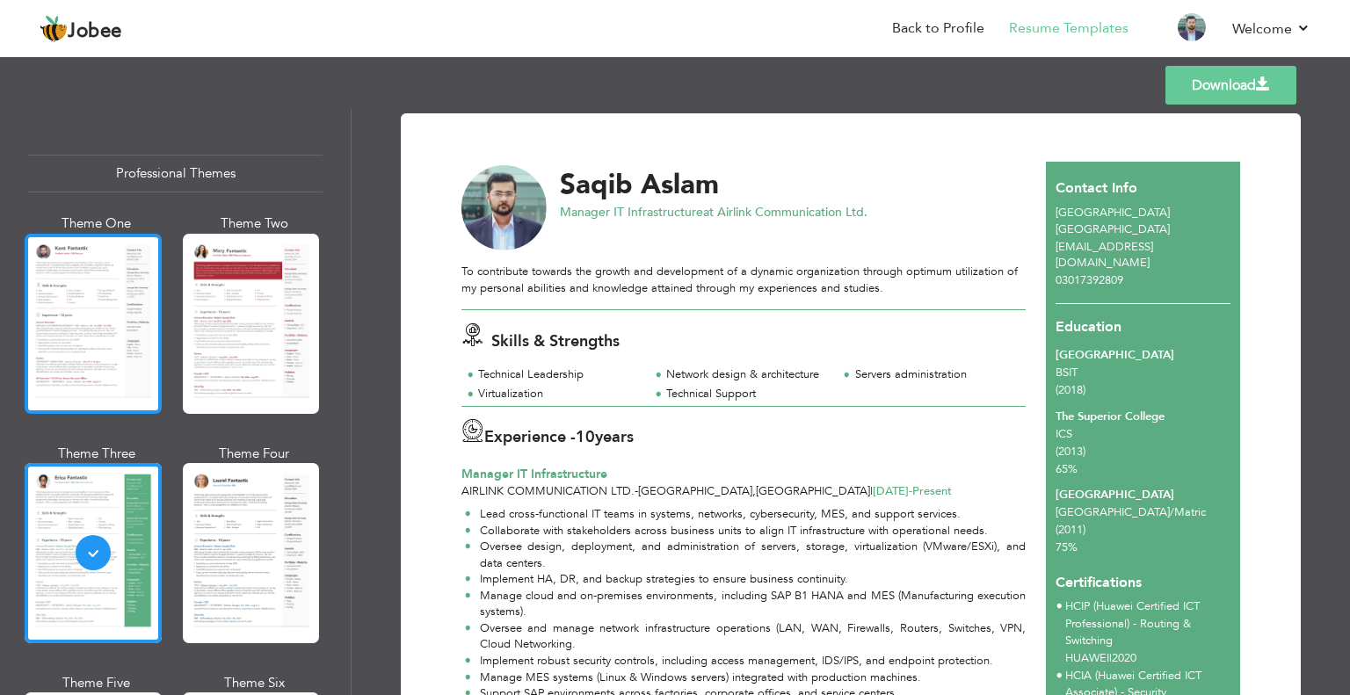
click at [120, 389] on div at bounding box center [93, 324] width 137 height 180
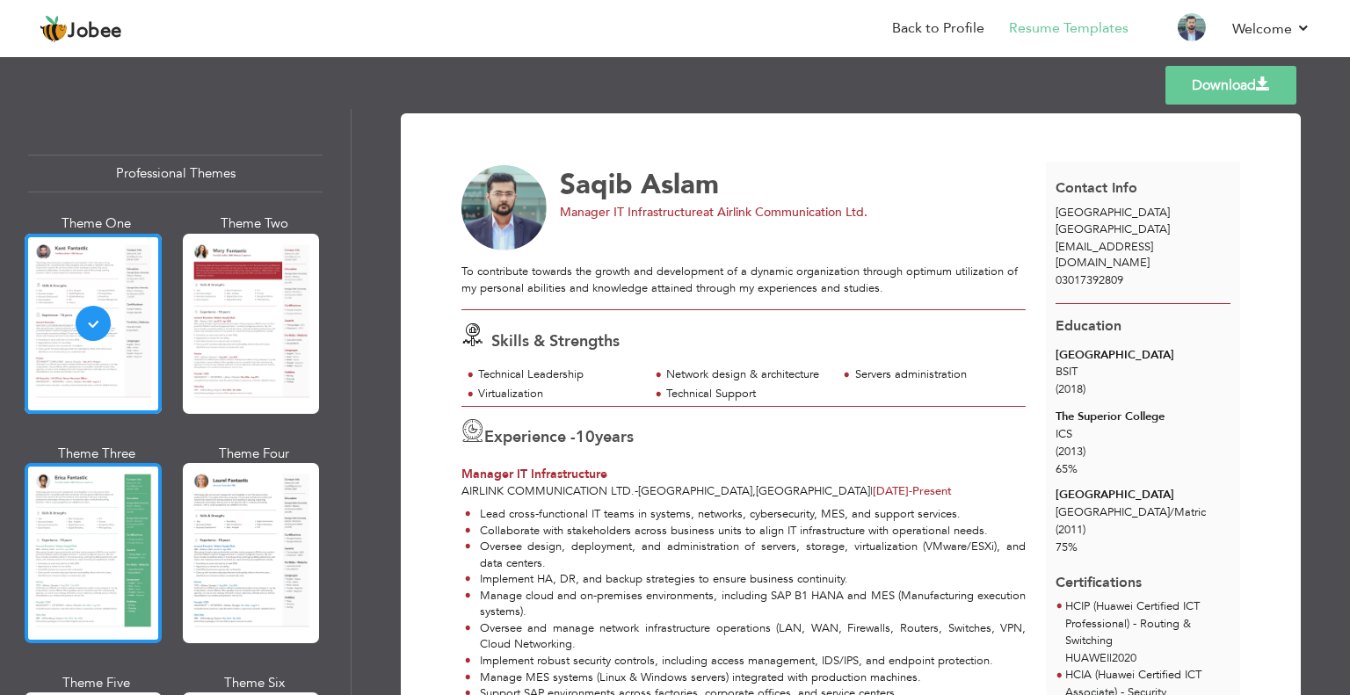
click at [131, 584] on div at bounding box center [93, 553] width 137 height 180
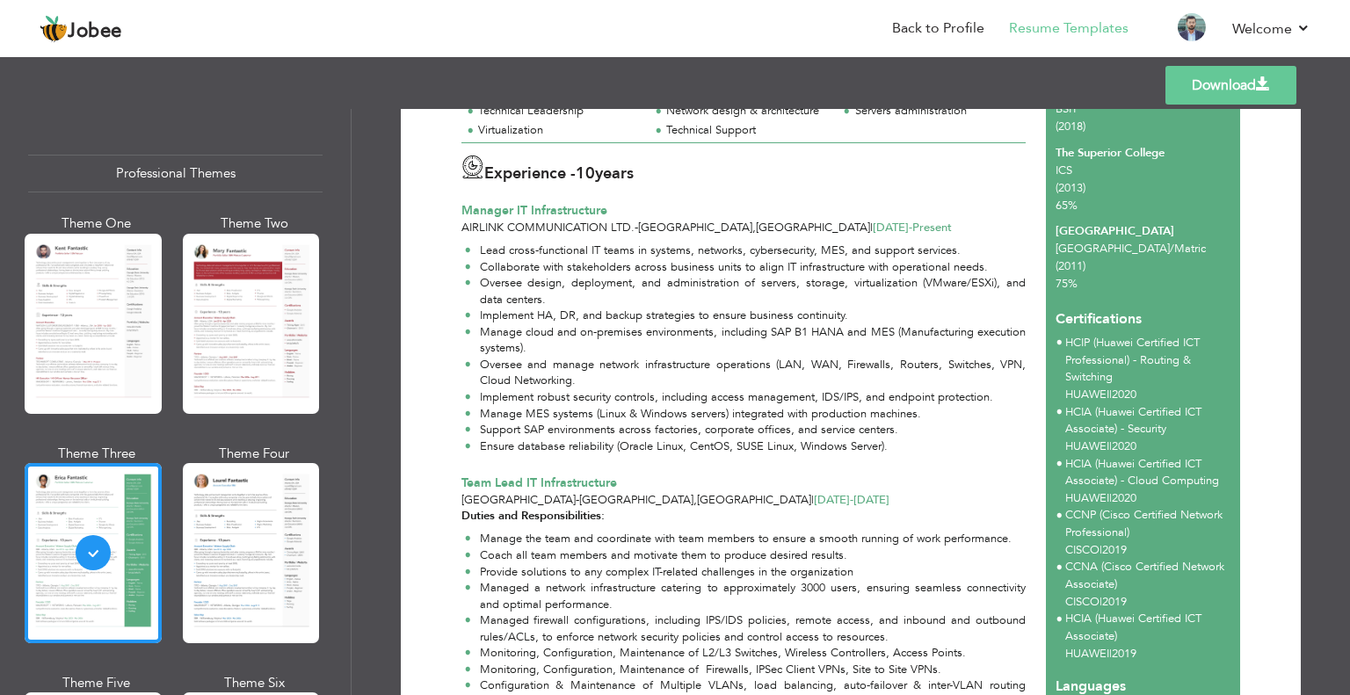
scroll to position [439, 0]
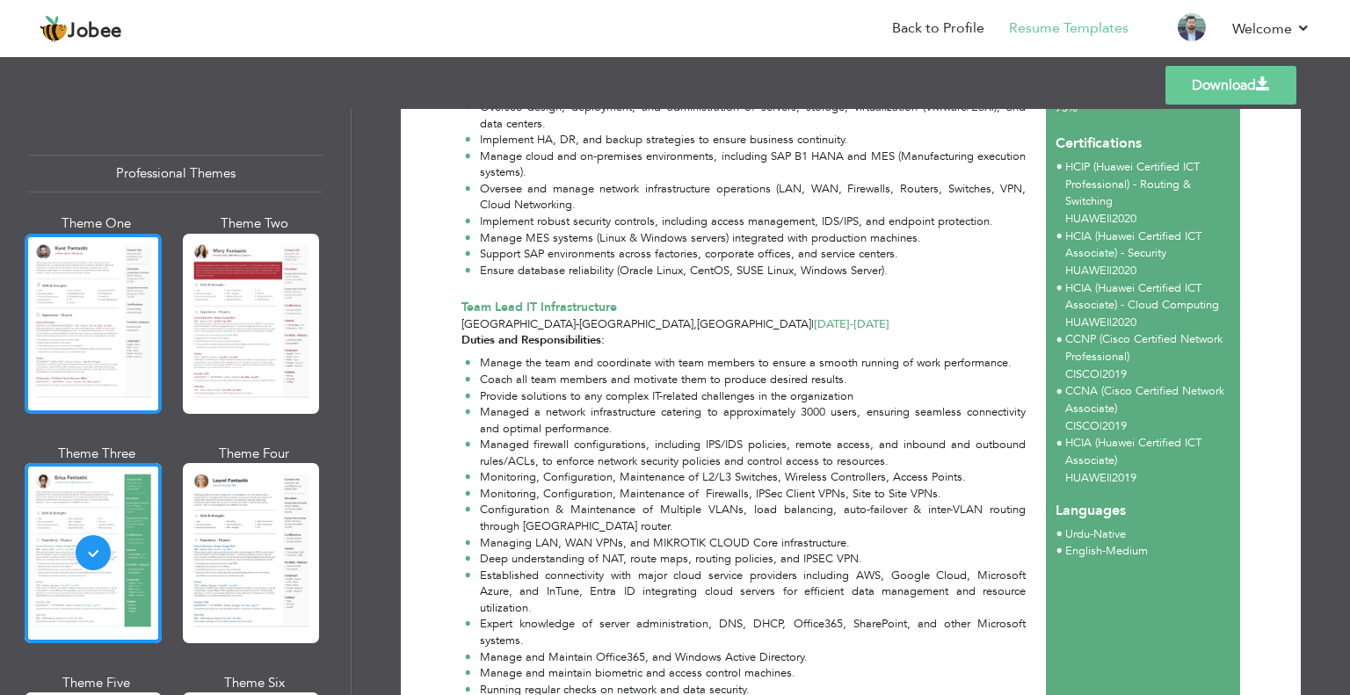
click at [140, 351] on div at bounding box center [93, 324] width 137 height 180
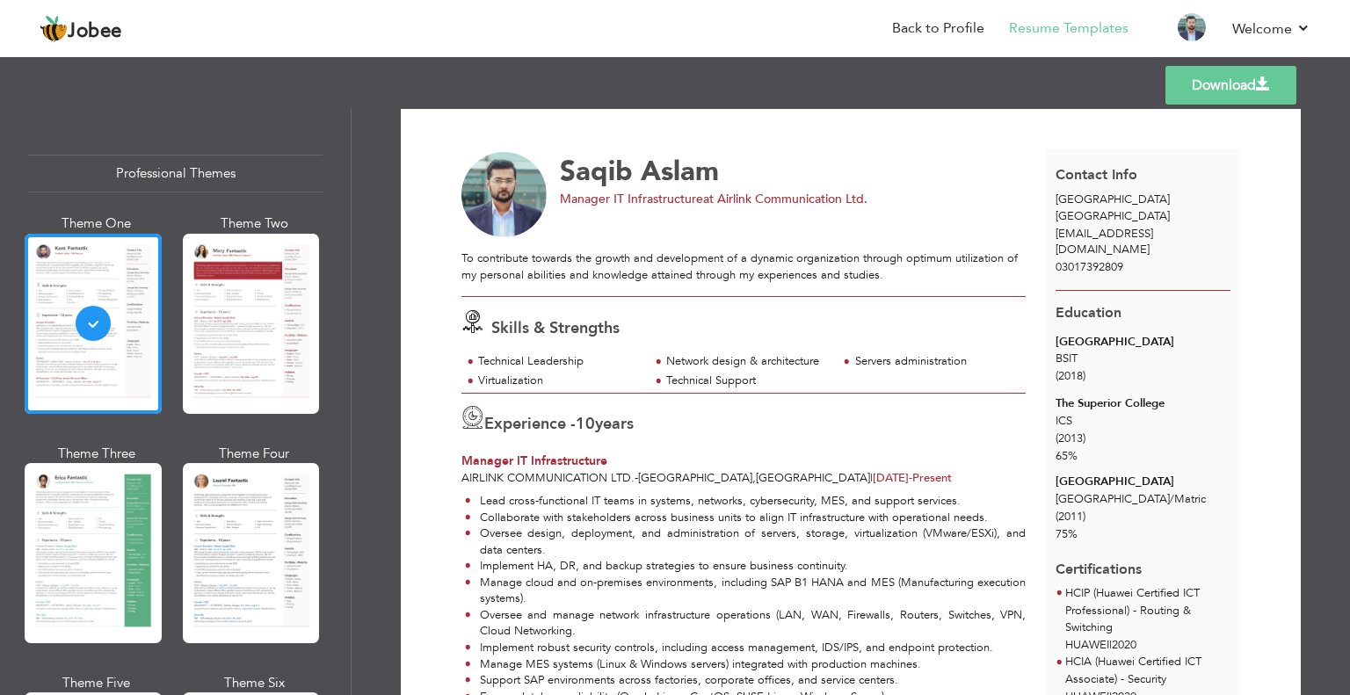
scroll to position [0, 0]
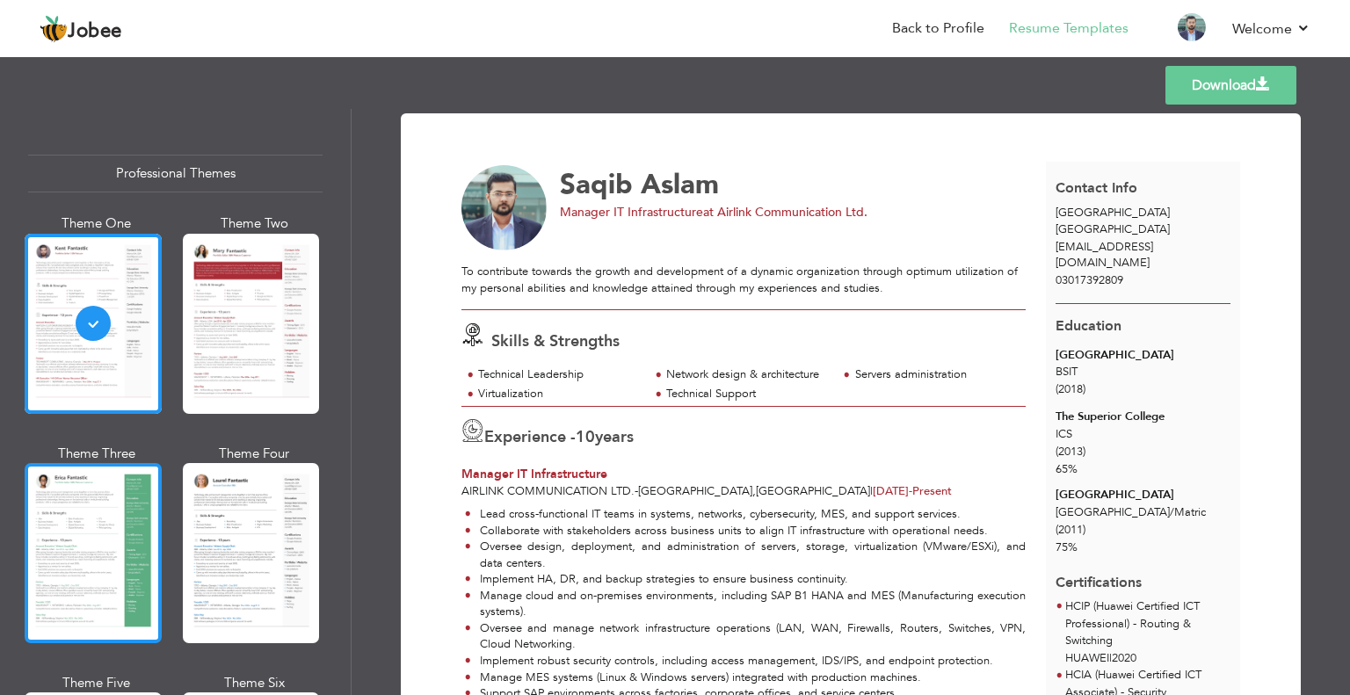
click at [96, 530] on div at bounding box center [93, 553] width 137 height 180
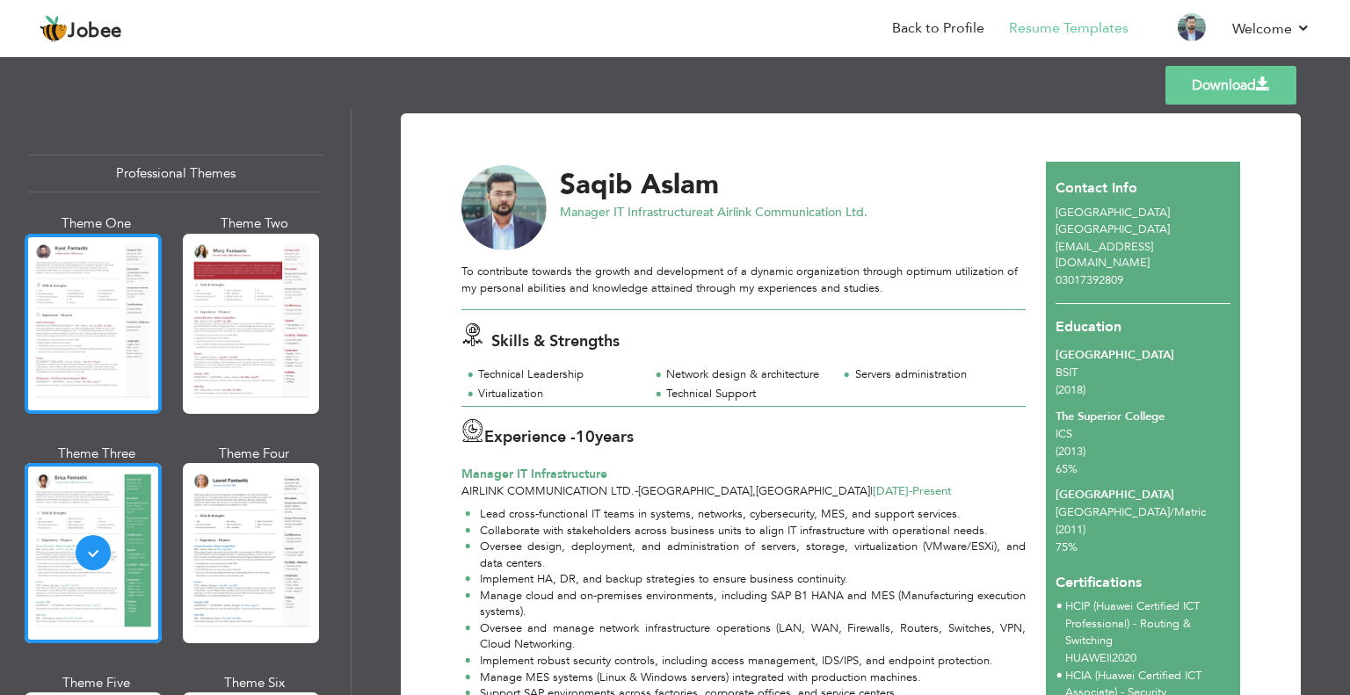
click at [123, 330] on div at bounding box center [93, 324] width 137 height 180
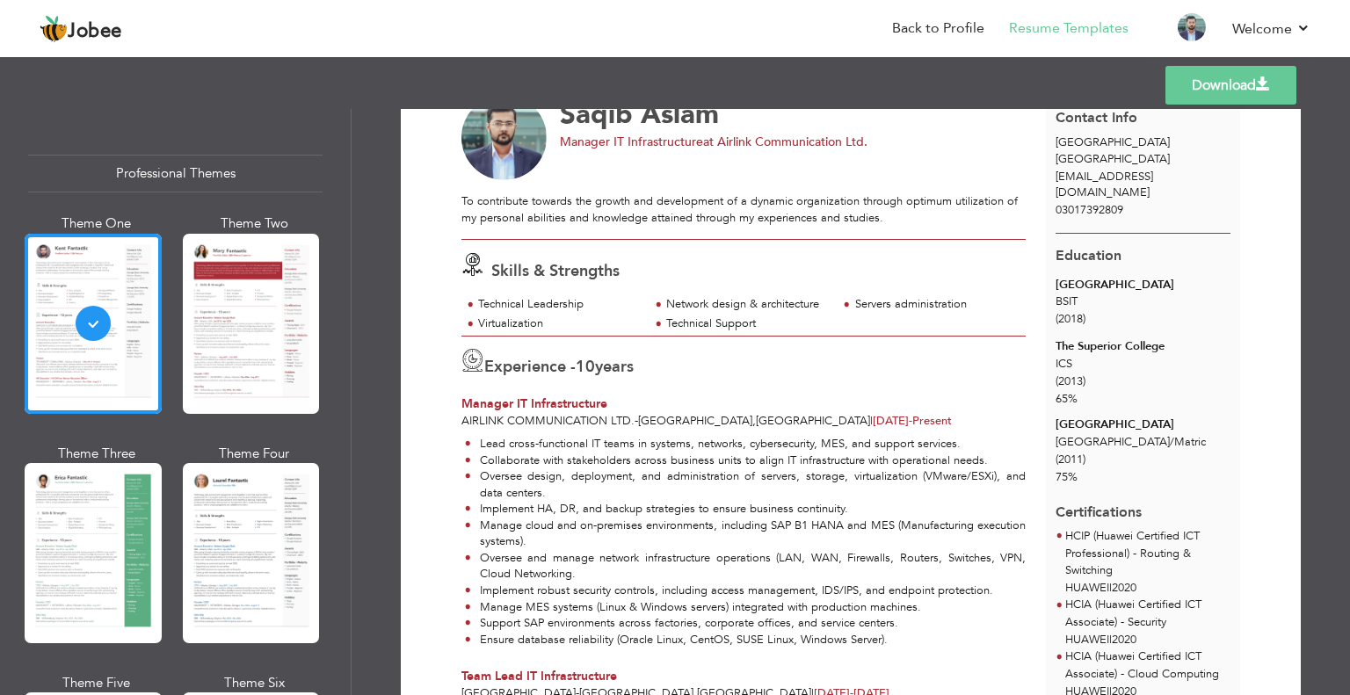
scroll to position [264, 0]
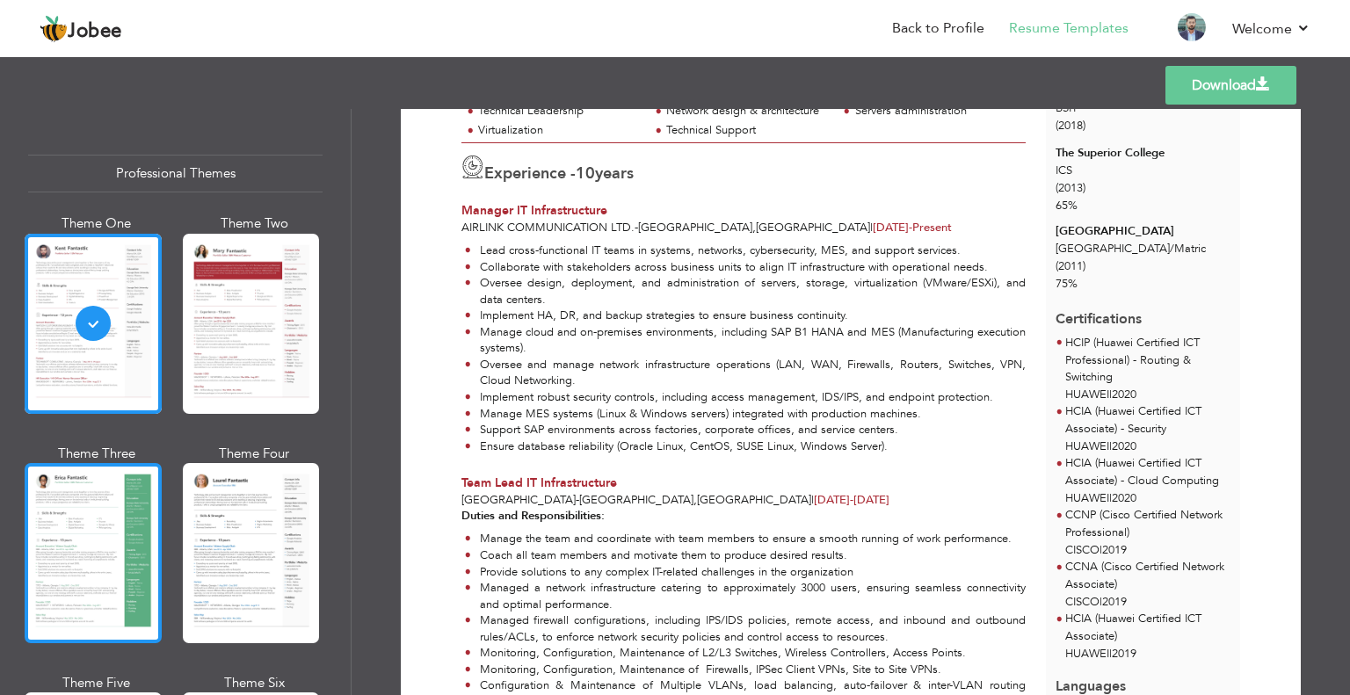
click at [95, 544] on div at bounding box center [93, 553] width 137 height 180
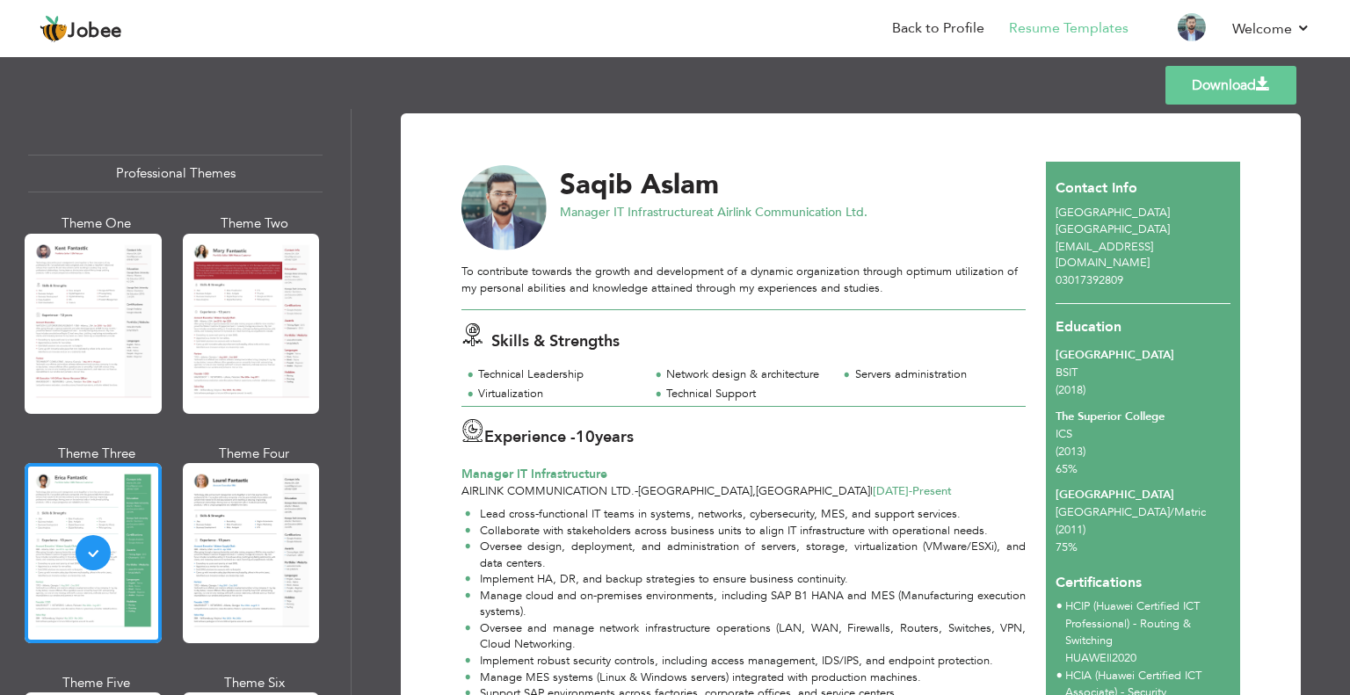
click at [1270, 86] on link "Download" at bounding box center [1230, 85] width 131 height 39
